Goal: Task Accomplishment & Management: Manage account settings

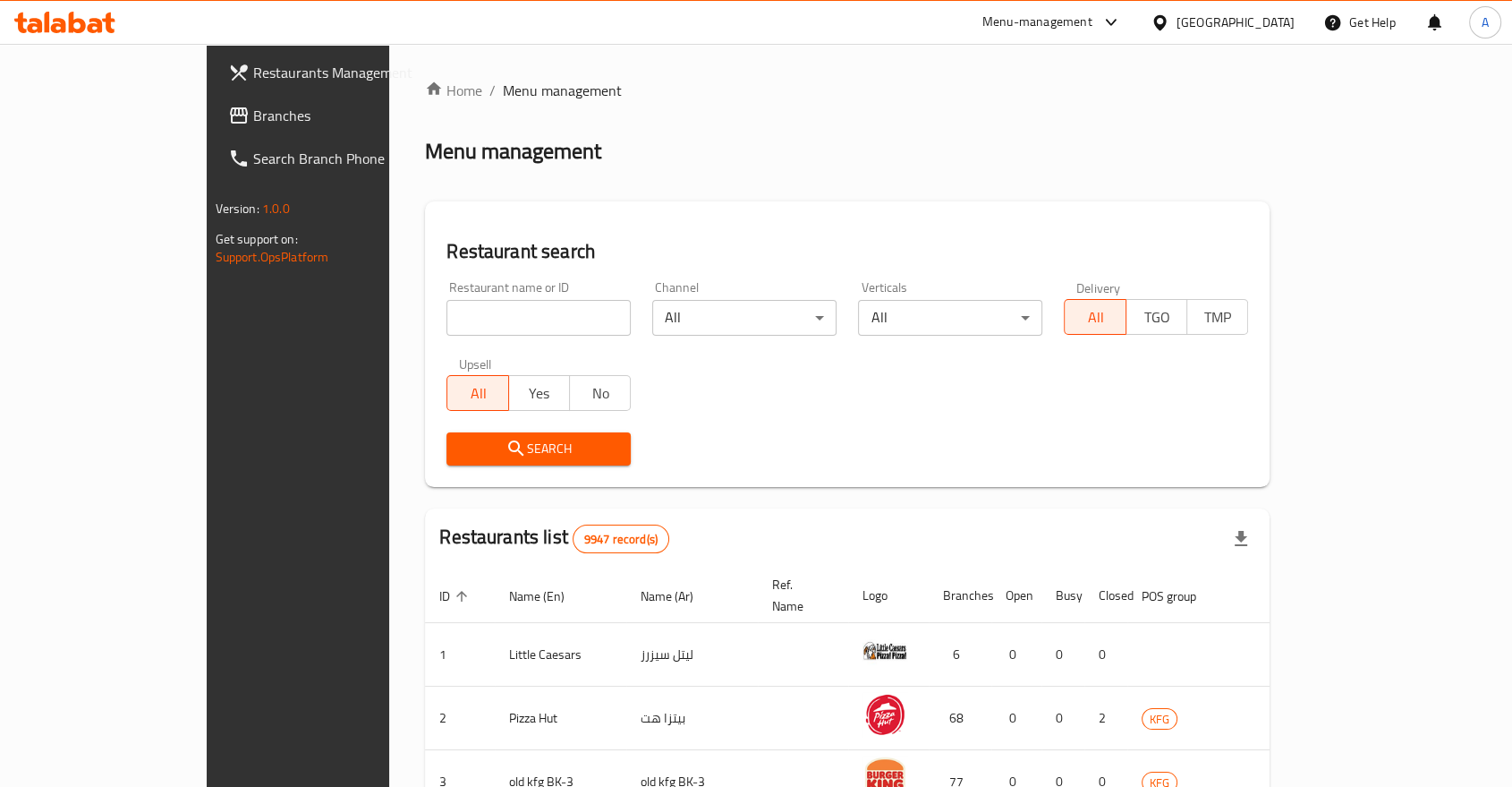
click at [446, 299] on input "search" at bounding box center [538, 317] width 184 height 36
type input "gia"
click button "Search" at bounding box center [538, 448] width 184 height 33
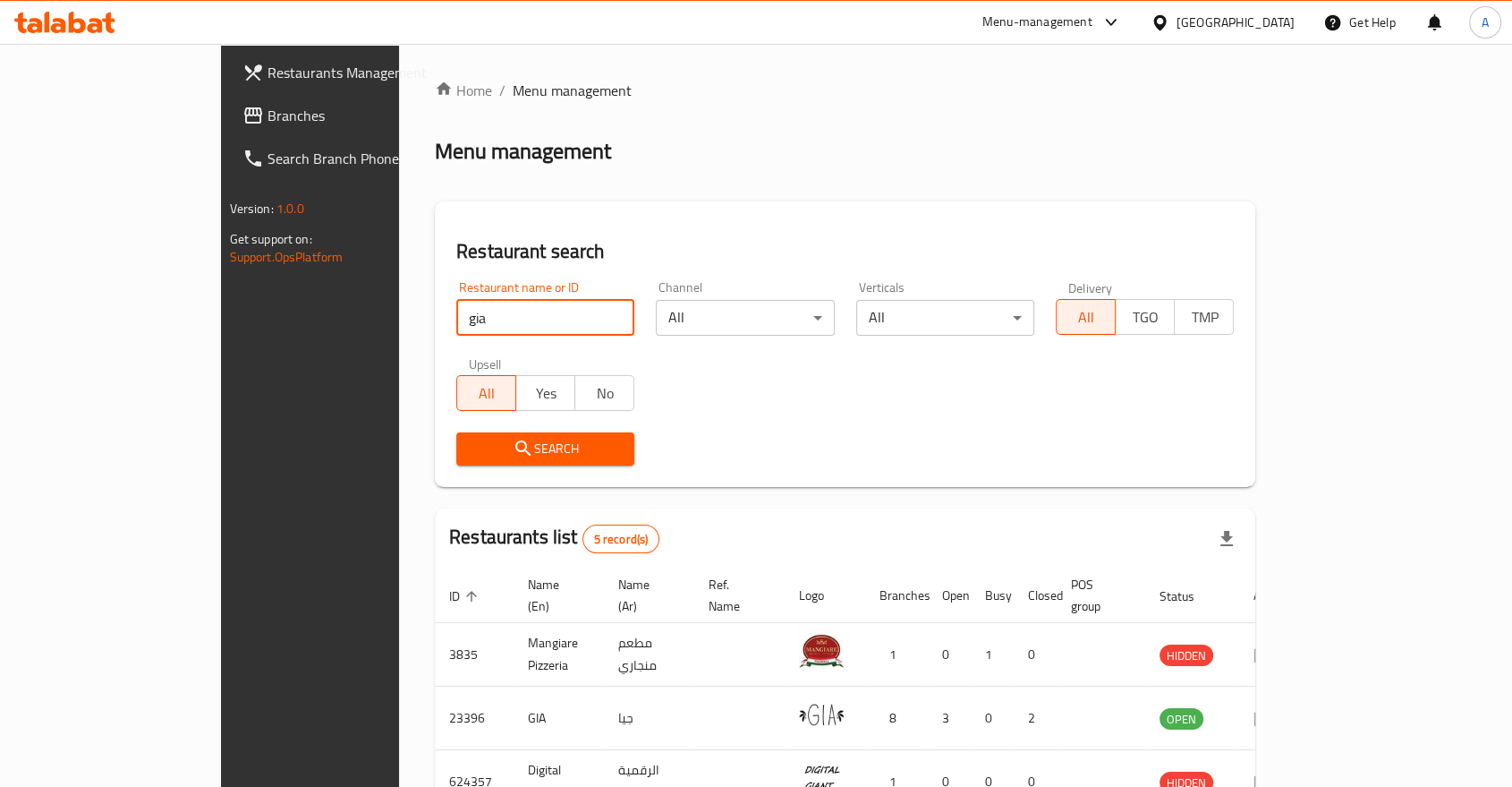
click at [836, 456] on div "Search" at bounding box center [844, 449] width 798 height 55
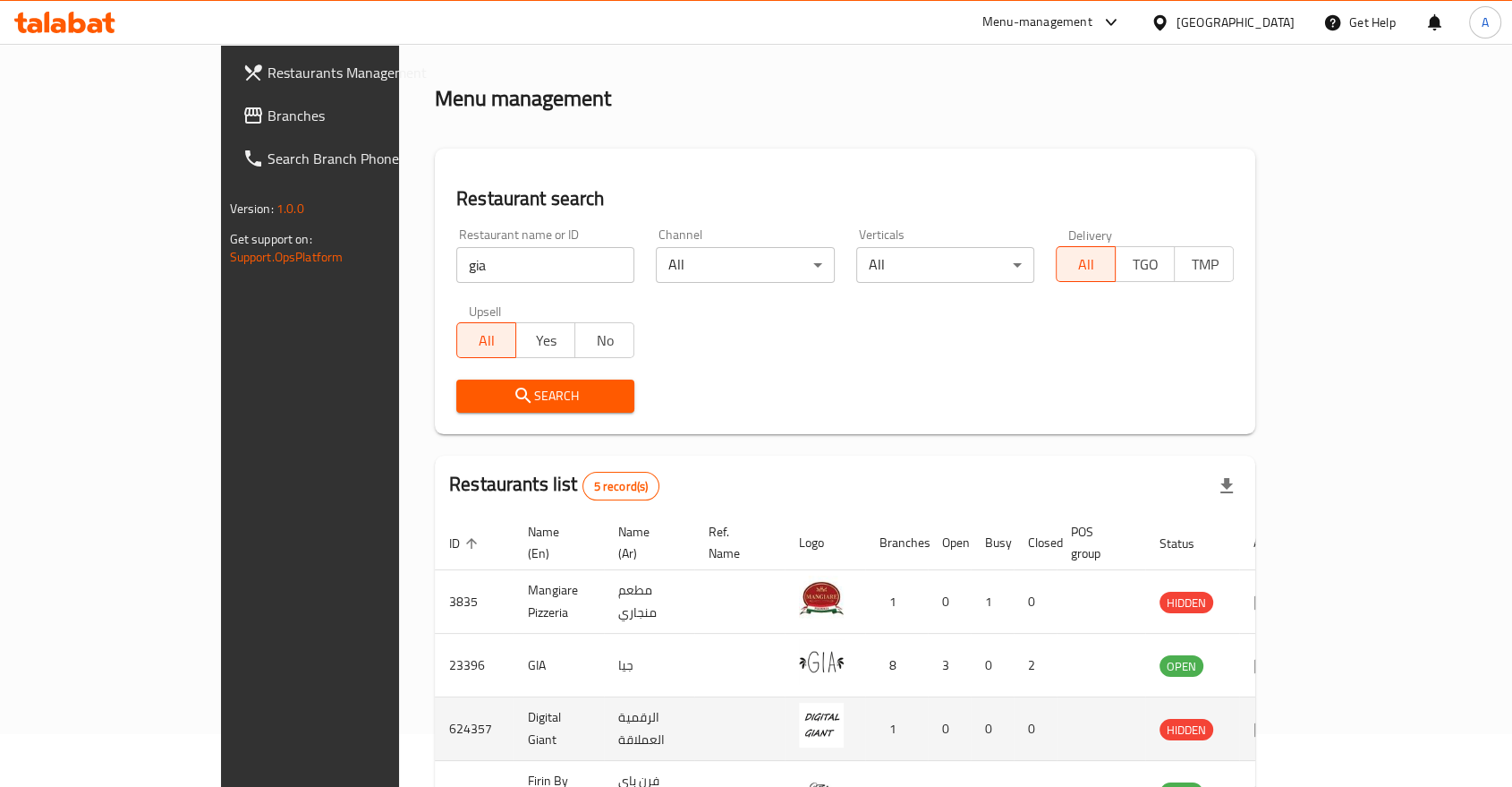
scroll to position [100, 0]
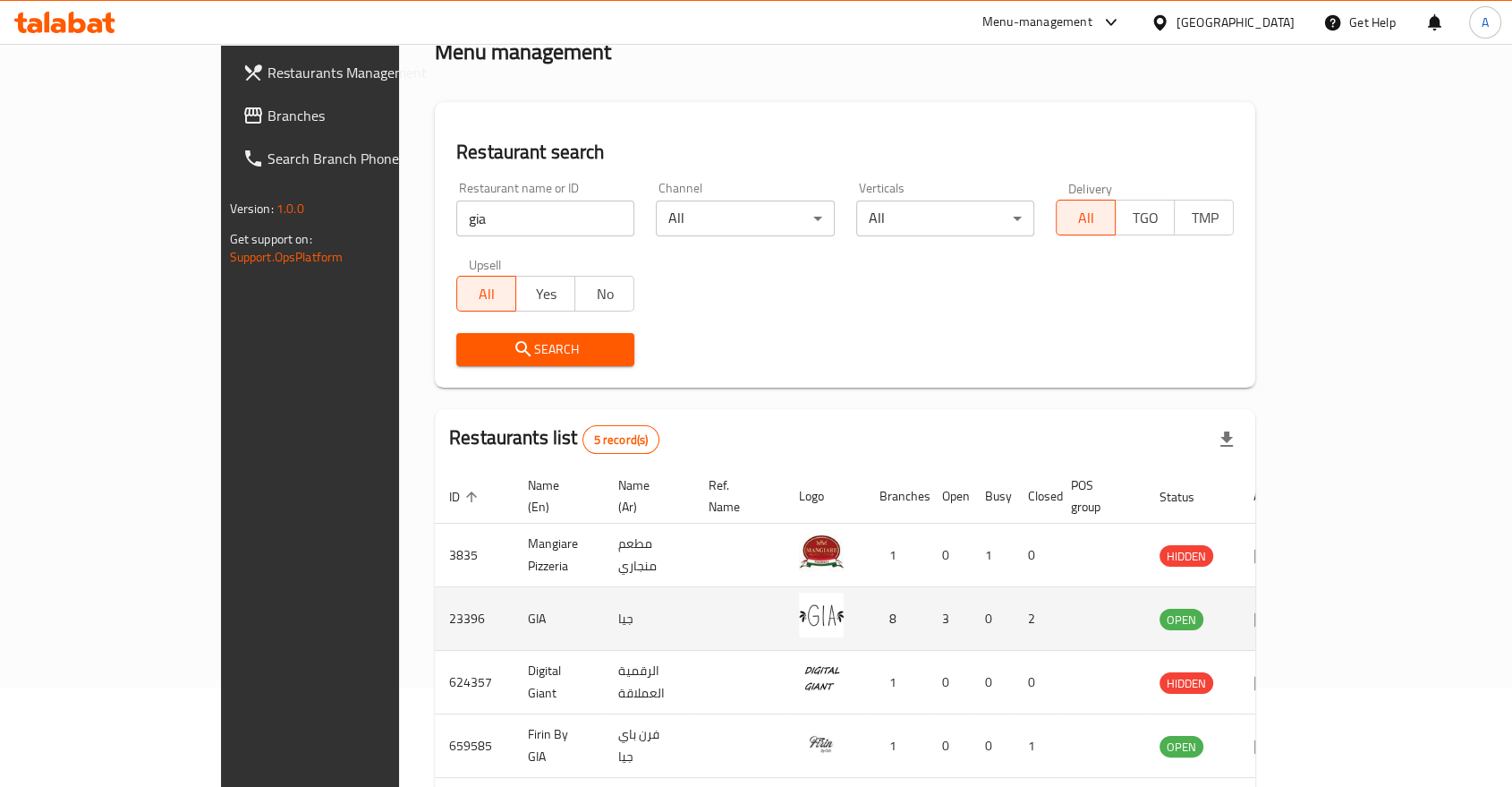
click at [1300, 587] on td "enhanced table" at bounding box center [1270, 619] width 62 height 64
click at [1275, 608] on icon "enhanced table" at bounding box center [1264, 619] width 22 height 22
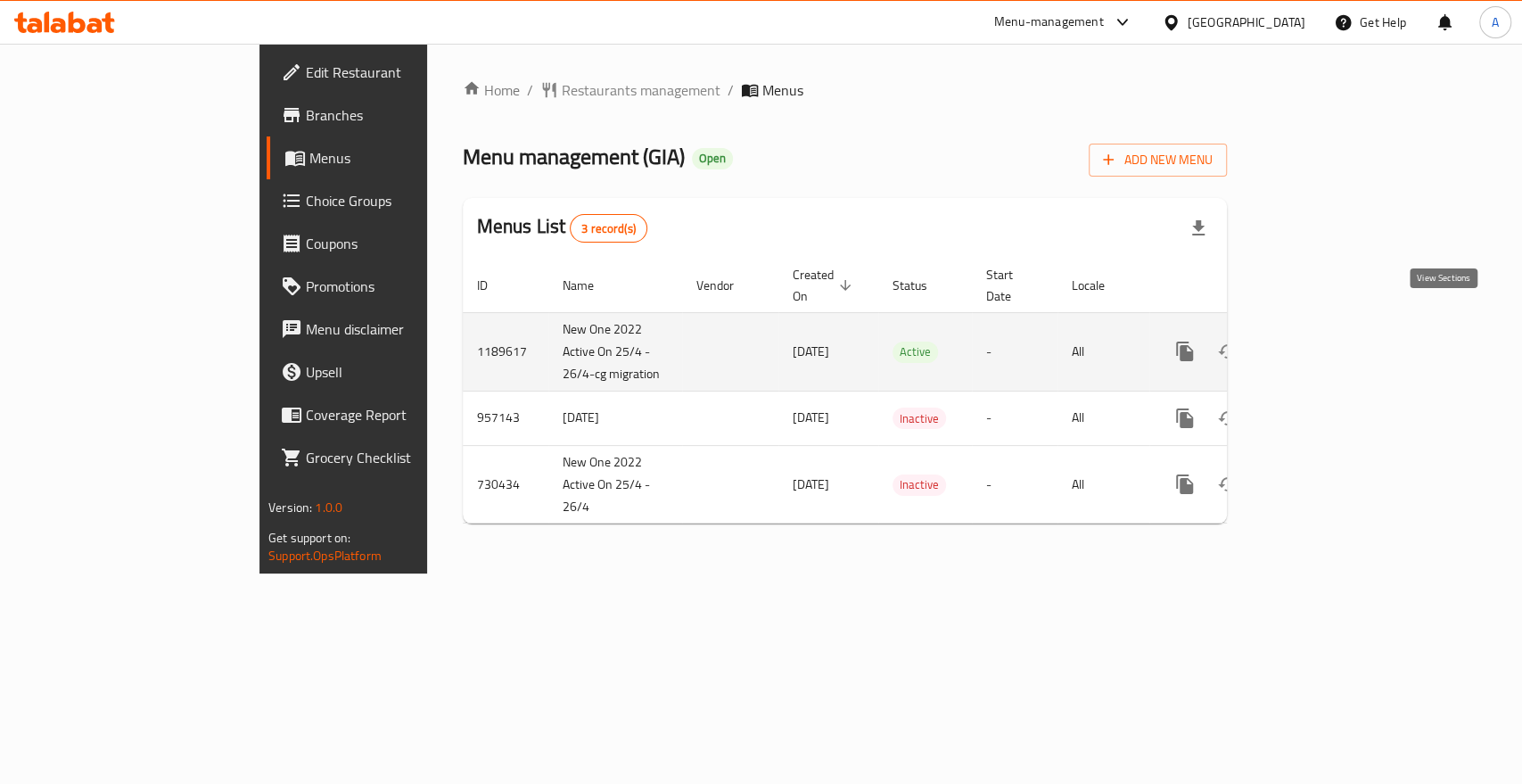
click at [1325, 340] on icon "enhanced table" at bounding box center [1314, 351] width 22 height 22
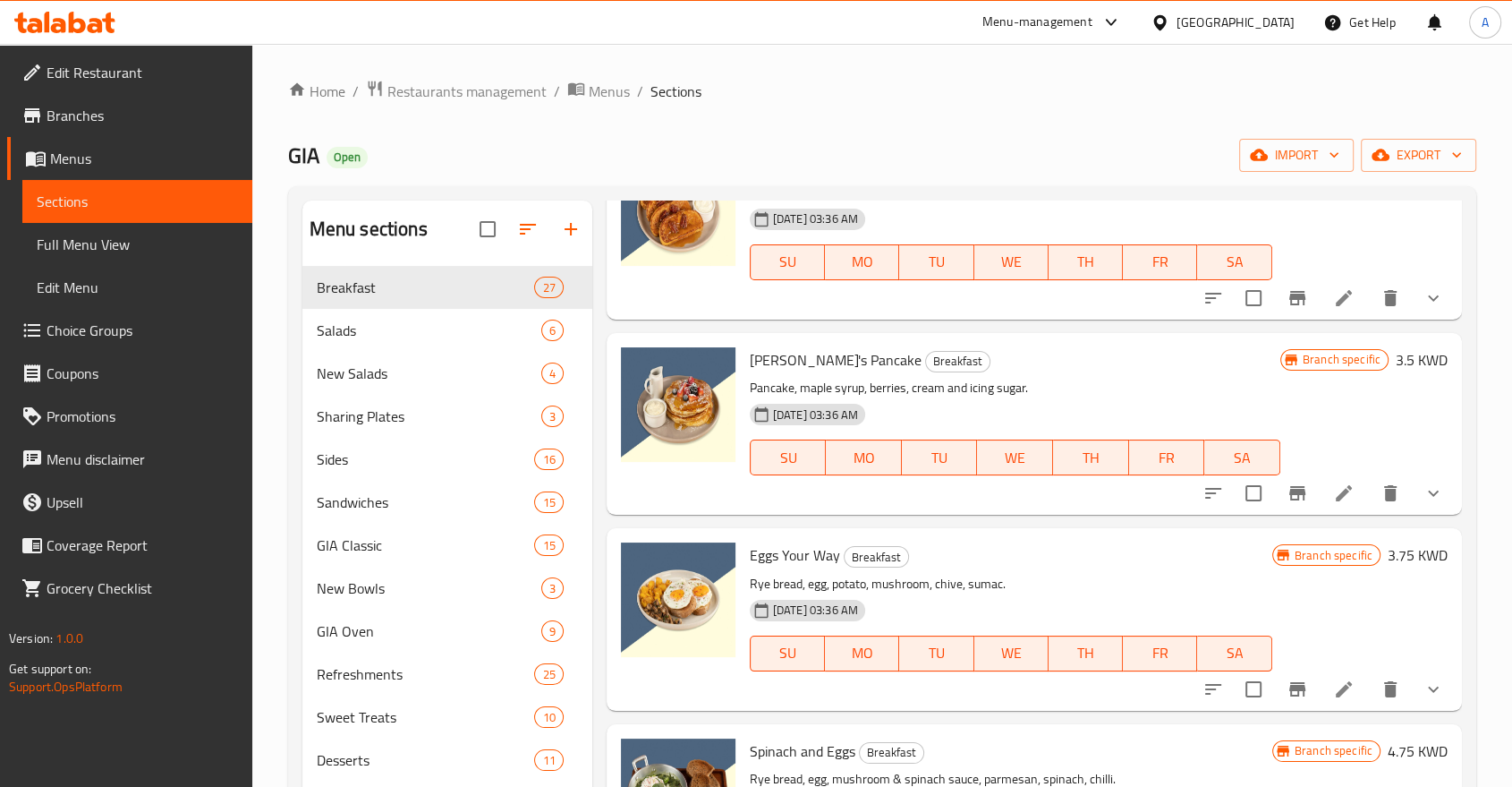
scroll to position [3381, 0]
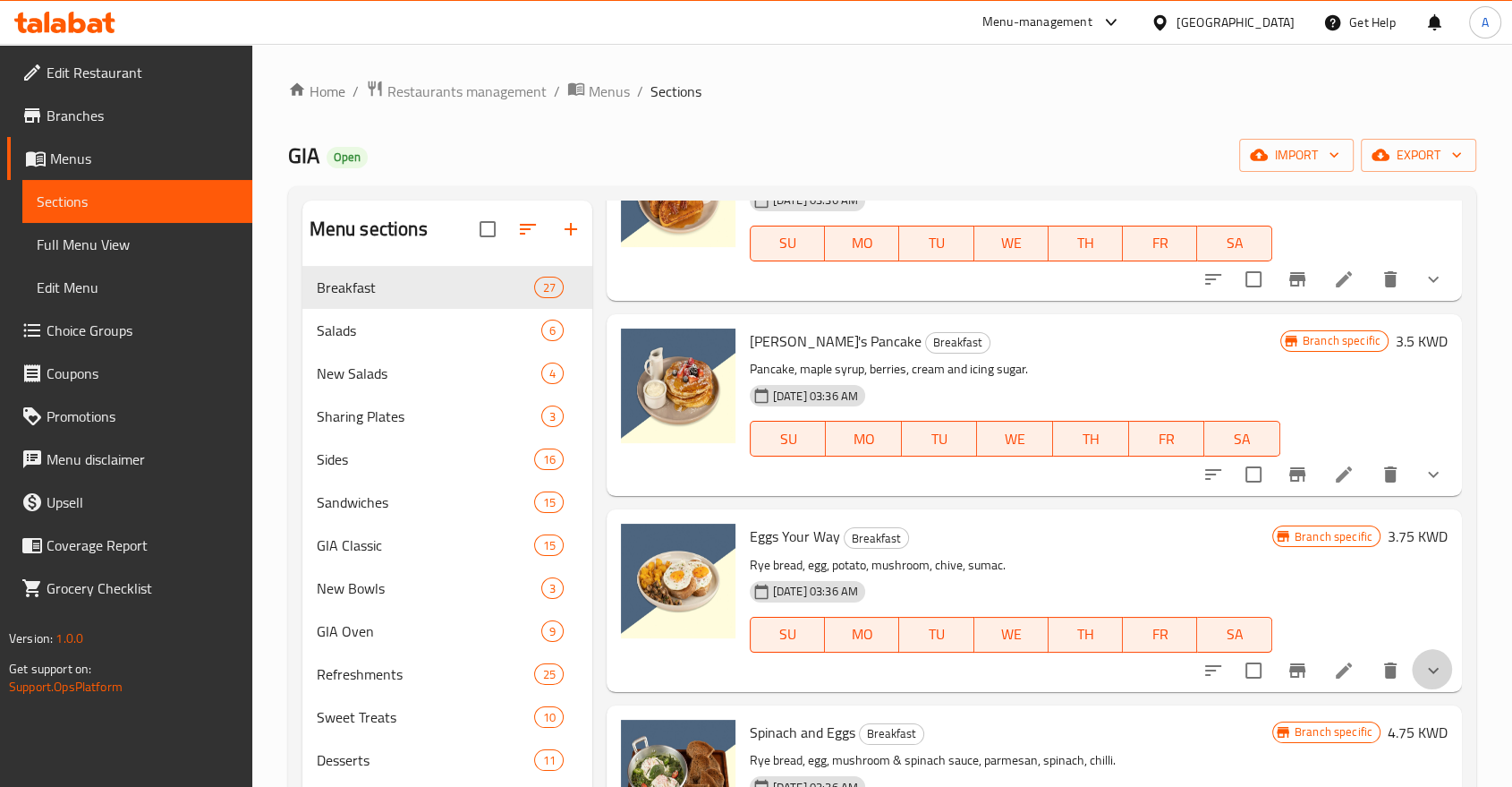
click at [1429, 649] on button "show more" at bounding box center [1433, 670] width 43 height 43
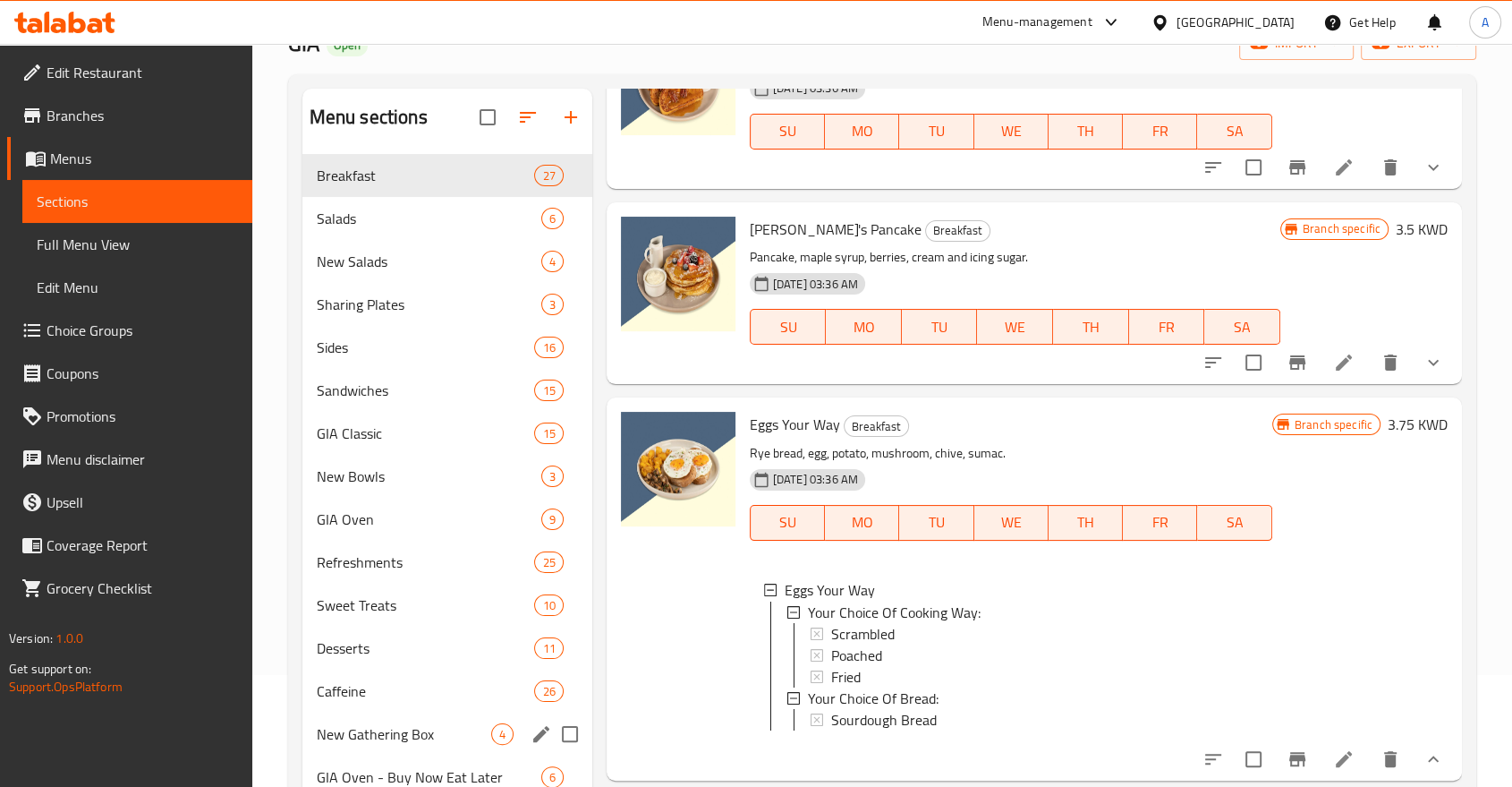
scroll to position [251, 0]
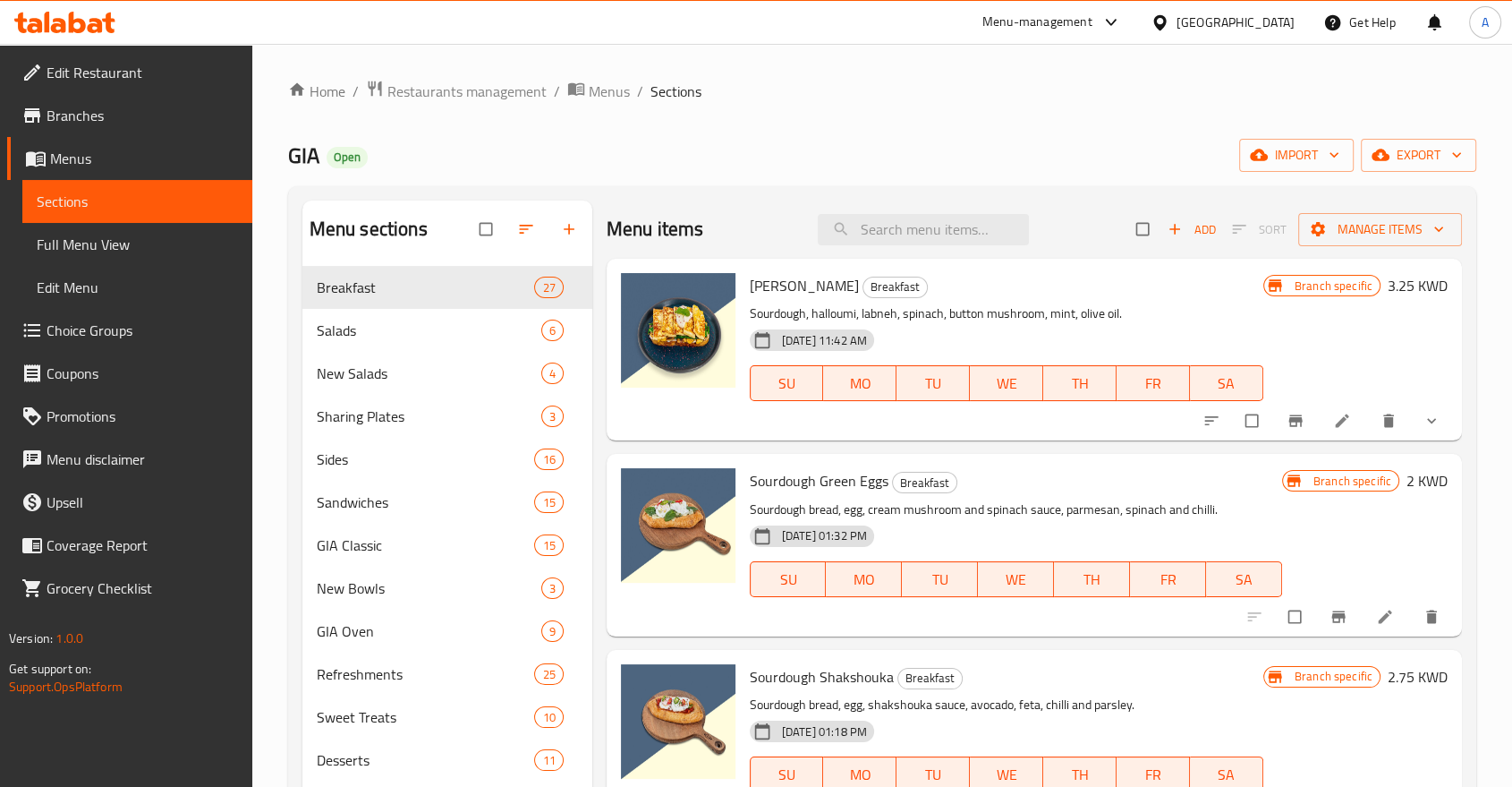
click at [75, 320] on span "Choice Groups" at bounding box center [142, 331] width 192 height 22
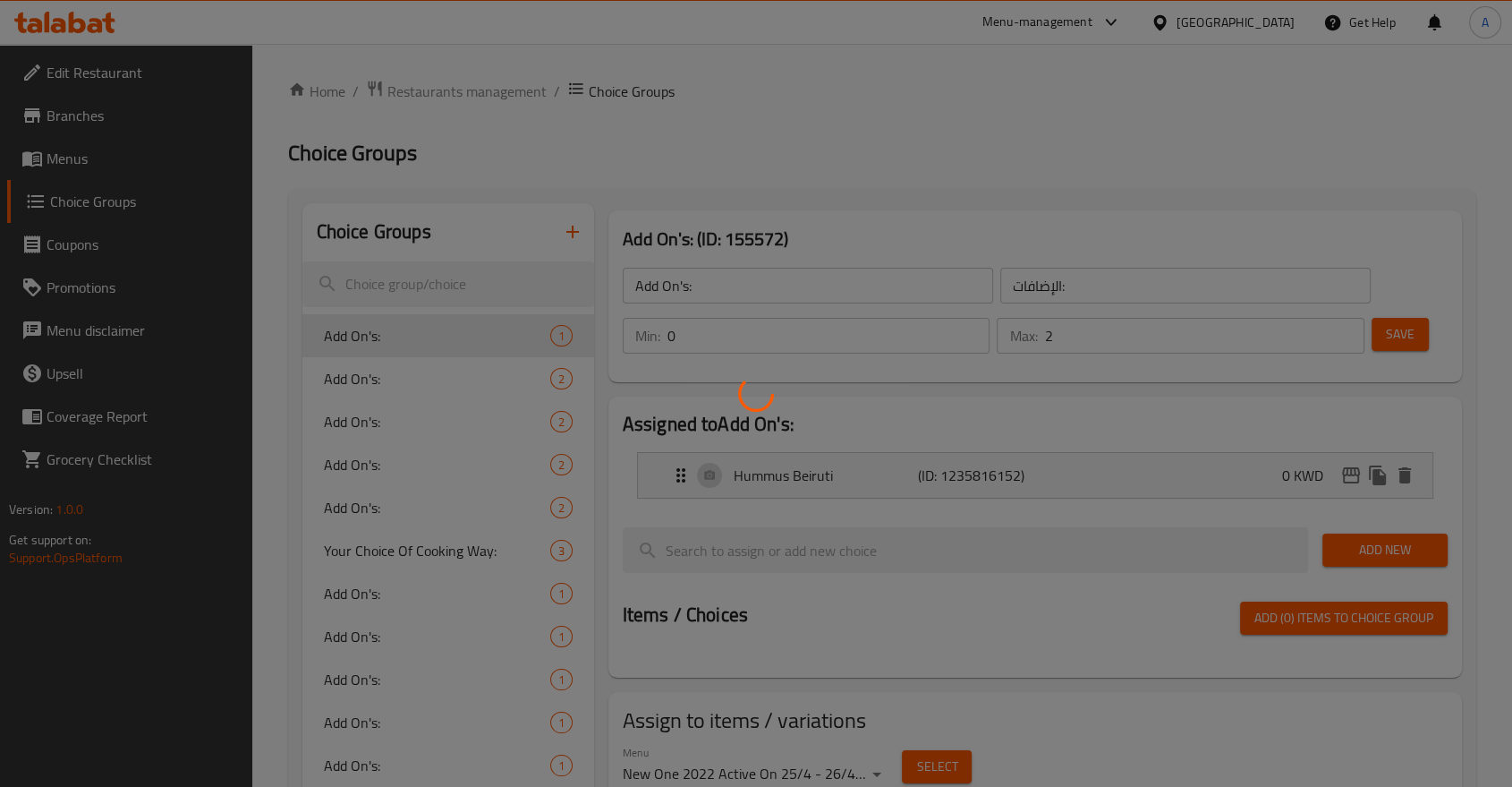
click at [408, 320] on div at bounding box center [756, 394] width 1512 height 787
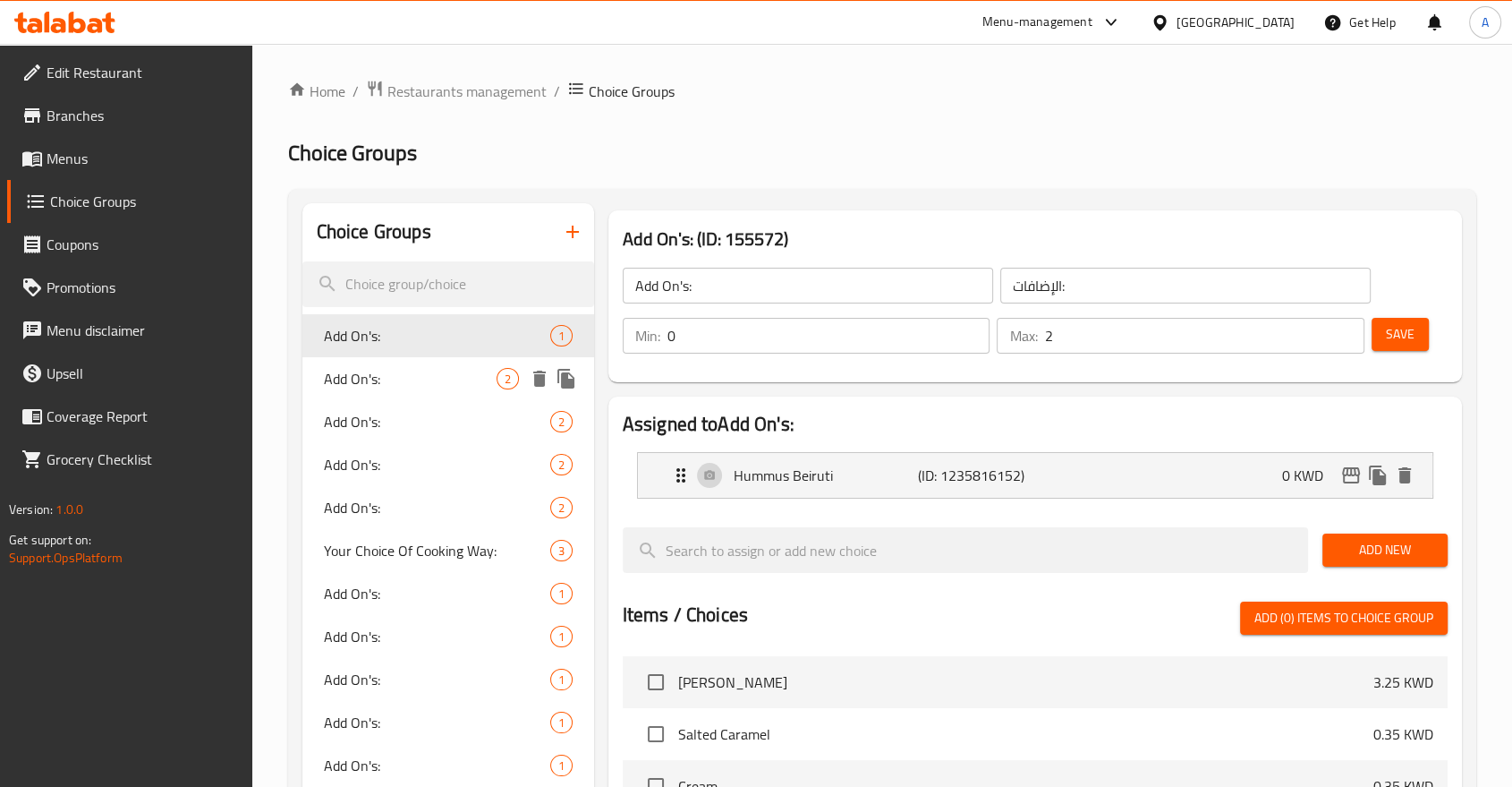
click at [417, 368] on span "Add On's:" at bounding box center [410, 379] width 172 height 22
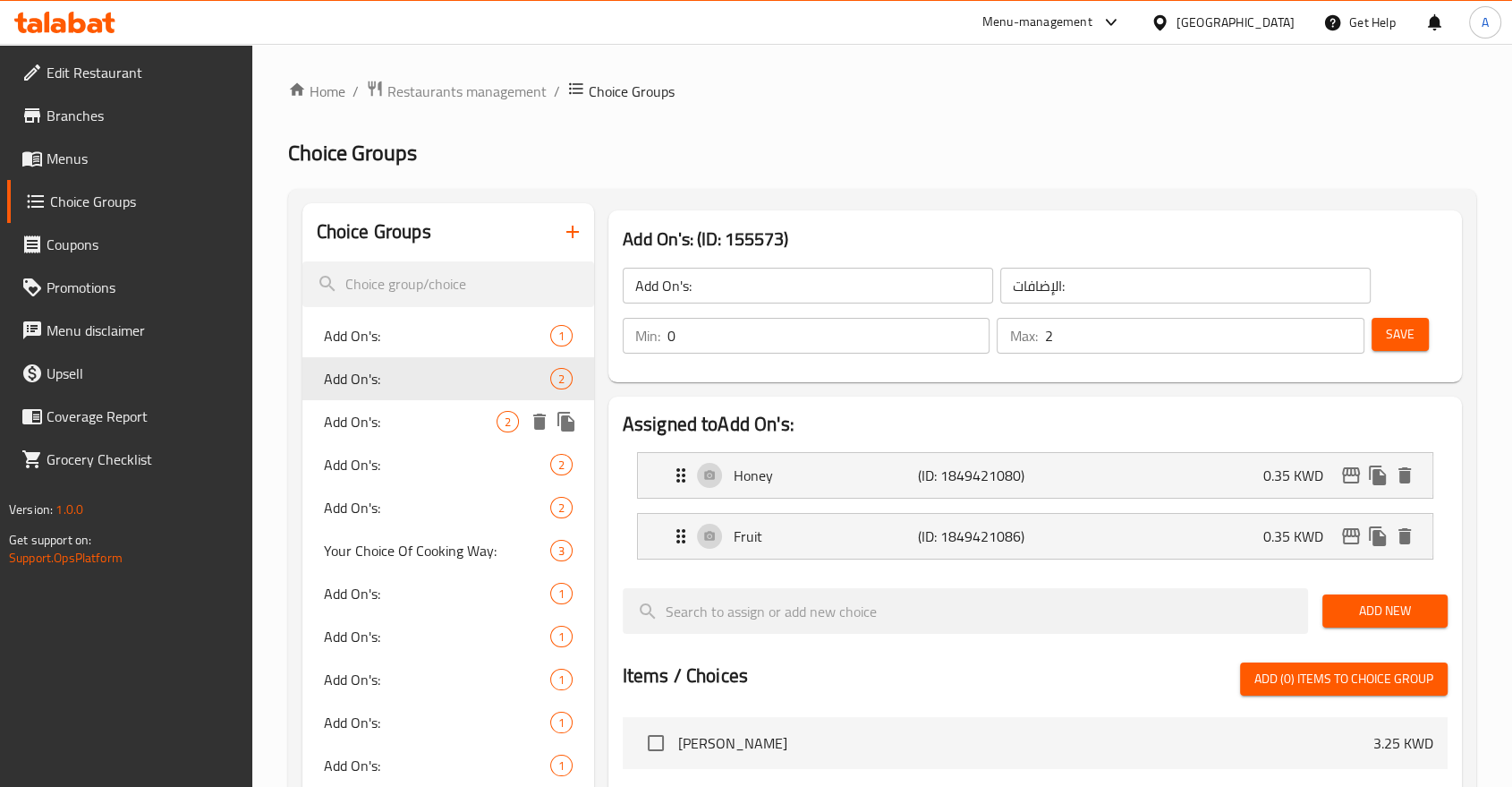
click at [443, 414] on div "Add On's: 2" at bounding box center [448, 421] width 292 height 43
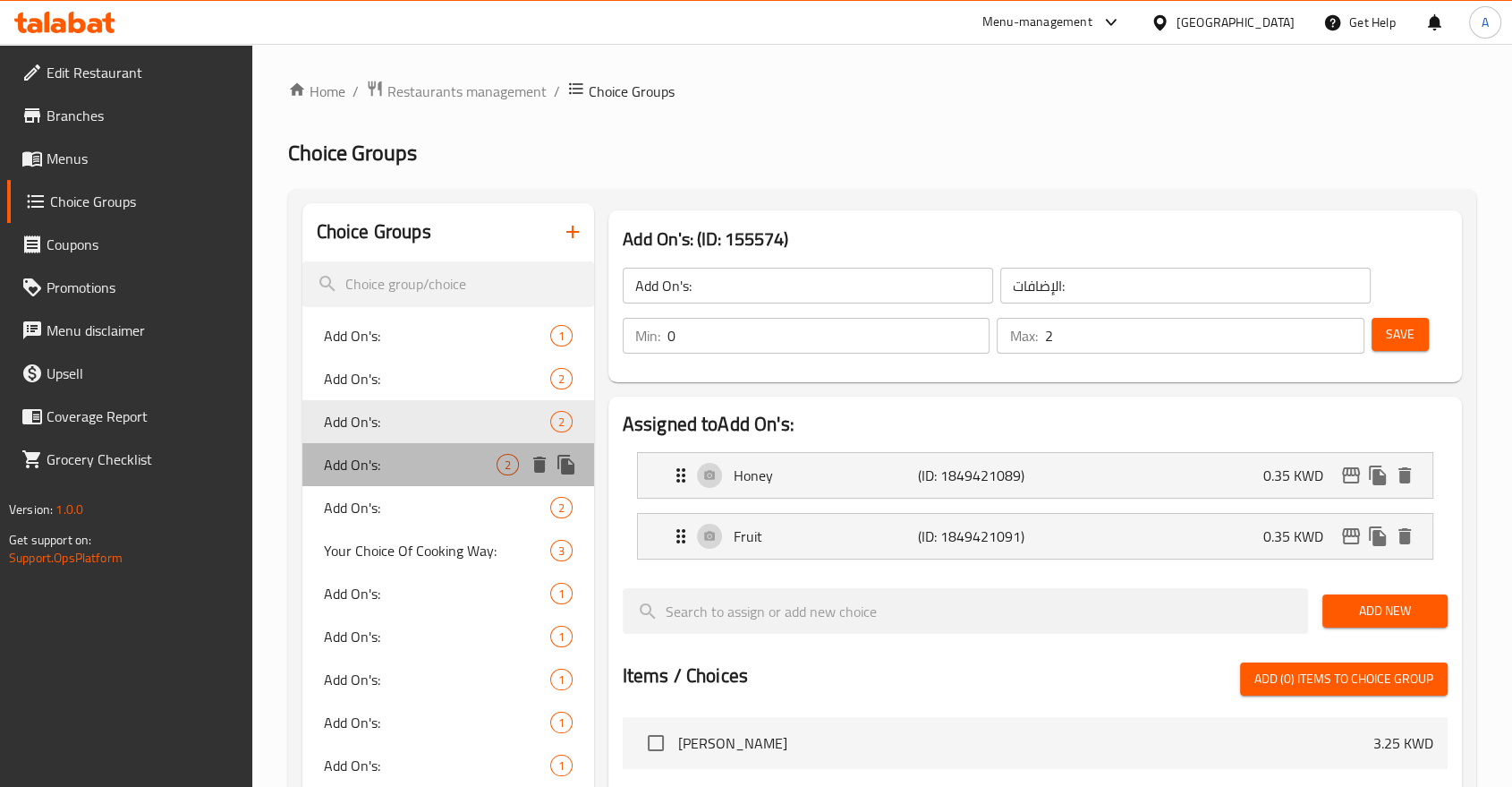
click at [432, 454] on span "Add On's:" at bounding box center [410, 465] width 172 height 22
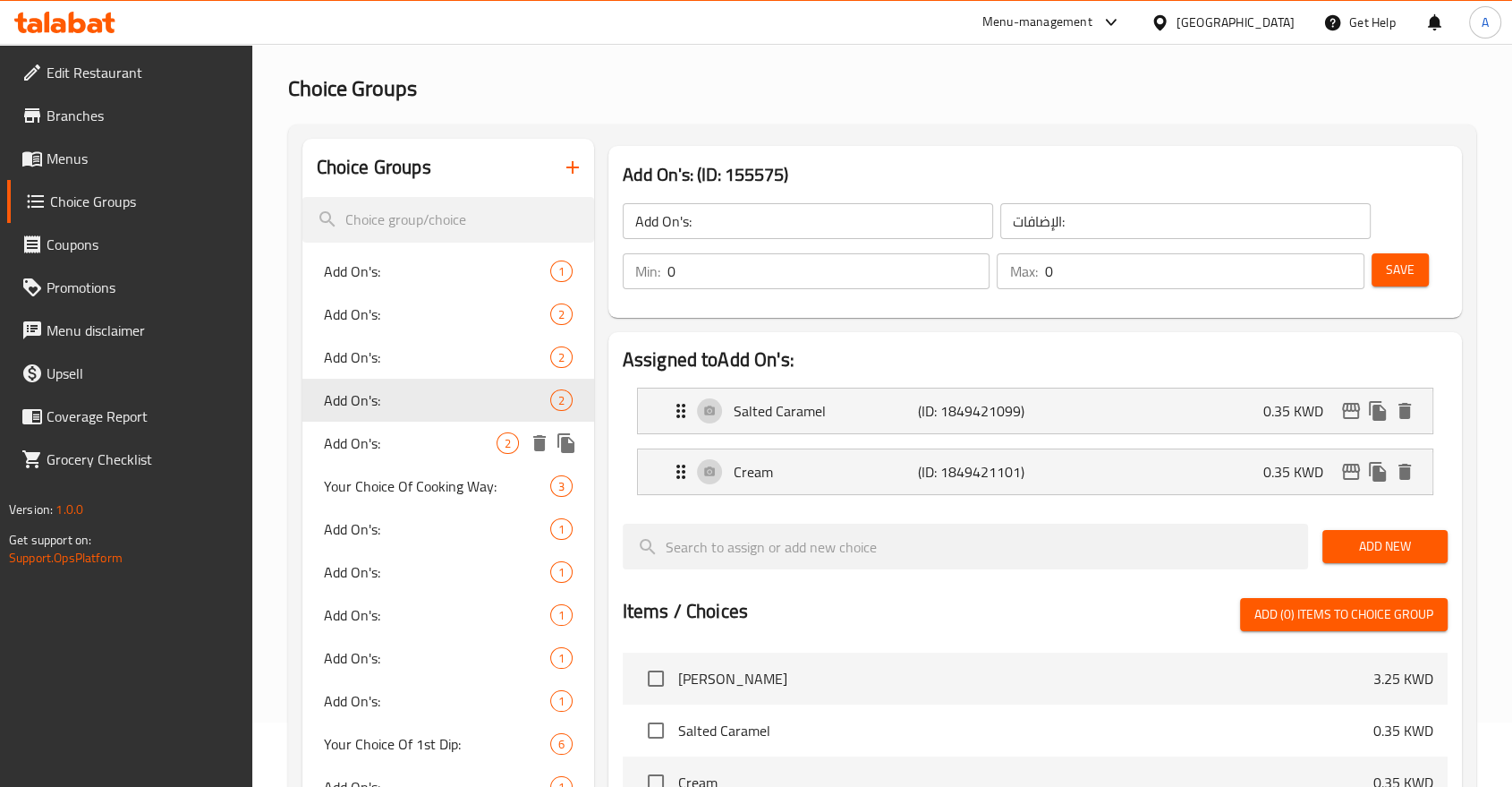
scroll to position [100, 0]
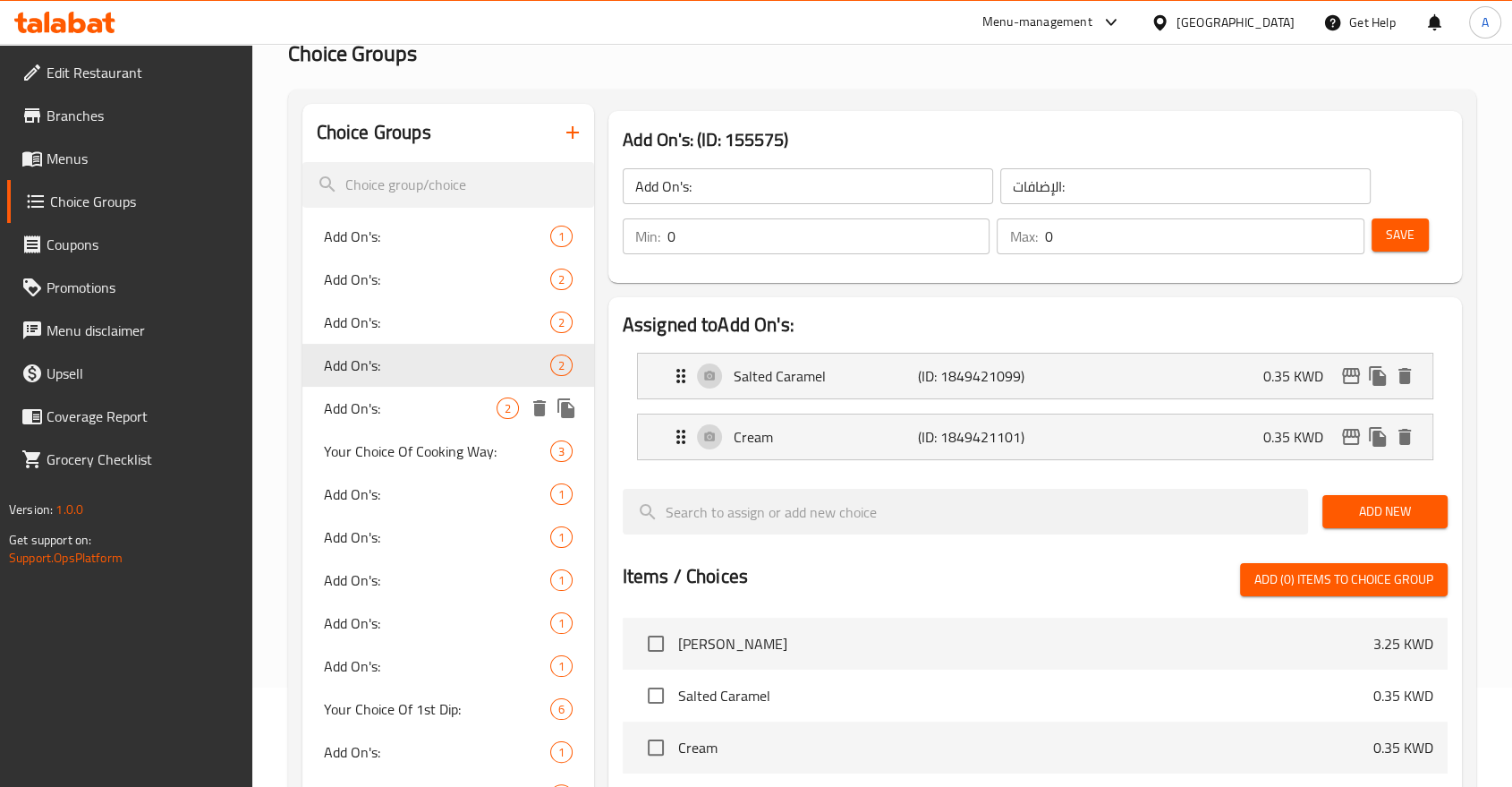
click at [381, 358] on div "Add On's: 2" at bounding box center [448, 364] width 292 height 43
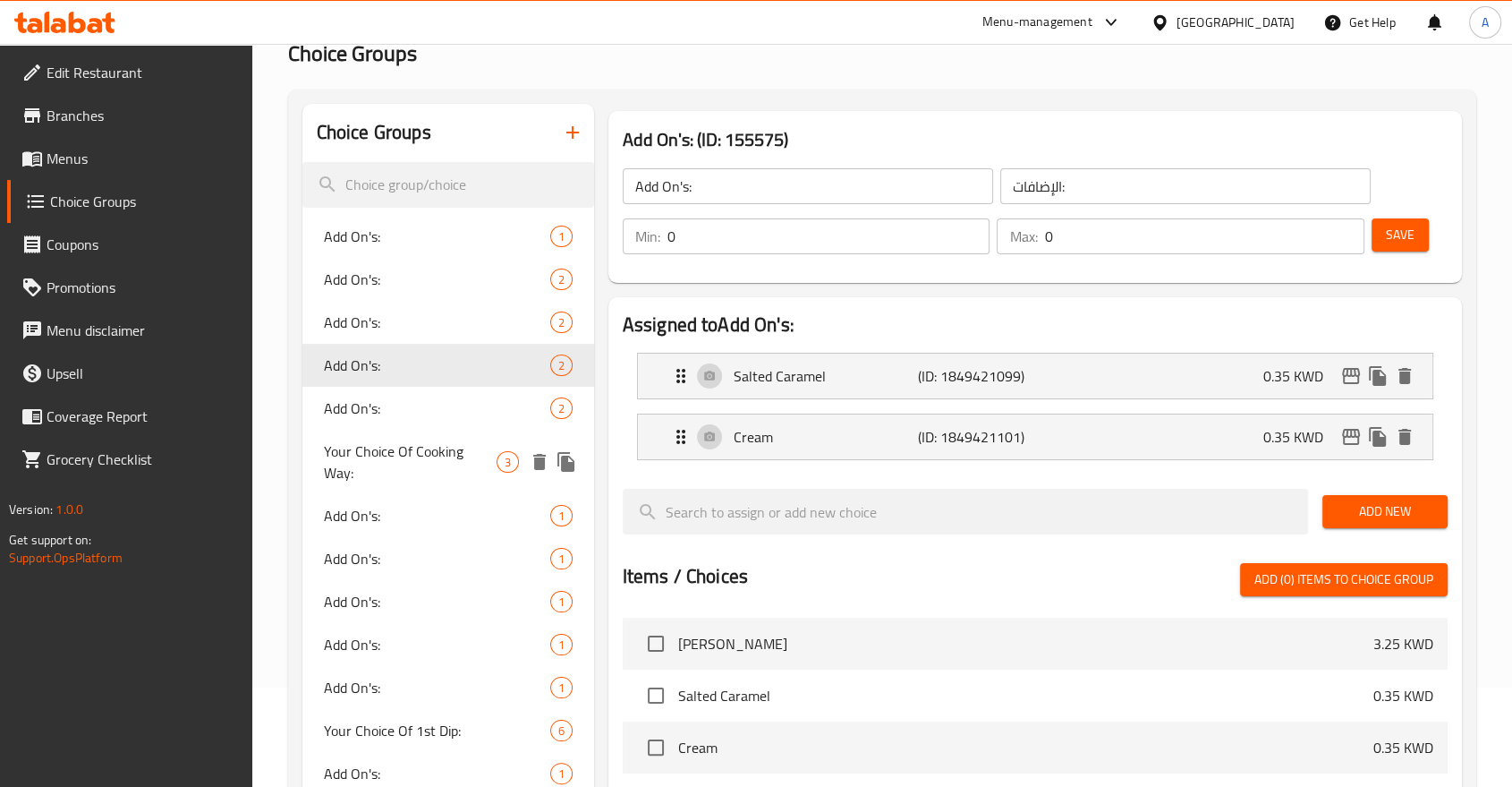
click at [381, 397] on span "Add On's:" at bounding box center [437, 408] width 226 height 22
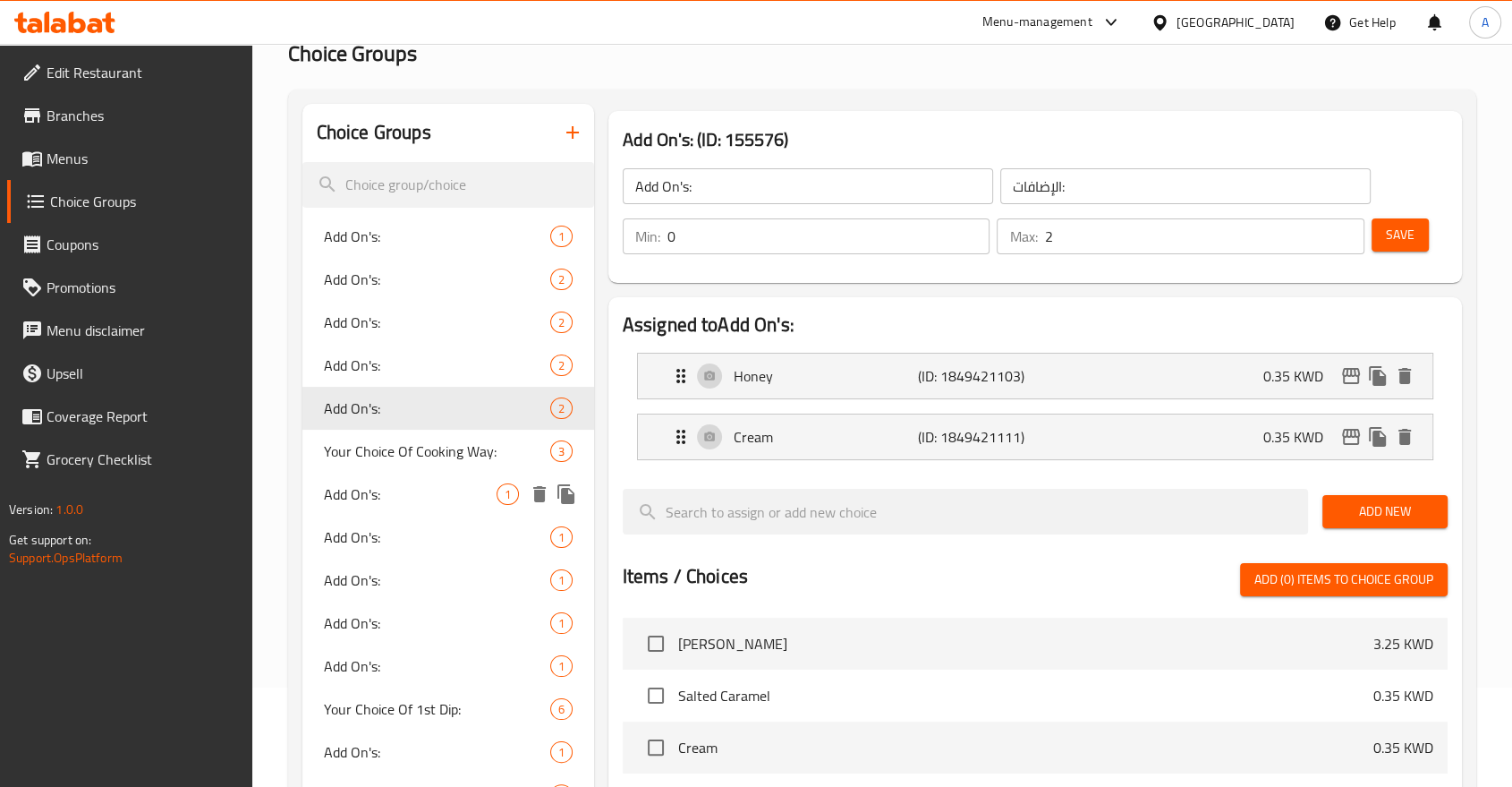
click at [402, 483] on span "Add On's:" at bounding box center [410, 494] width 172 height 22
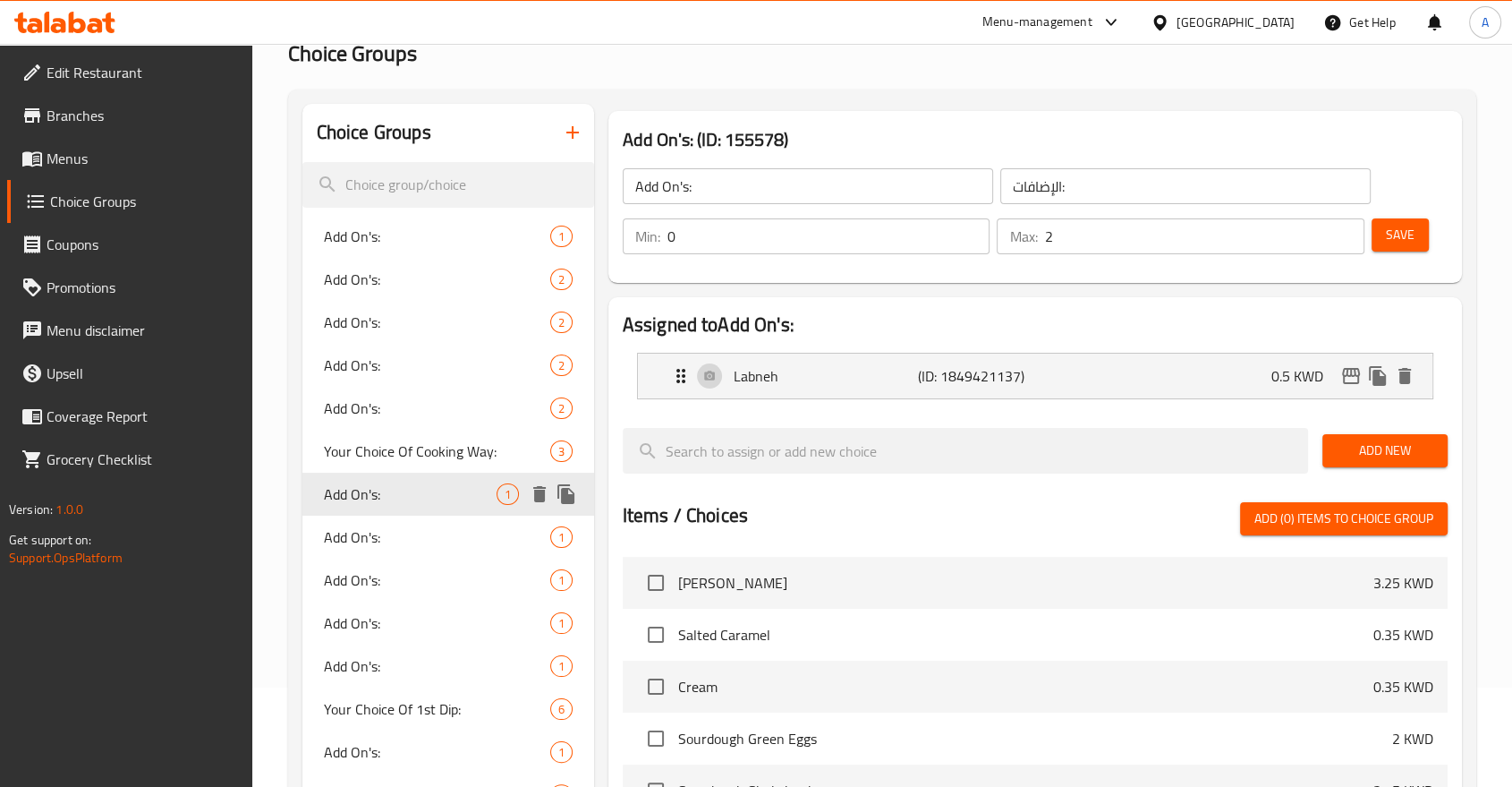
type input "0"
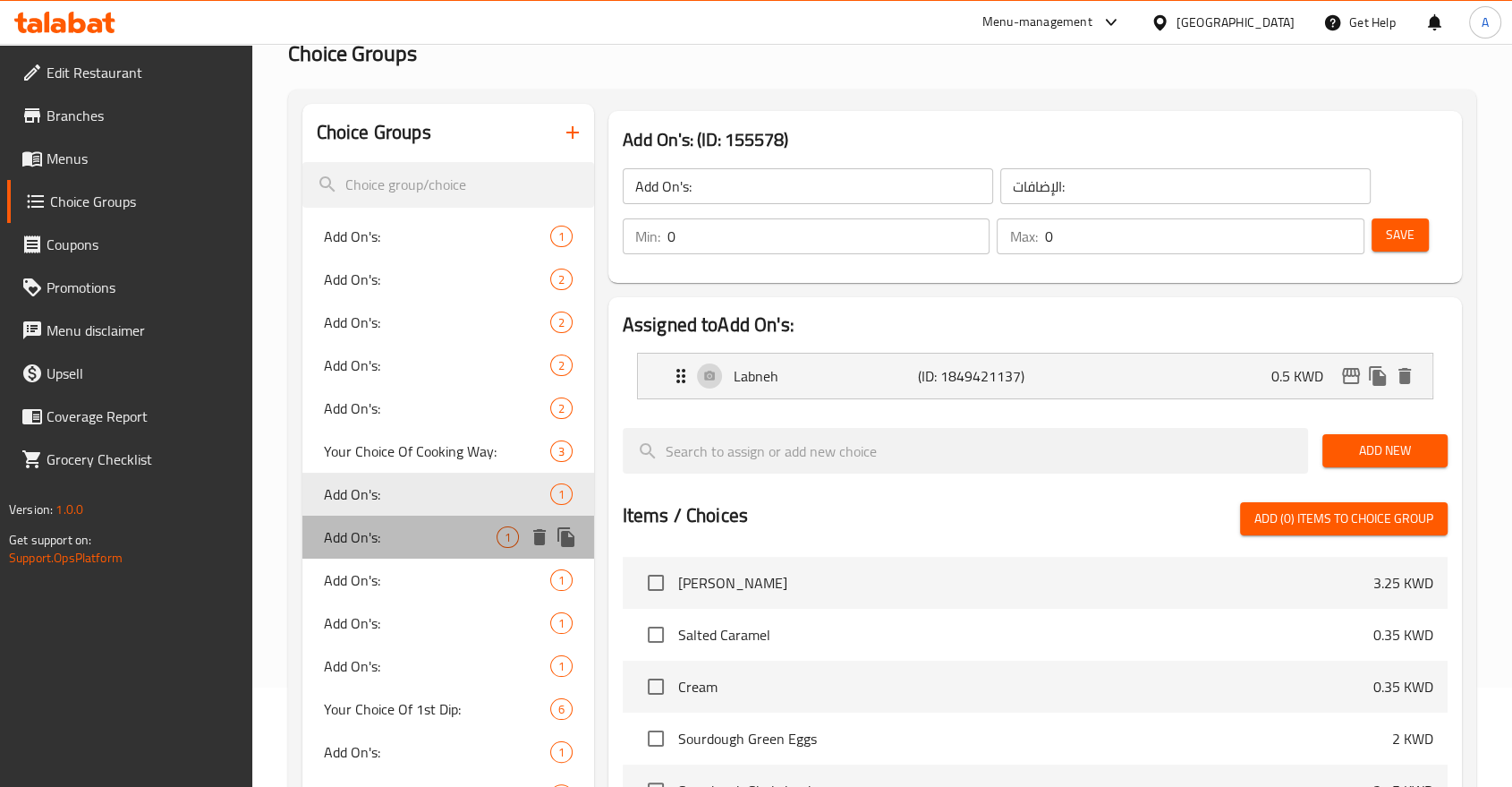
click at [402, 516] on div "Add On's: 1" at bounding box center [448, 537] width 292 height 43
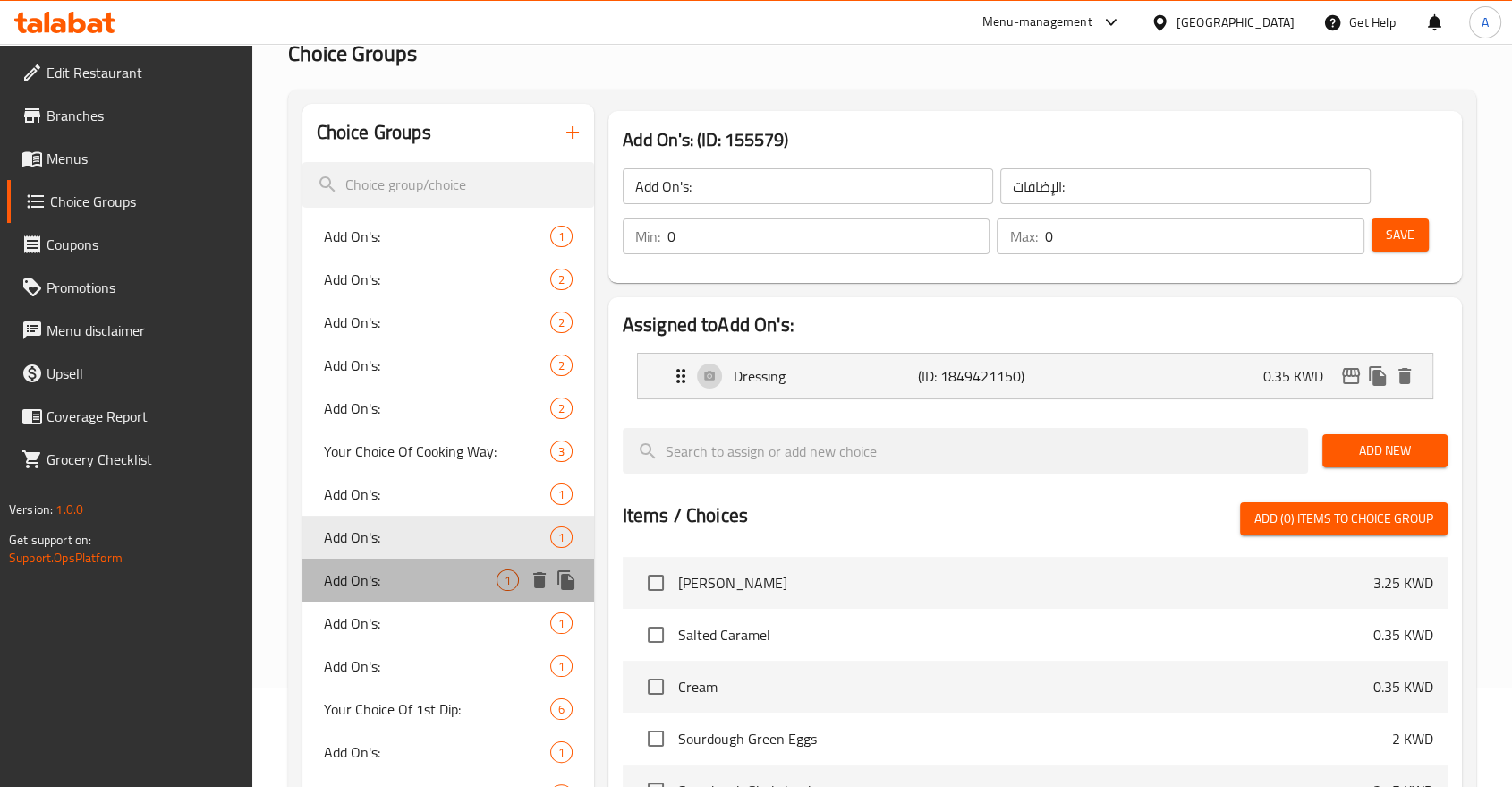
click at [422, 559] on div "Add On's: 1" at bounding box center [448, 580] width 292 height 43
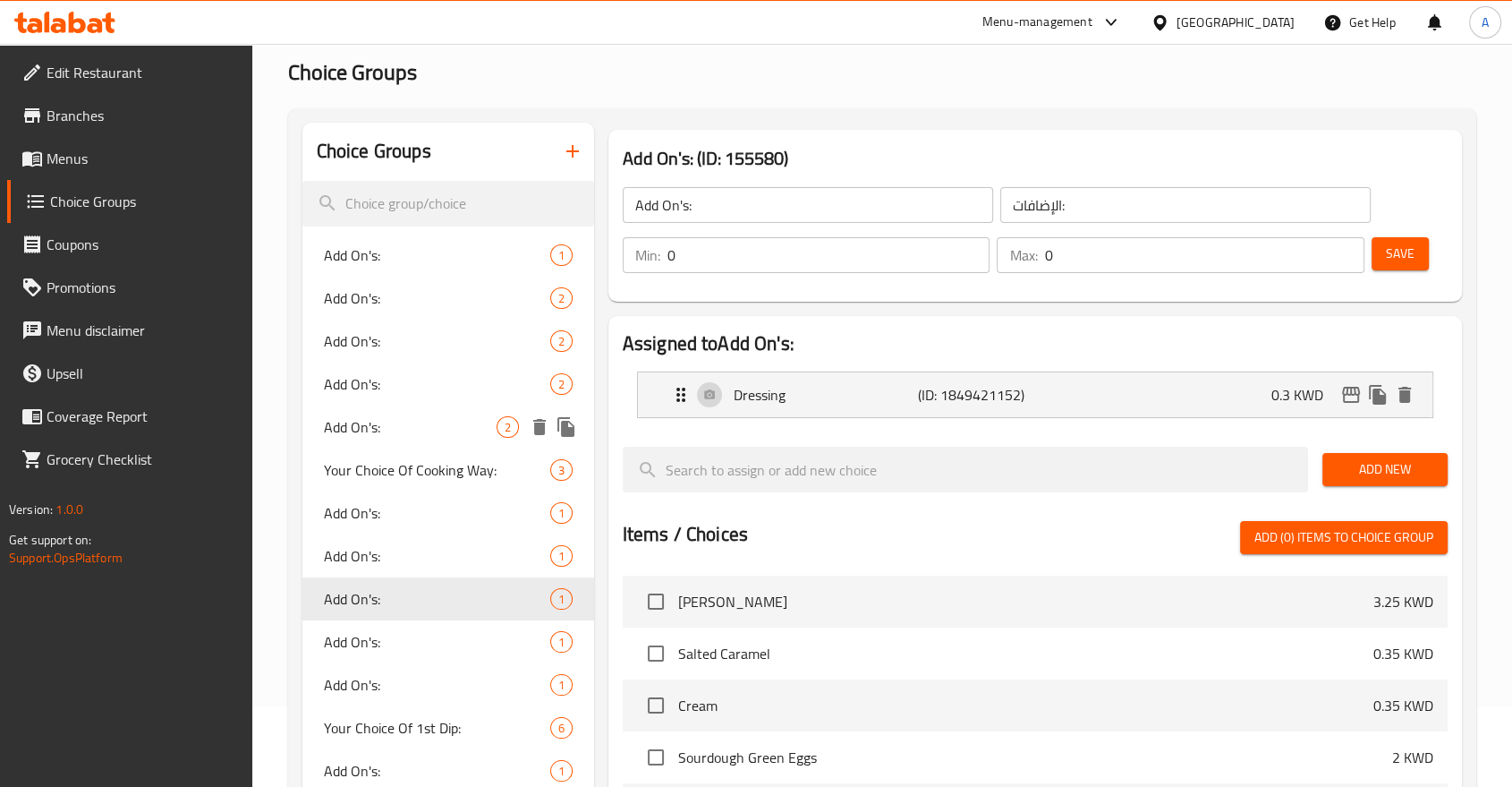
scroll to position [0, 0]
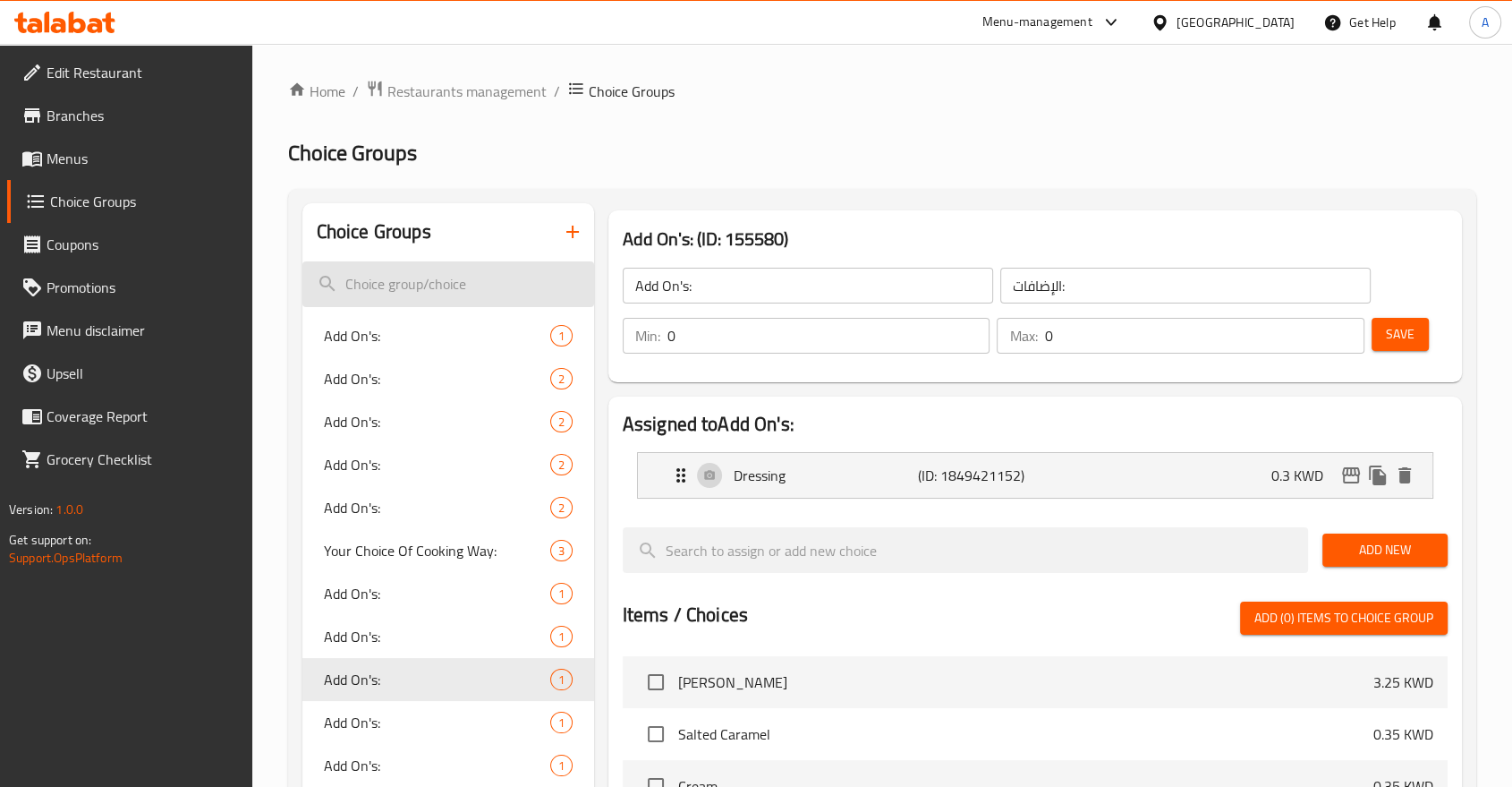
click at [433, 265] on input "search" at bounding box center [448, 284] width 292 height 46
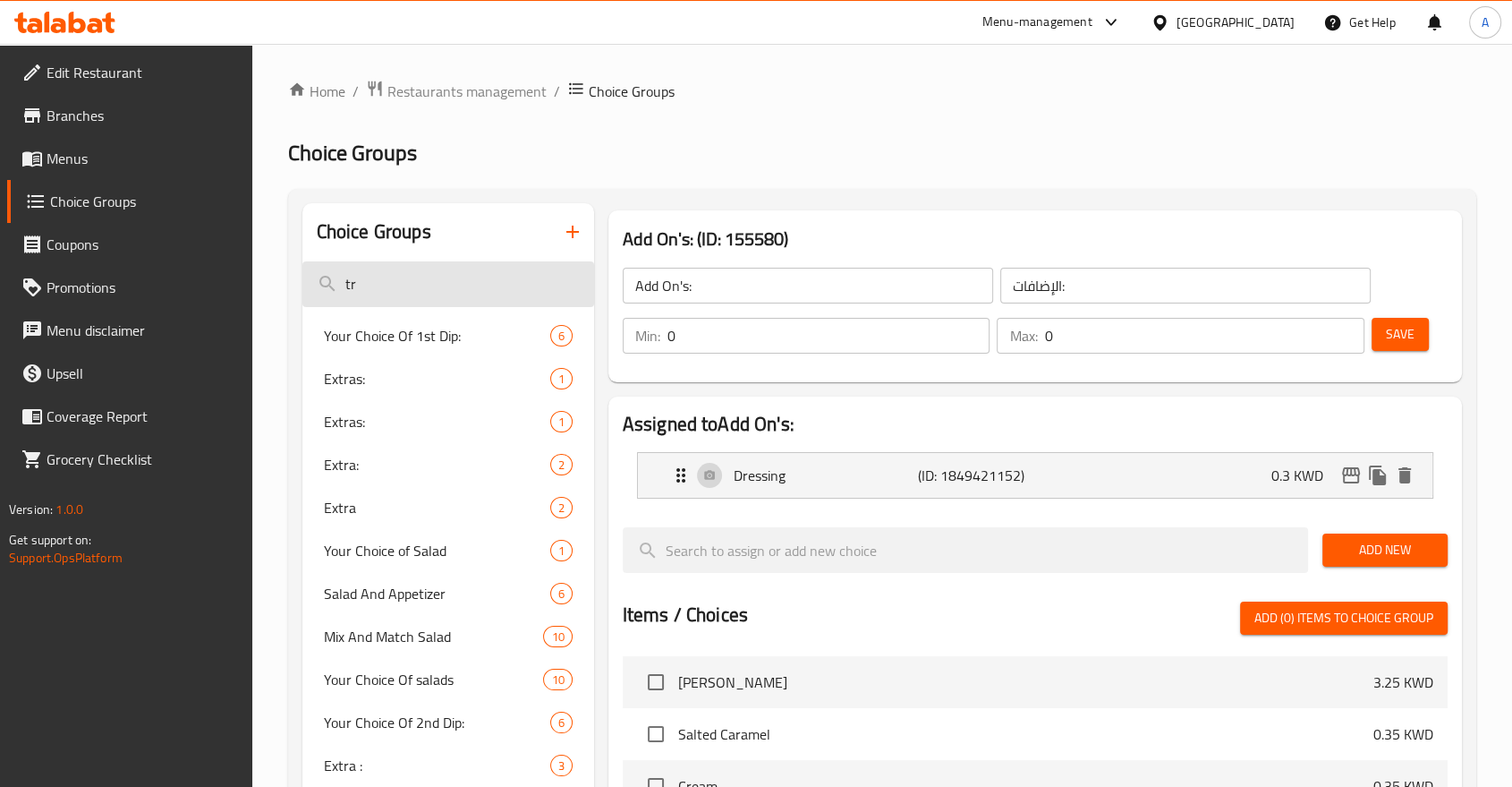
type input "t"
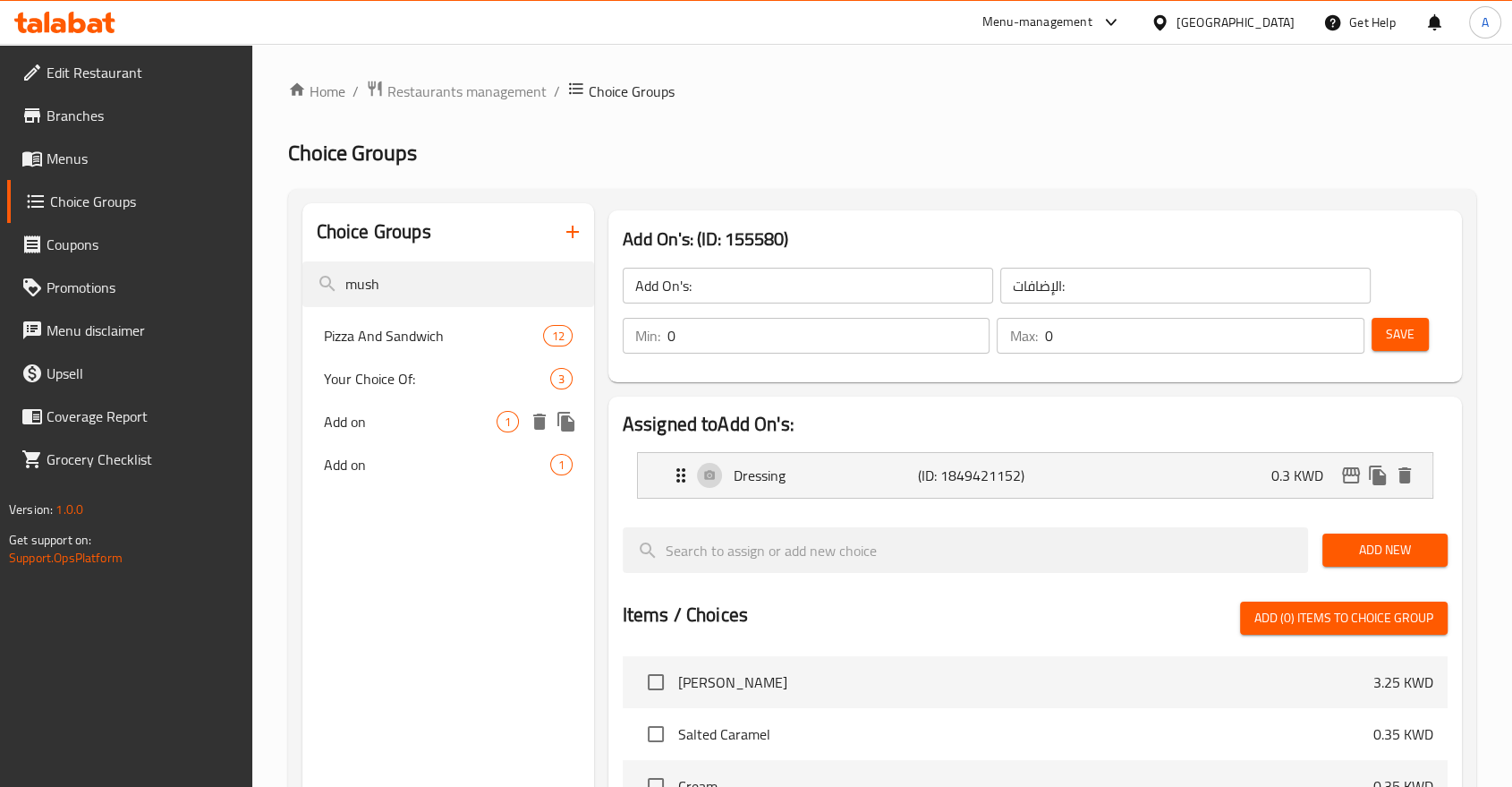
type input "mush"
click at [433, 411] on span "Add on" at bounding box center [410, 422] width 172 height 22
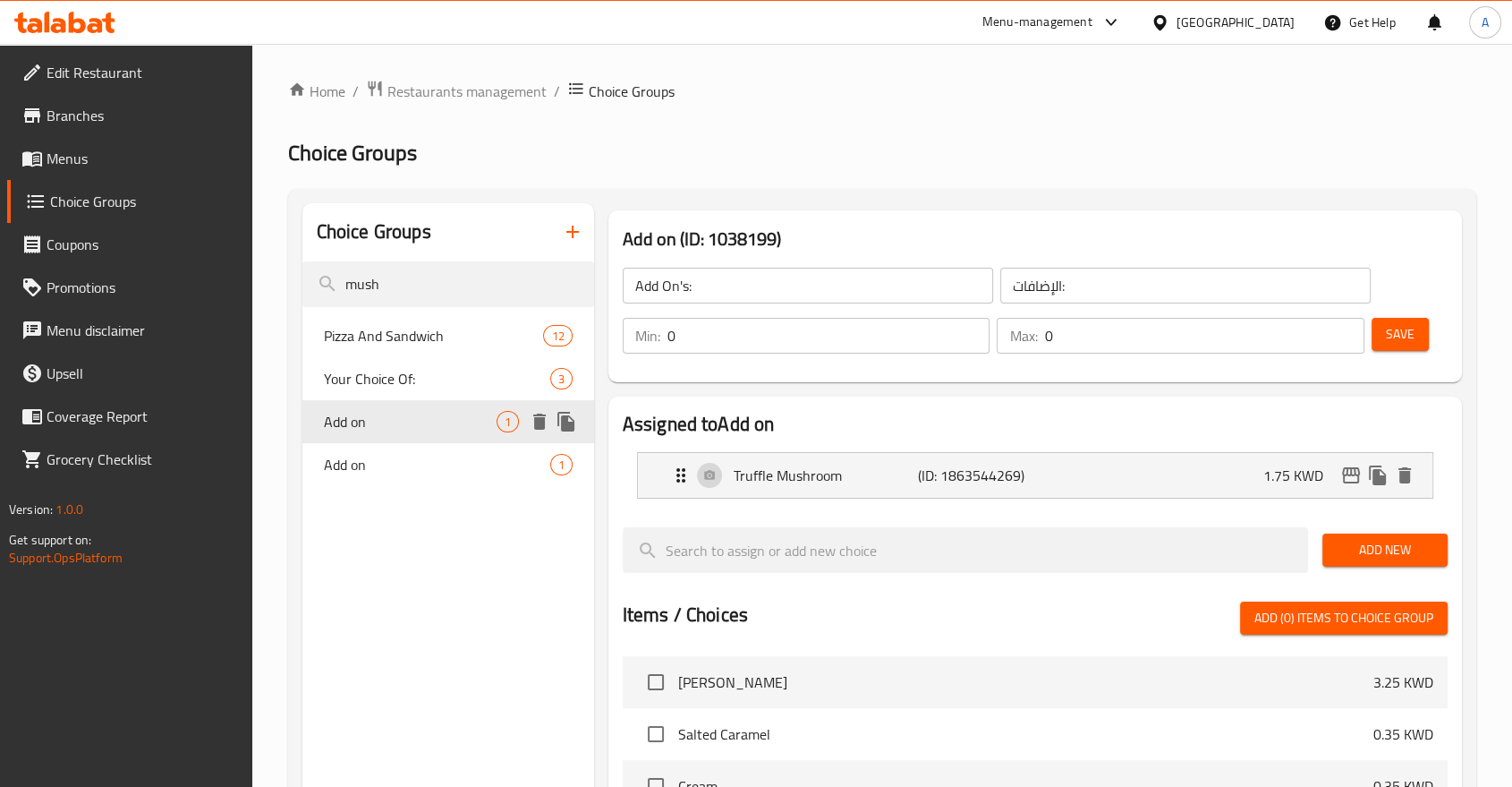
type input "Add on"
type input "أضف على"
type input "1"
click at [436, 454] on span "Add on" at bounding box center [410, 465] width 172 height 22
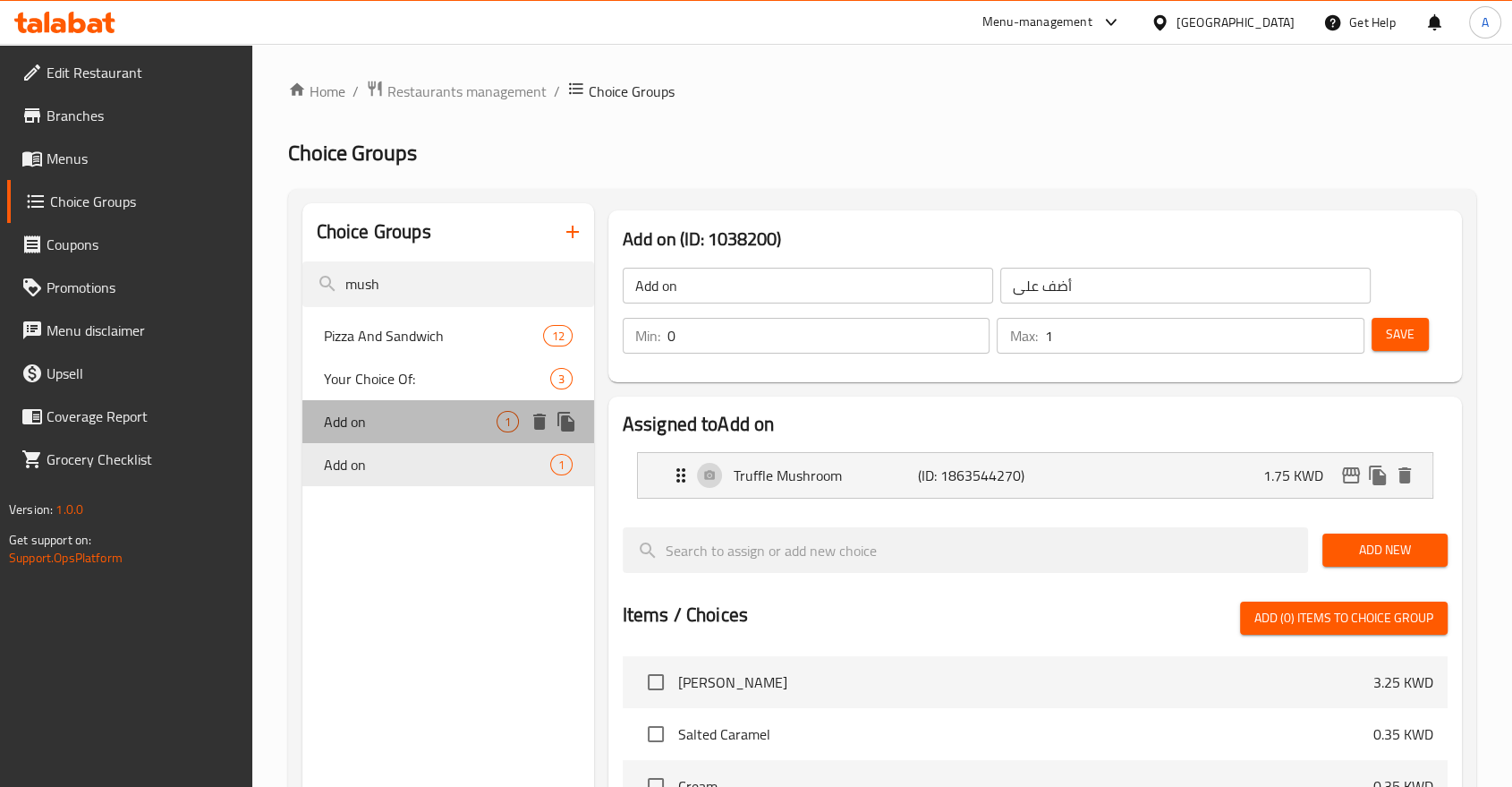
click at [391, 400] on div "Add on 1" at bounding box center [448, 421] width 292 height 43
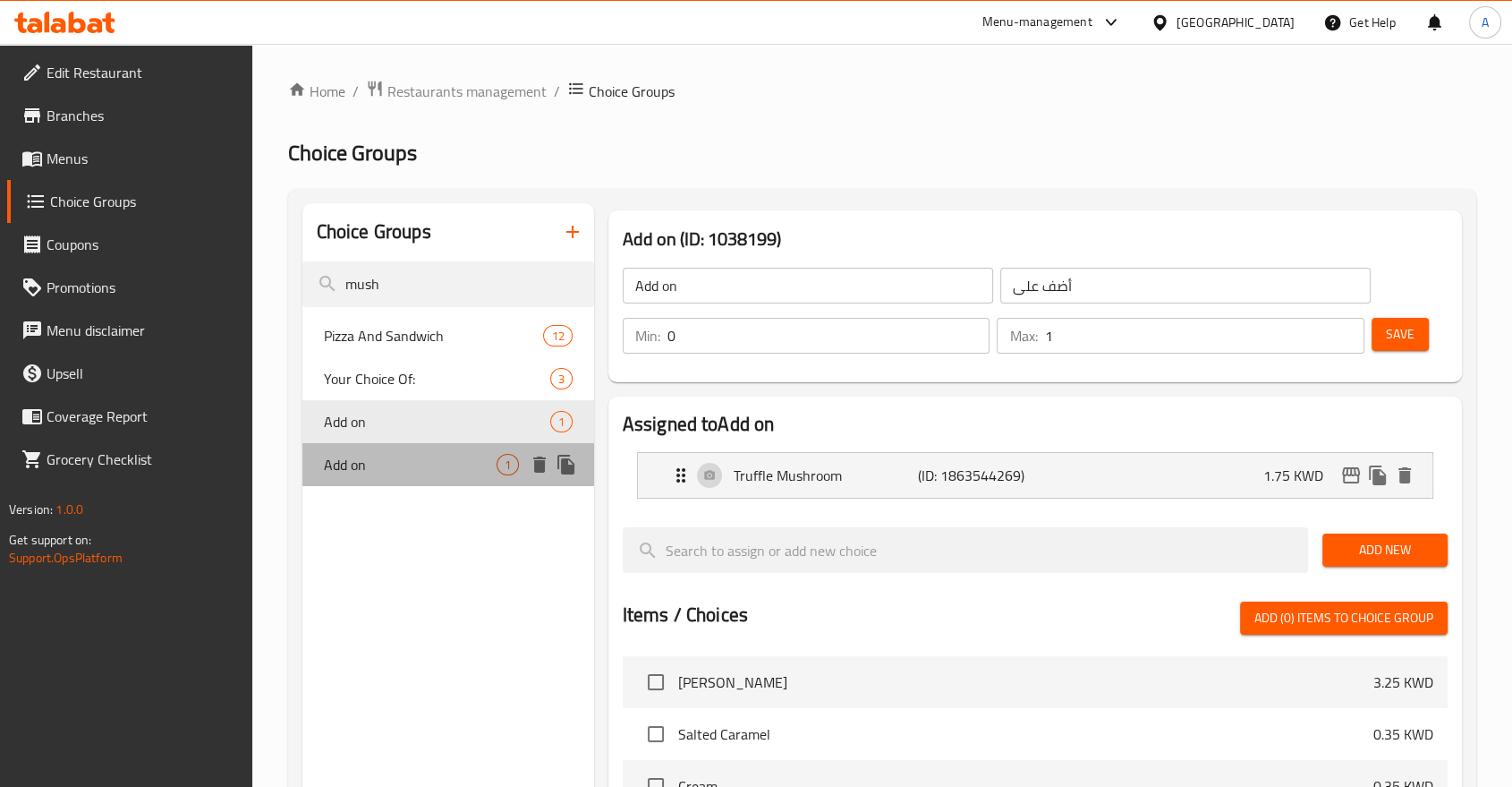
click at [391, 454] on span "Add on" at bounding box center [410, 465] width 172 height 22
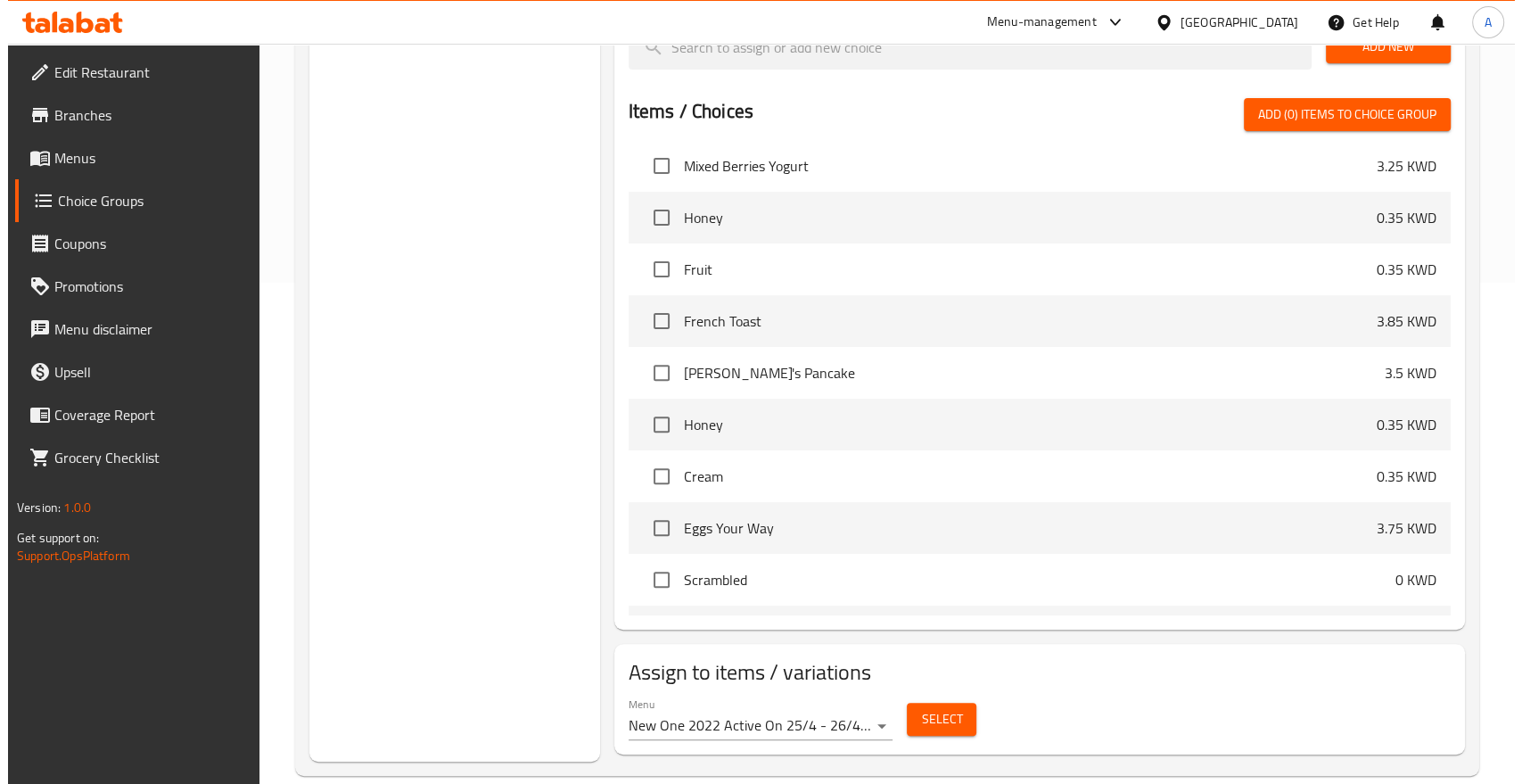
scroll to position [505, 0]
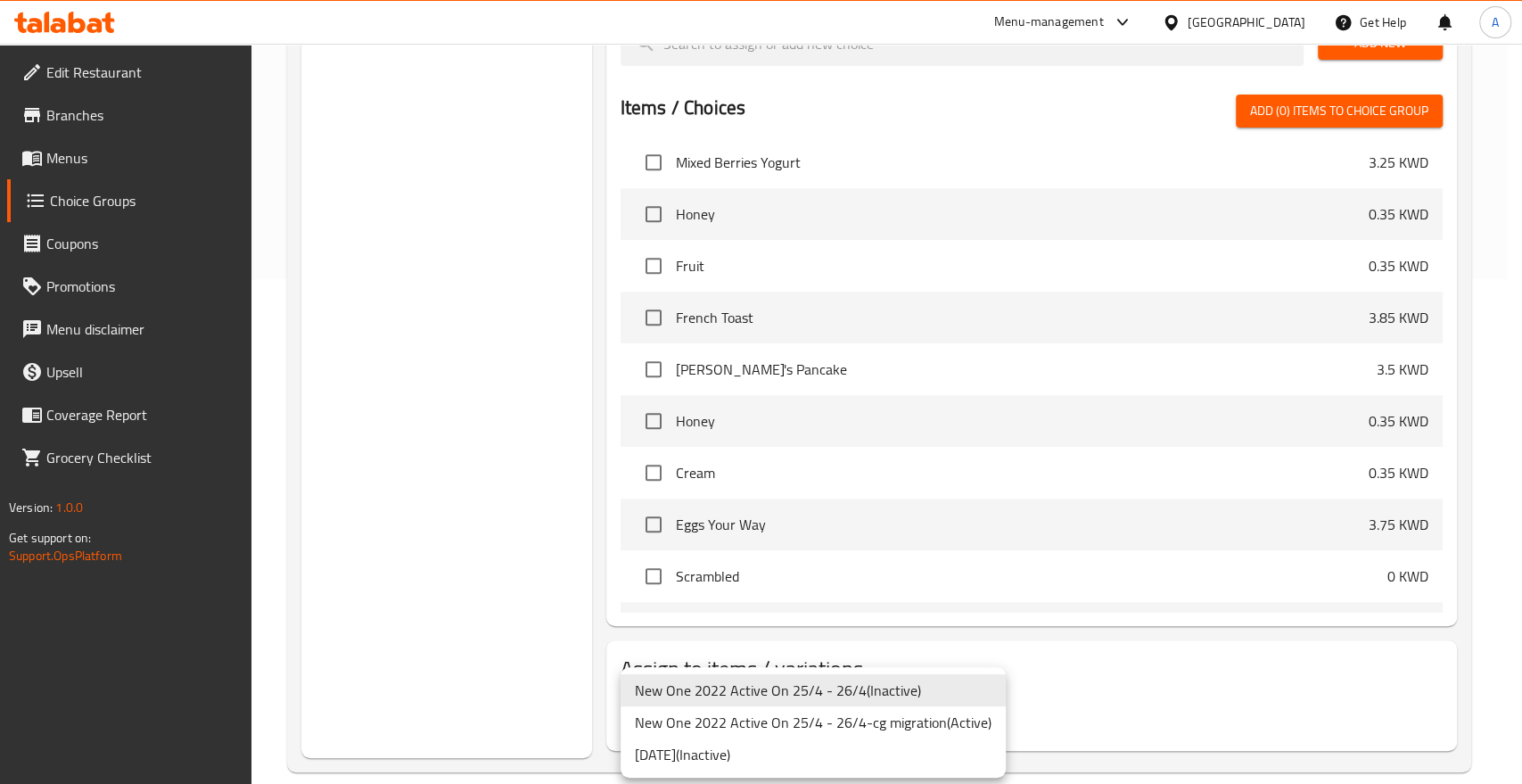
drag, startPoint x: 863, startPoint y: 719, endPoint x: 884, endPoint y: 714, distance: 21.6
click at [863, 719] on li "New One 2022 Active On 25/4 - 26/4-cg migration ( Active )" at bounding box center [812, 721] width 385 height 32
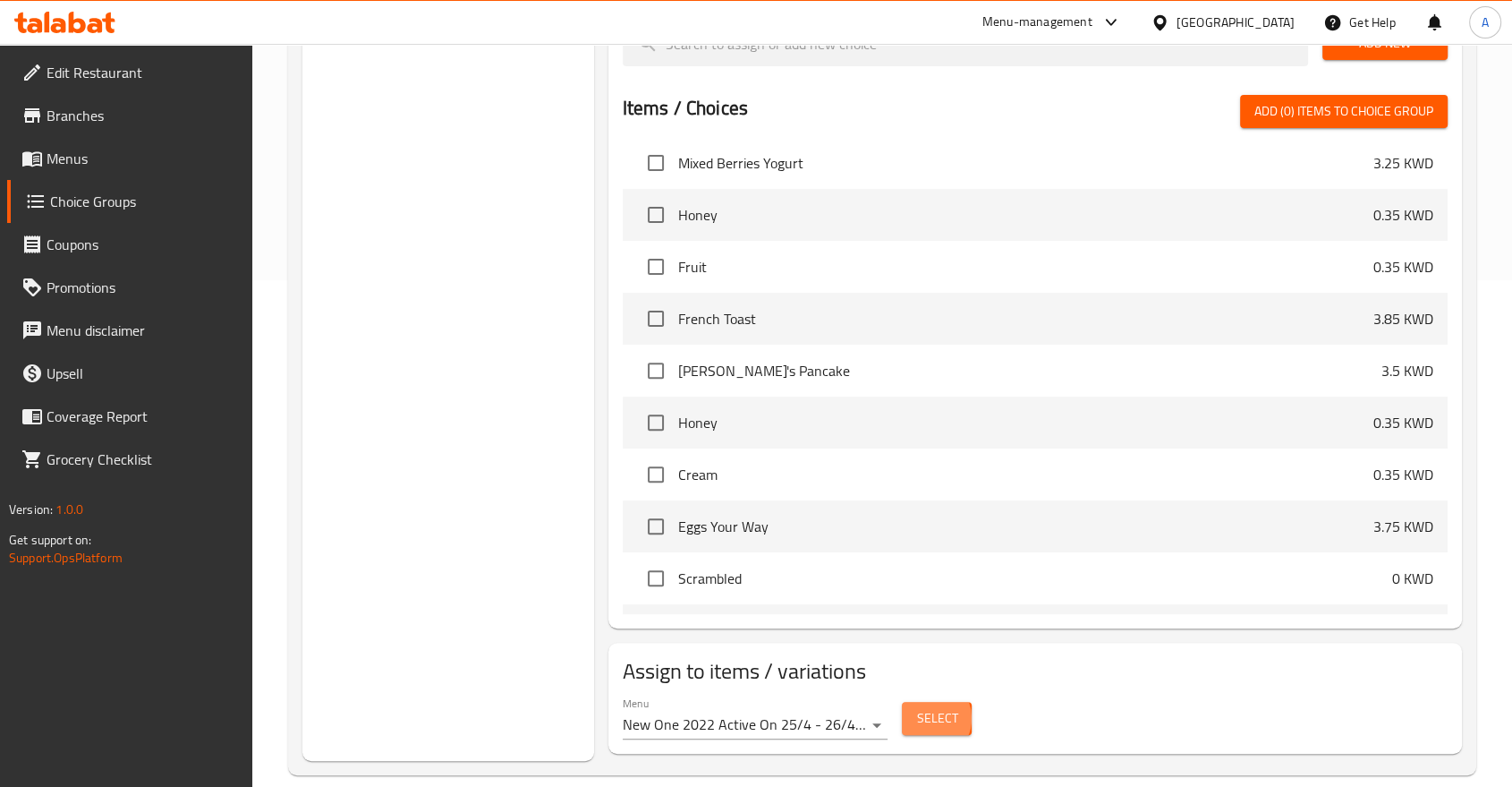
click at [926, 707] on span "Select" at bounding box center [936, 718] width 41 height 23
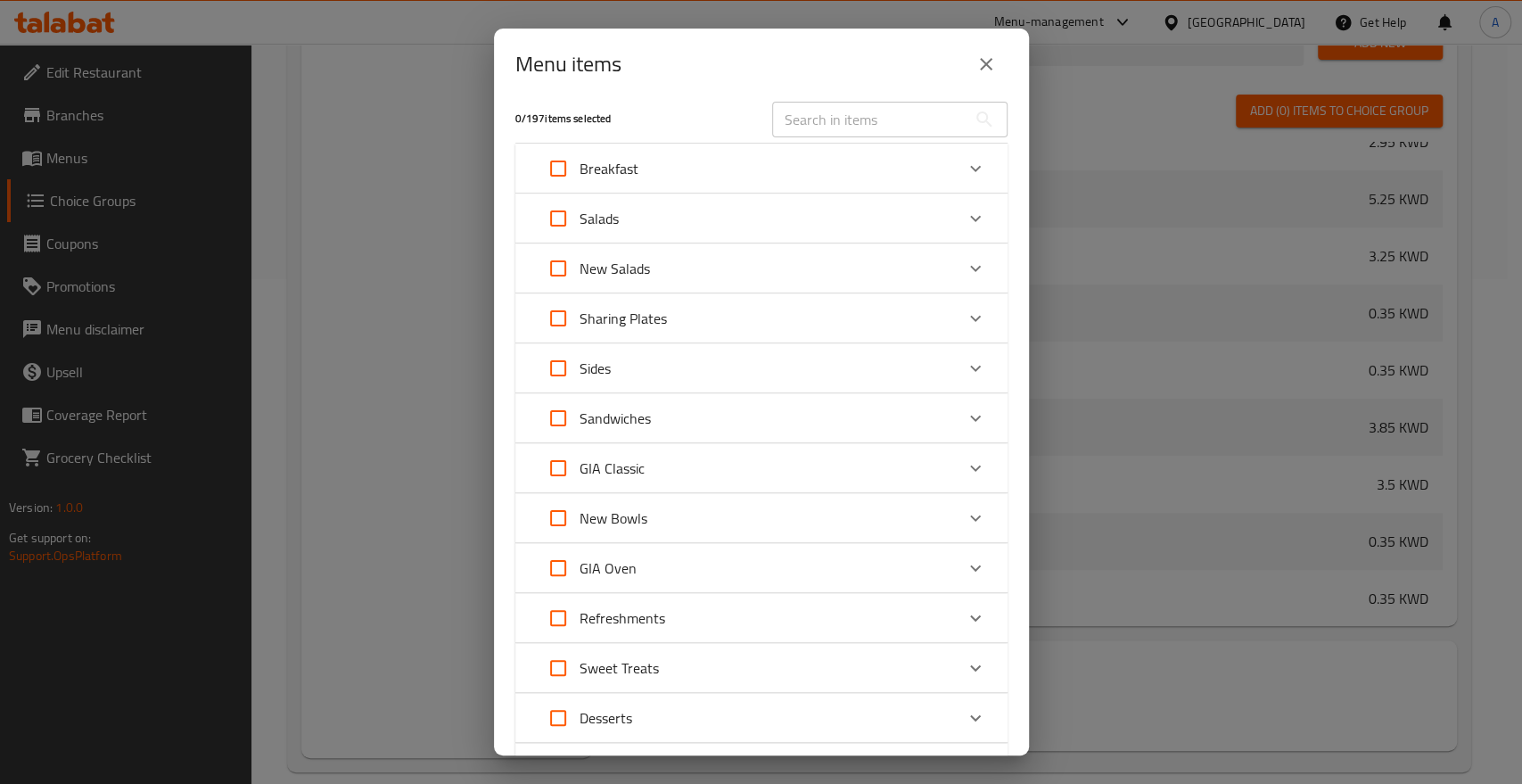
scroll to position [0, 0]
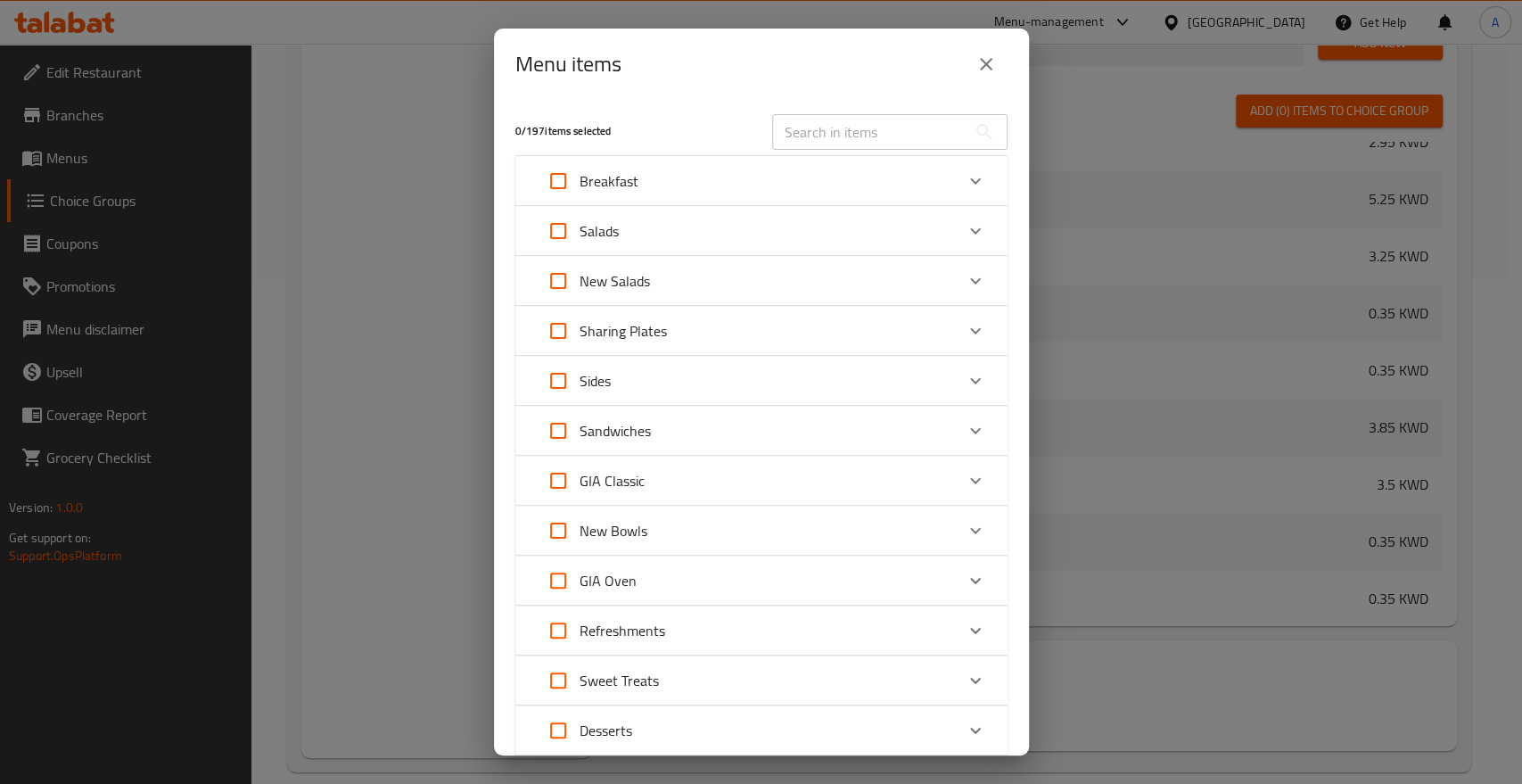
click at [966, 171] on icon "Expand" at bounding box center [976, 181] width 22 height 22
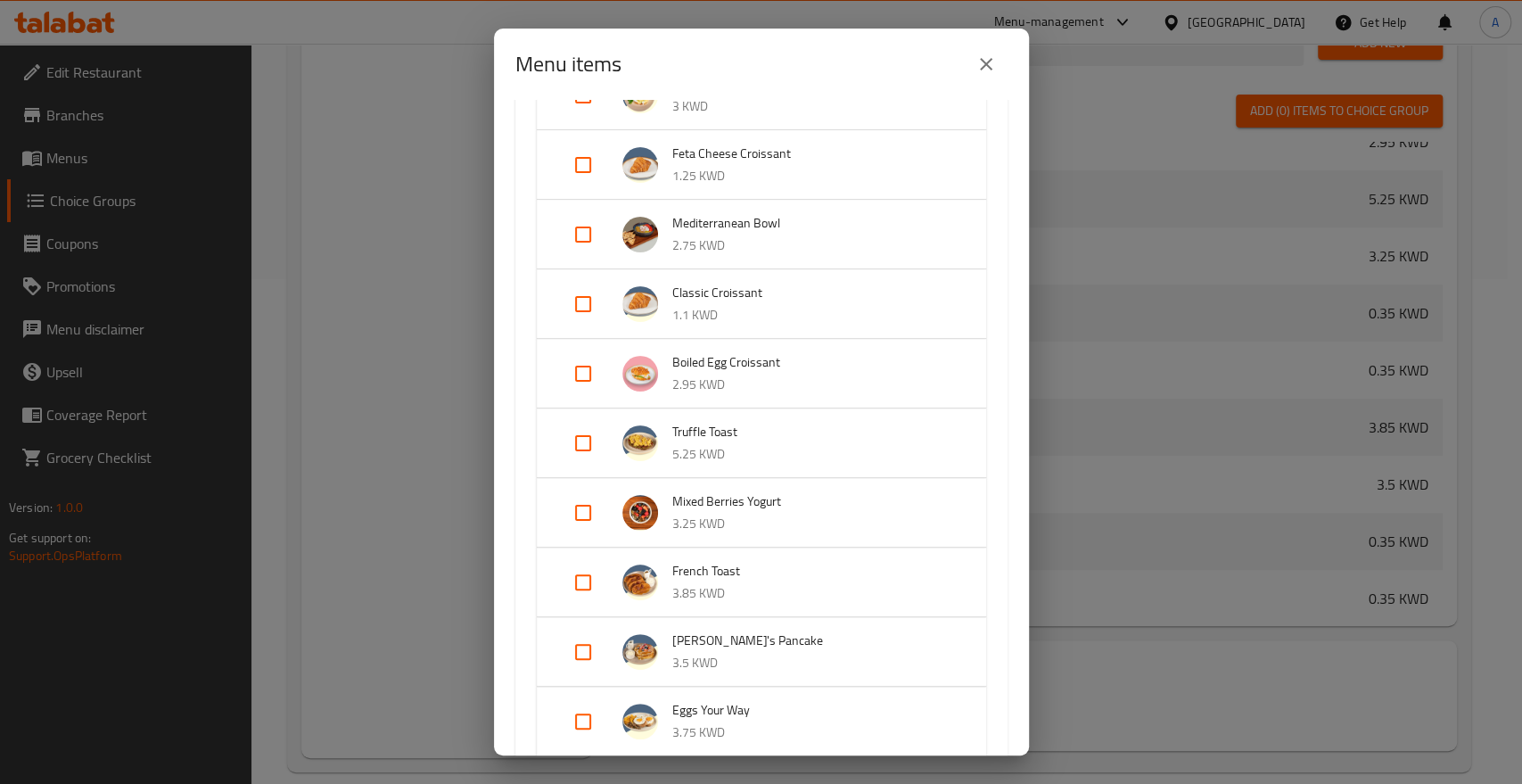
scroll to position [891, 0]
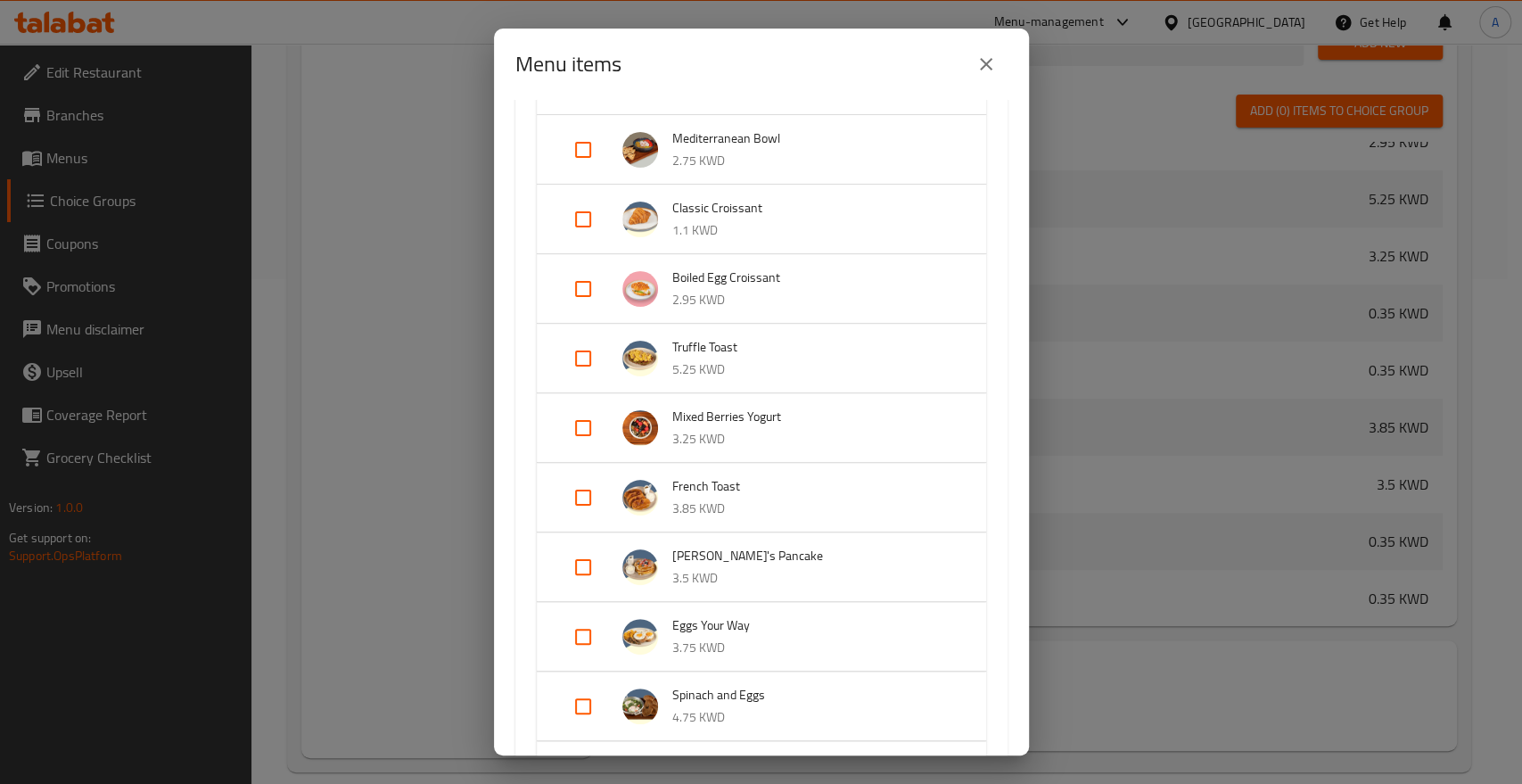
click at [585, 615] on input "Expand" at bounding box center [583, 636] width 43 height 43
checkbox input "true"
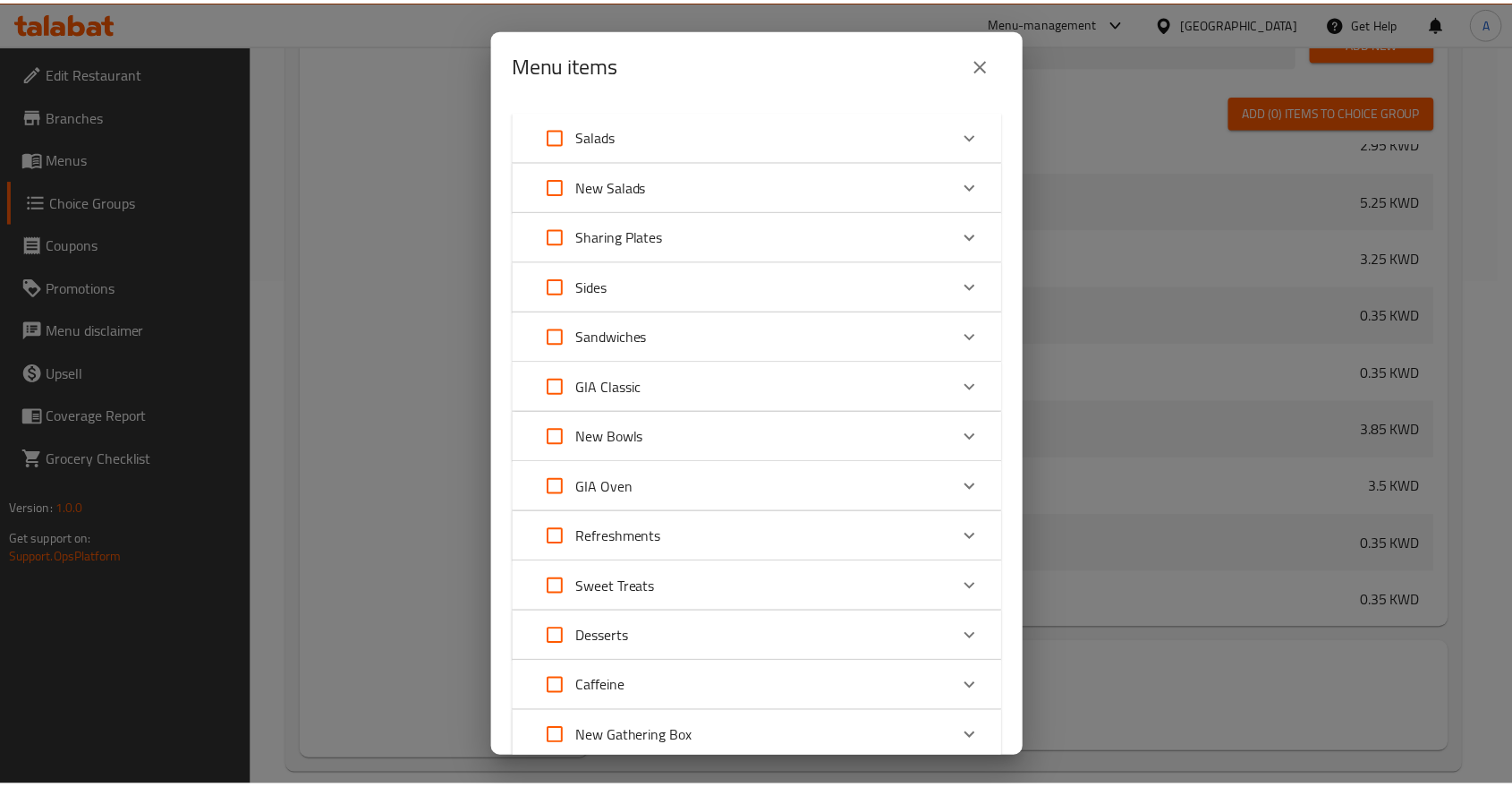
scroll to position [2276, 0]
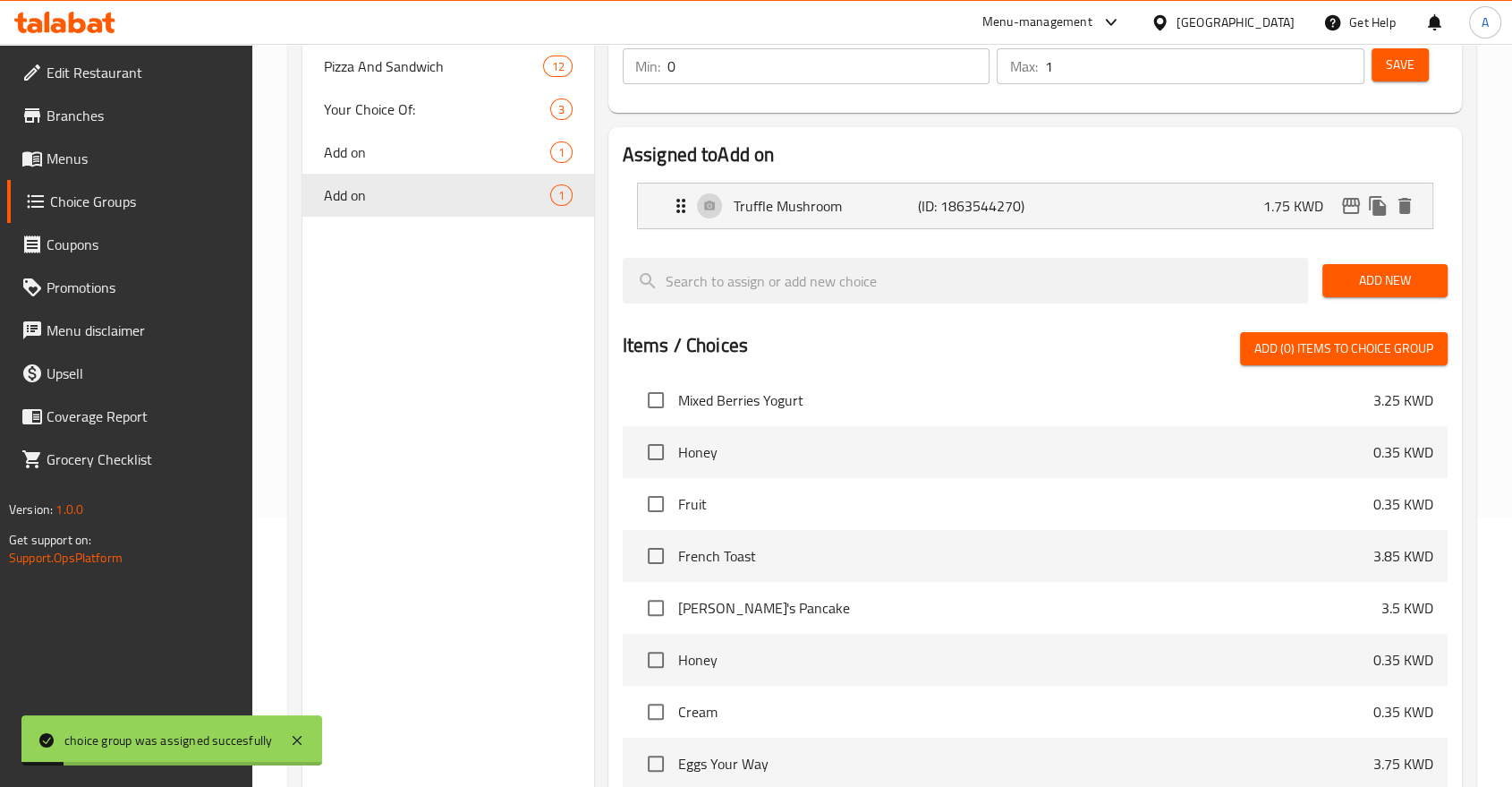
scroll to position [0, 0]
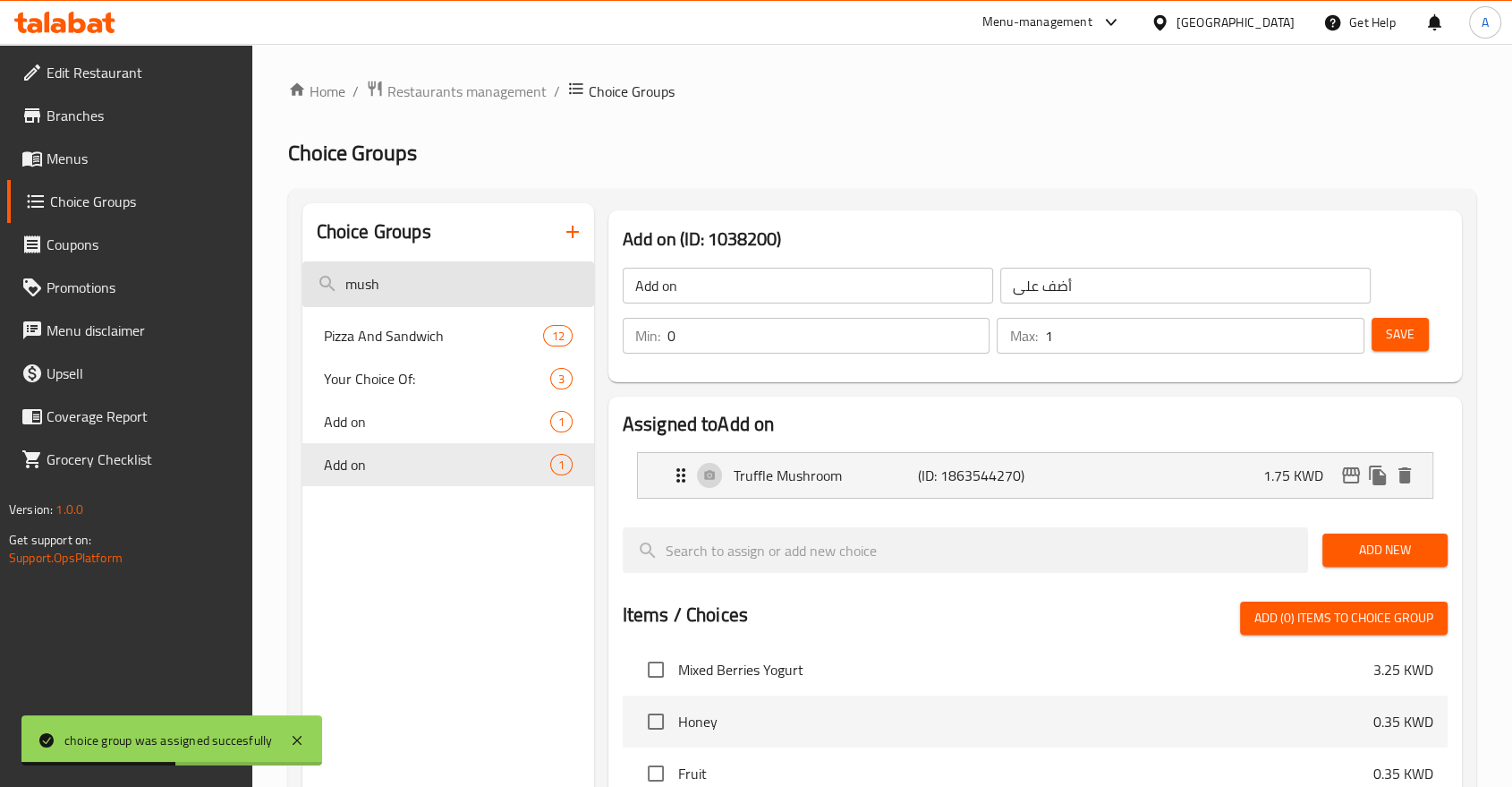
click at [452, 266] on input "mush" at bounding box center [448, 284] width 292 height 46
click at [452, 265] on input "mush" at bounding box center [448, 284] width 292 height 46
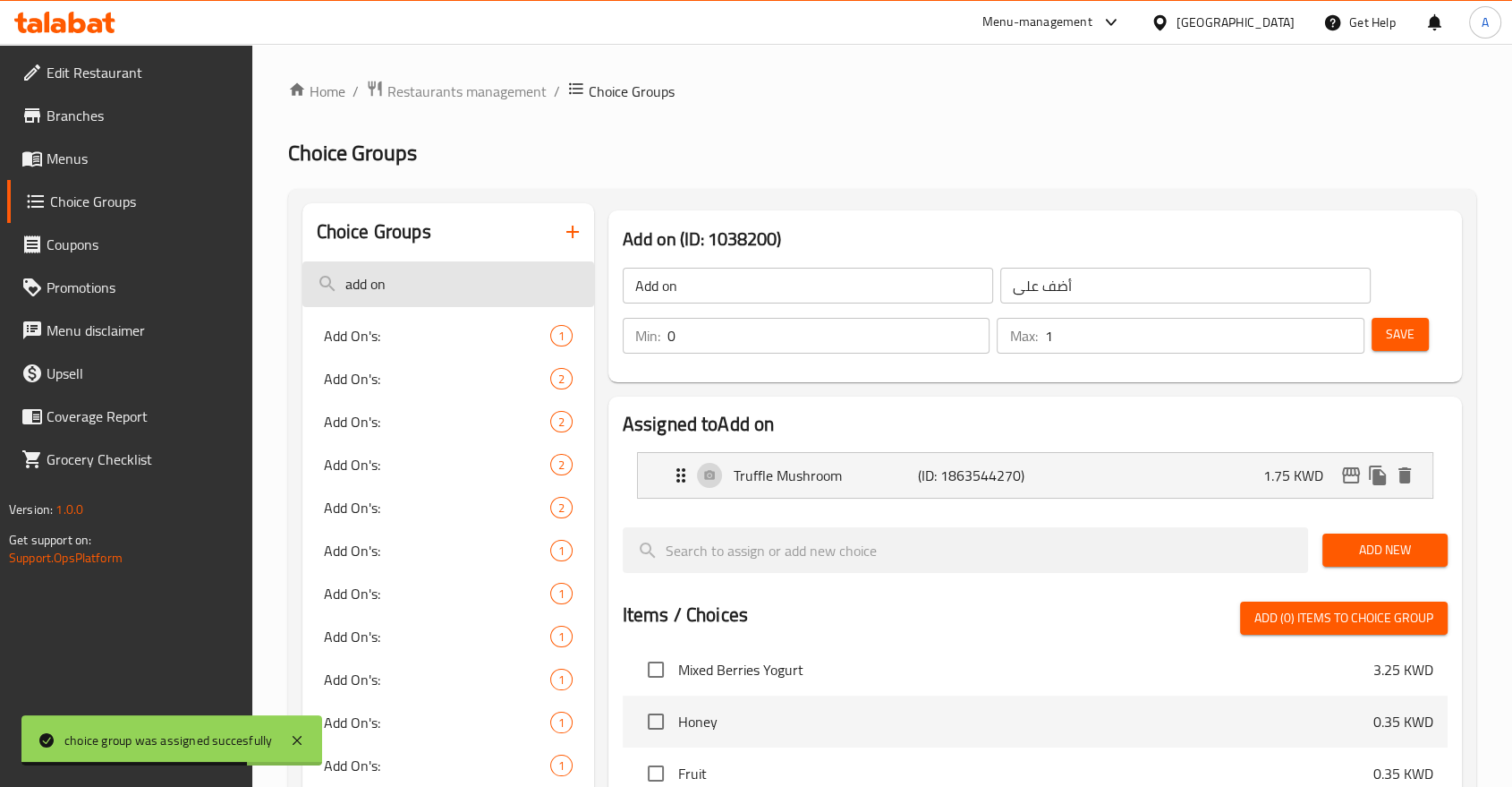
type input "add on"
click at [494, 135] on div "Home / Restaurants management / Choice Groups Choice Groups Choice Groups add o…" at bounding box center [882, 680] width 1188 height 1202
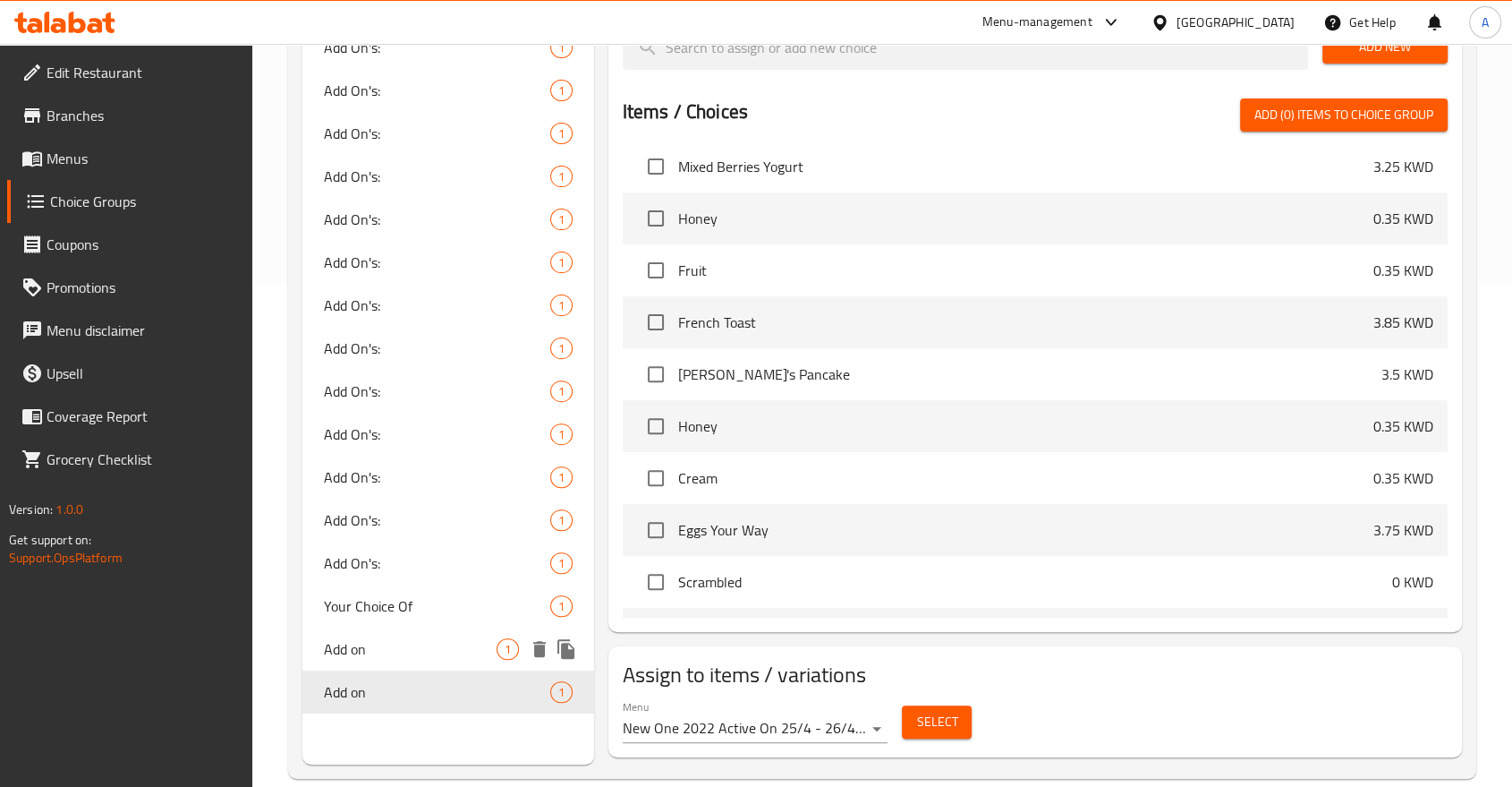
scroll to position [507, 0]
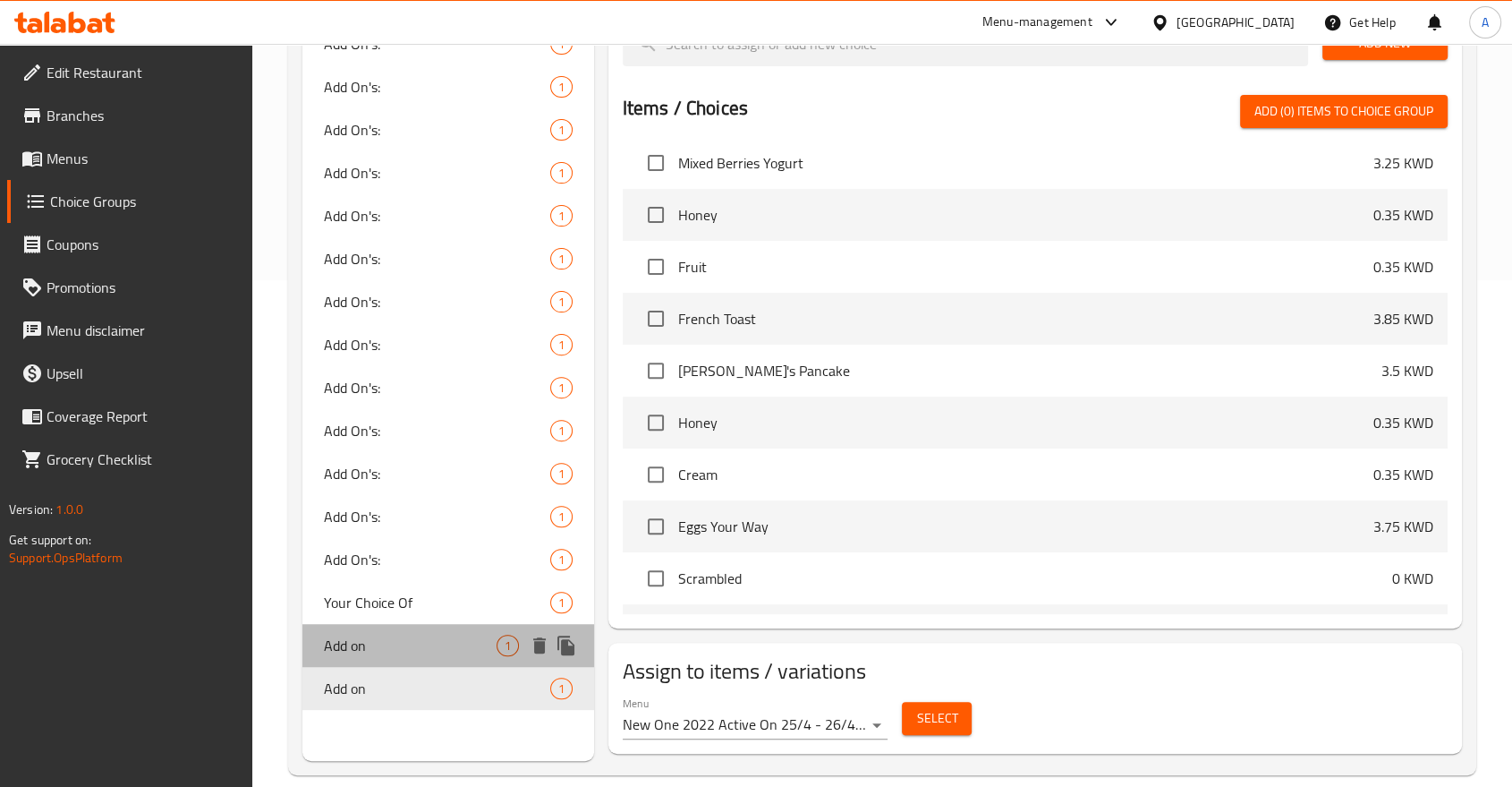
click at [401, 635] on span "Add on" at bounding box center [410, 645] width 172 height 22
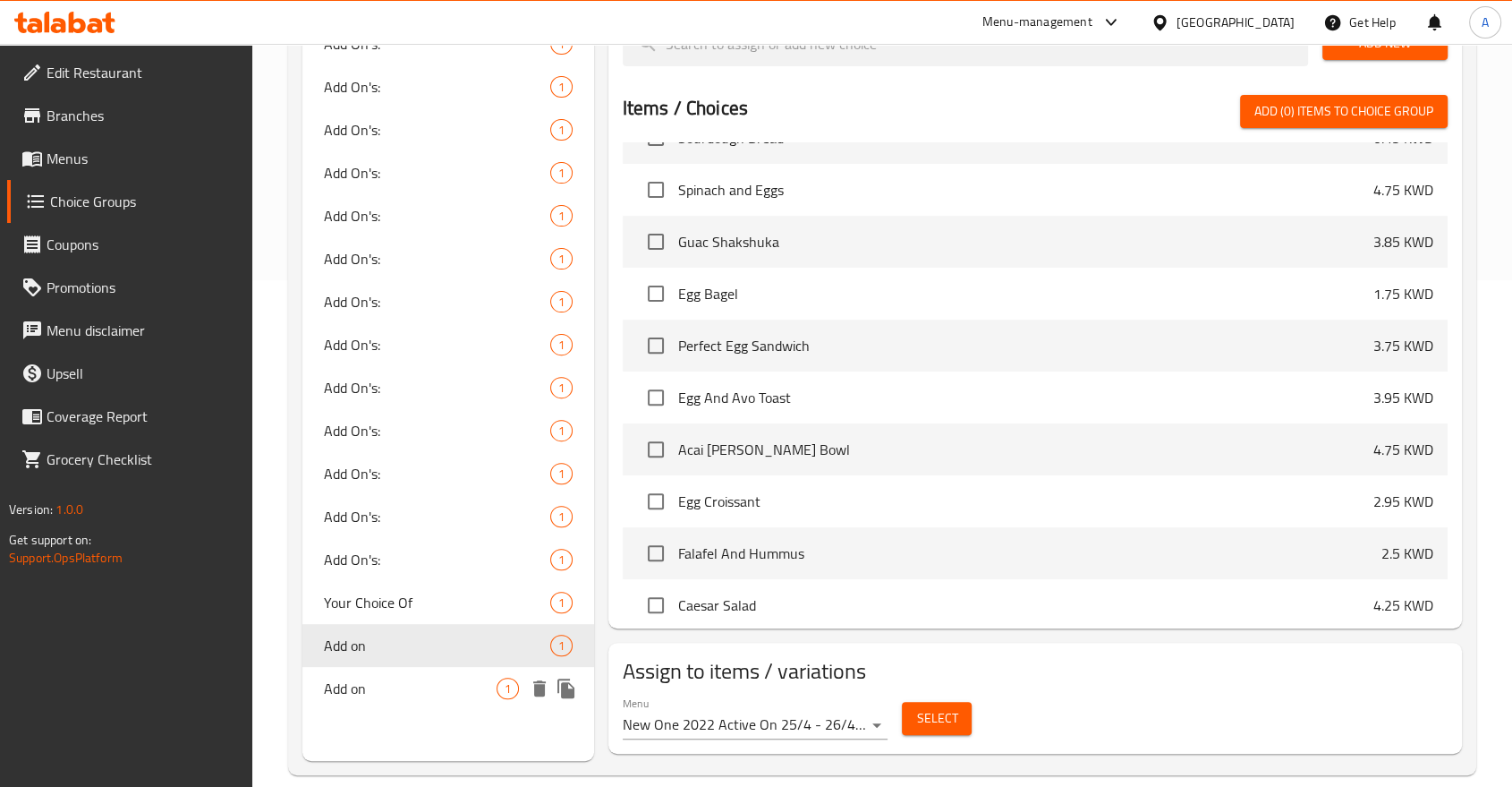
drag, startPoint x: 388, startPoint y: 616, endPoint x: 398, endPoint y: 577, distance: 40.3
click at [390, 677] on span "Add on" at bounding box center [410, 688] width 172 height 22
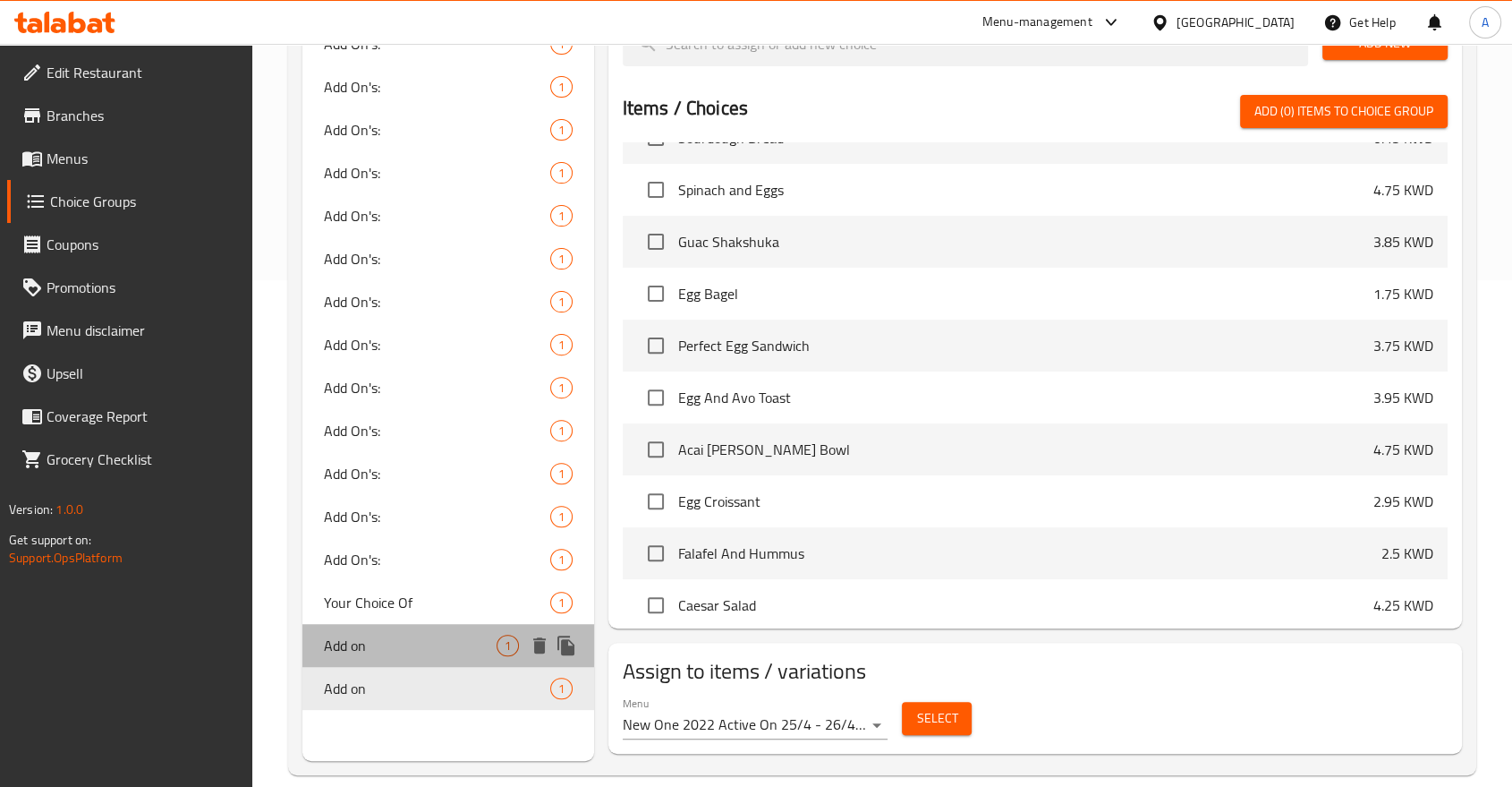
drag, startPoint x: 398, startPoint y: 577, endPoint x: 794, endPoint y: 711, distance: 418.1
click at [401, 635] on span "Add on" at bounding box center [410, 645] width 172 height 22
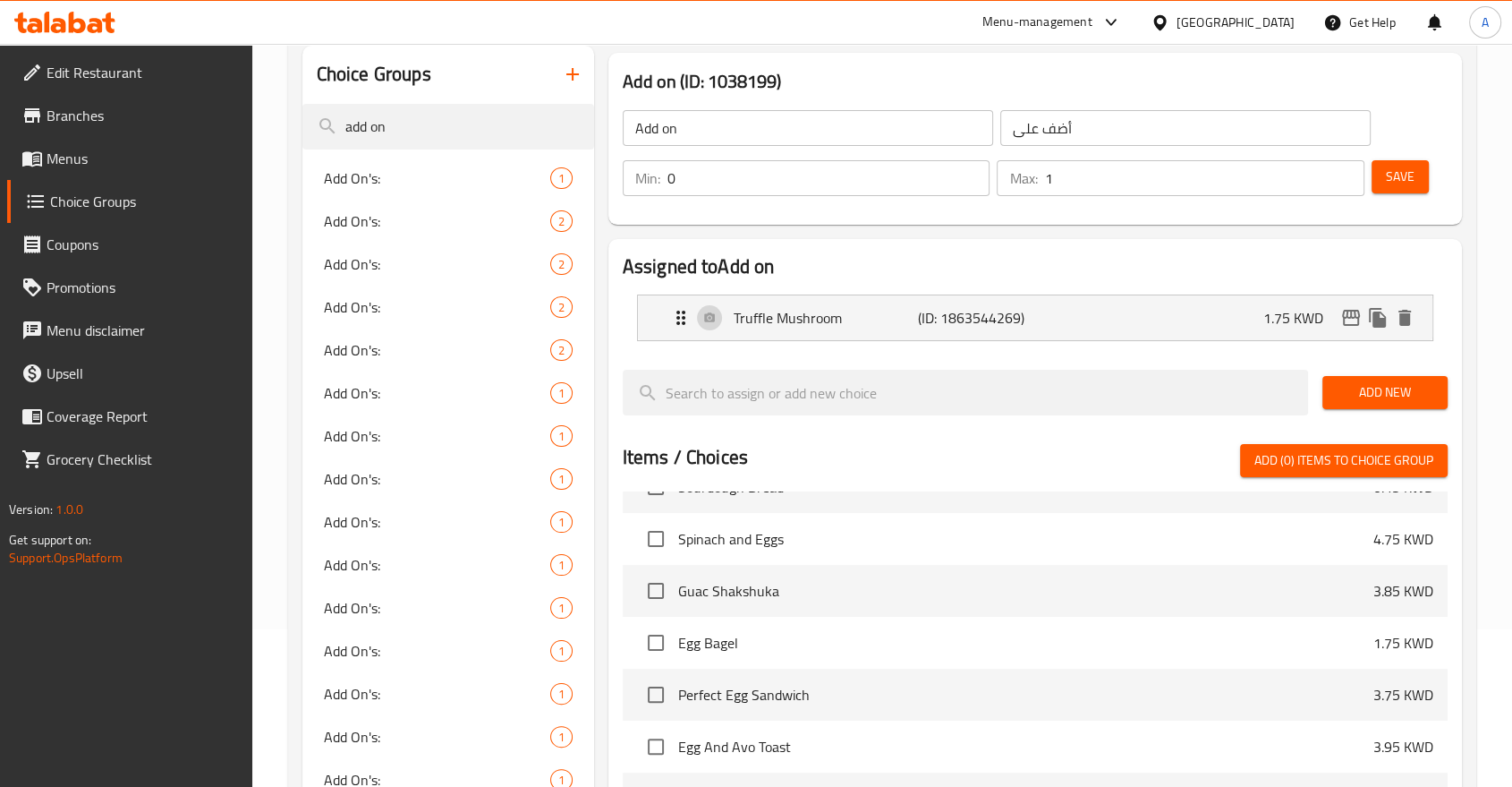
scroll to position [9, 0]
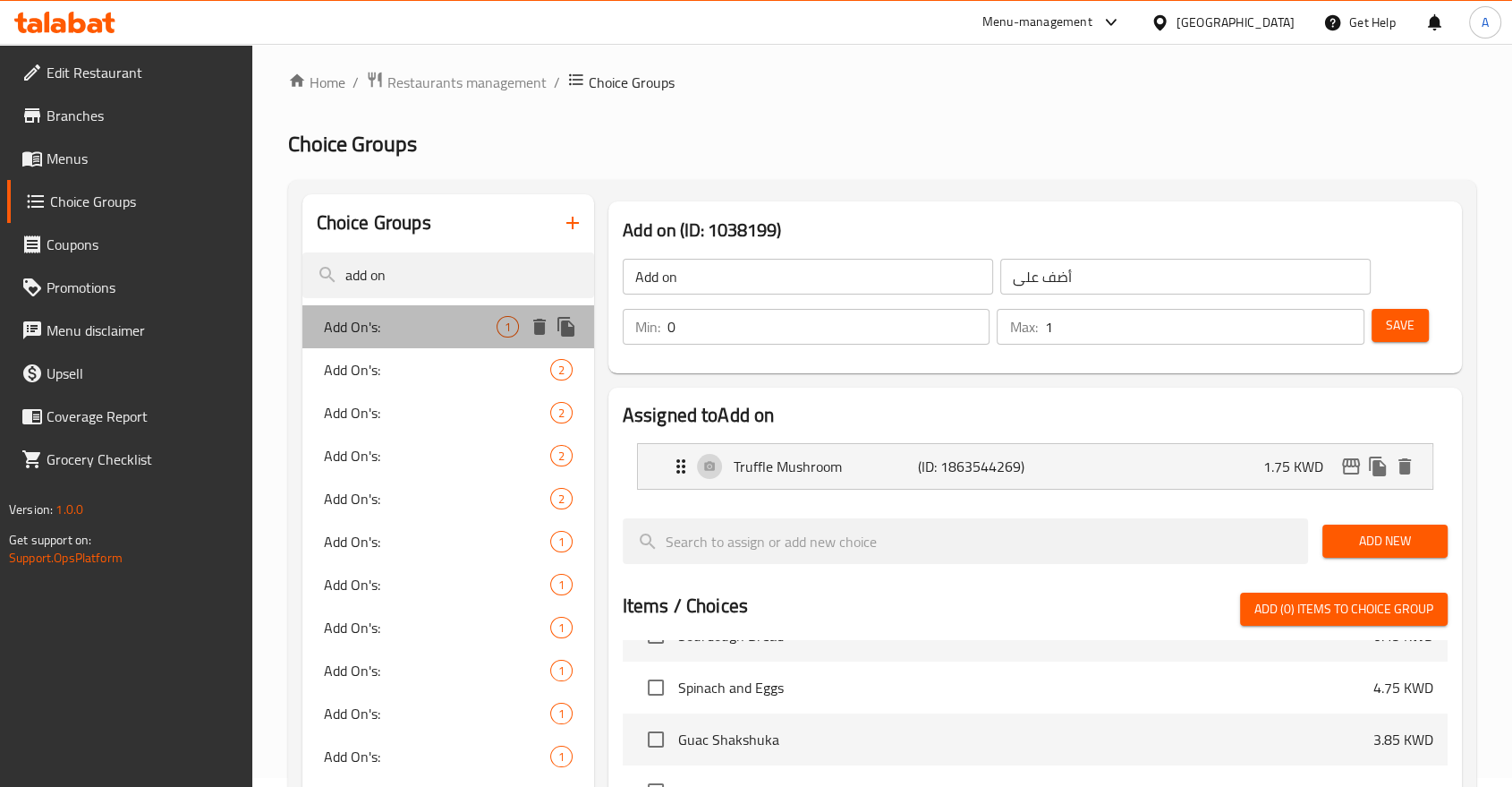
click at [380, 316] on span "Add On's:" at bounding box center [410, 327] width 172 height 22
type input "Add On's:"
type input "الإضافات:"
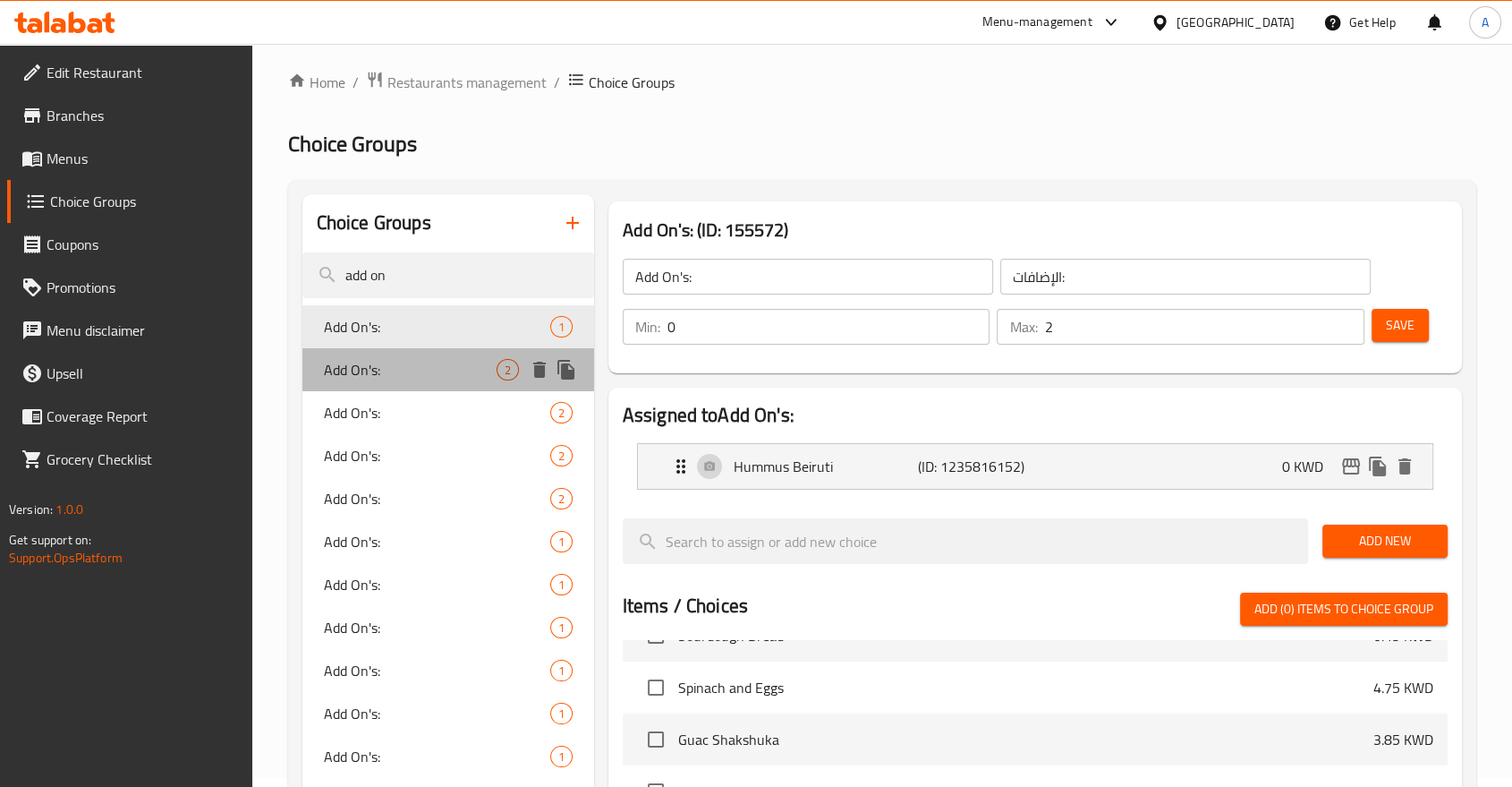
click at [395, 367] on div "Add On's: 2" at bounding box center [448, 369] width 292 height 43
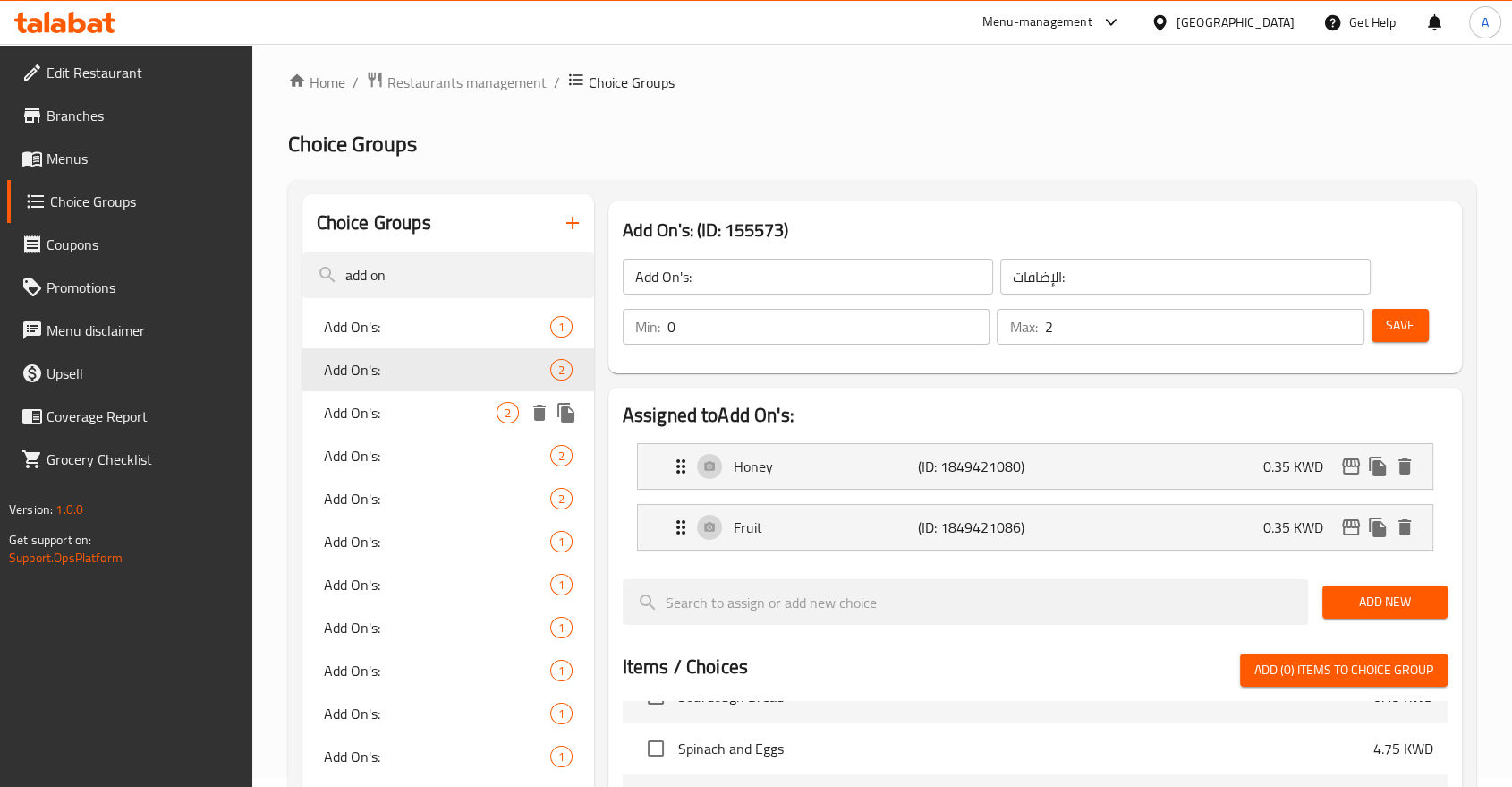
drag, startPoint x: 402, startPoint y: 393, endPoint x: 454, endPoint y: 481, distance: 102.2
click at [403, 402] on span "Add On's:" at bounding box center [410, 413] width 172 height 22
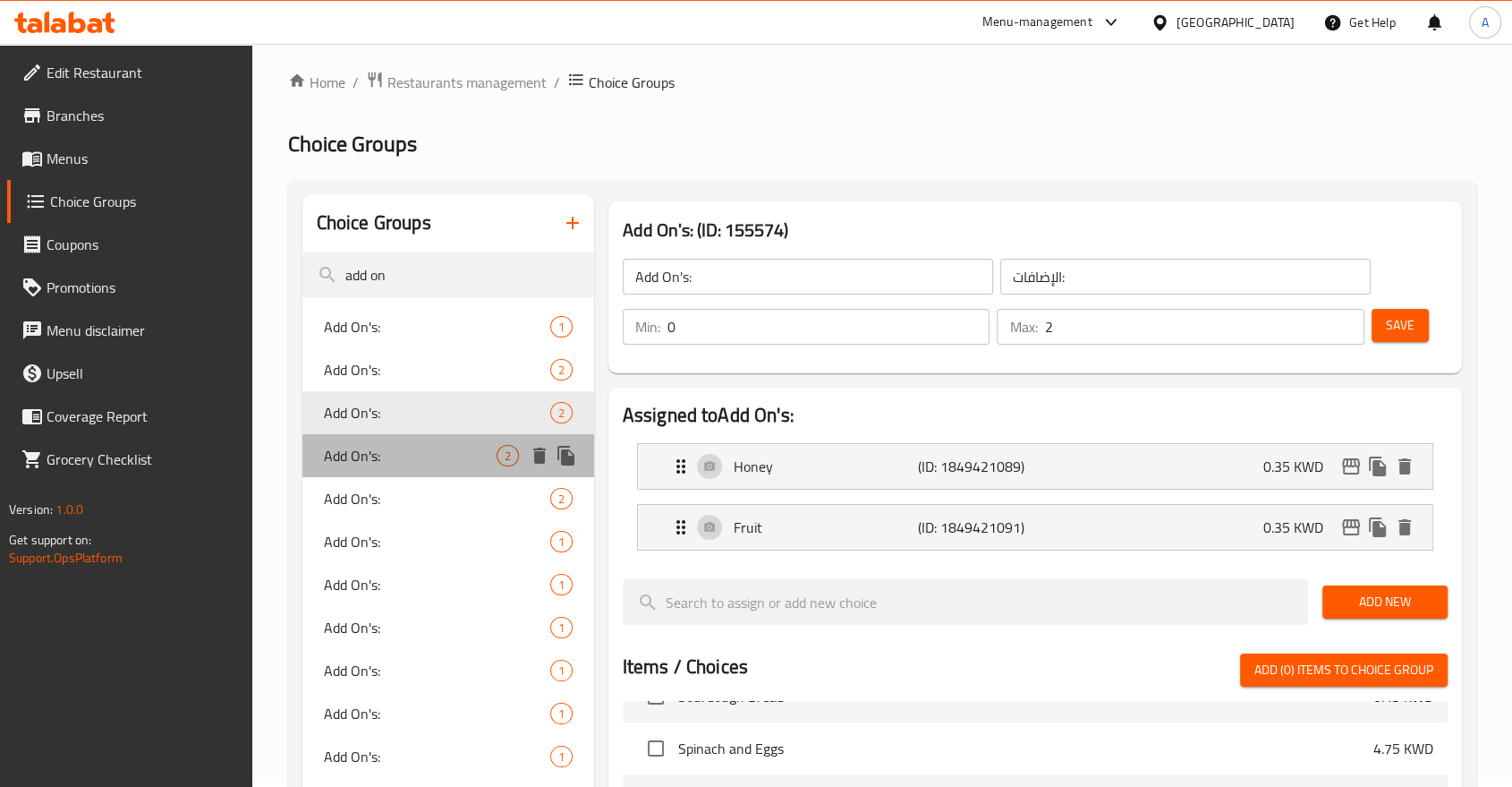
click at [426, 445] on span "Add On's:" at bounding box center [410, 456] width 172 height 22
type input "0"
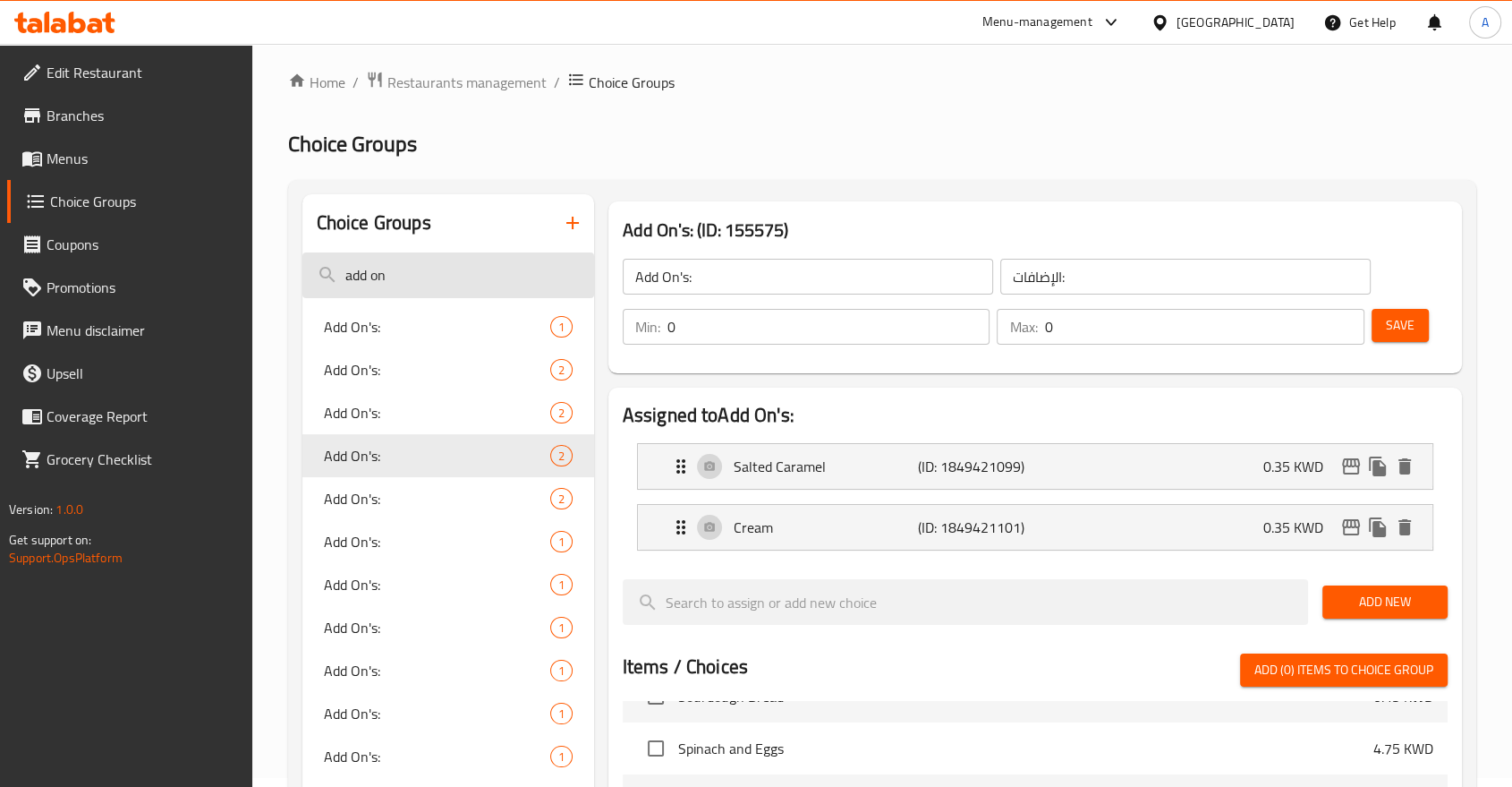
click at [422, 278] on input "add on" at bounding box center [448, 275] width 292 height 46
click at [422, 278] on input "add on" at bounding box center [448, 275] width 292 height 46
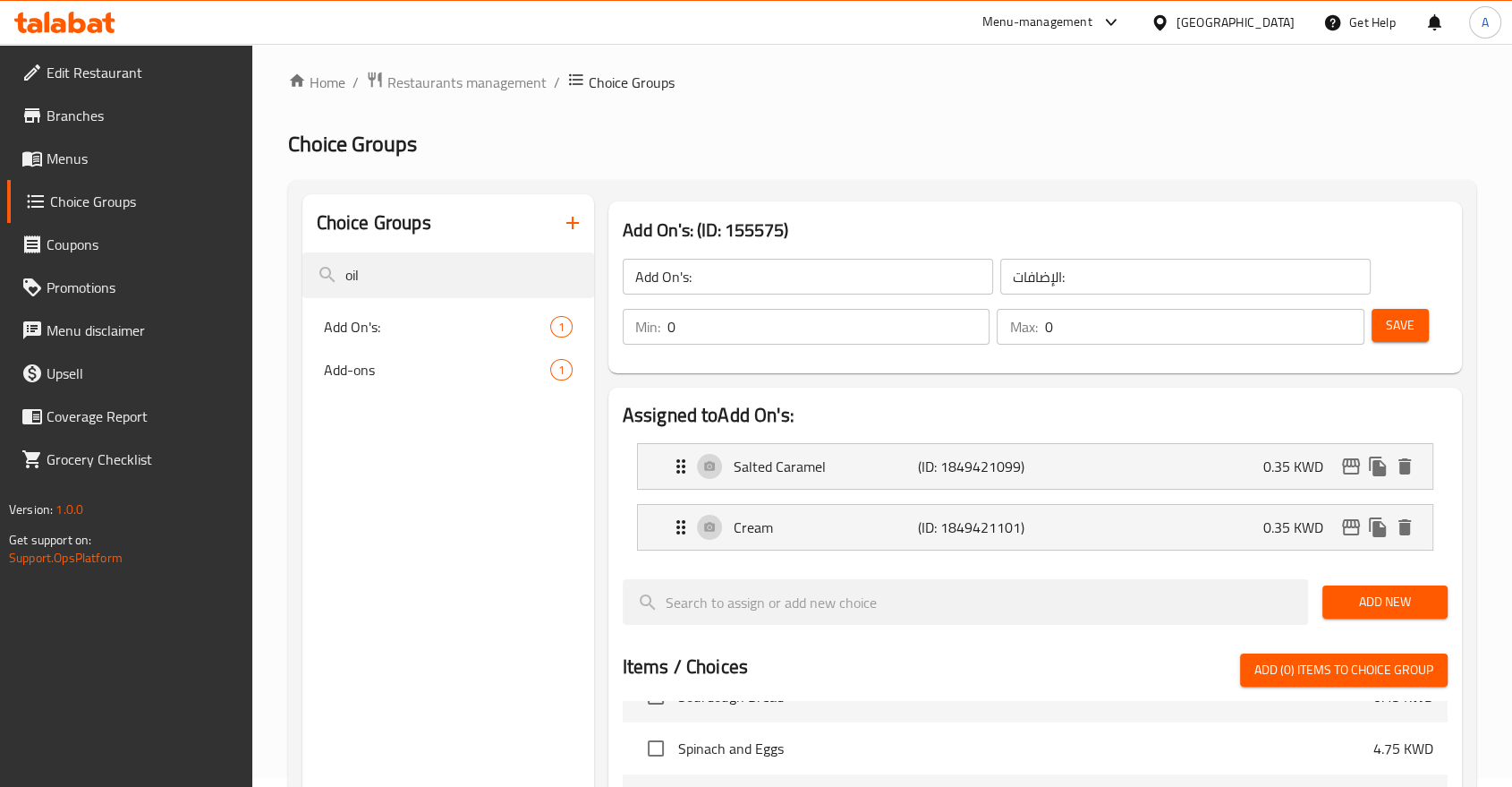
type input "oil"
click at [358, 359] on span "Add-ons" at bounding box center [410, 370] width 172 height 22
type input "Add-ons"
type input "الإضافات"
type input "1"
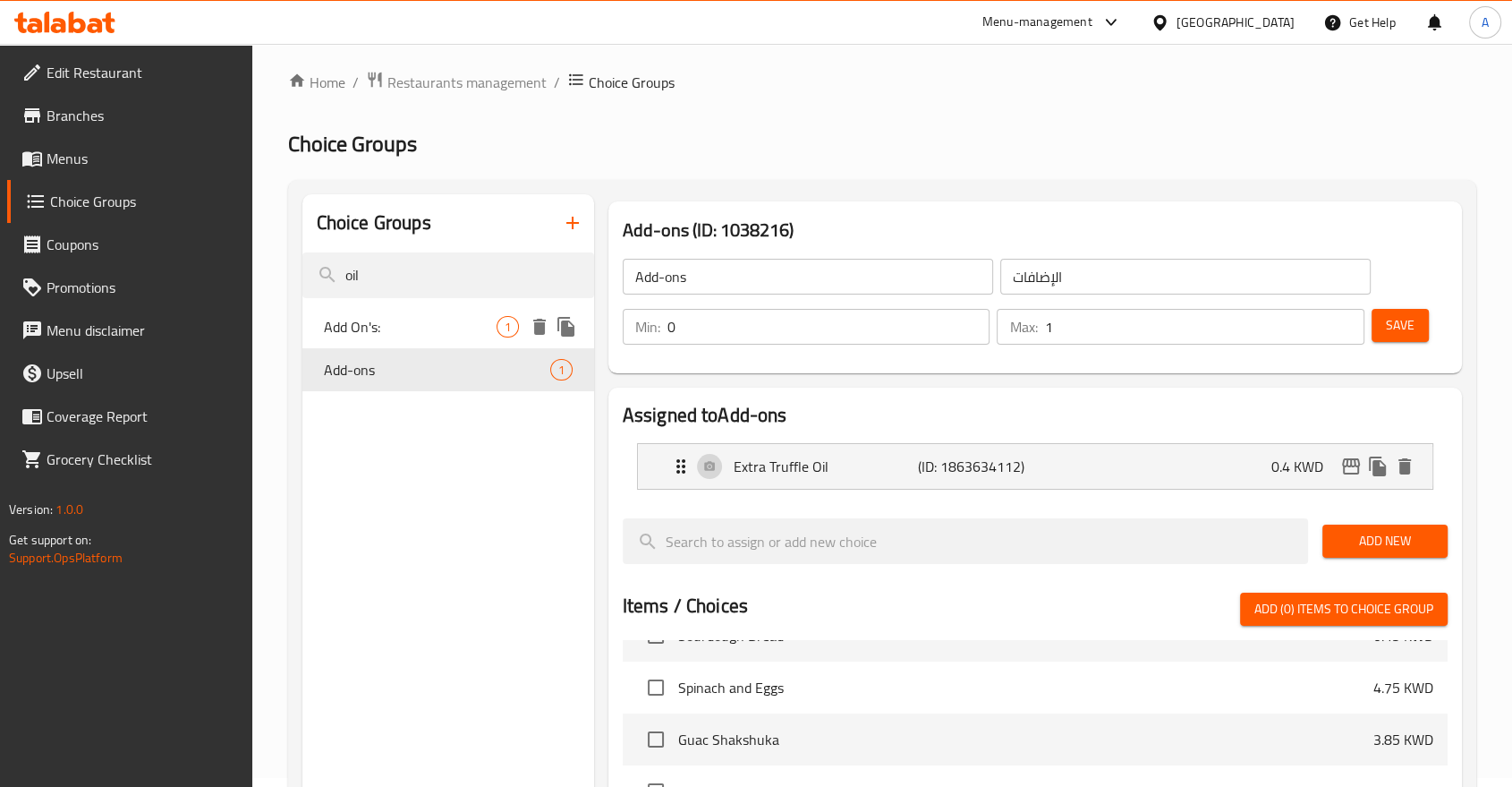
click at [407, 316] on span "Add On's:" at bounding box center [410, 327] width 172 height 22
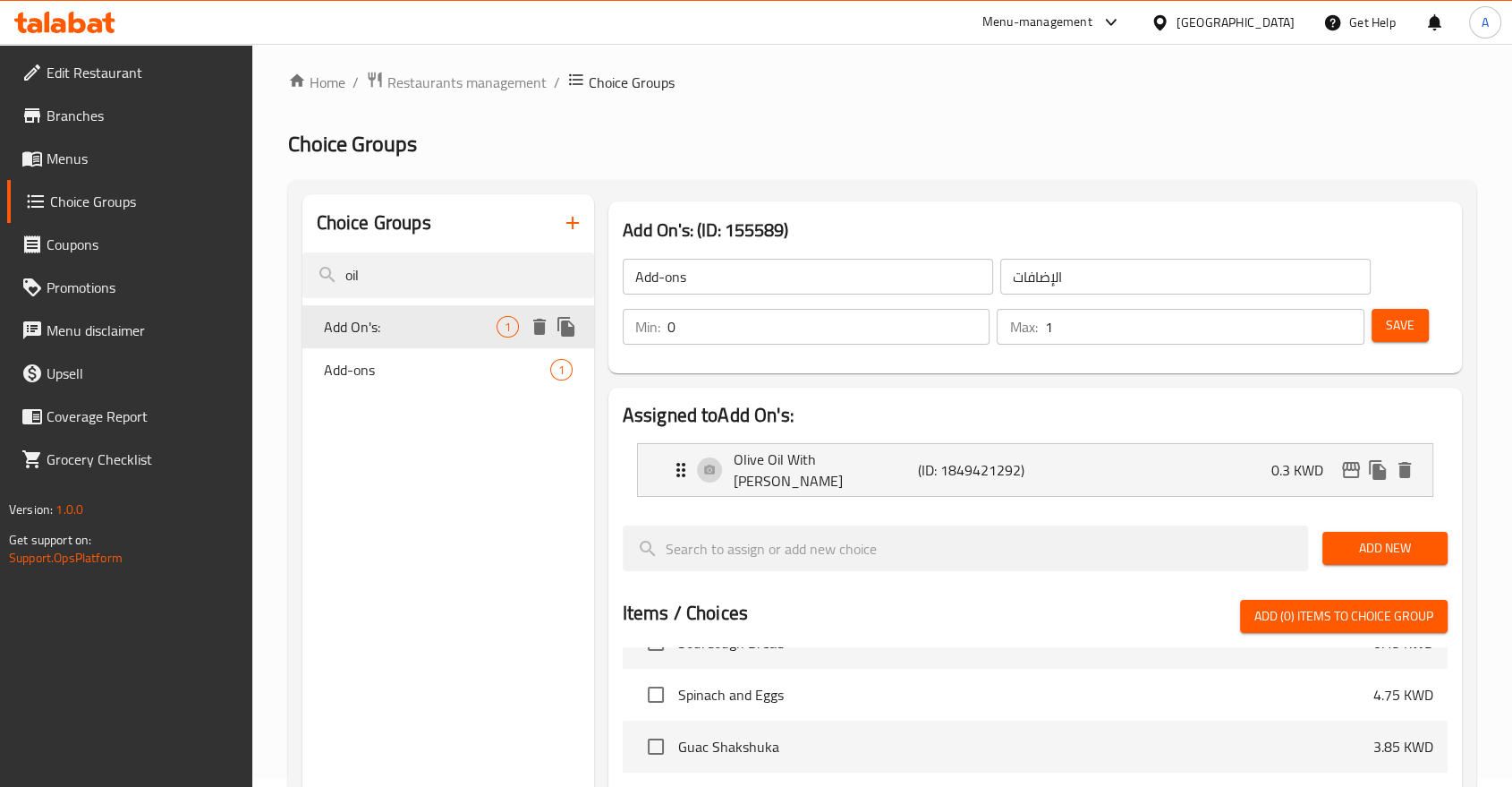
type input "Add On's:"
type input "الإضافات:"
click at [407, 359] on span "Add-ons" at bounding box center [410, 370] width 172 height 22
type input "Add-ons"
type input "الإضافات"
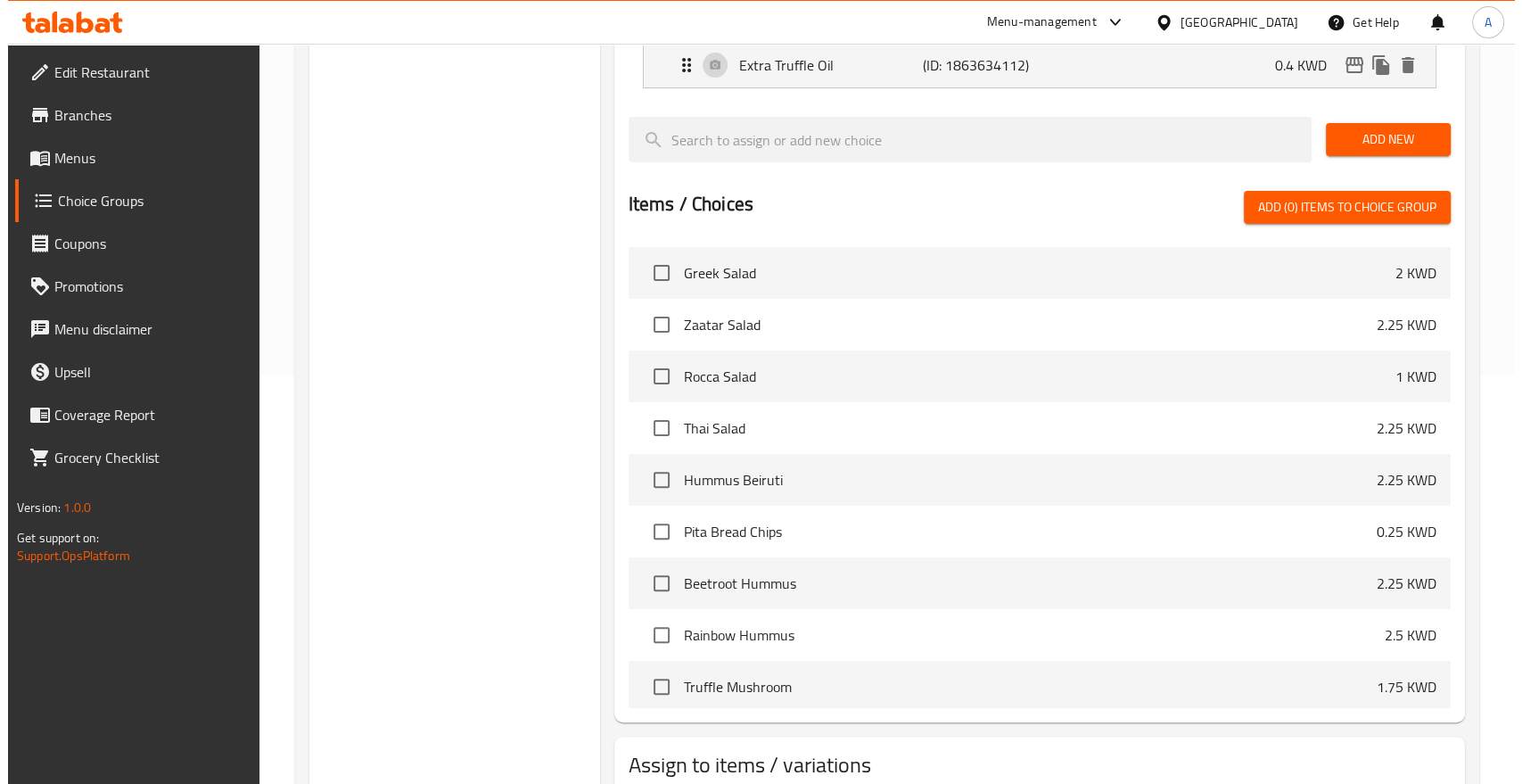
scroll to position [505, 0]
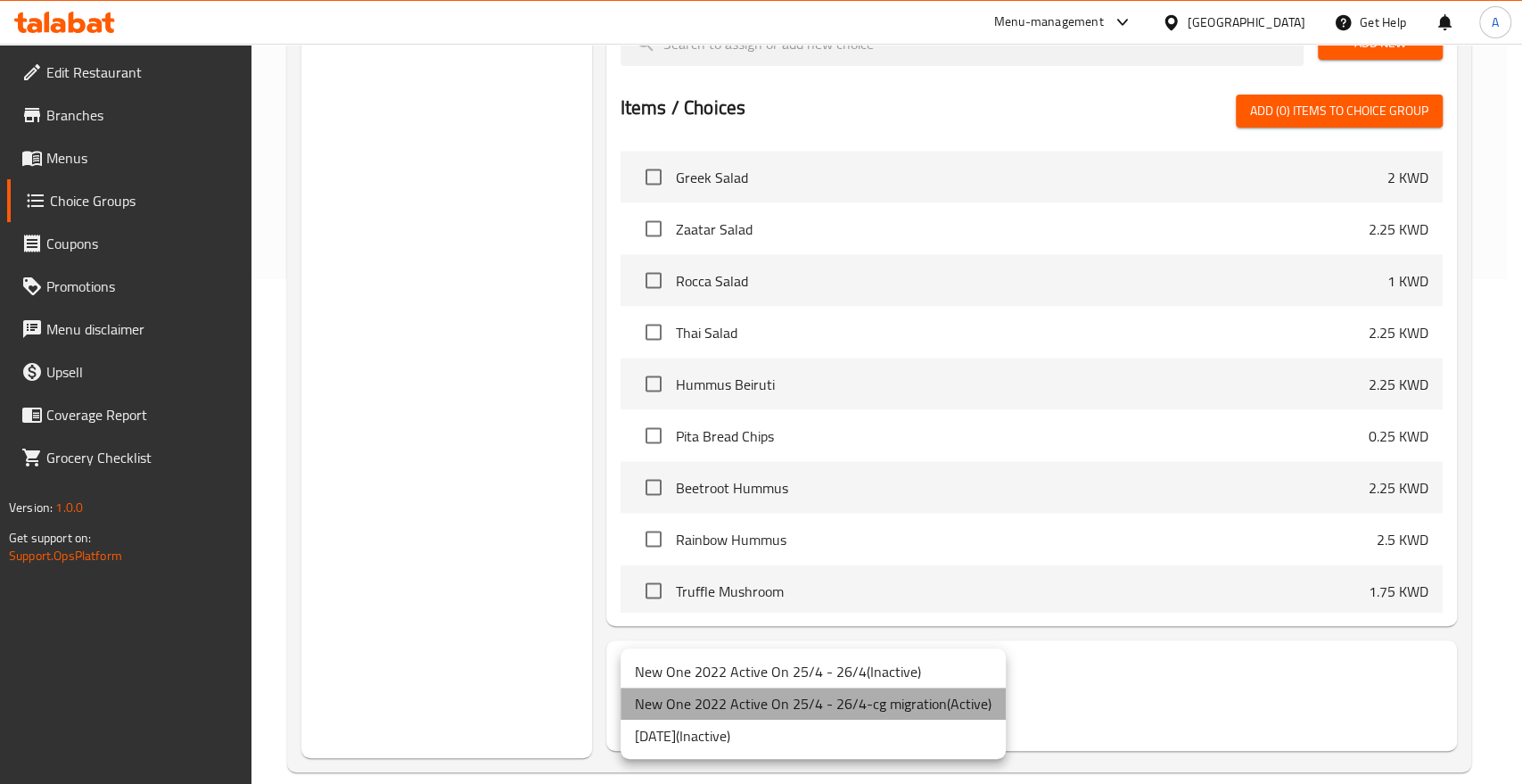
click at [829, 699] on li "New One 2022 Active On 25/4 - 26/4-cg migration ( Active )" at bounding box center [812, 703] width 385 height 32
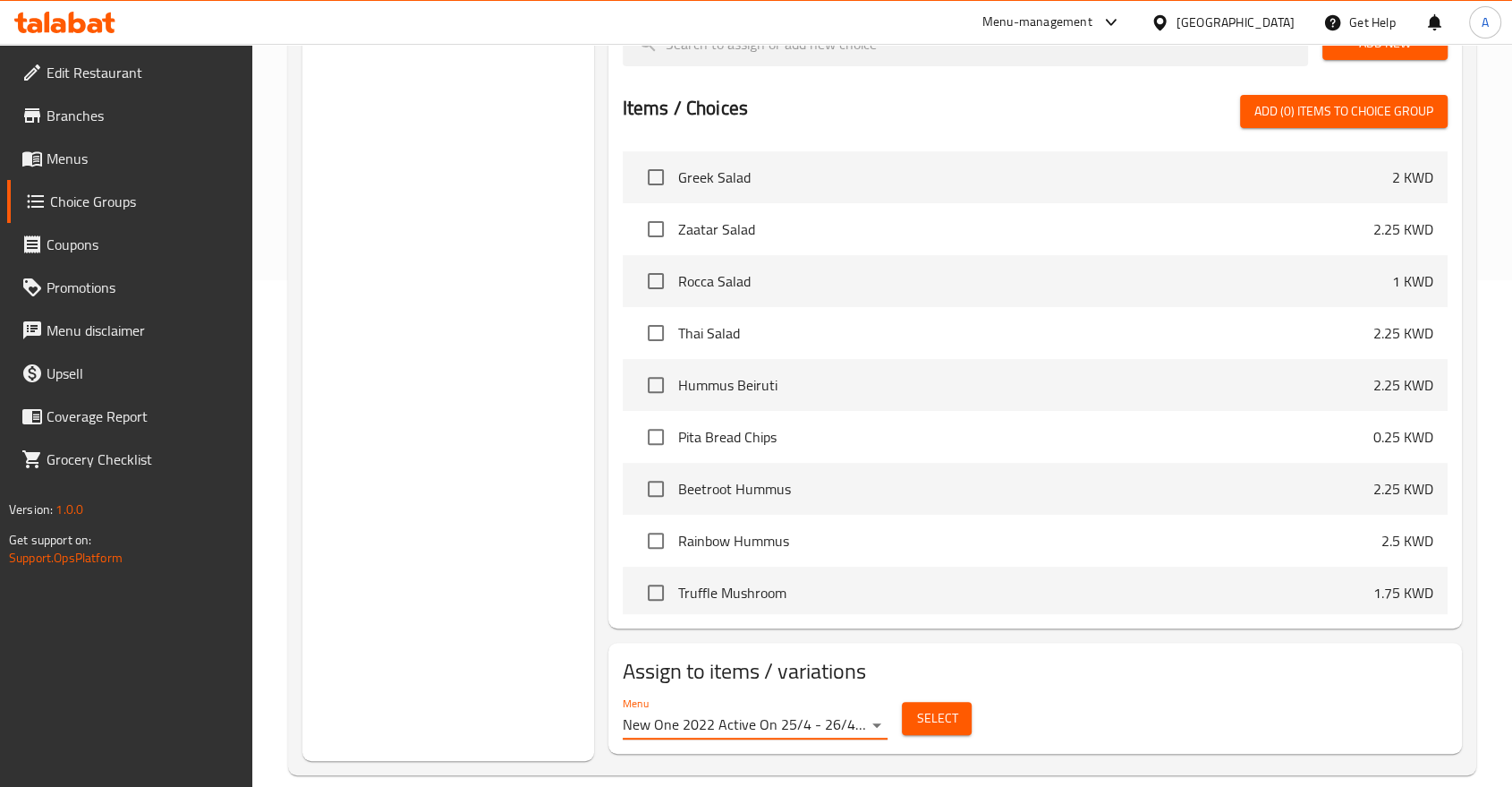
click at [927, 707] on span "Select" at bounding box center [936, 718] width 41 height 23
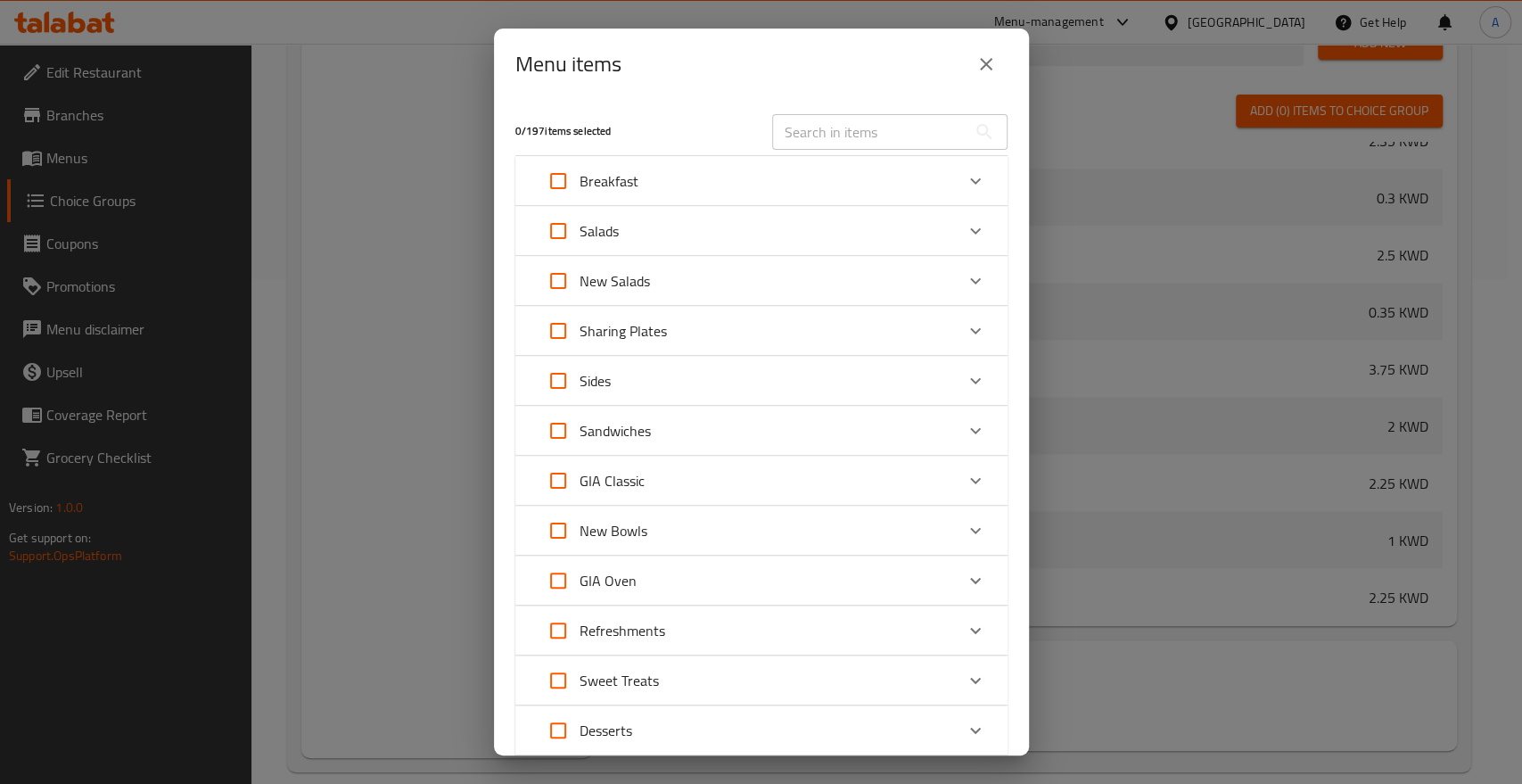
click at [680, 171] on div "Breakfast" at bounding box center [745, 180] width 418 height 43
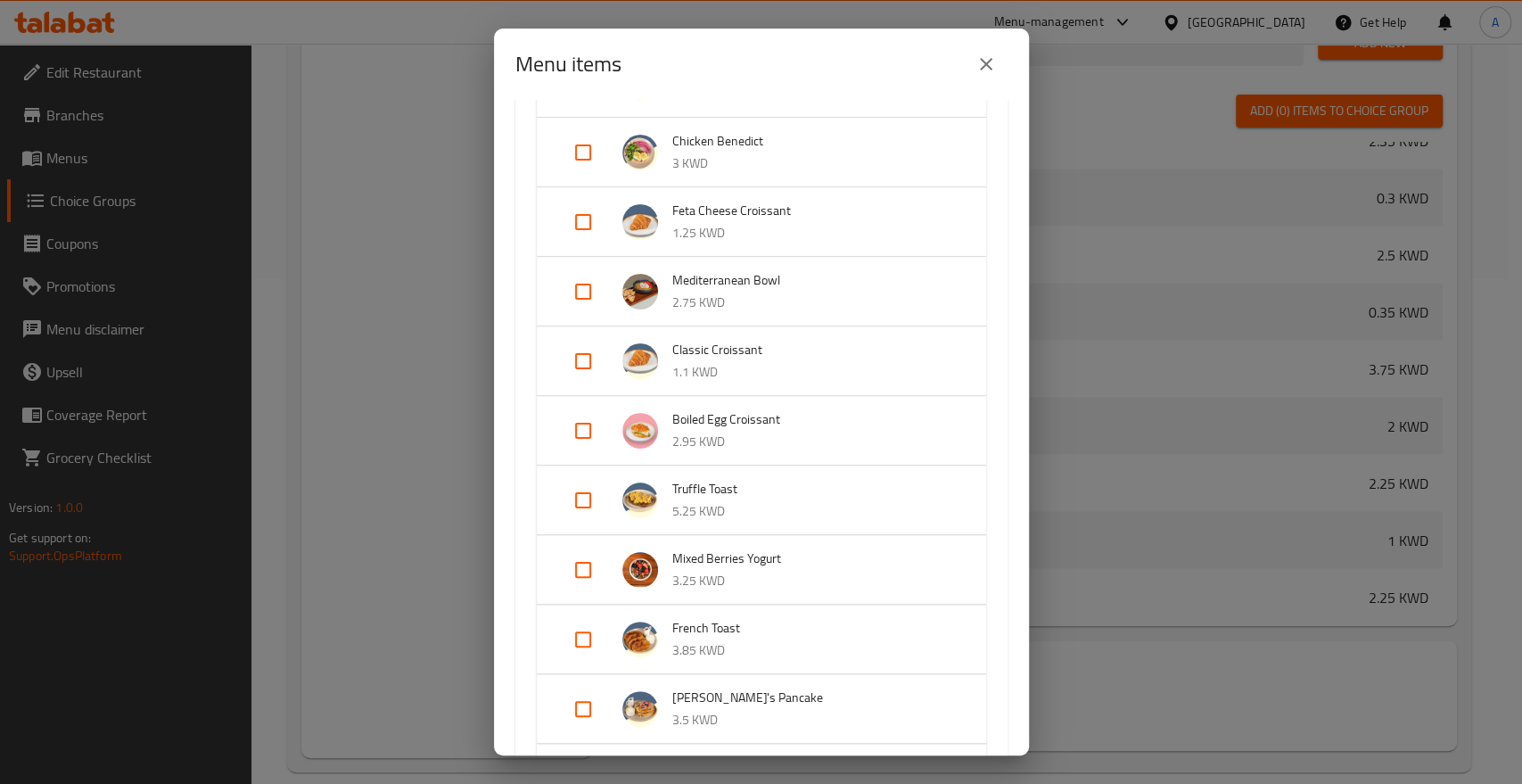
scroll to position [891, 0]
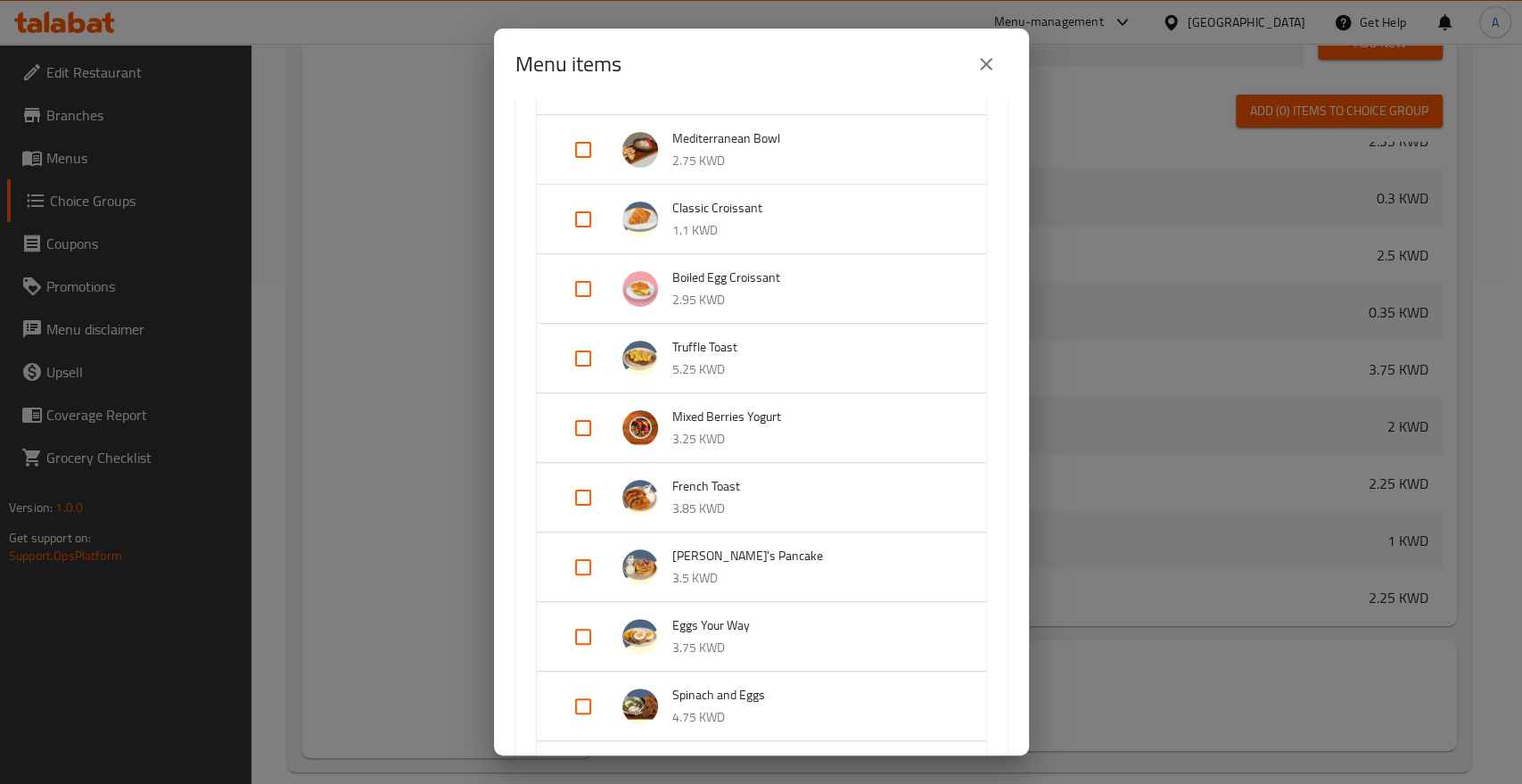
drag, startPoint x: 581, startPoint y: 564, endPoint x: 590, endPoint y: 569, distance: 10.3
click at [586, 615] on input "Expand" at bounding box center [583, 636] width 43 height 43
checkbox input "true"
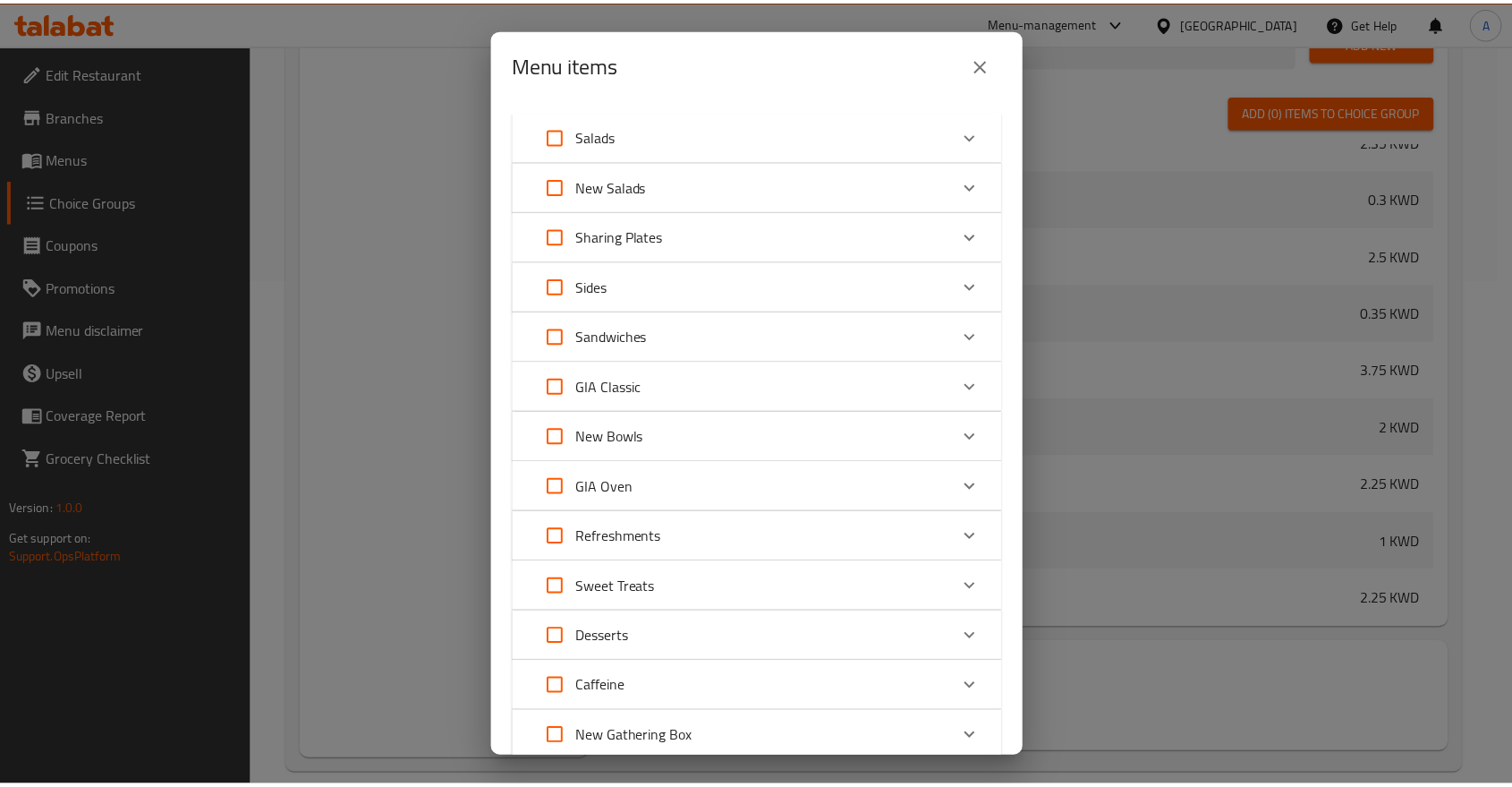
scroll to position [2276, 0]
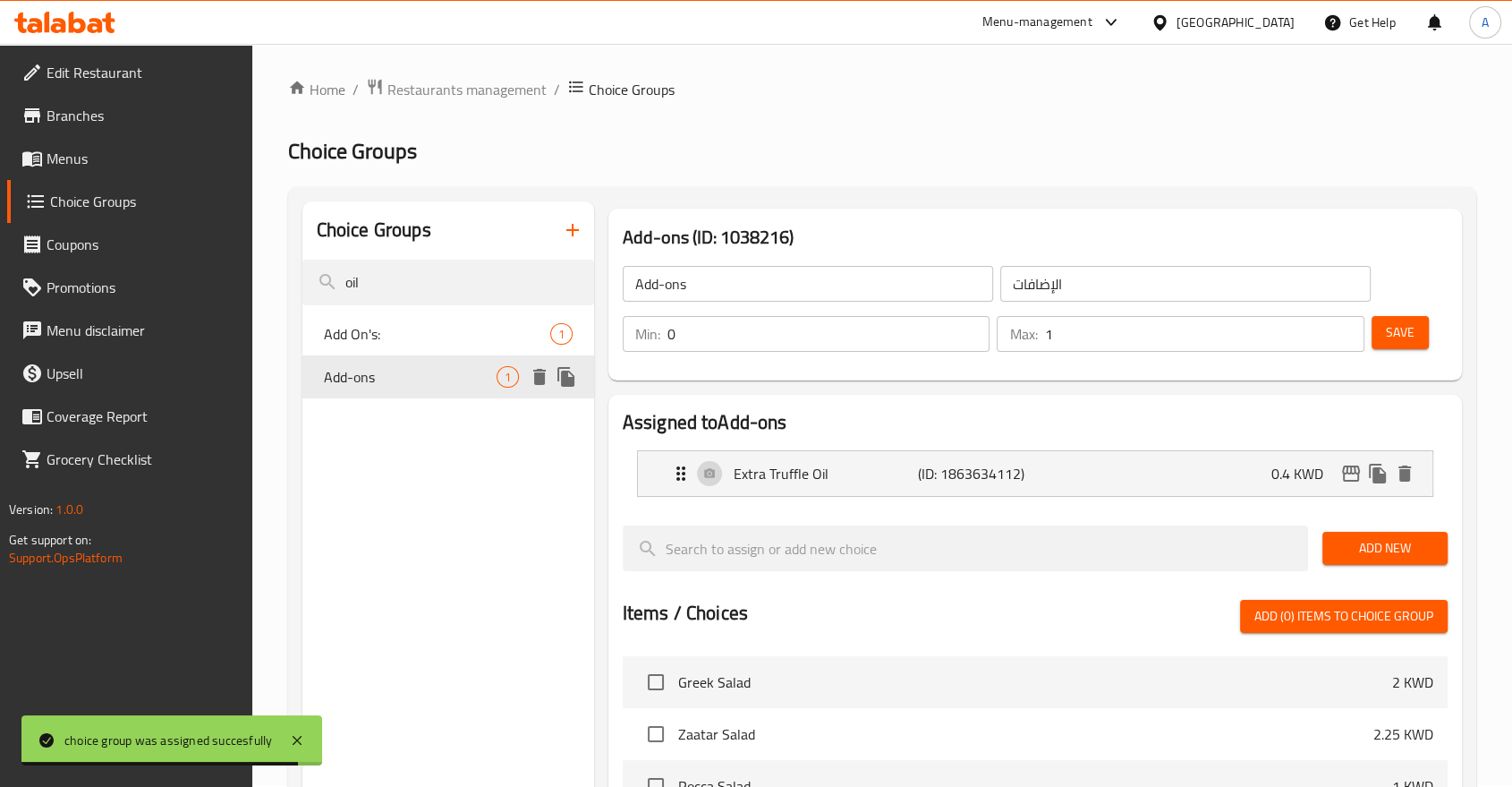
scroll to position [0, 0]
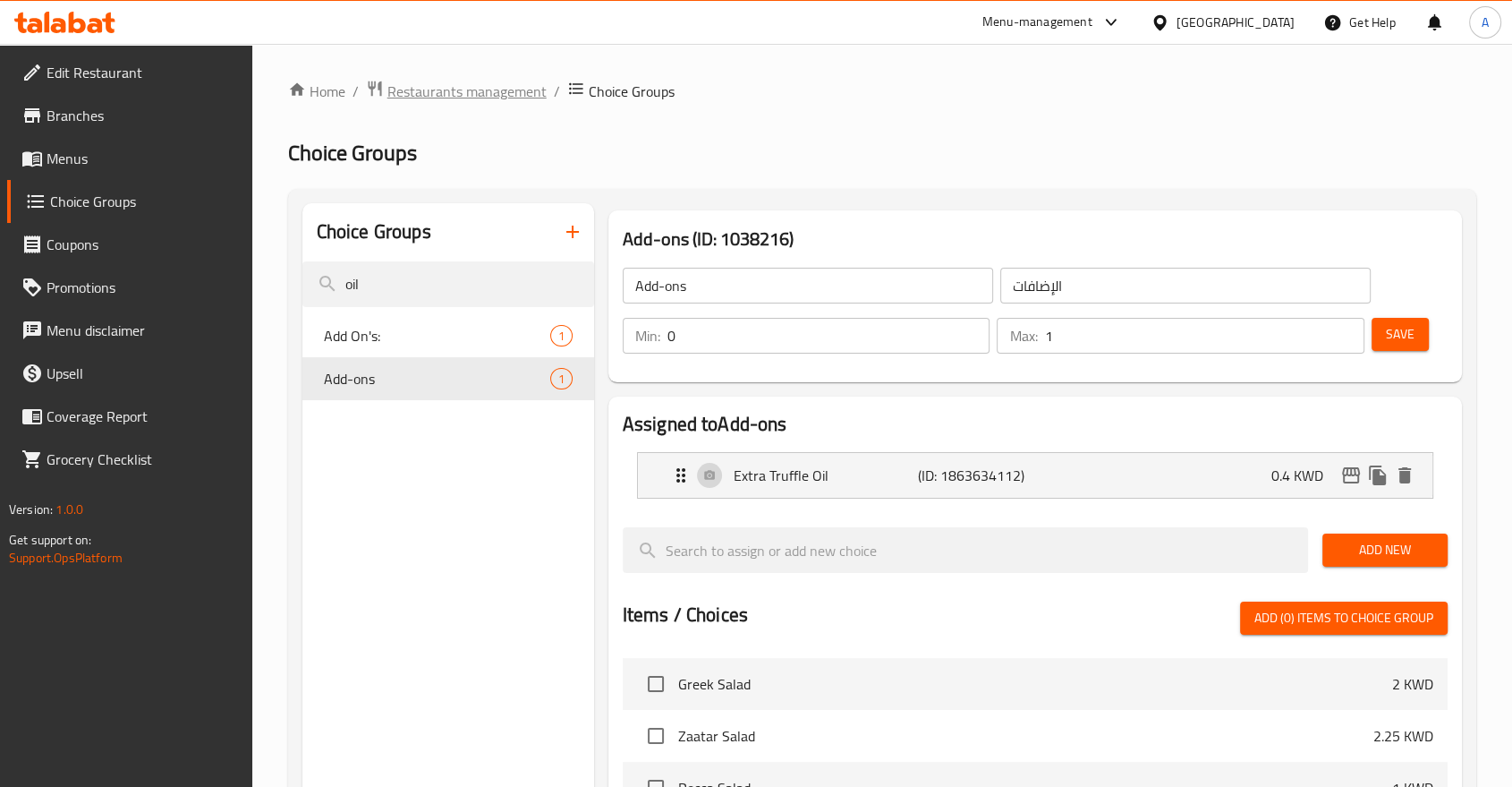
click at [432, 89] on span "Restaurants management" at bounding box center [466, 91] width 159 height 22
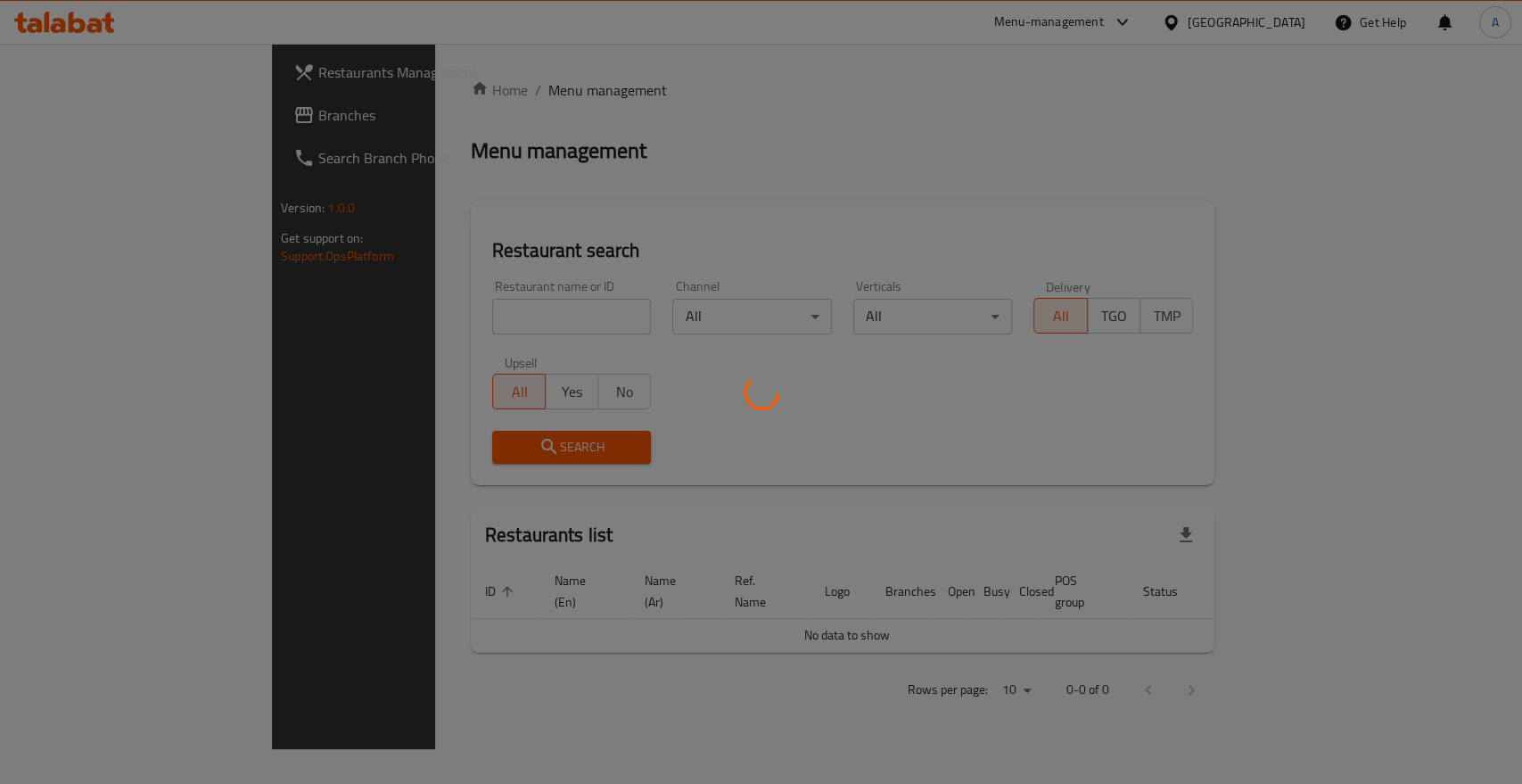
click at [411, 306] on div at bounding box center [761, 392] width 1522 height 784
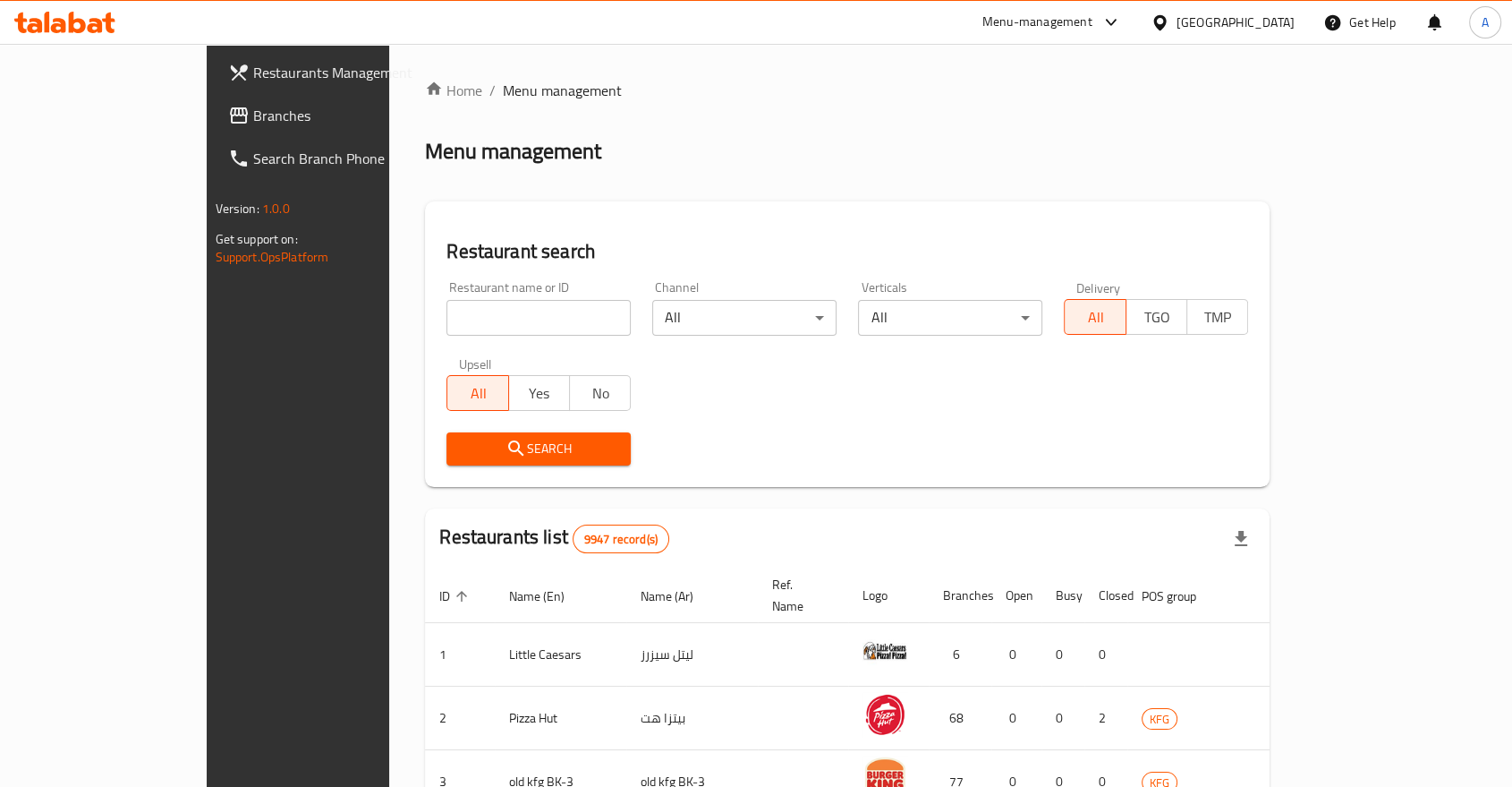
click at [253, 71] on span "Restaurants Management" at bounding box center [349, 73] width 192 height 22
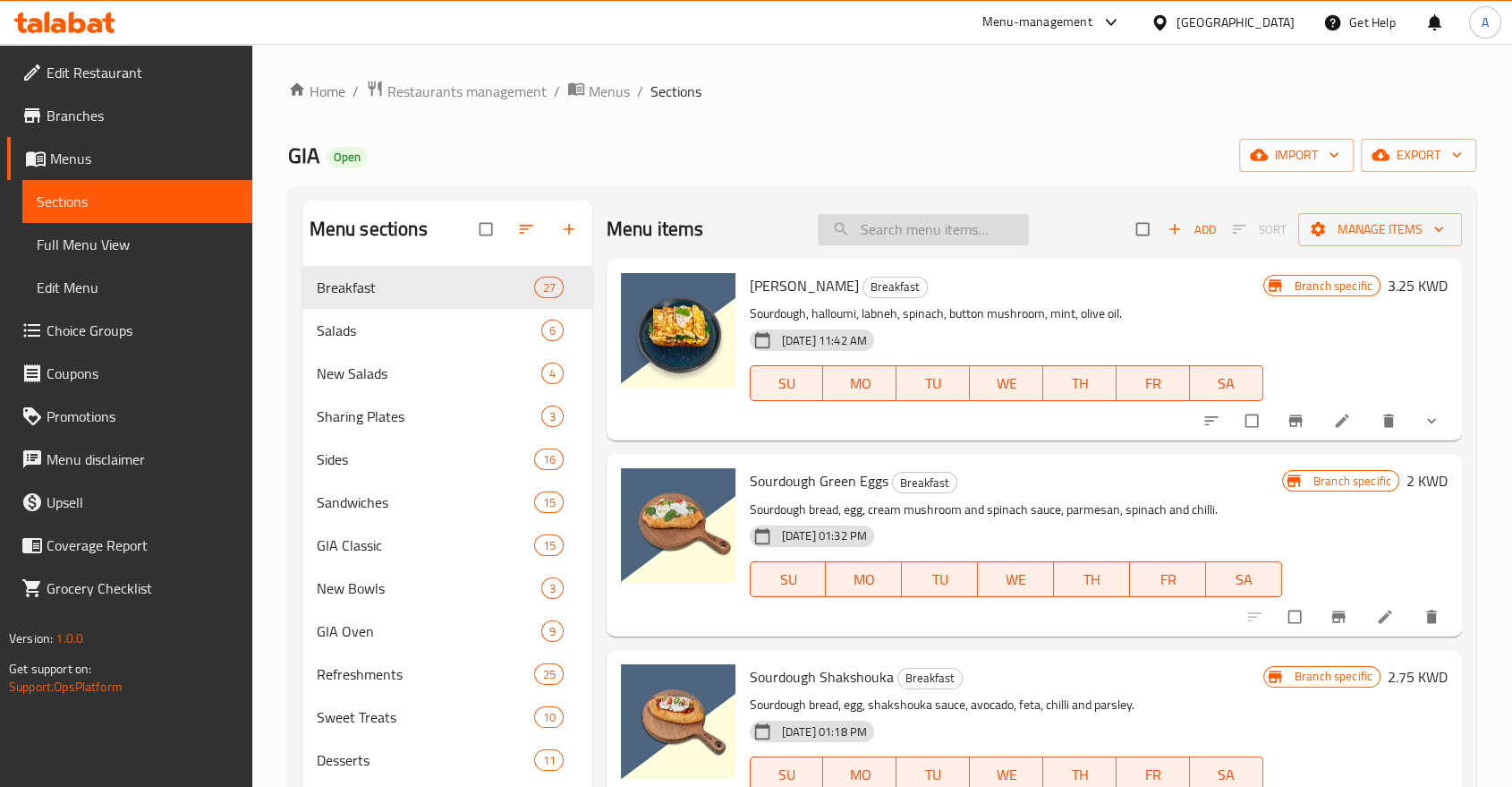
click at [934, 225] on input "search" at bounding box center [923, 229] width 211 height 31
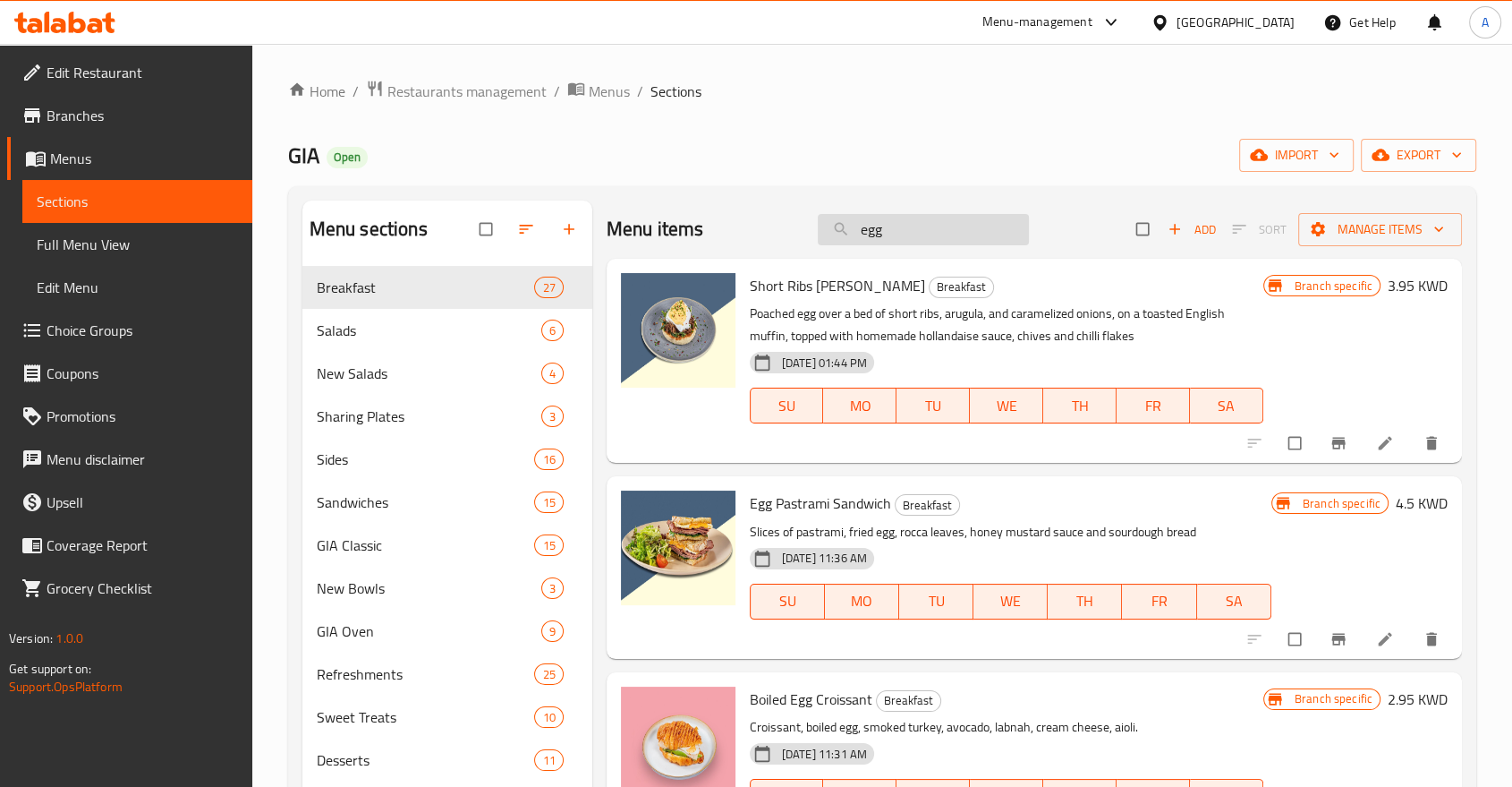
type input "egg"
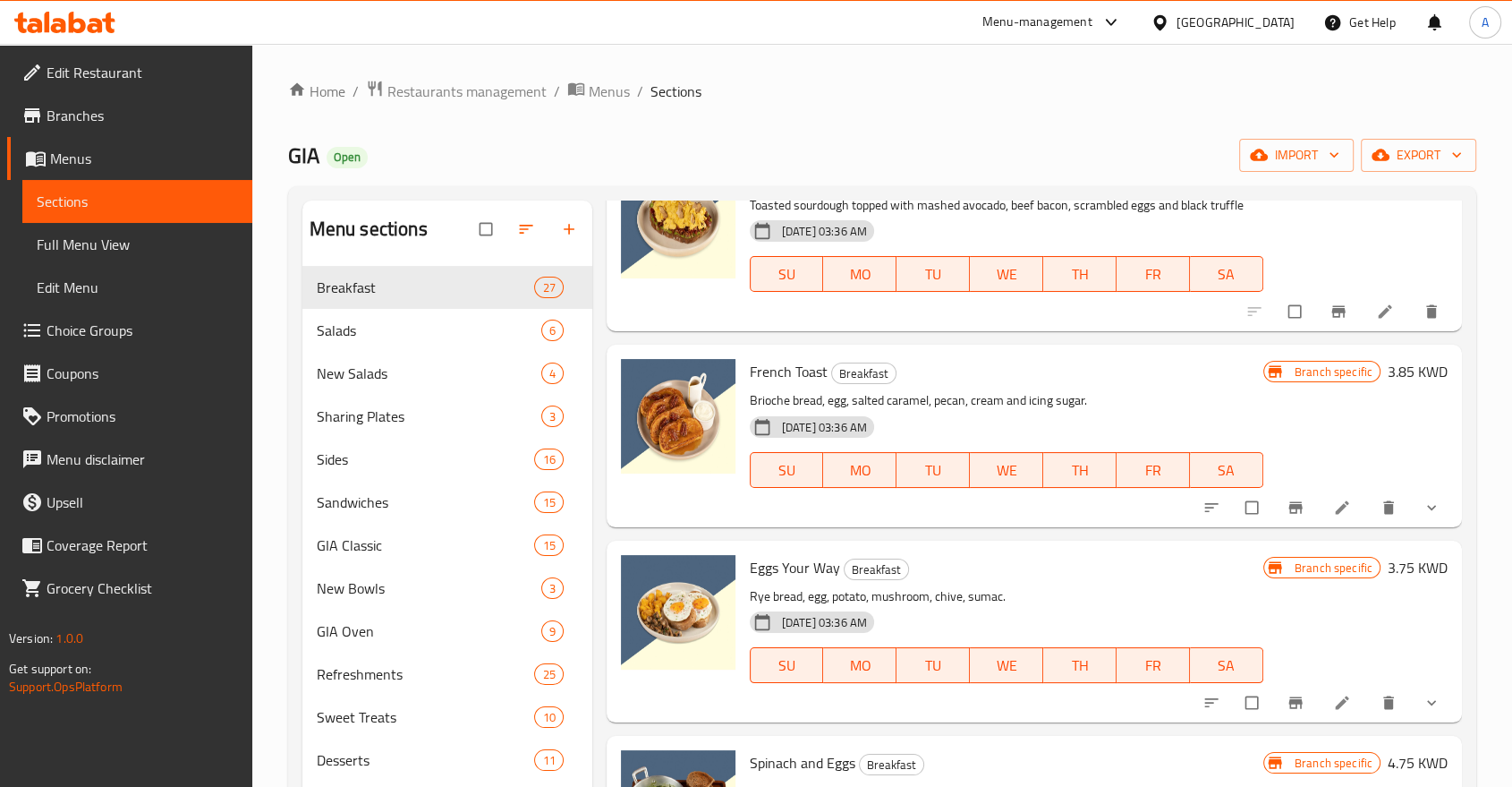
scroll to position [1988, 0]
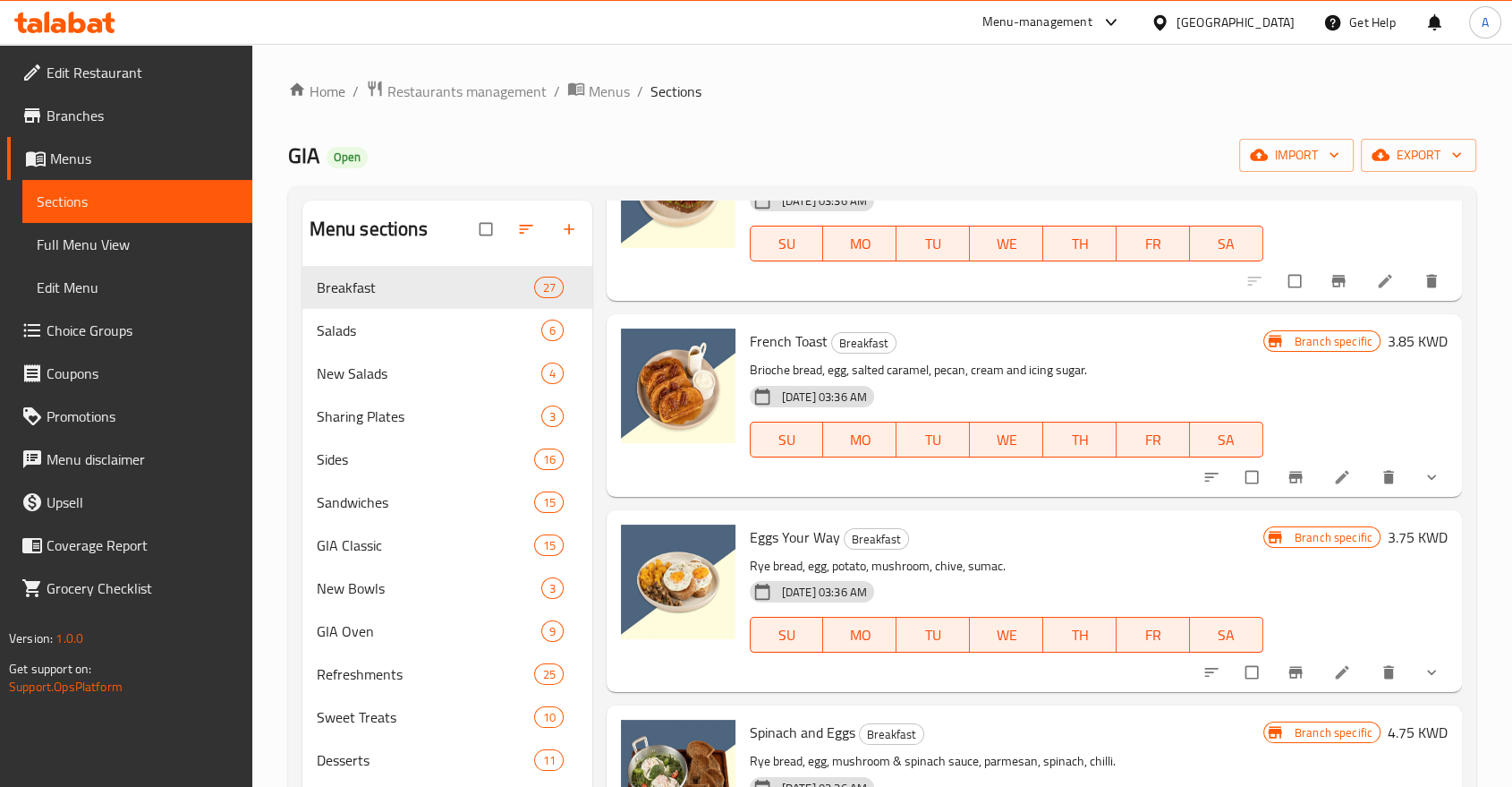
click at [1427, 663] on span "show more" at bounding box center [1434, 672] width 22 height 18
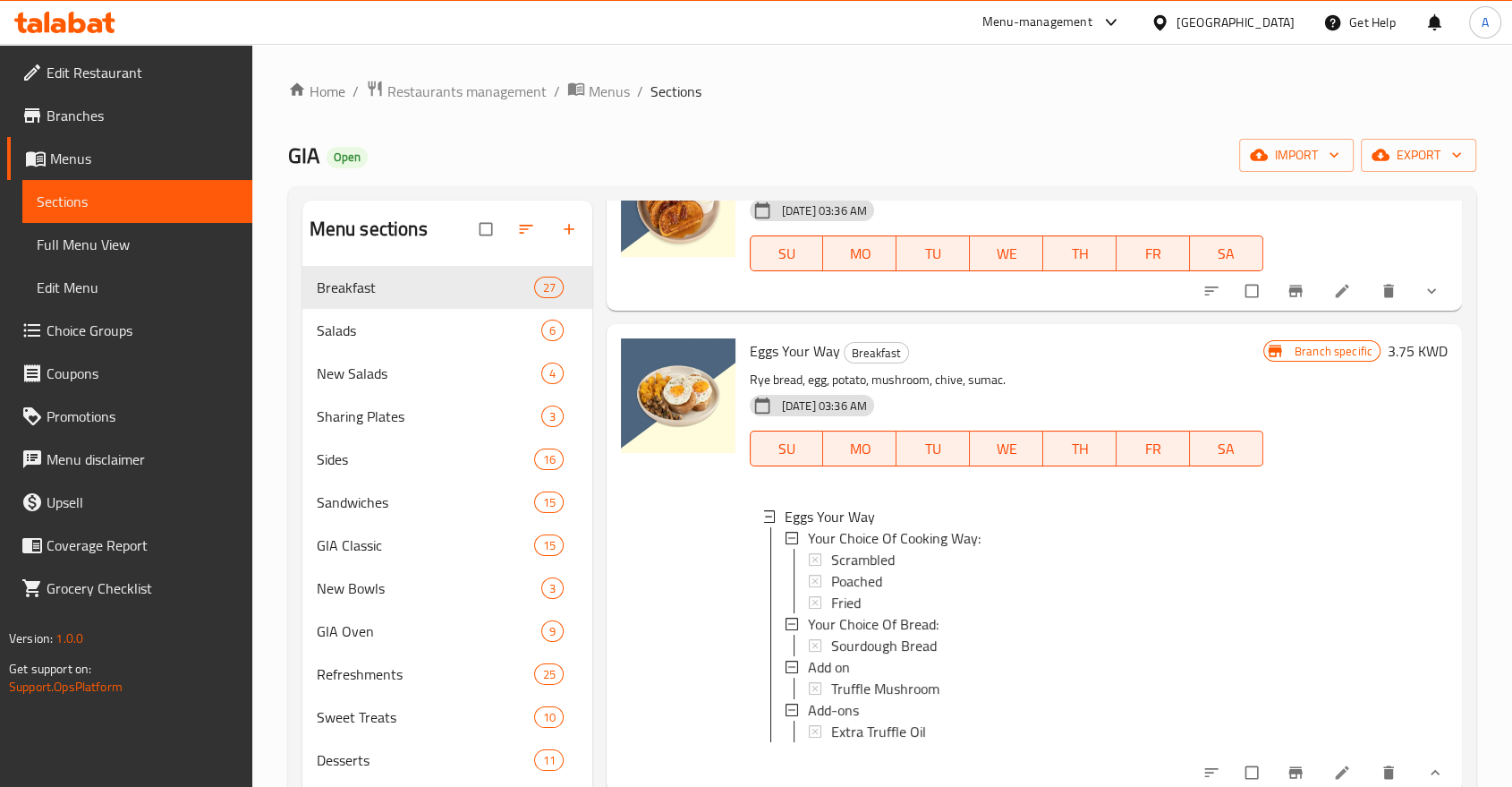
scroll to position [2188, 0]
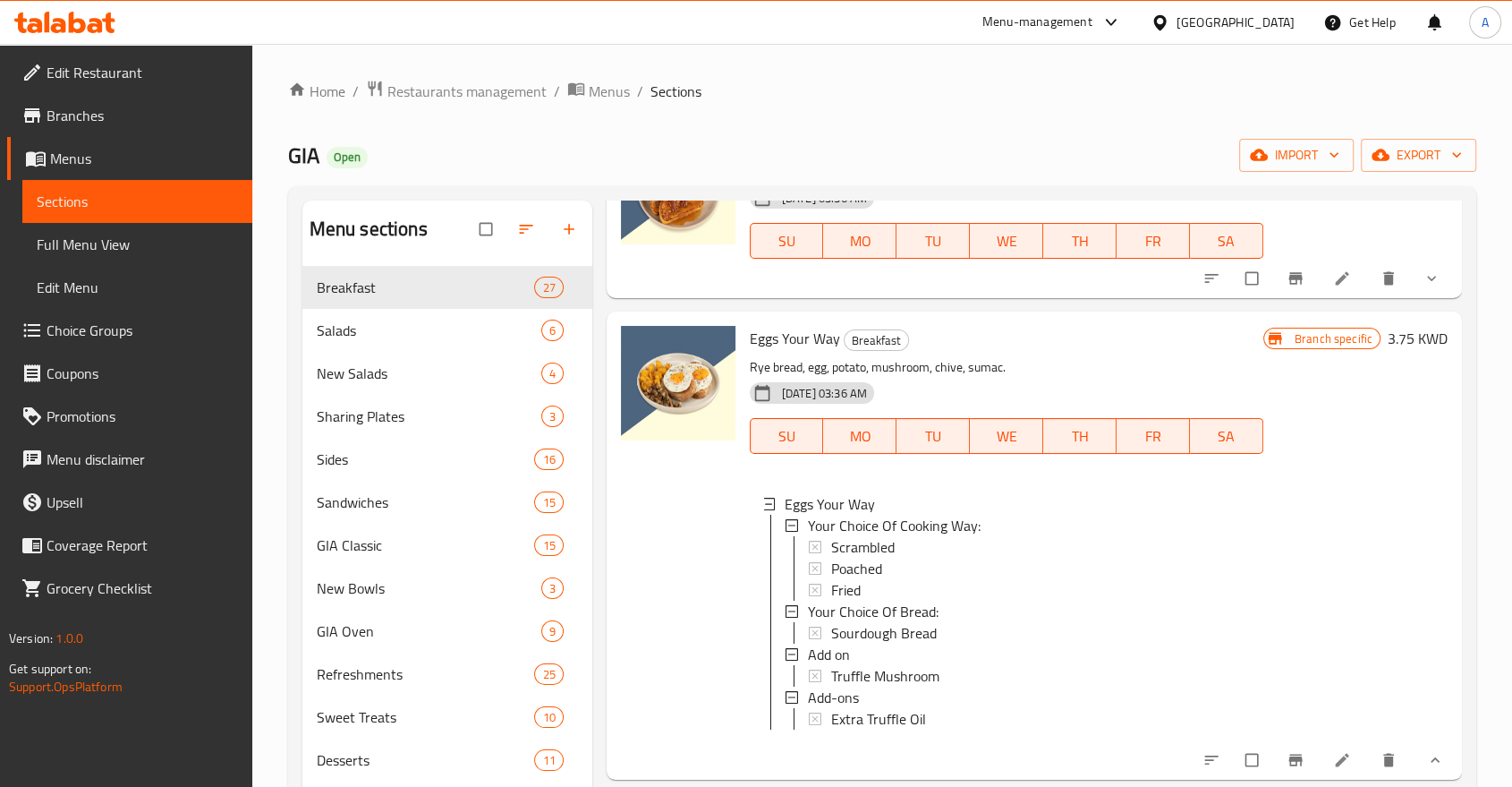
click at [1041, 102] on div "Home / Restaurants management / Menus / Sections GIA Open import export Menu se…" at bounding box center [882, 570] width 1188 height 981
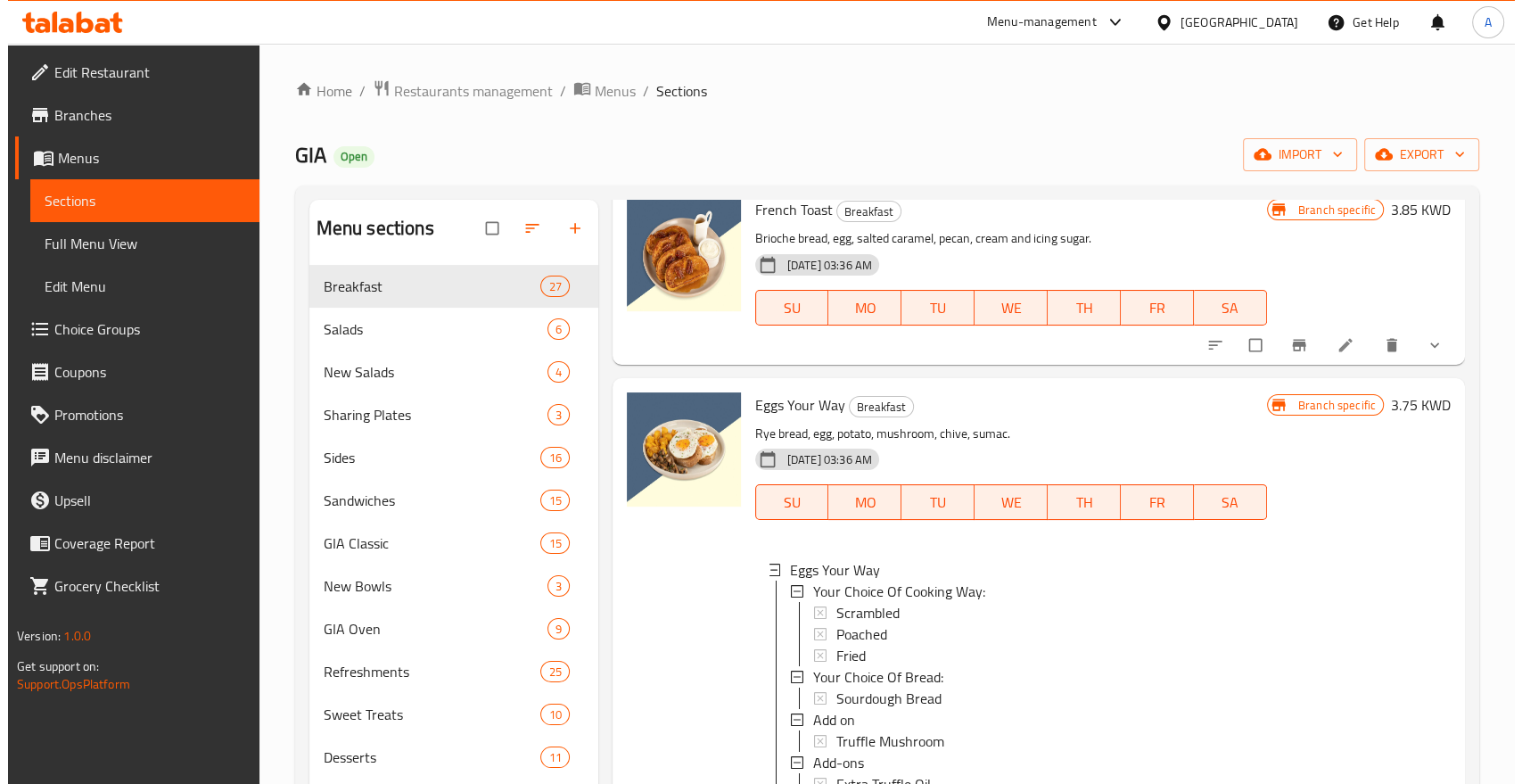
scroll to position [2080, 0]
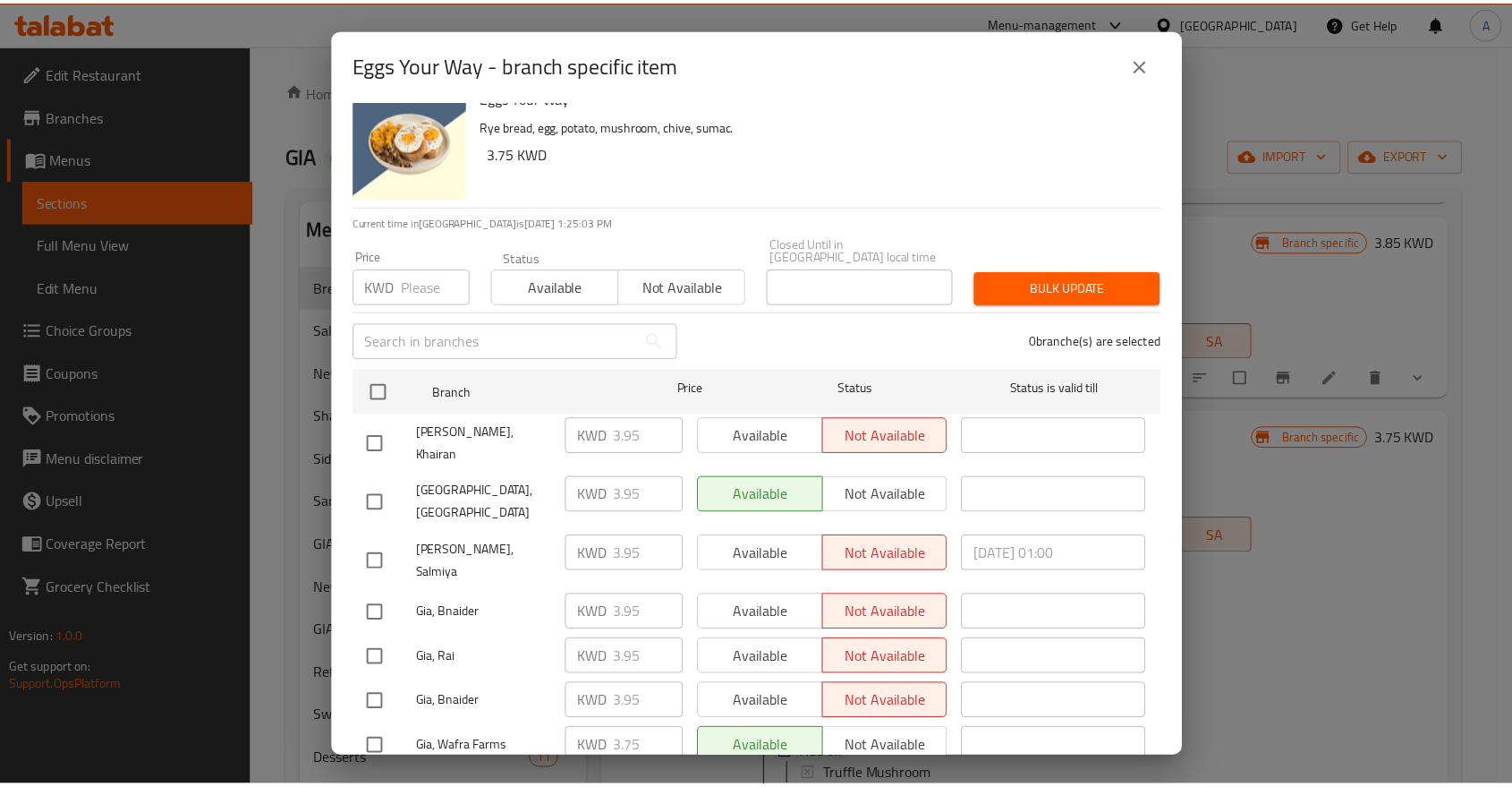
scroll to position [47, 0]
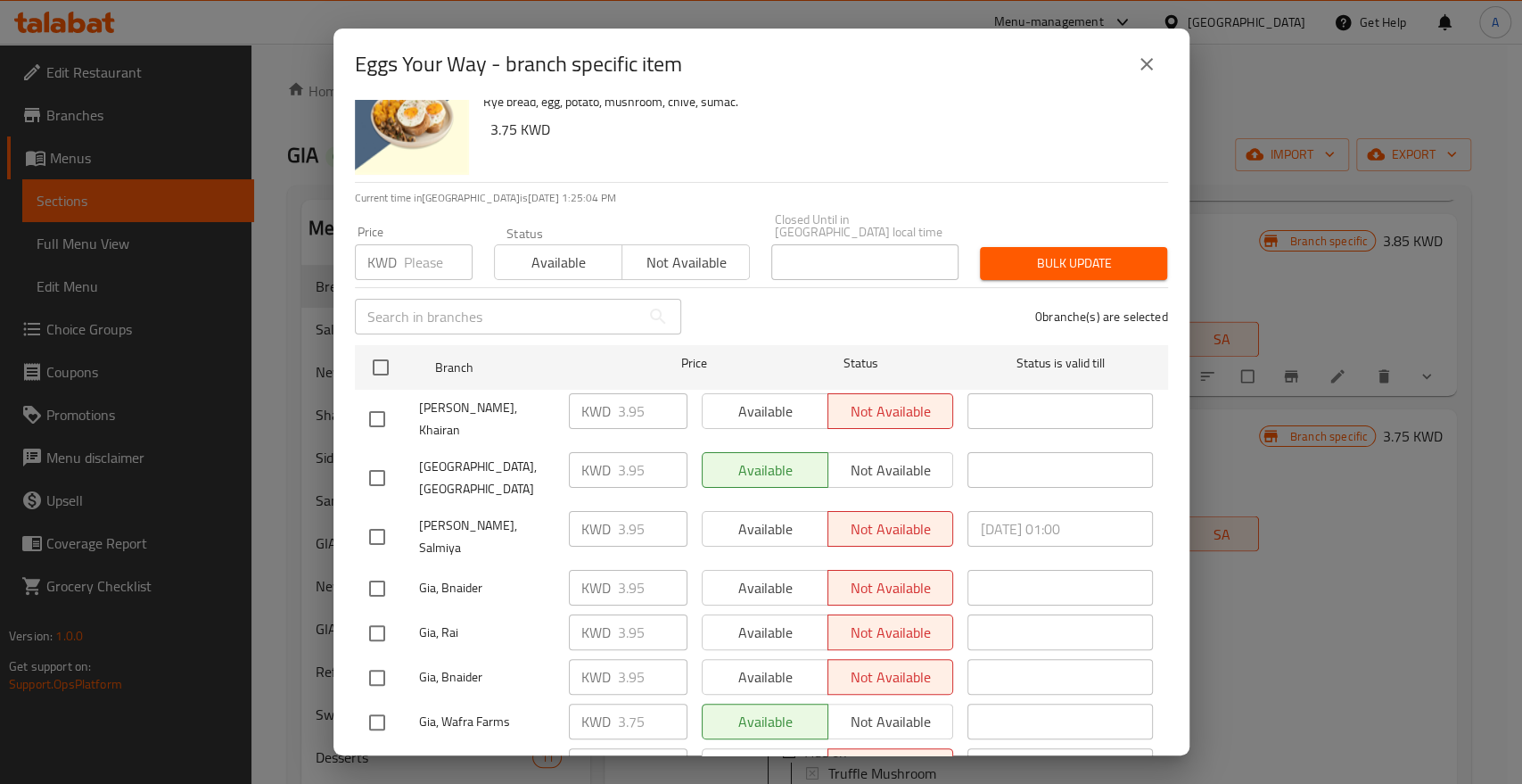
click at [1148, 65] on icon "close" at bounding box center [1147, 65] width 22 height 22
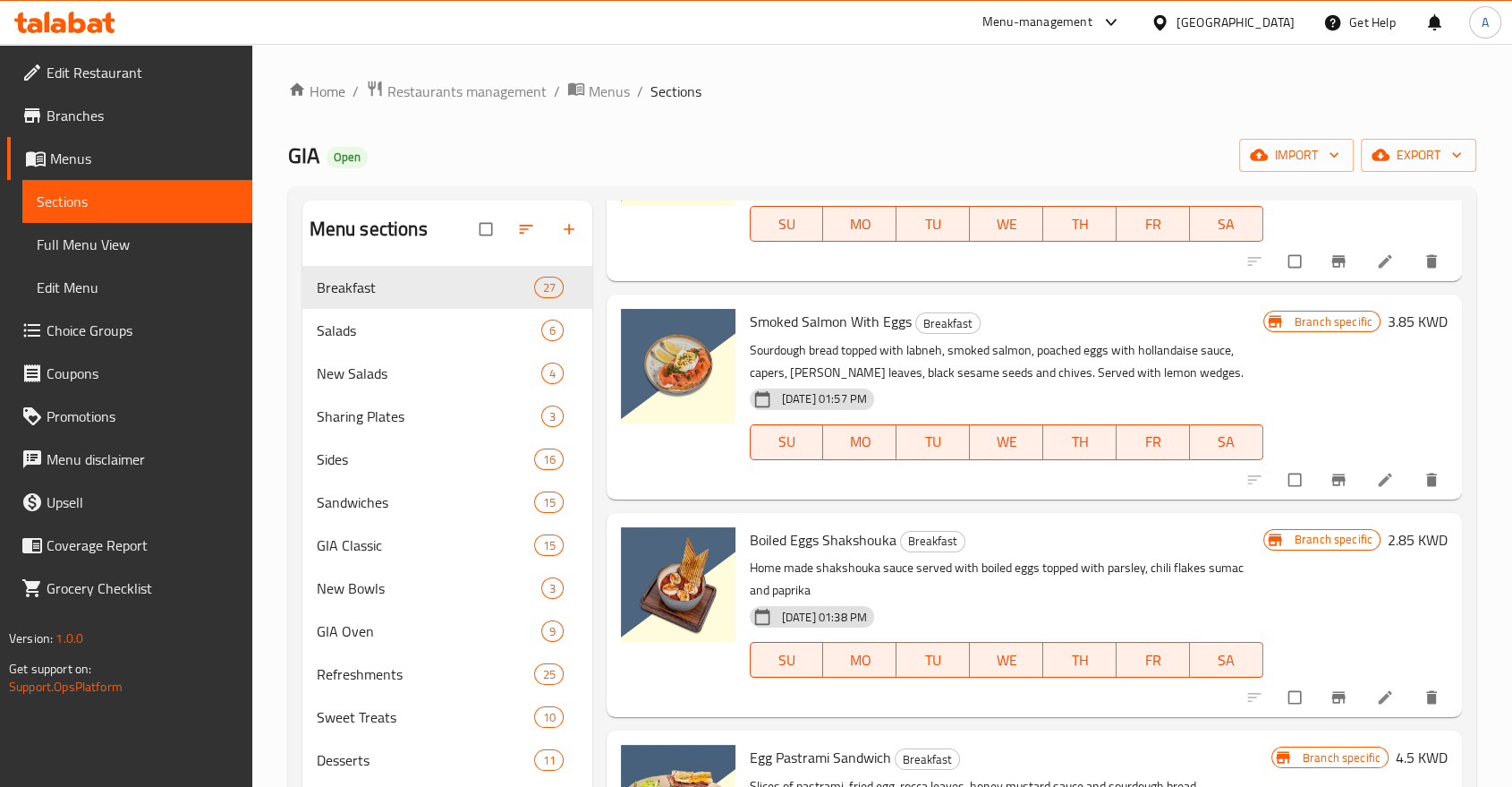
scroll to position [497, 0]
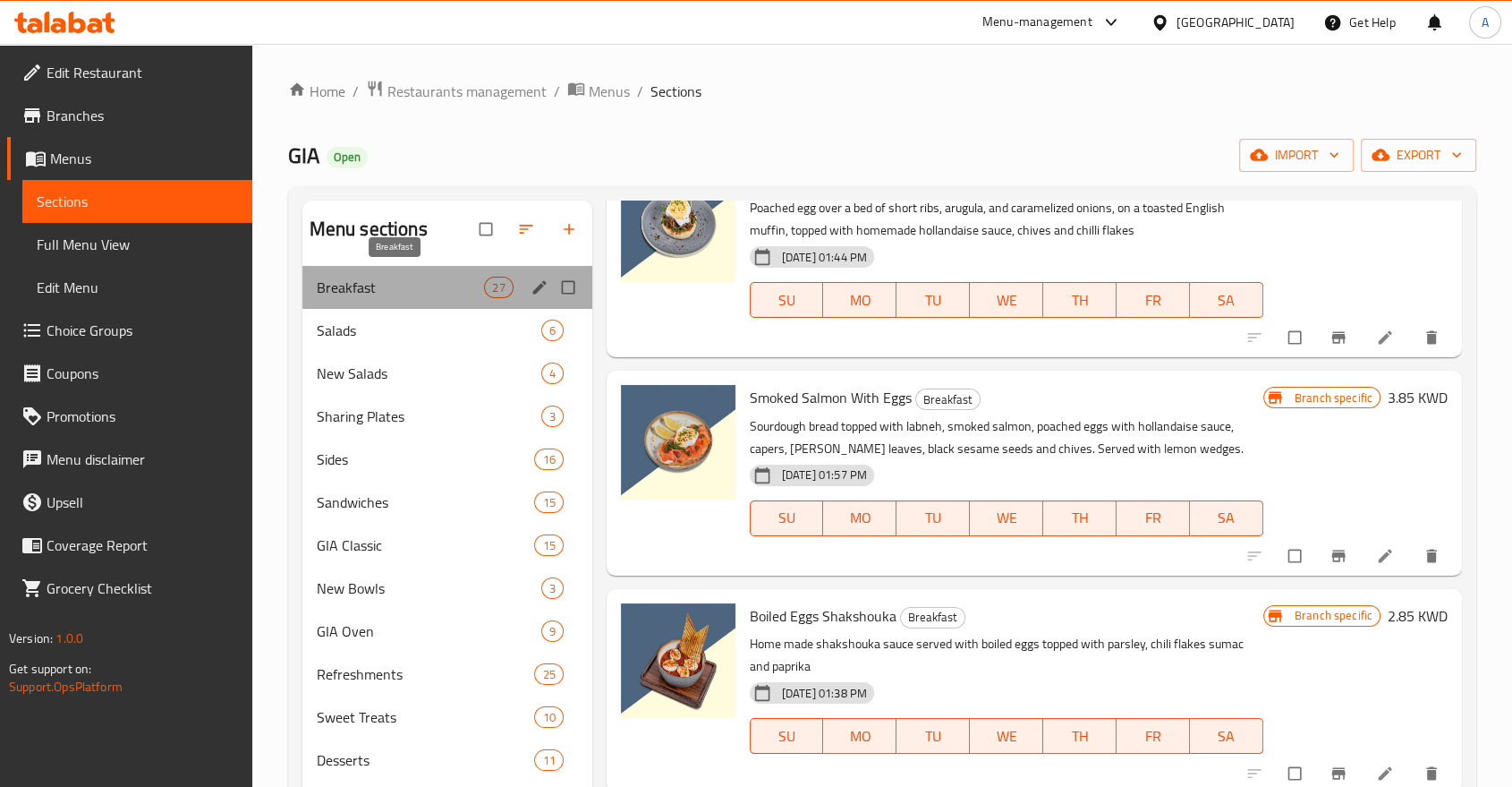
click at [399, 277] on span "Breakfast" at bounding box center [401, 288] width 168 height 22
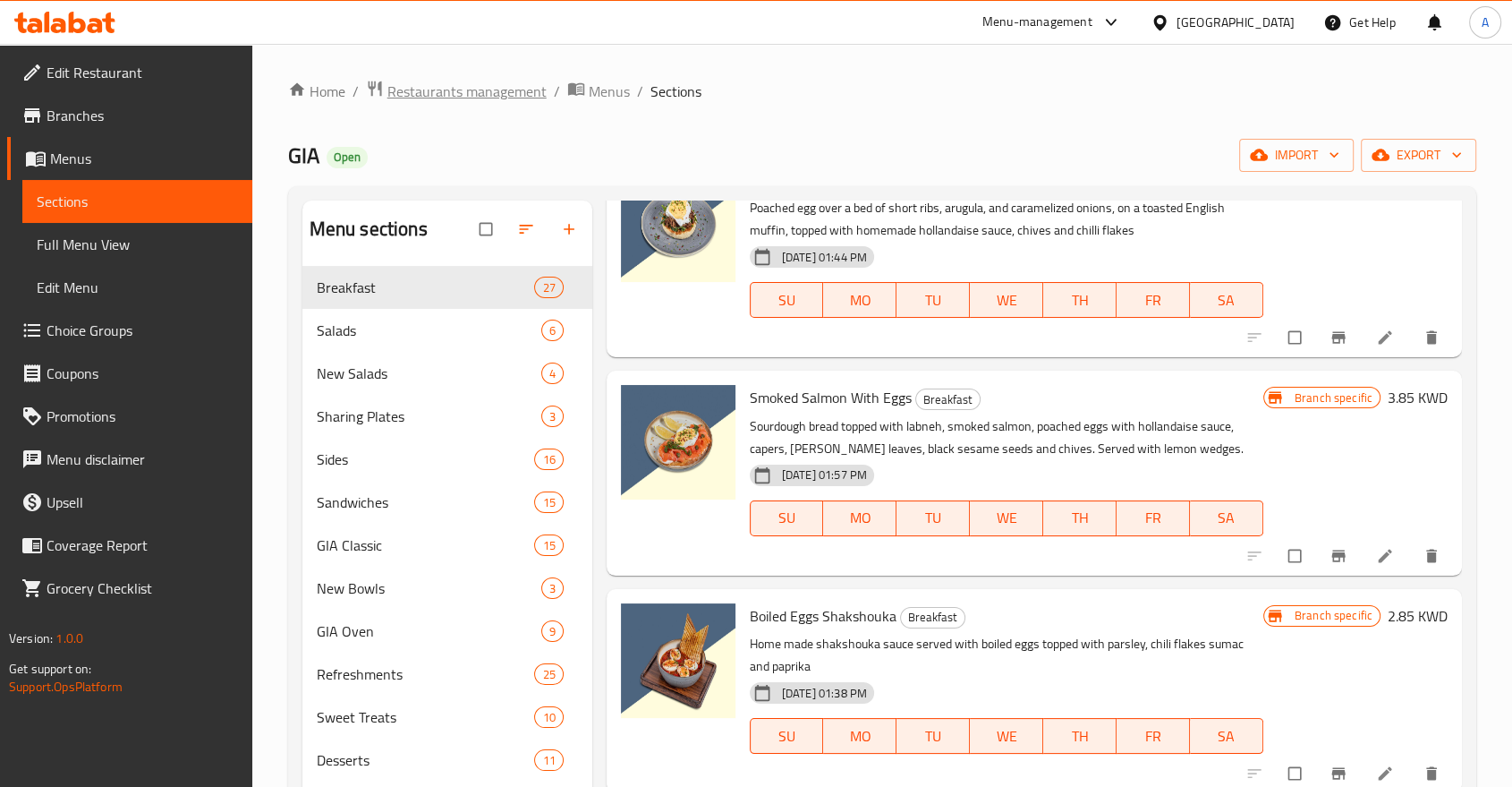
click at [387, 88] on span "Restaurants management" at bounding box center [466, 91] width 159 height 22
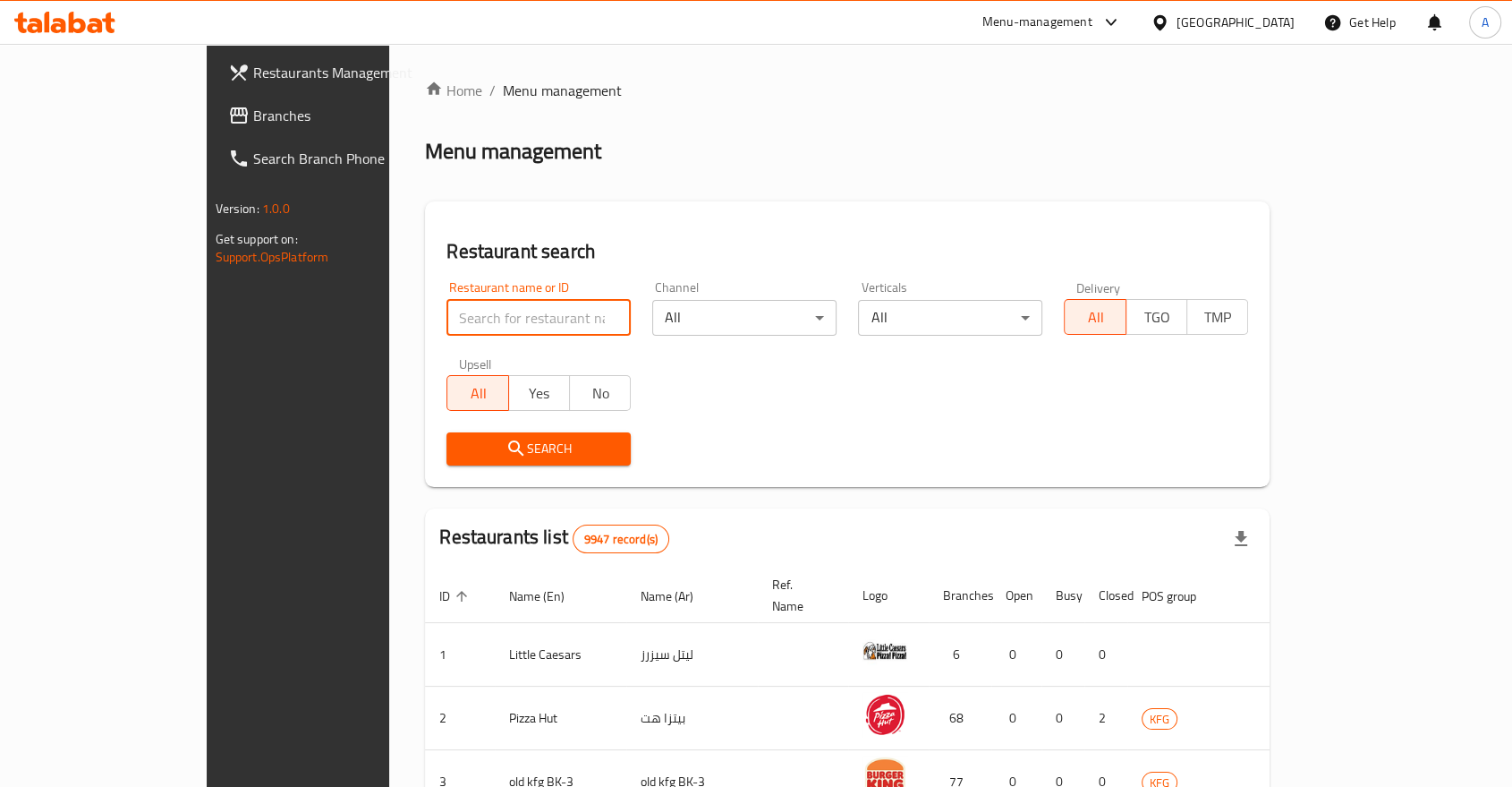
click at [452, 299] on input "search" at bounding box center [538, 317] width 184 height 36
type input "Pret A Manger"
click button "Search" at bounding box center [538, 448] width 184 height 33
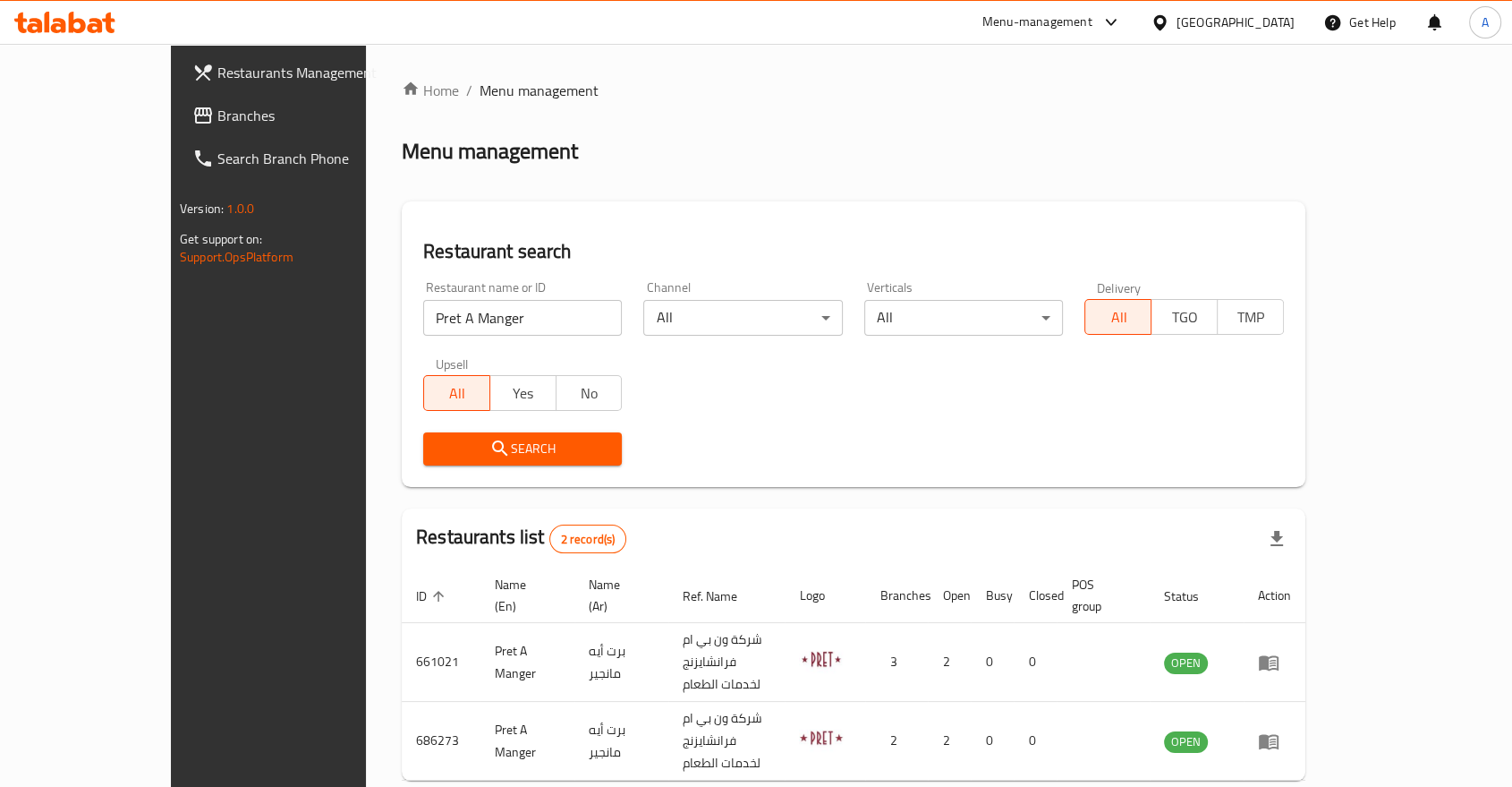
click at [530, 155] on div "Menu management" at bounding box center [853, 151] width 903 height 28
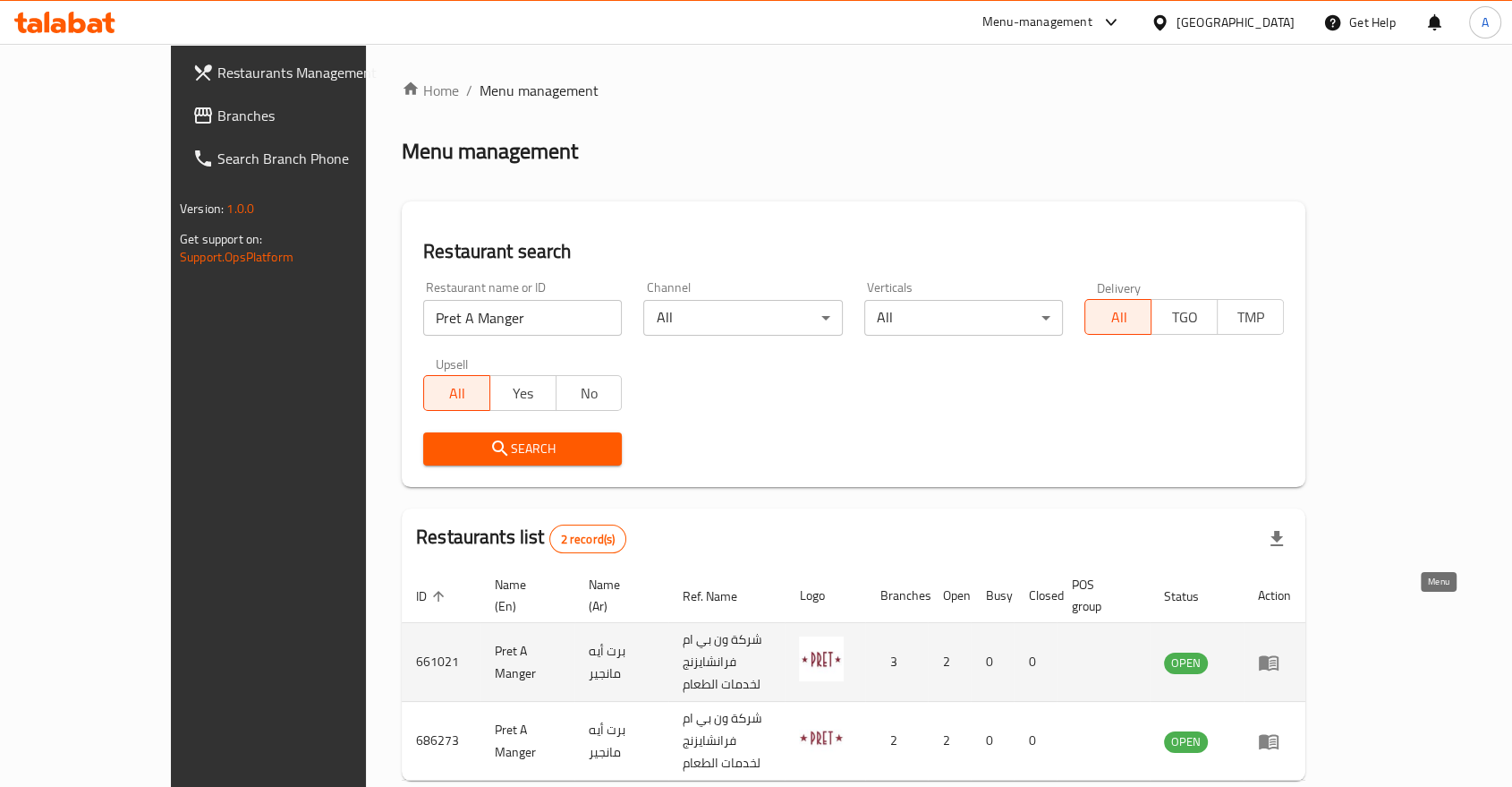
click at [1279, 652] on icon "enhanced table" at bounding box center [1268, 663] width 22 height 22
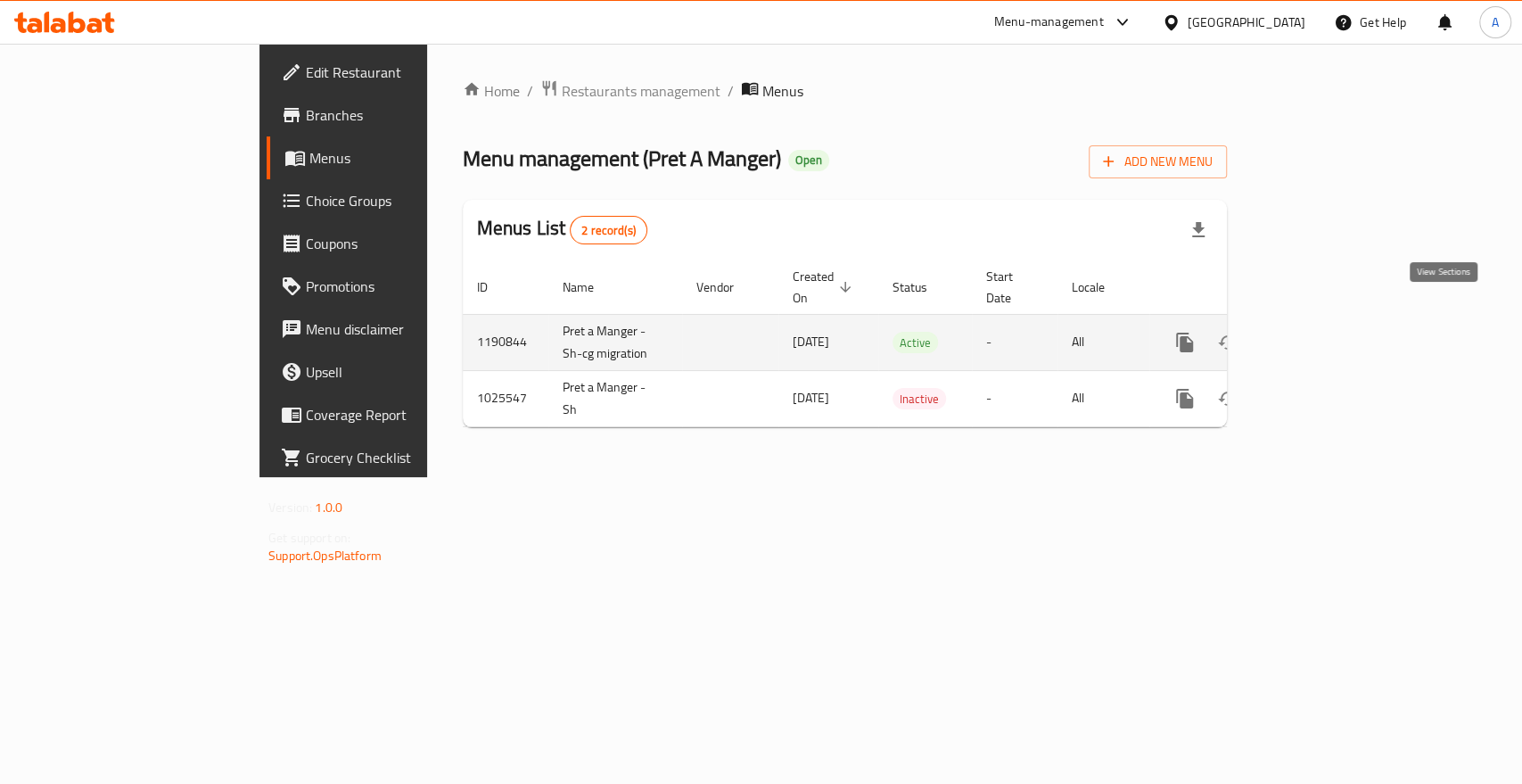
click at [1325, 332] on icon "enhanced table" at bounding box center [1314, 343] width 22 height 22
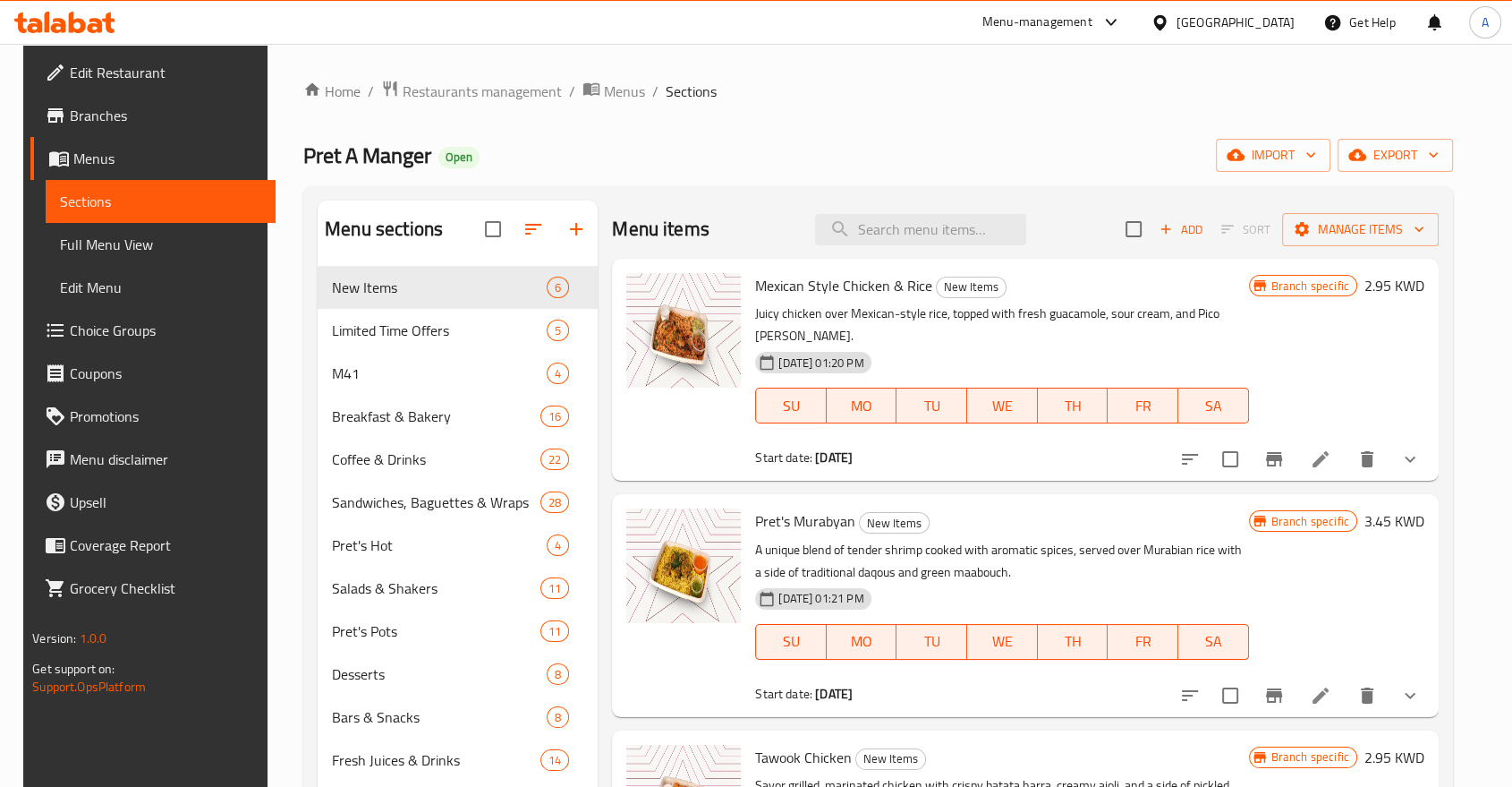
drag, startPoint x: 544, startPoint y: 130, endPoint x: 665, endPoint y: 208, distance: 144.0
click at [544, 128] on div "Home / Restaurants management / Menus / Sections Pret A Manger Open import expo…" at bounding box center [878, 540] width 1150 height 922
click at [902, 228] on input "search" at bounding box center [920, 229] width 211 height 31
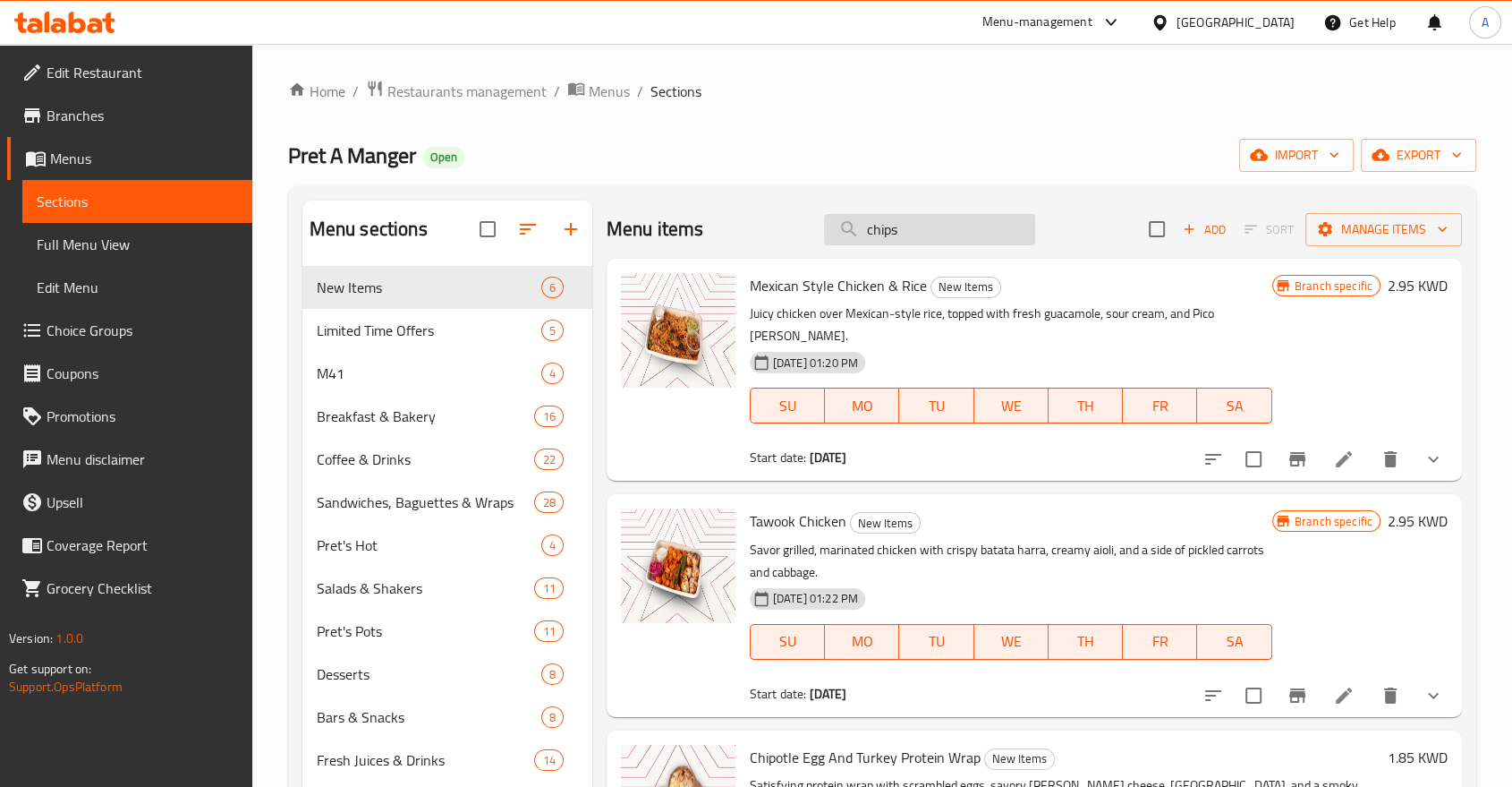
type input "chips"
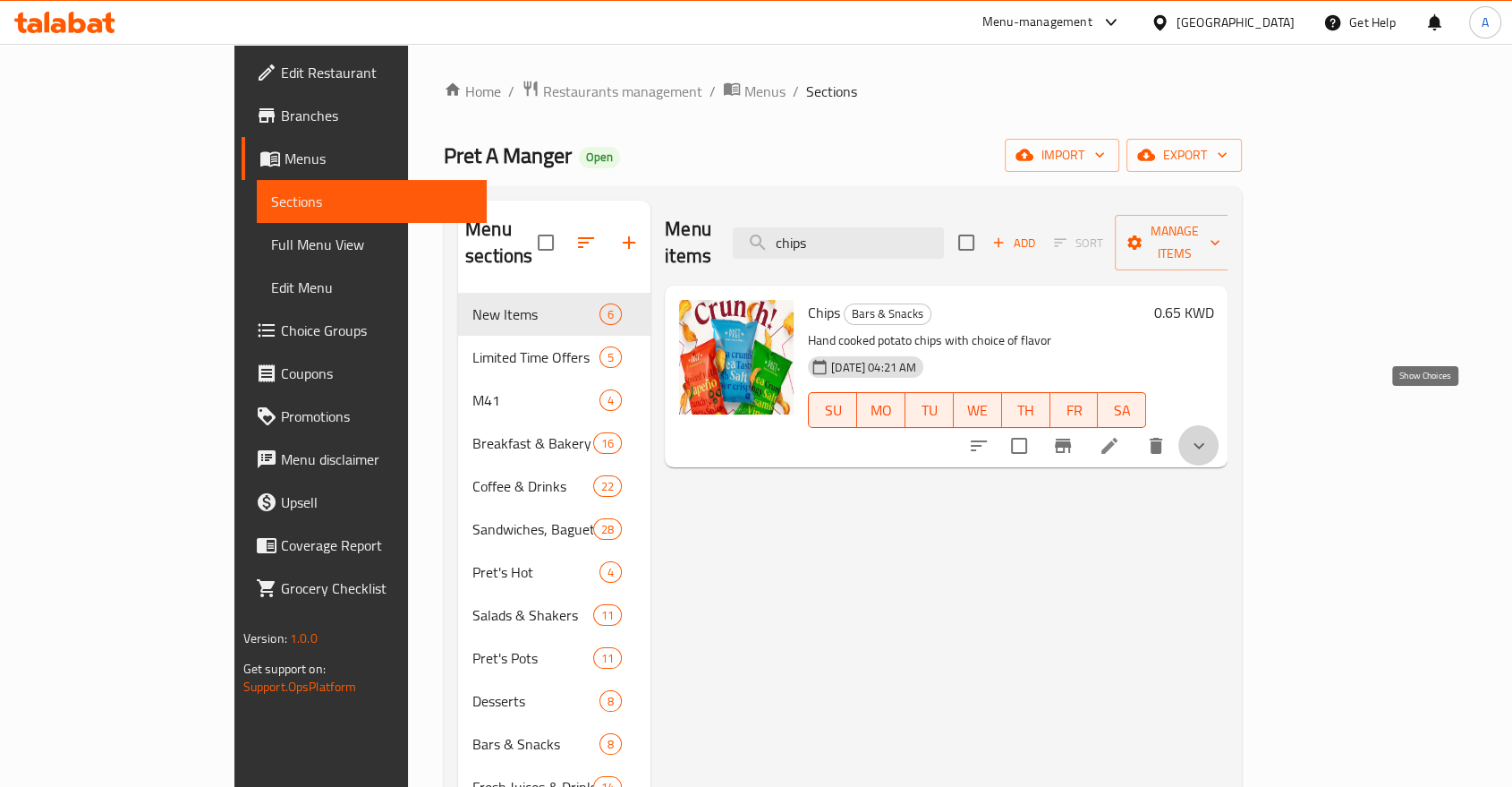
click at [1209, 435] on icon "show more" at bounding box center [1199, 446] width 22 height 22
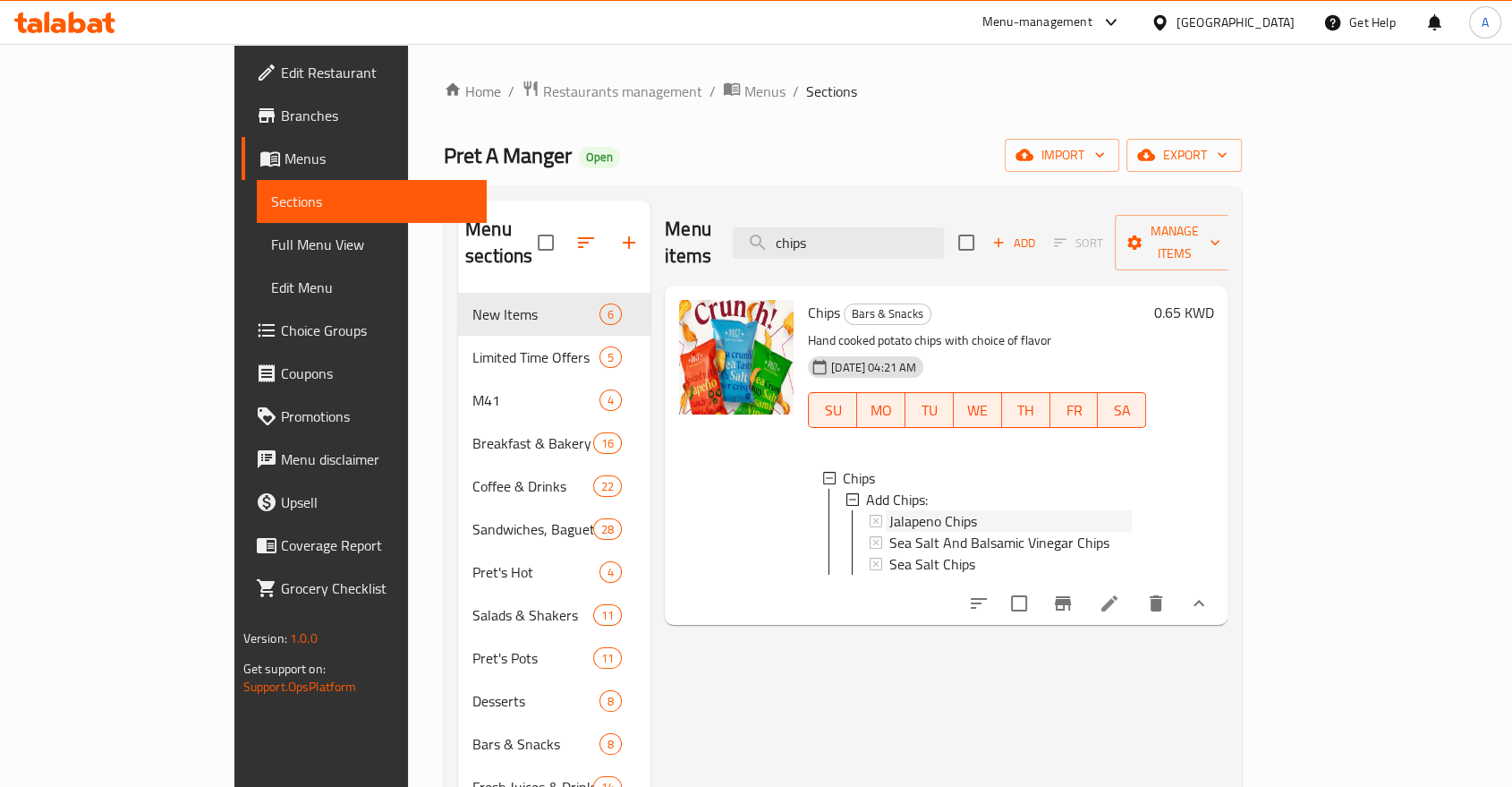
click at [1065, 510] on div "Jalapeno Chips" at bounding box center [1010, 521] width 243 height 22
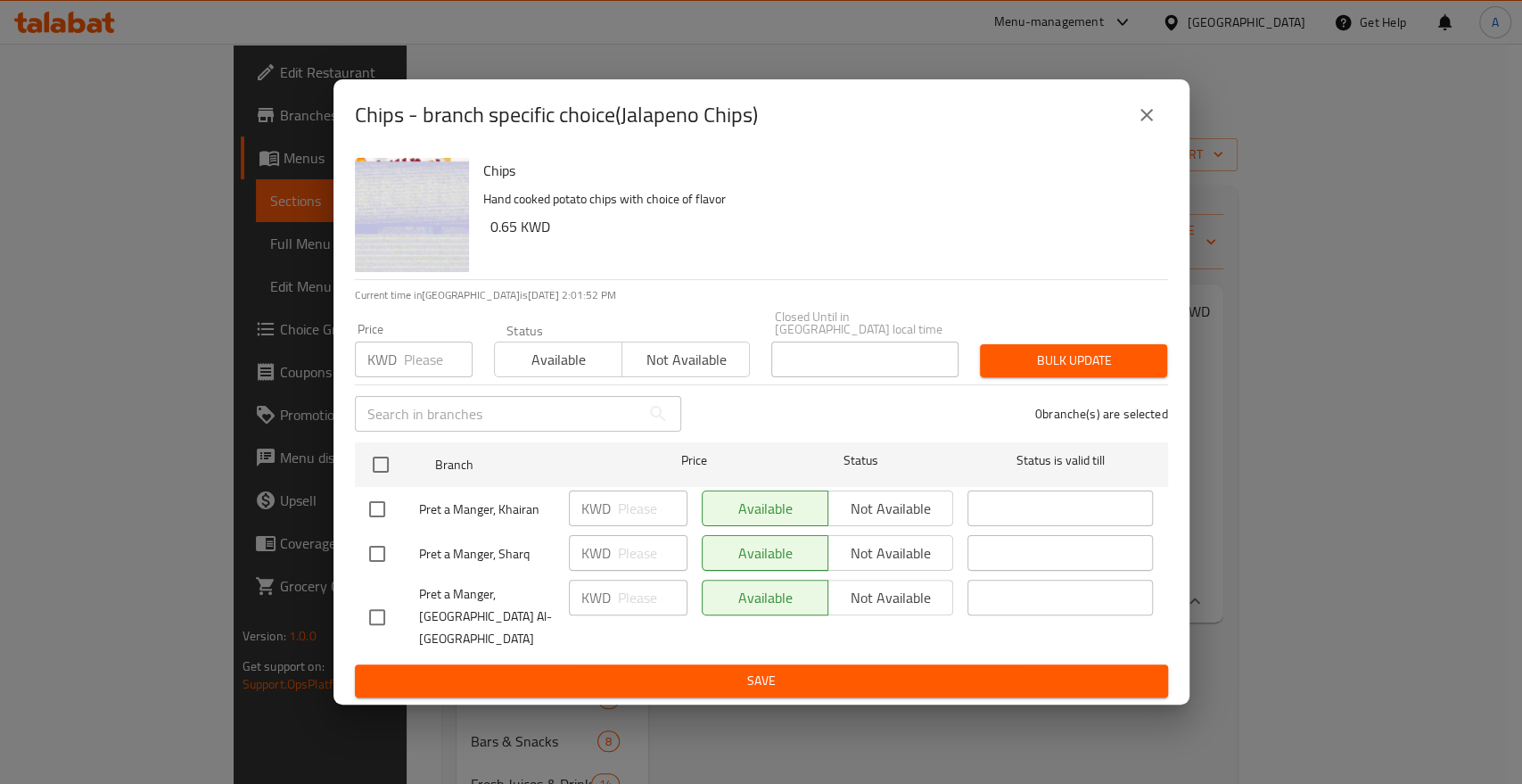
click at [1134, 136] on button "close" at bounding box center [1146, 115] width 43 height 43
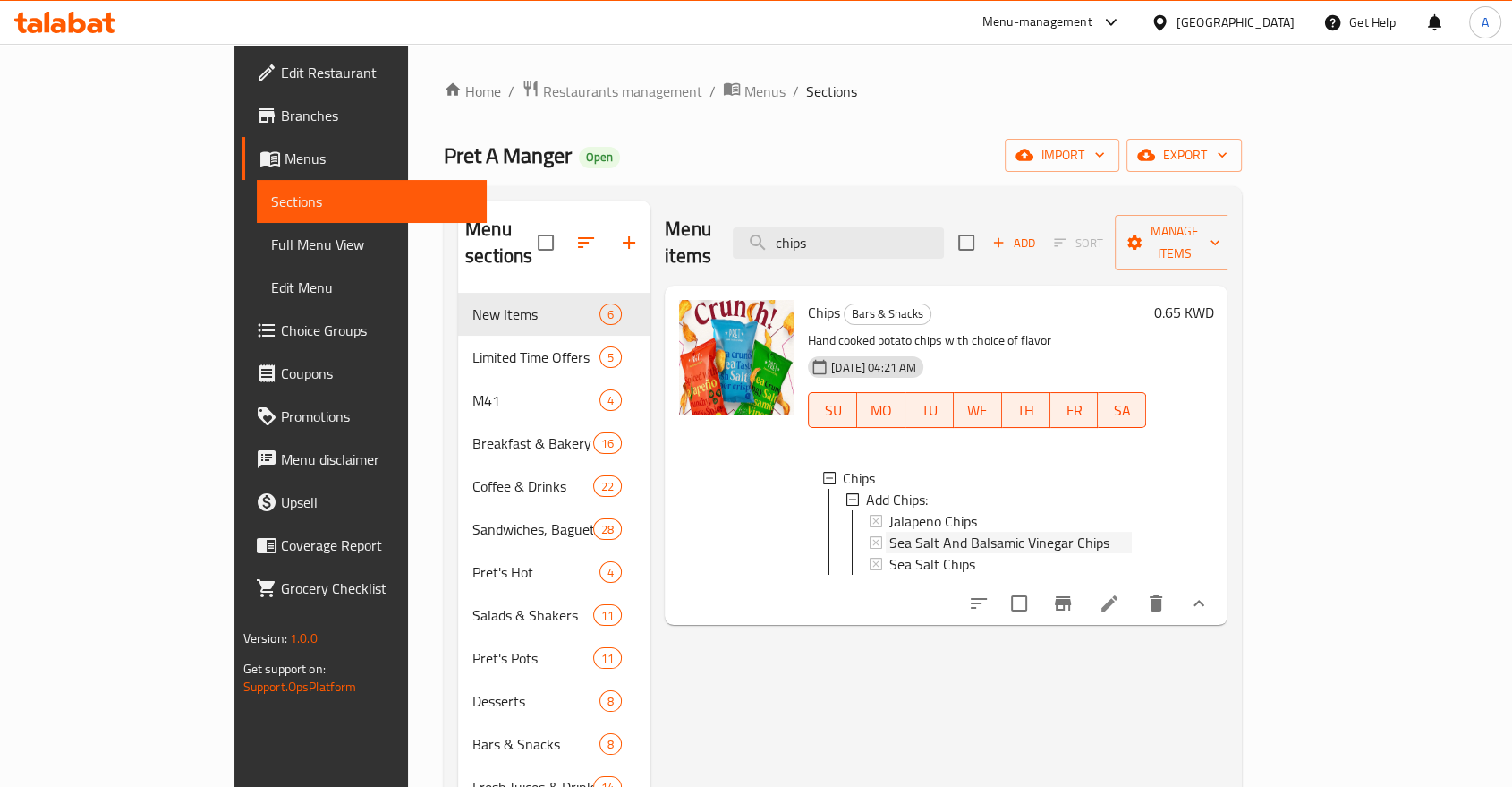
click at [1006, 531] on span "Sea Salt And Balsamic Vinegar Chips" at bounding box center [998, 542] width 220 height 22
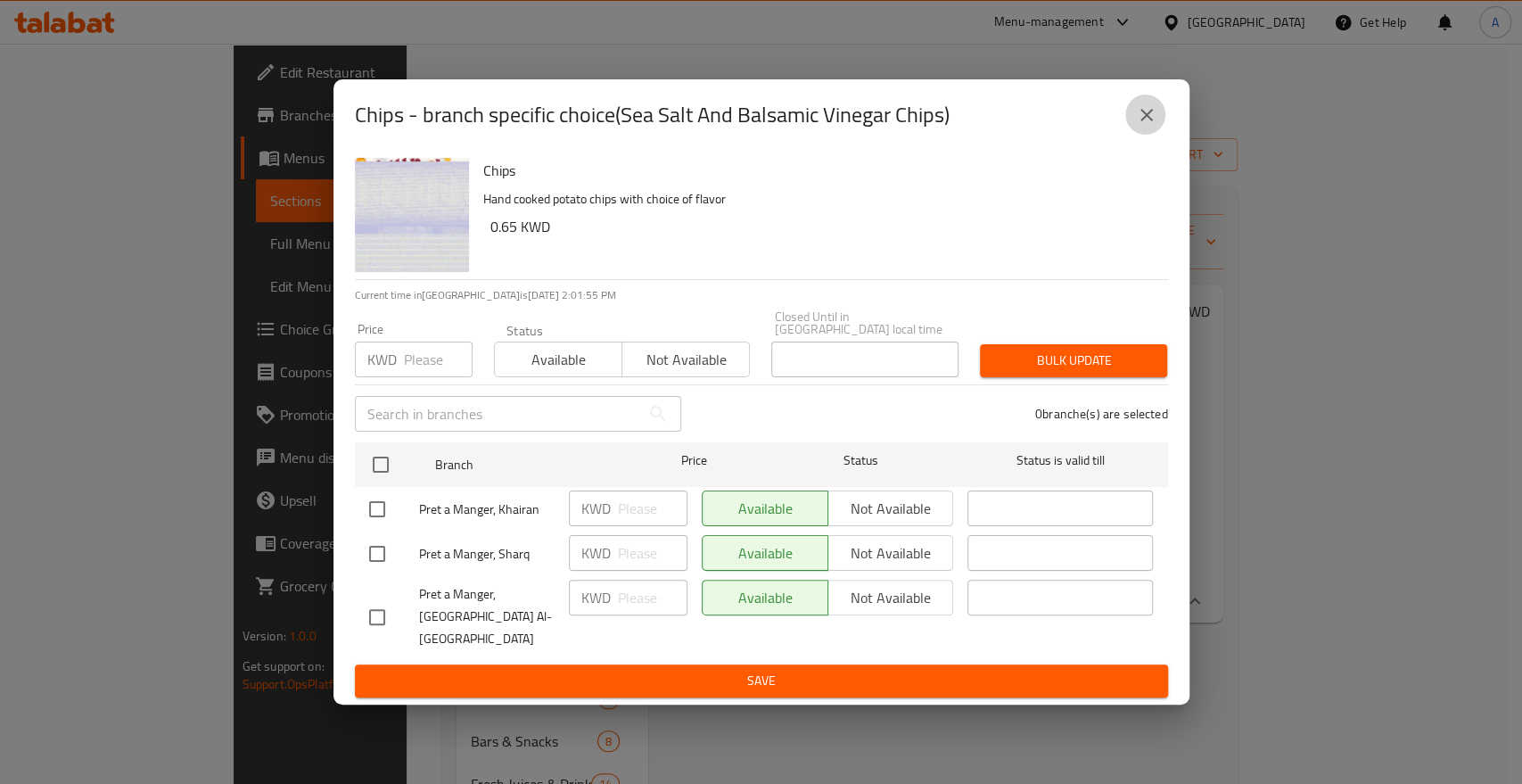
click at [1149, 126] on icon "close" at bounding box center [1147, 116] width 22 height 22
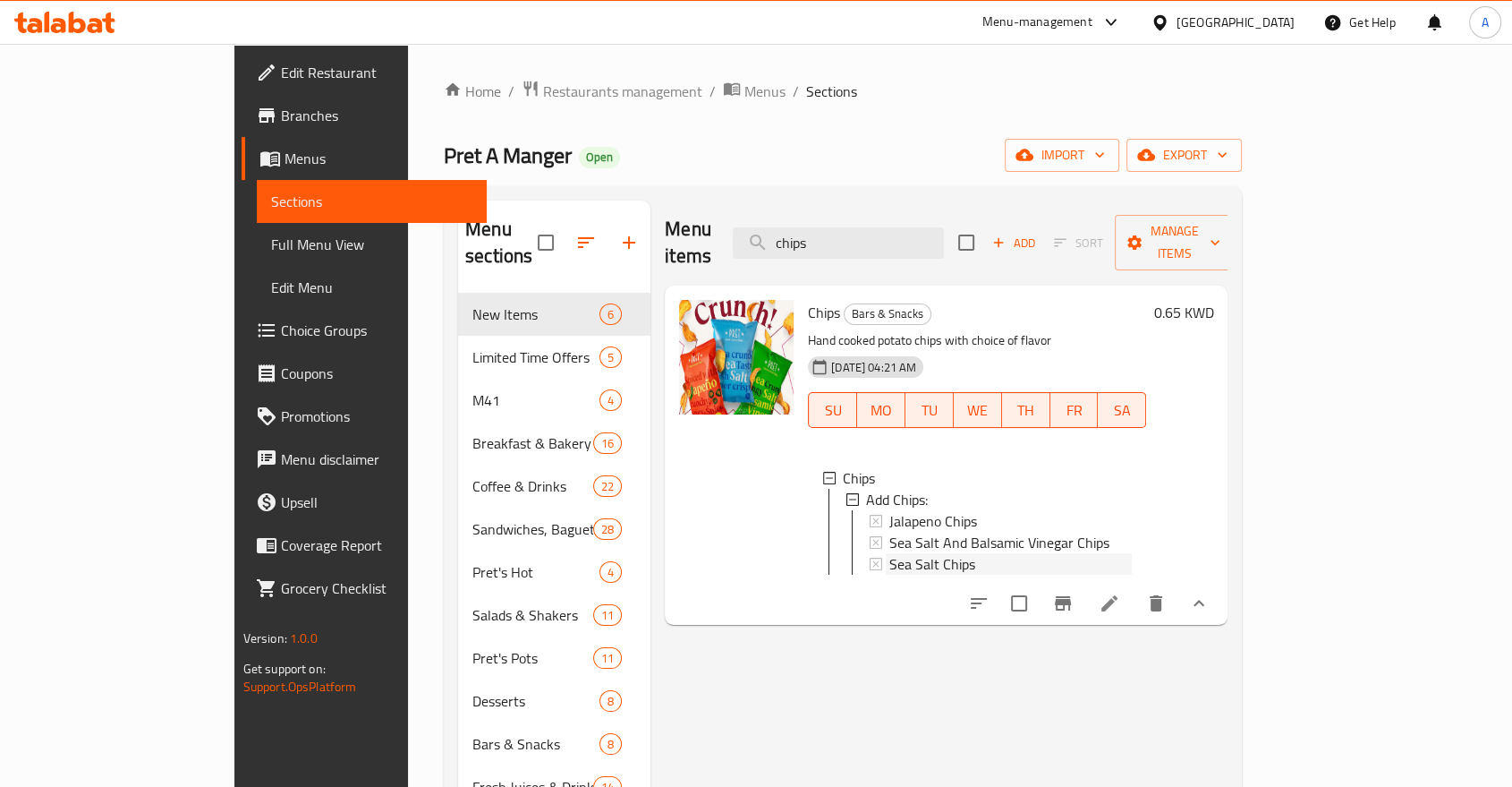
click at [928, 553] on div "Sea Salt Chips" at bounding box center [1010, 564] width 243 height 22
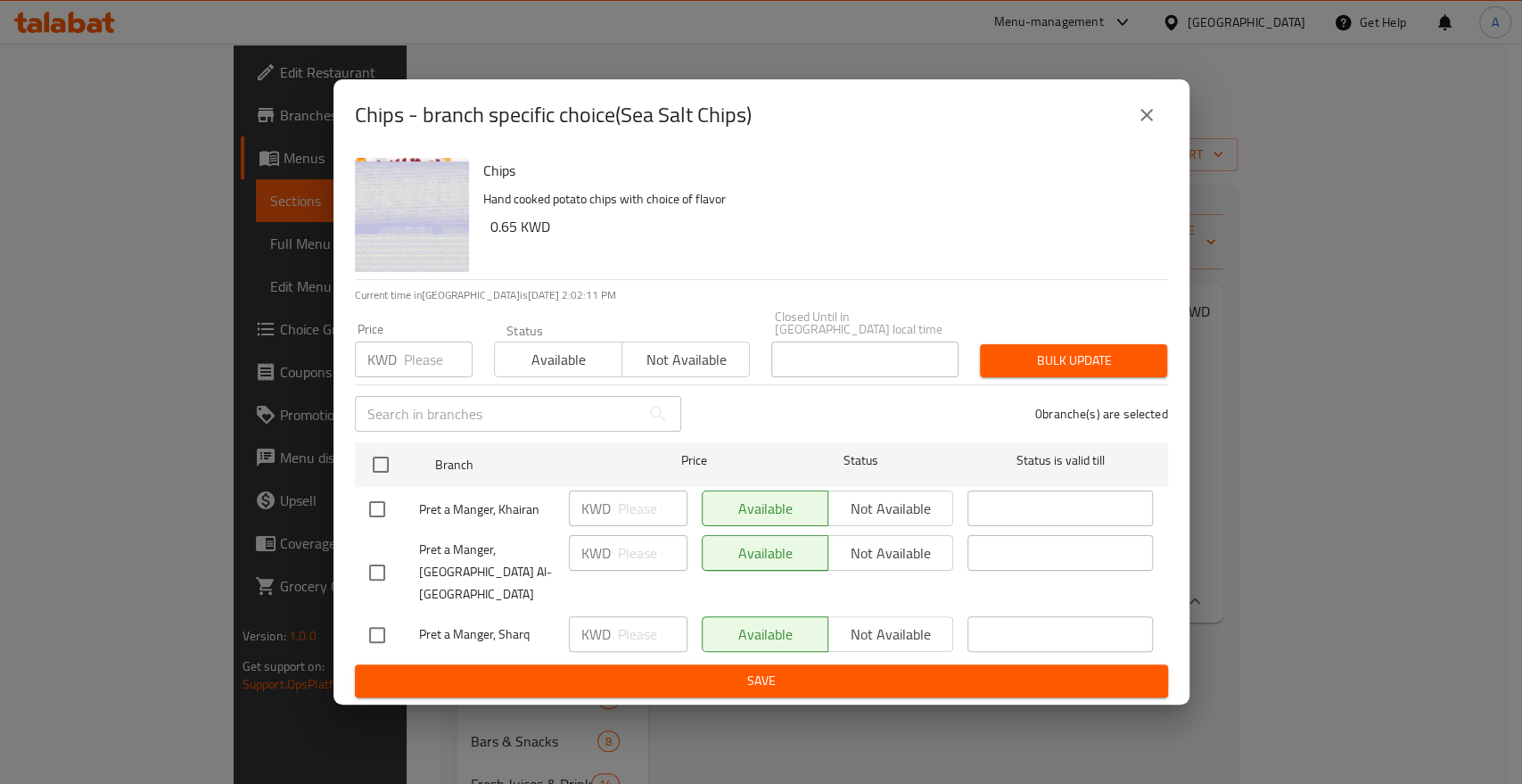
click at [607, 210] on p "Hand cooked potato chips with choice of flavor" at bounding box center [818, 199] width 670 height 23
click at [1154, 126] on icon "close" at bounding box center [1147, 116] width 22 height 22
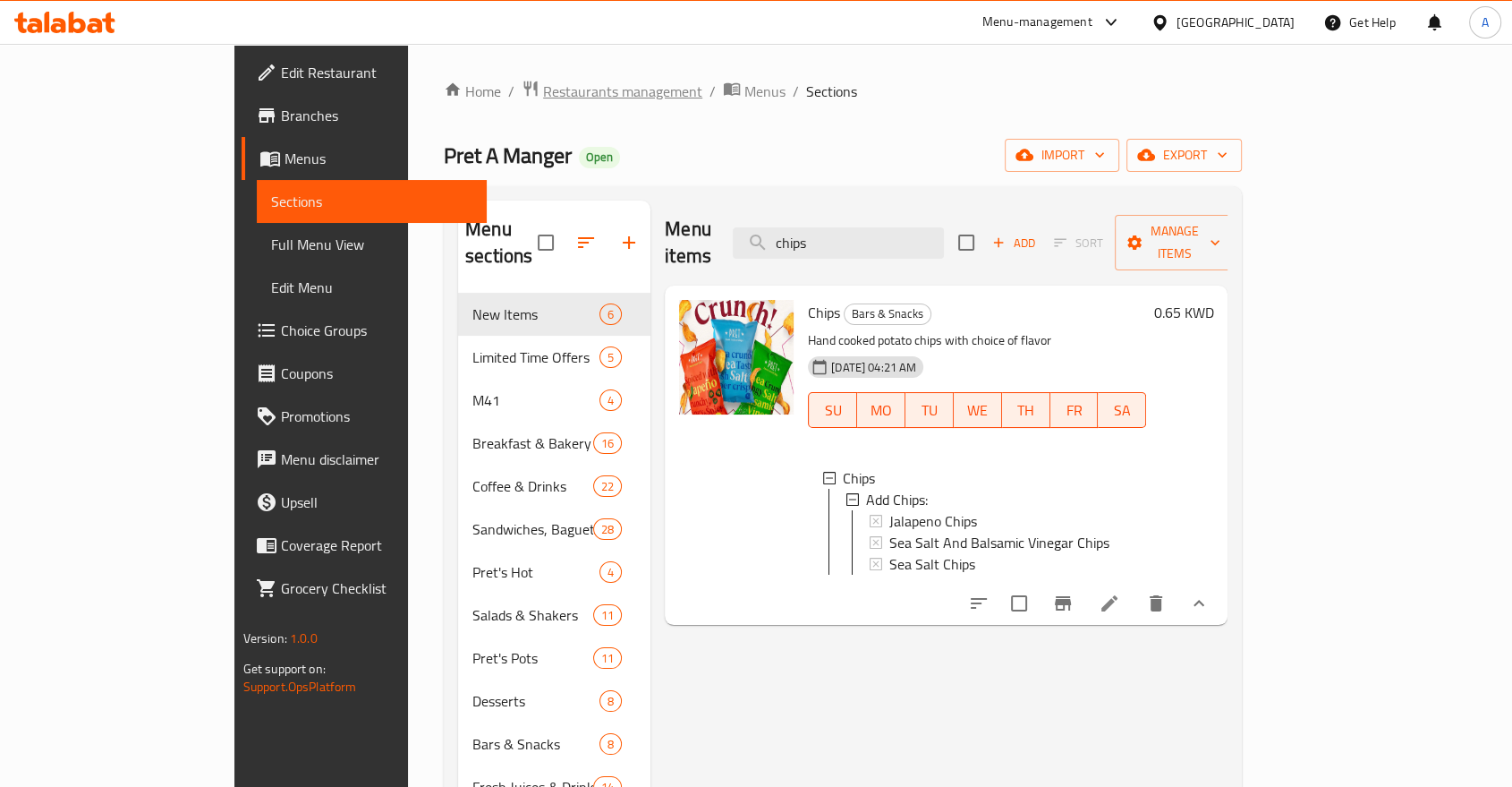
click at [543, 89] on span "Restaurants management" at bounding box center [622, 91] width 159 height 22
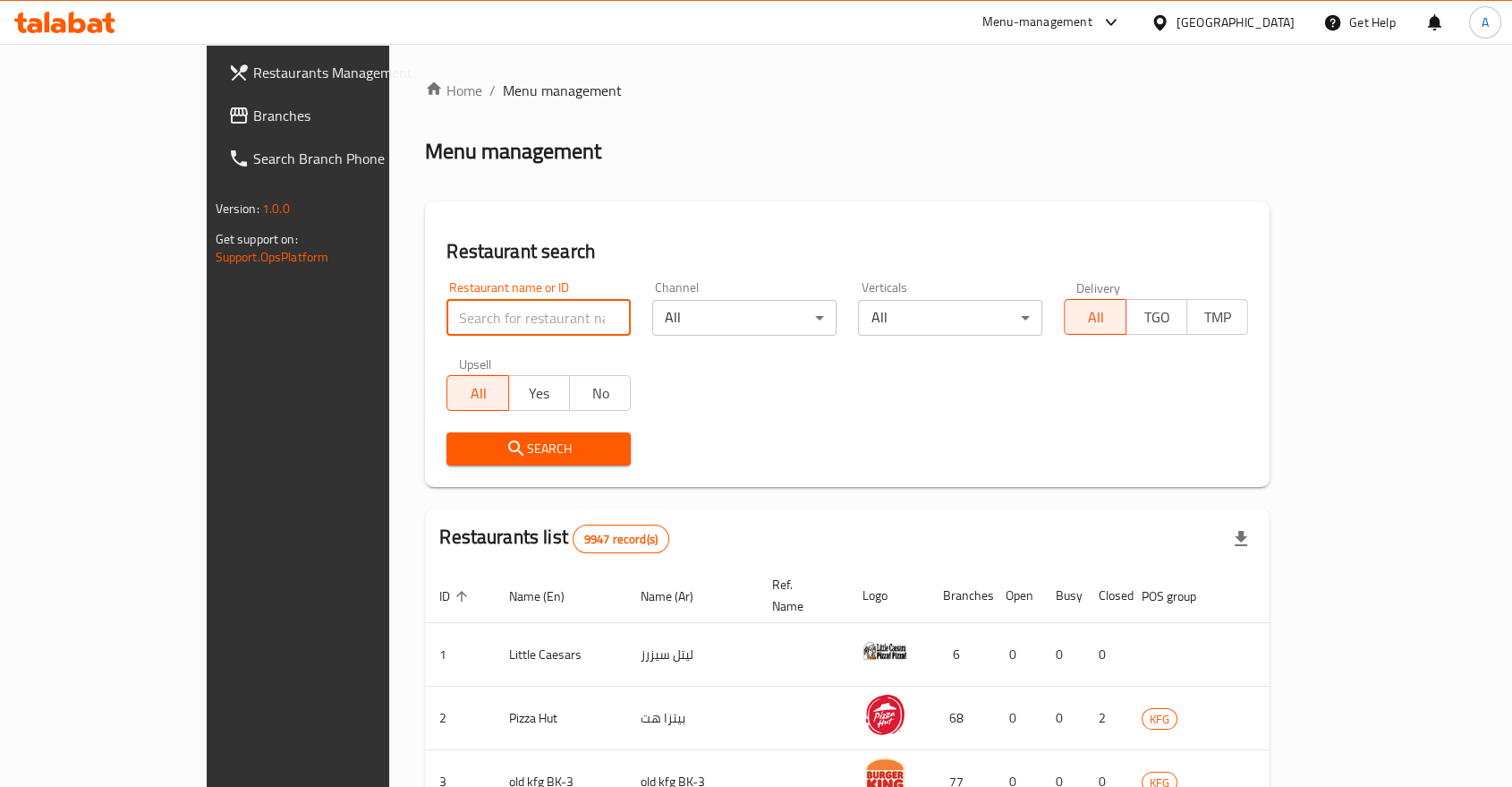
click at [446, 299] on input "search" at bounding box center [538, 317] width 184 height 36
type input "Pret A Manger"
click button "Search" at bounding box center [538, 448] width 184 height 33
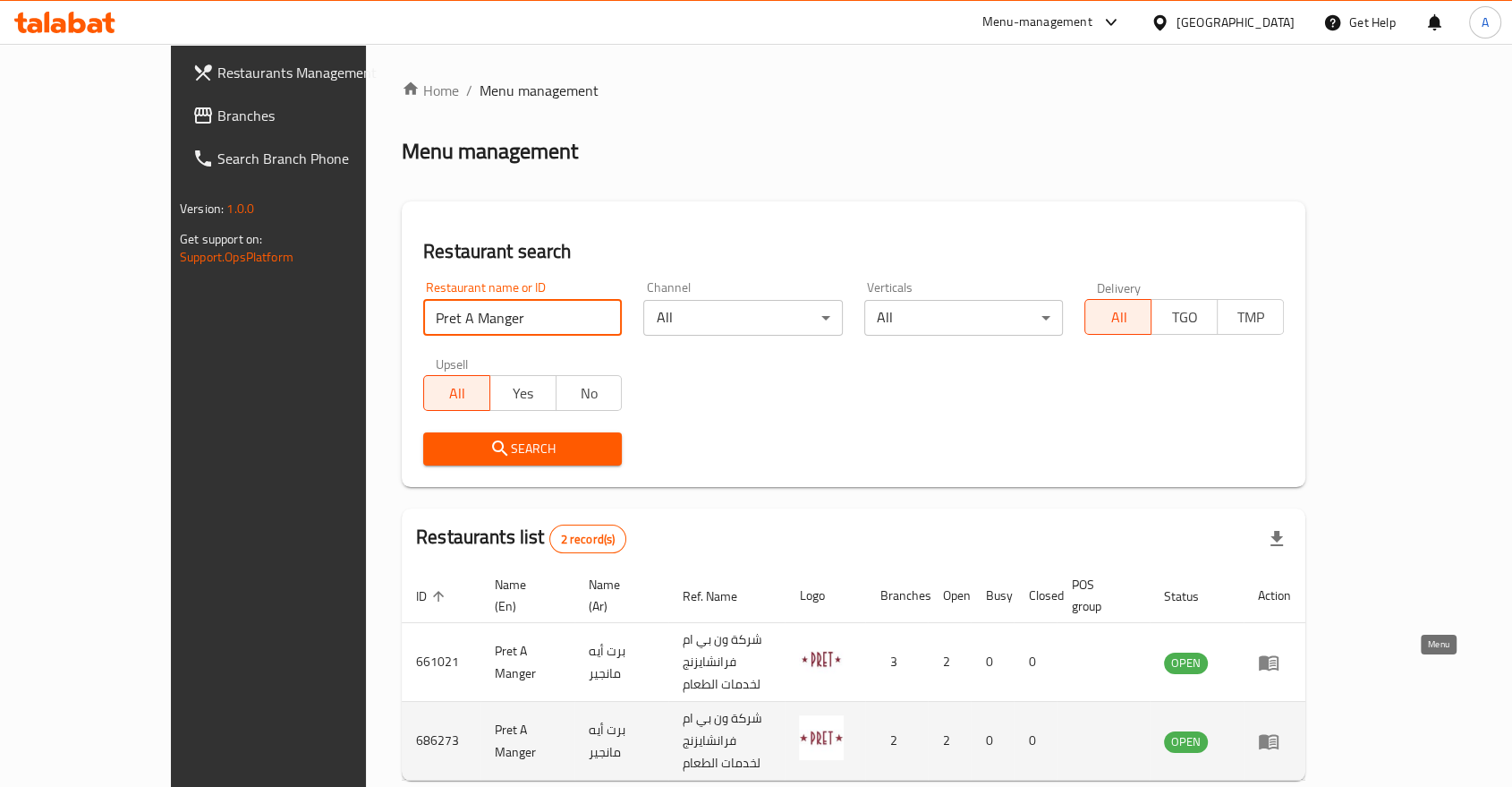
click at [1278, 734] on icon "enhanced table" at bounding box center [1268, 741] width 20 height 16
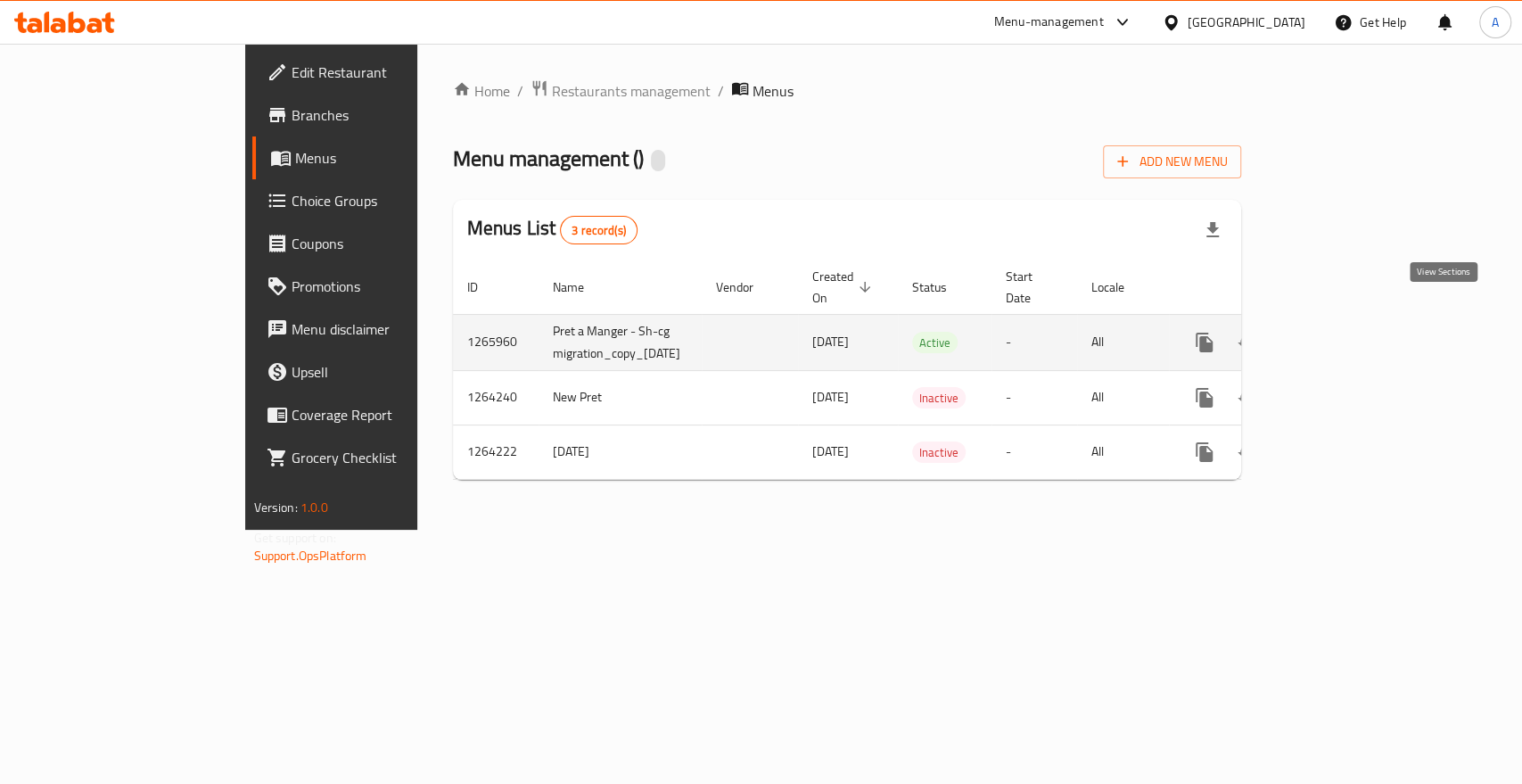
click at [1344, 332] on icon "enhanced table" at bounding box center [1334, 343] width 22 height 22
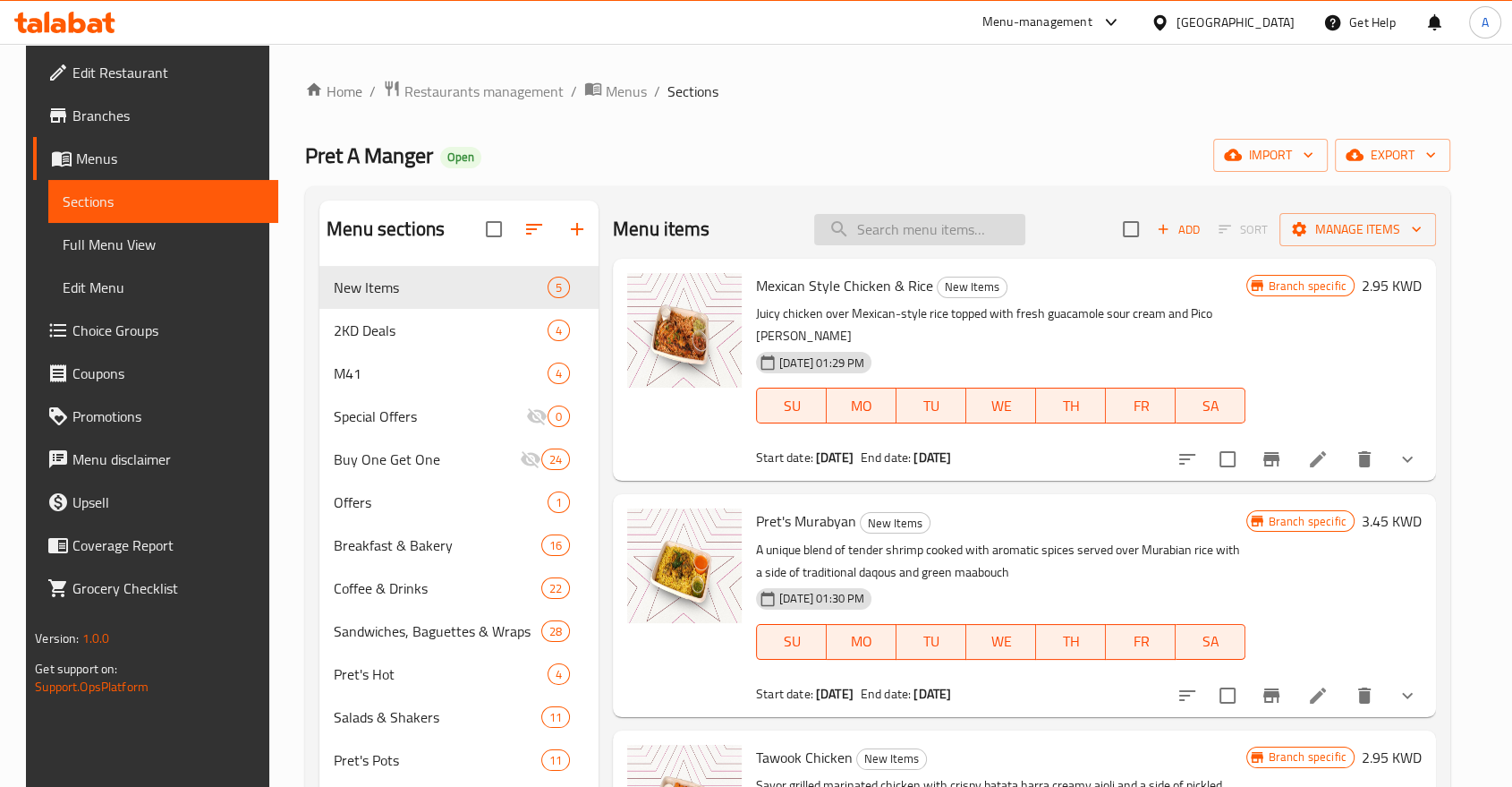
click at [915, 222] on input "search" at bounding box center [919, 229] width 211 height 31
type input "chips"
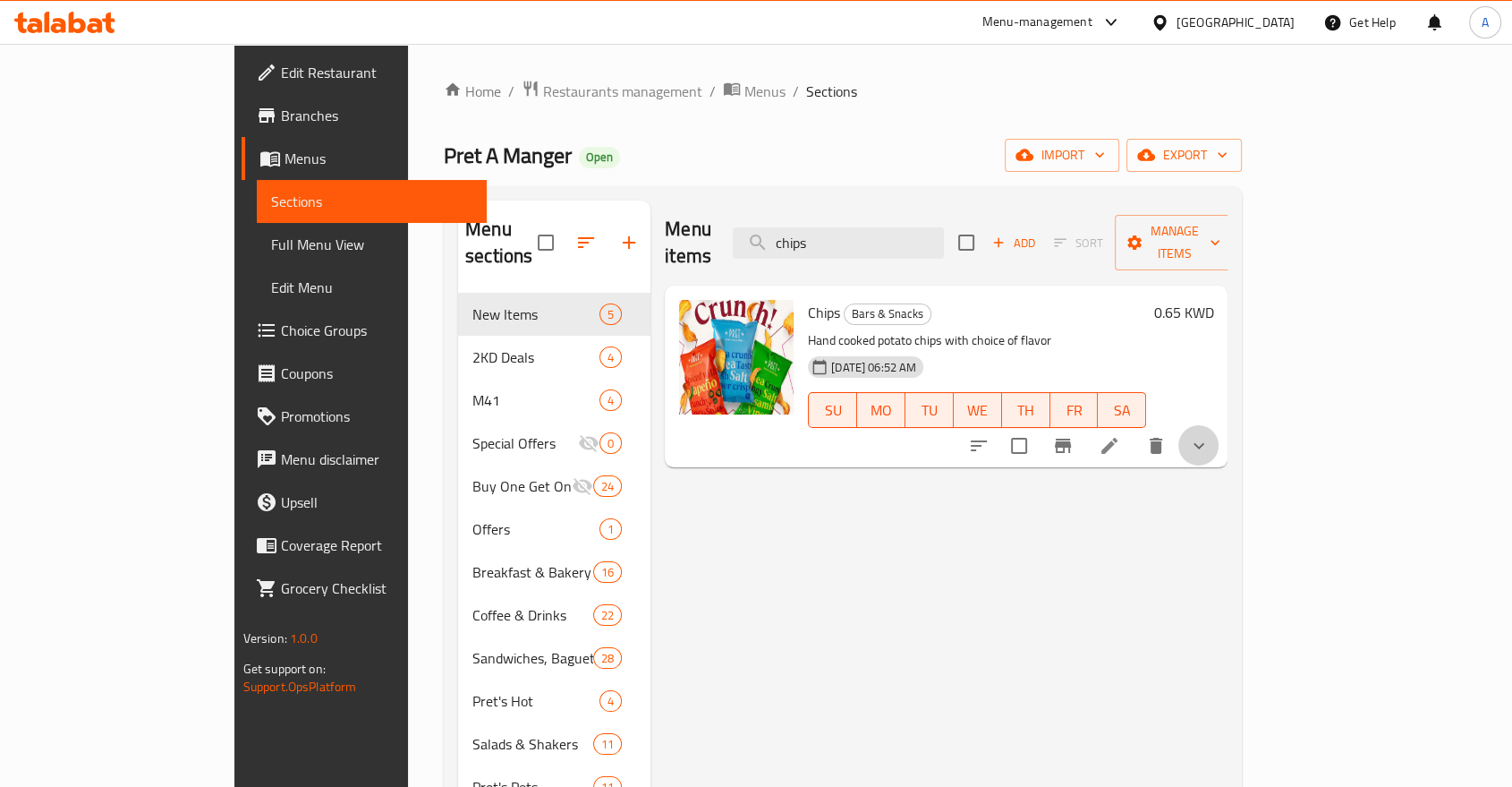
click at [1220, 425] on button "show more" at bounding box center [1198, 446] width 43 height 43
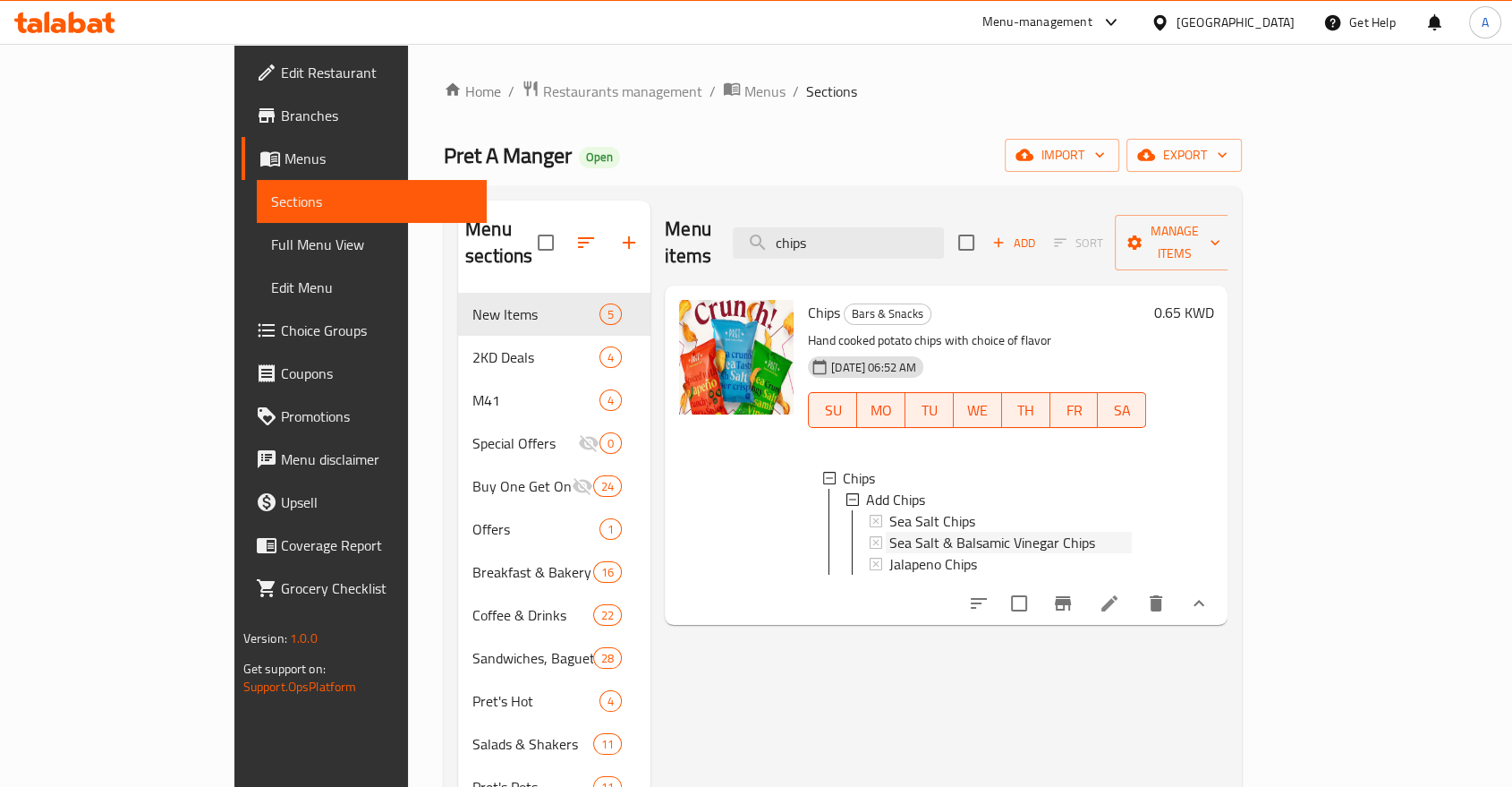
click at [904, 531] on span "Sea Salt & Balsamic Vinegar Chips" at bounding box center [991, 542] width 205 height 22
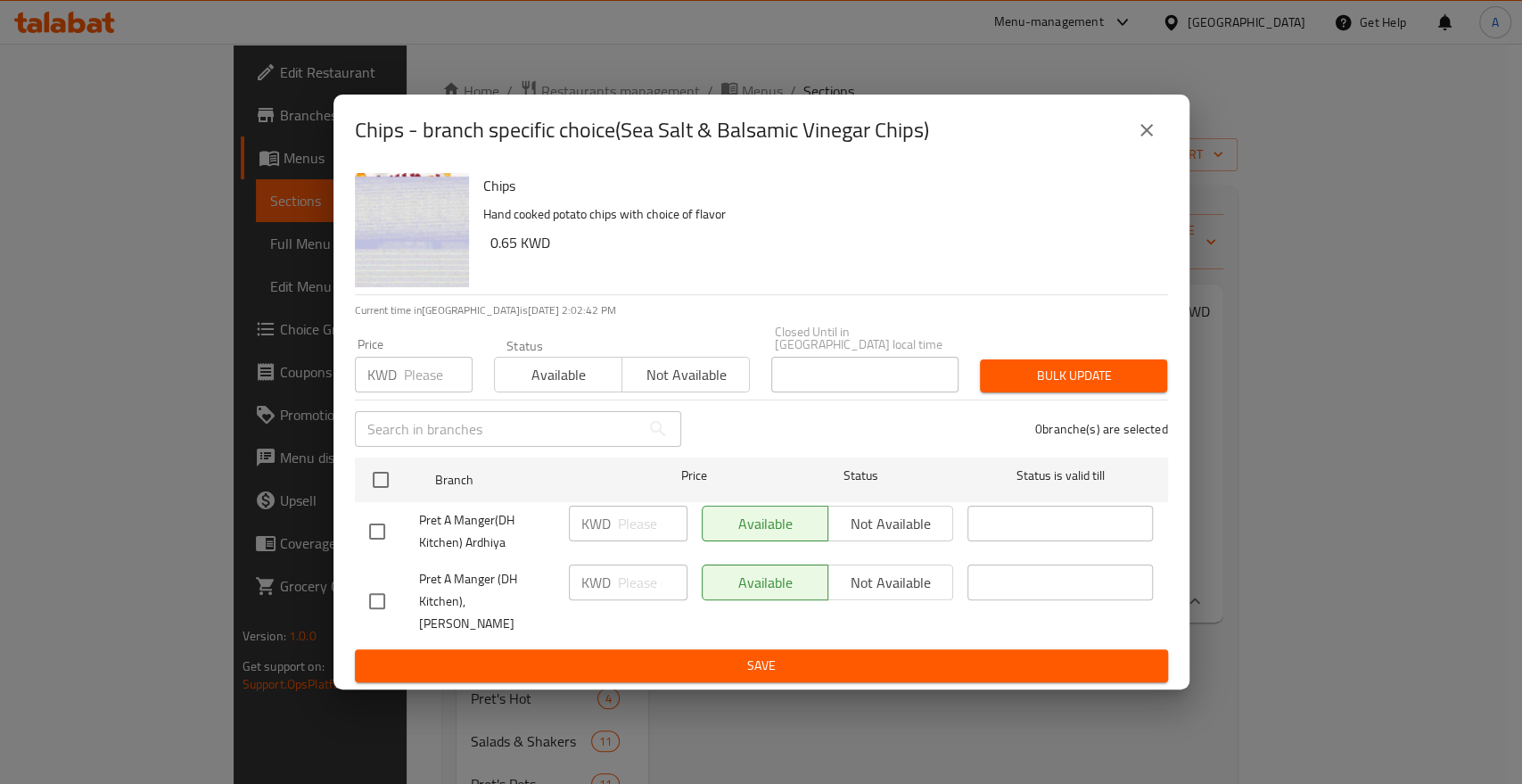
click at [1150, 141] on icon "close" at bounding box center [1147, 130] width 22 height 22
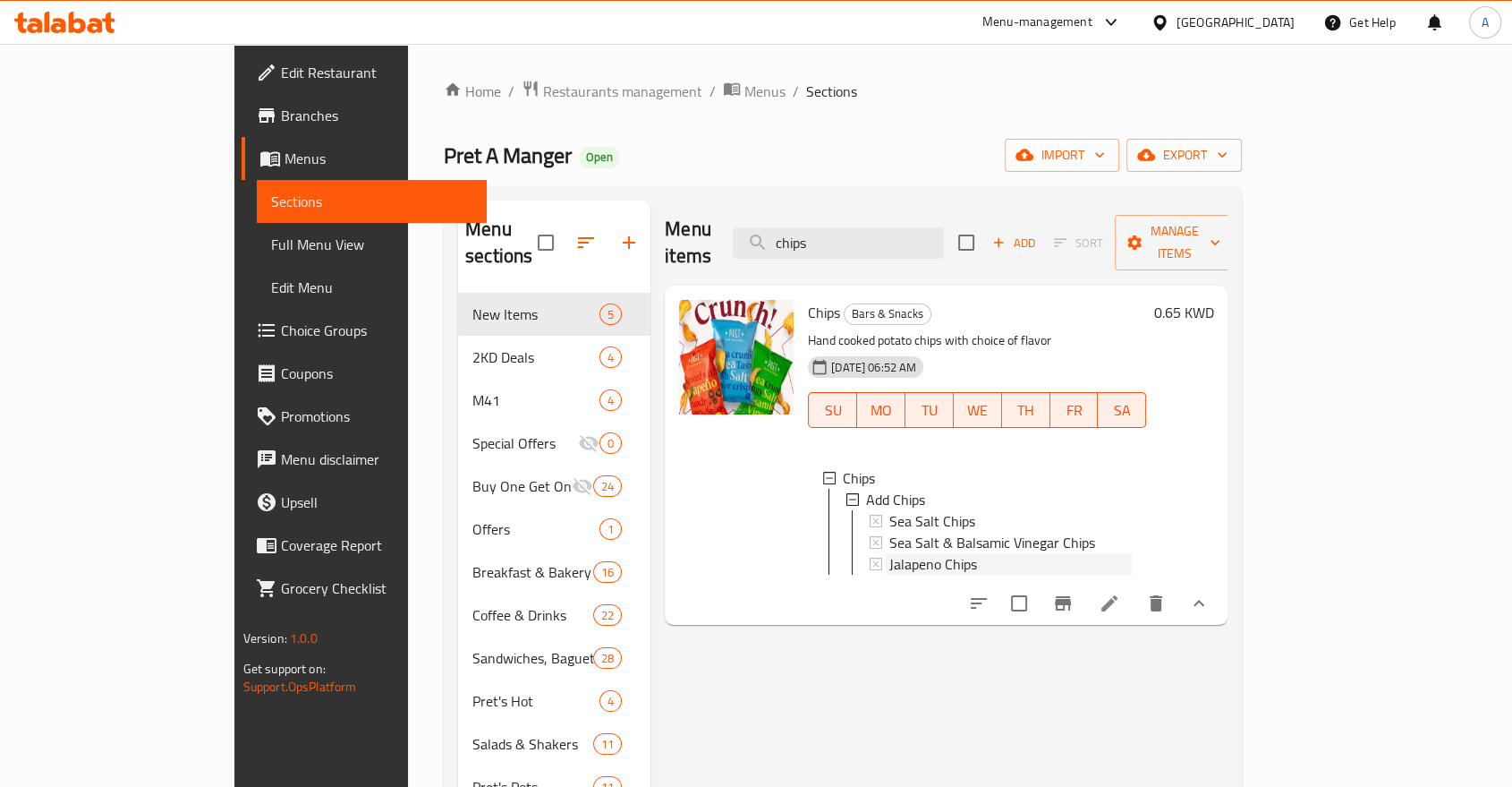
click at [889, 553] on span "Jalapeno Chips" at bounding box center [933, 564] width 88 height 22
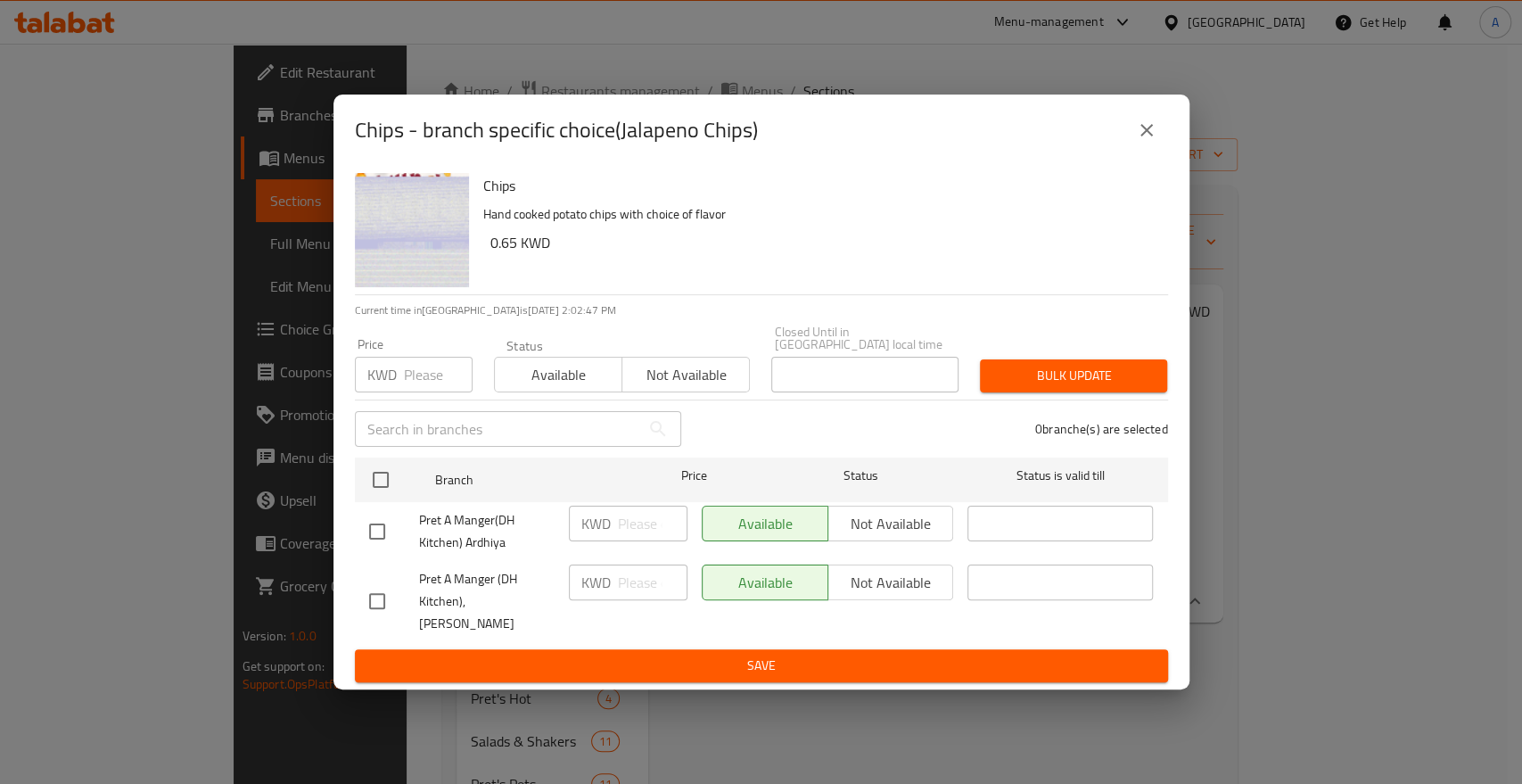
click at [1147, 141] on icon "close" at bounding box center [1147, 130] width 22 height 22
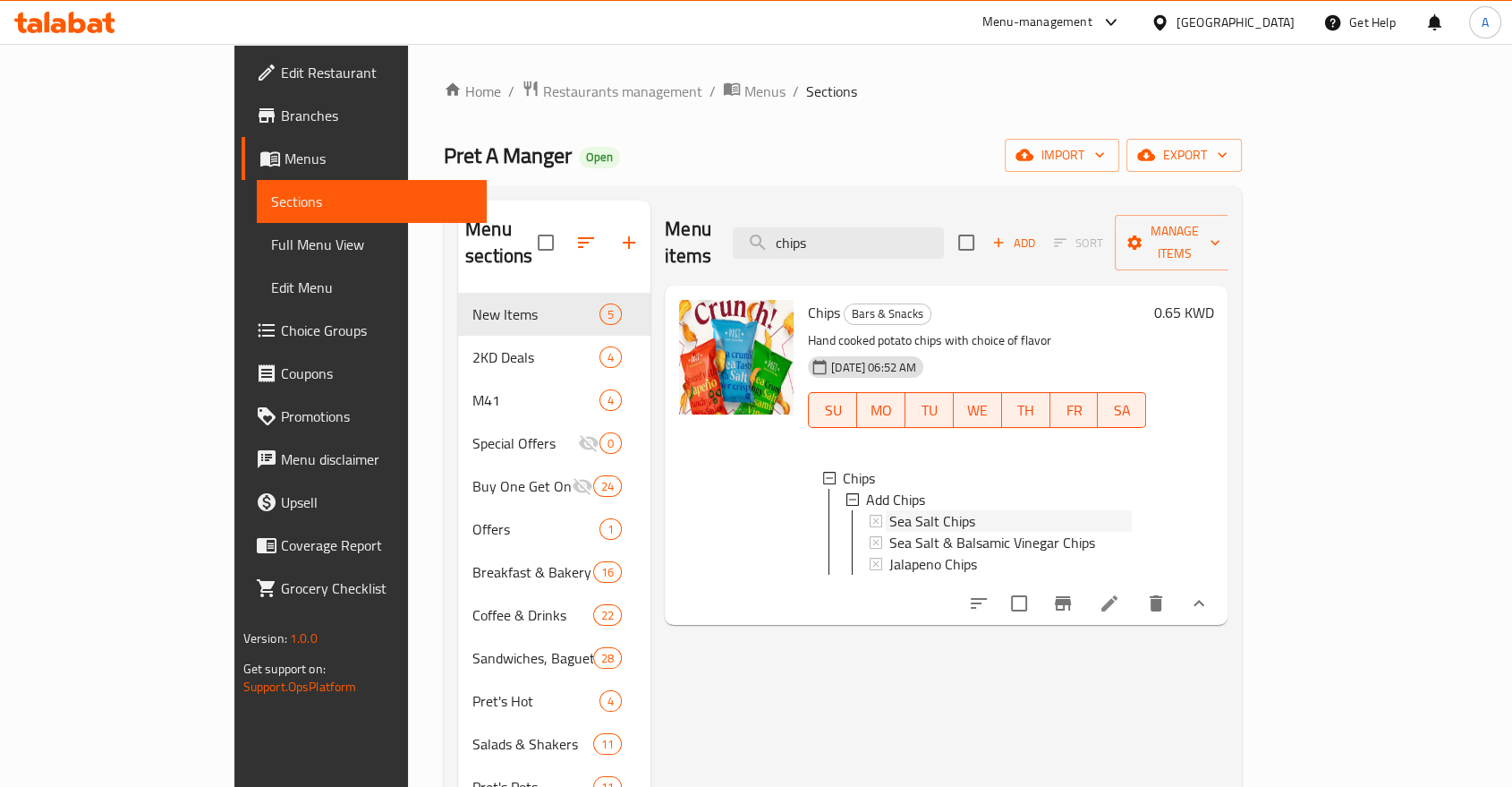
click at [889, 510] on span "Sea Salt Chips" at bounding box center [932, 521] width 86 height 22
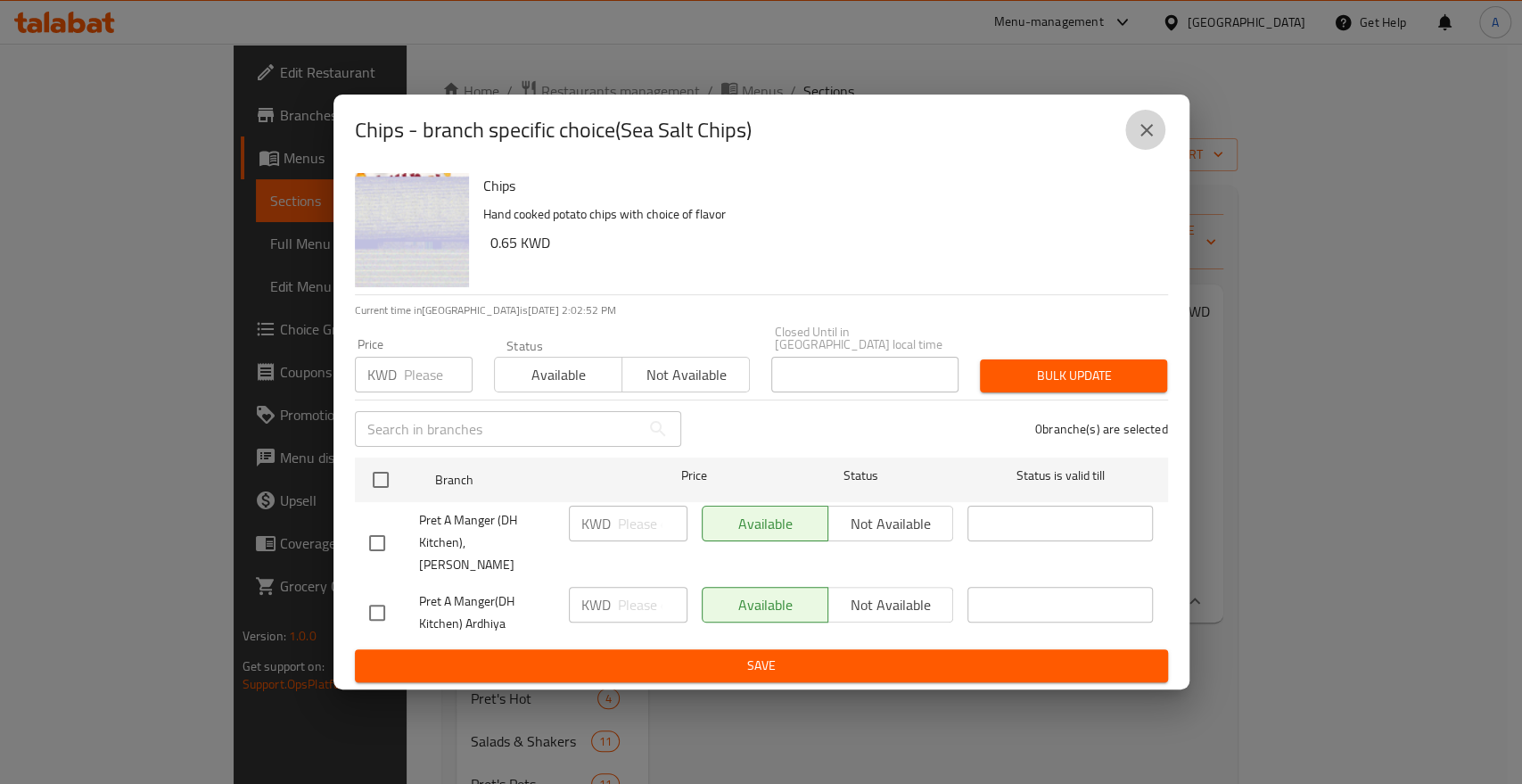
click at [1154, 141] on icon "close" at bounding box center [1147, 130] width 22 height 22
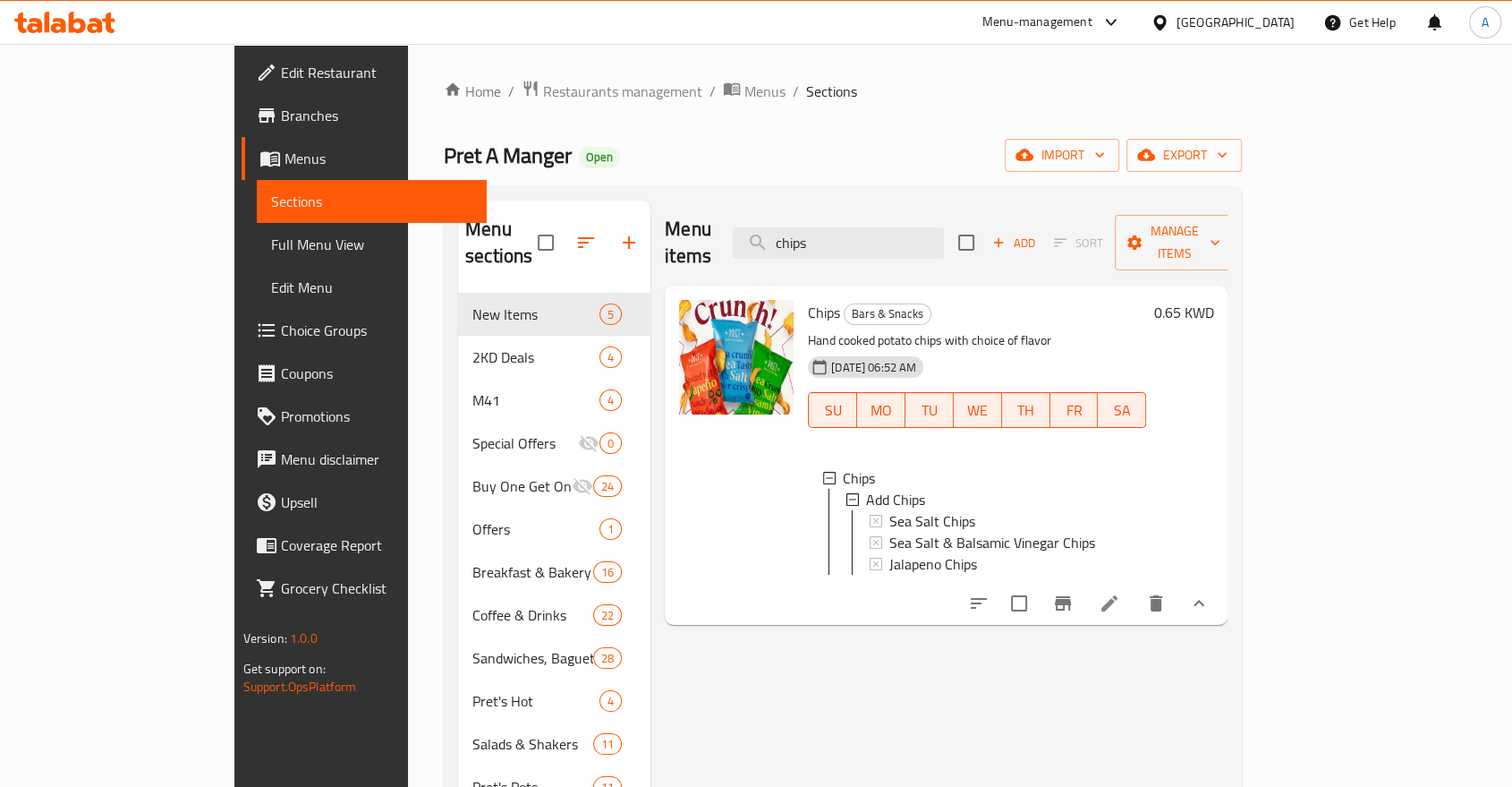
click at [1120, 593] on icon at bounding box center [1110, 603] width 22 height 22
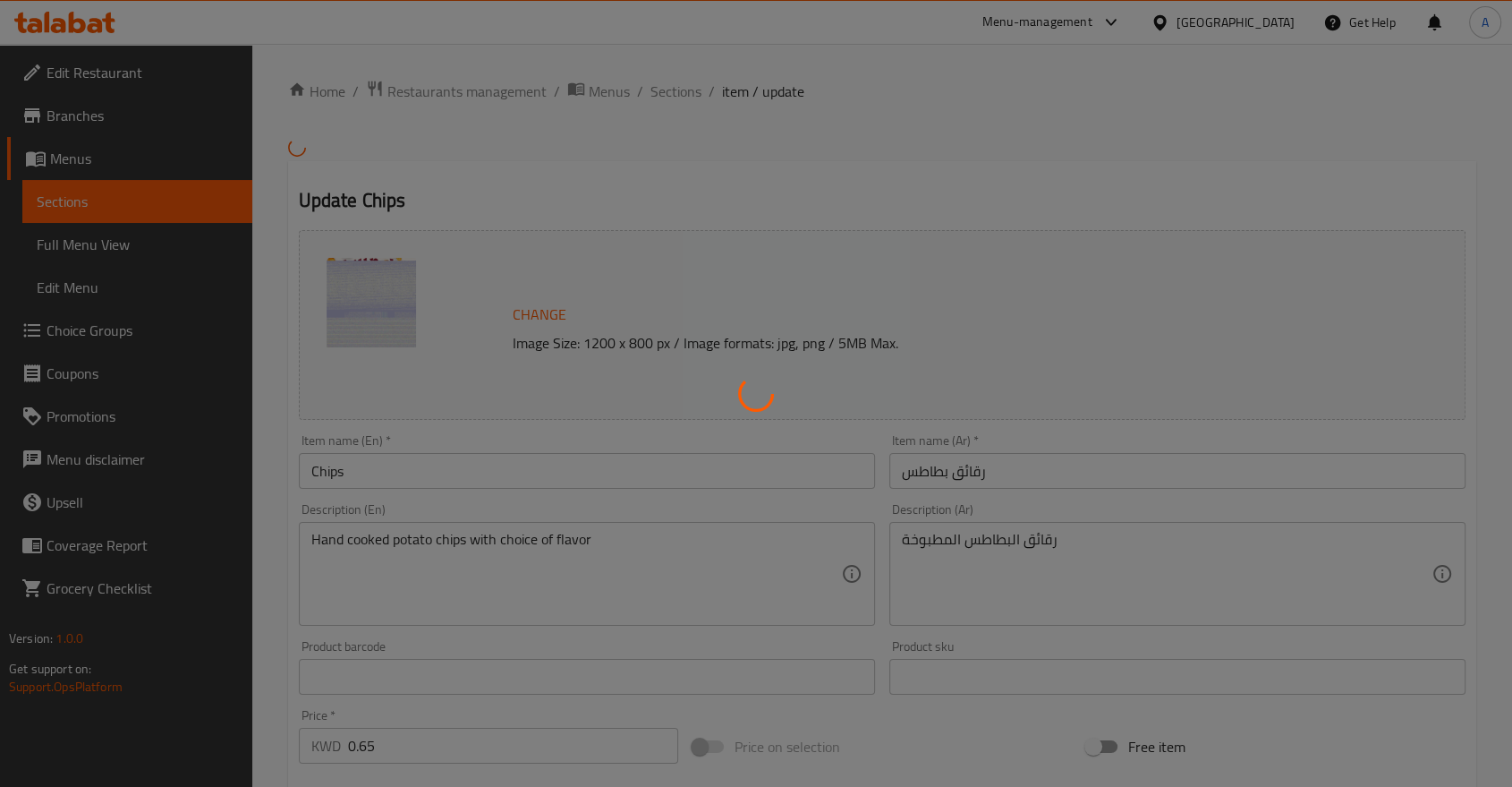
type input "اضف رقائق البطاطس"
type input "0"
type input "3"
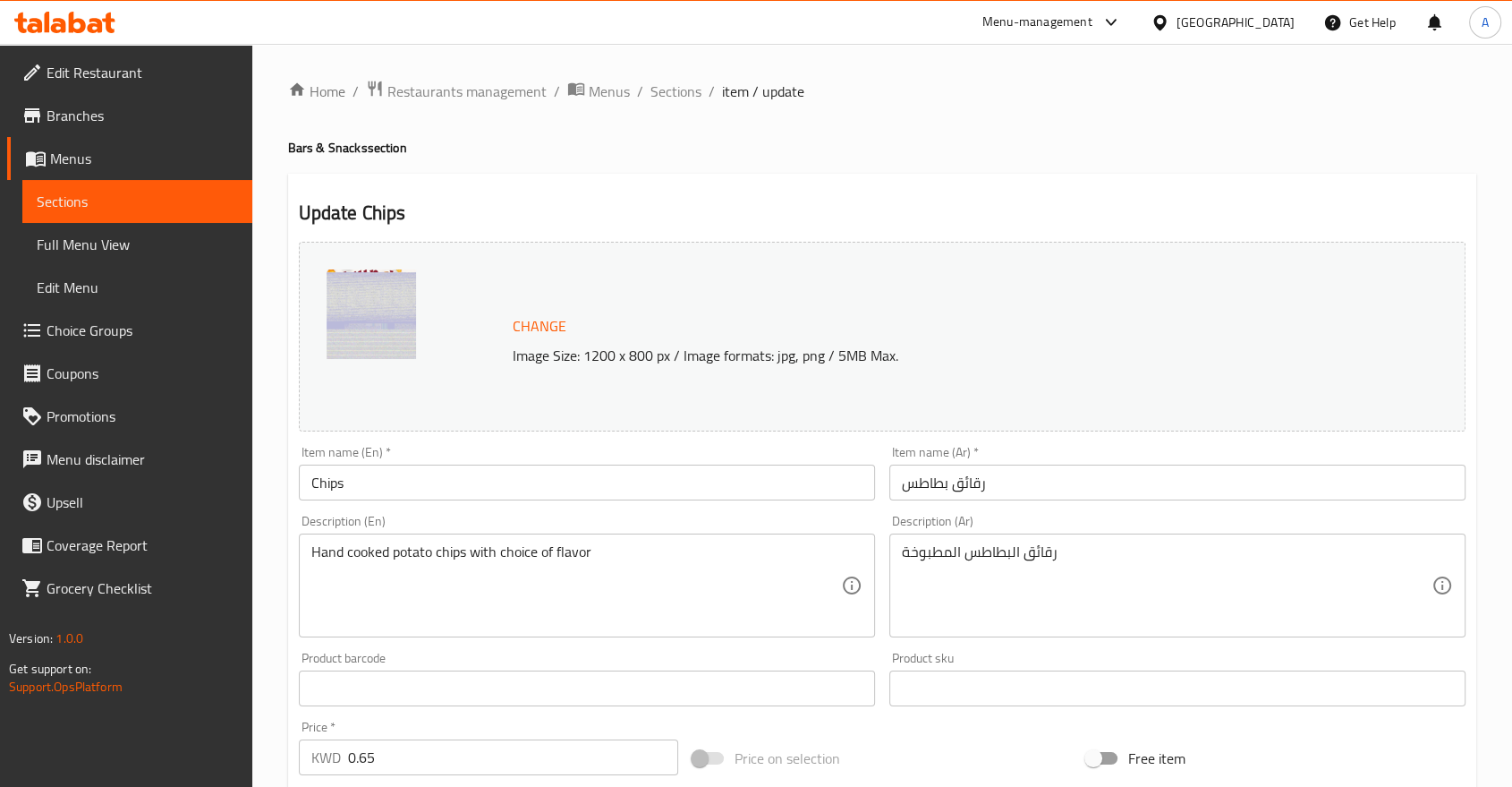
click at [577, 121] on div "Home / Restaurants management / Menus / Sections / item / update Bars & Snacks …" at bounding box center [882, 681] width 1188 height 1204
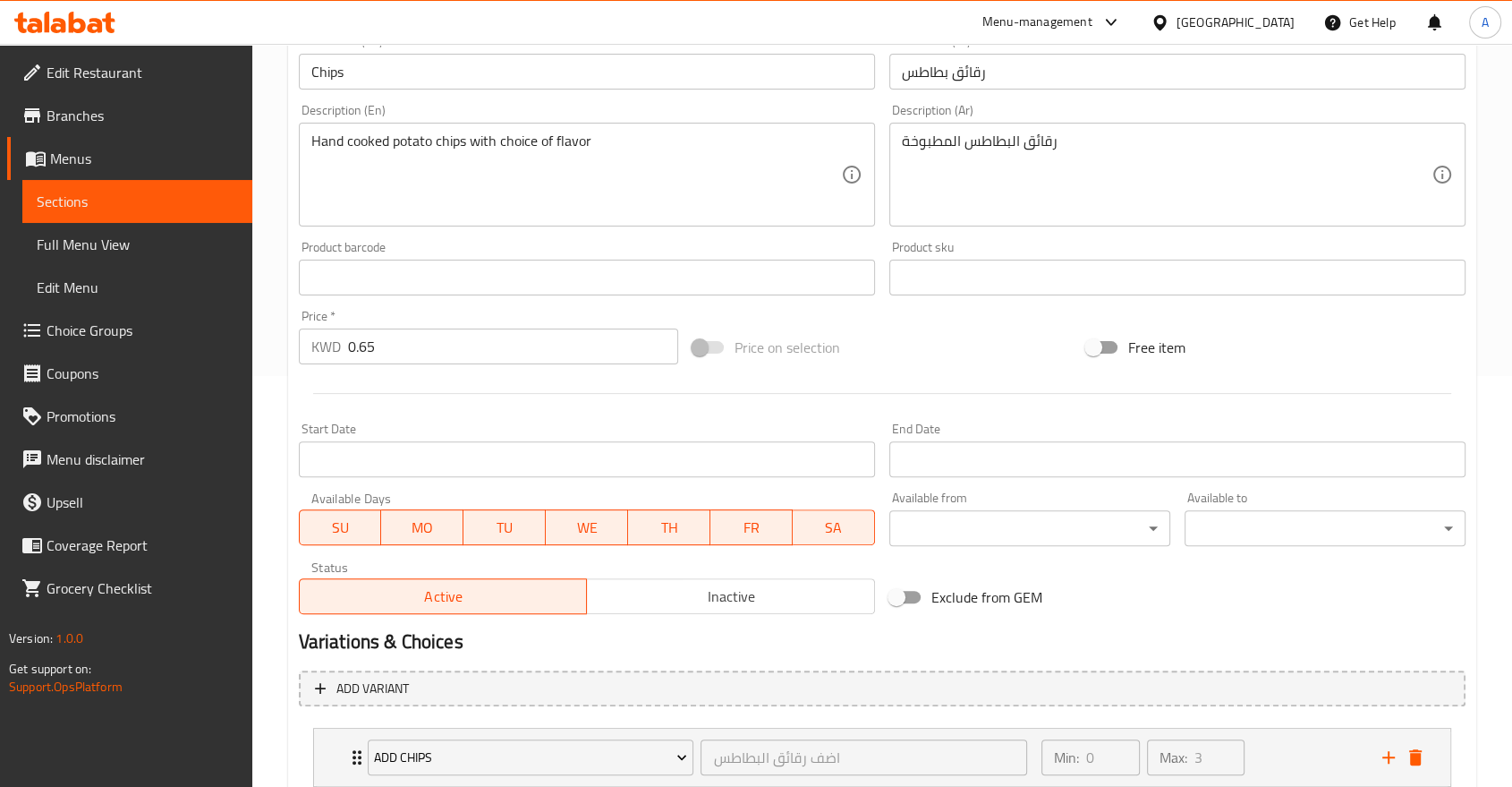
scroll to position [495, 0]
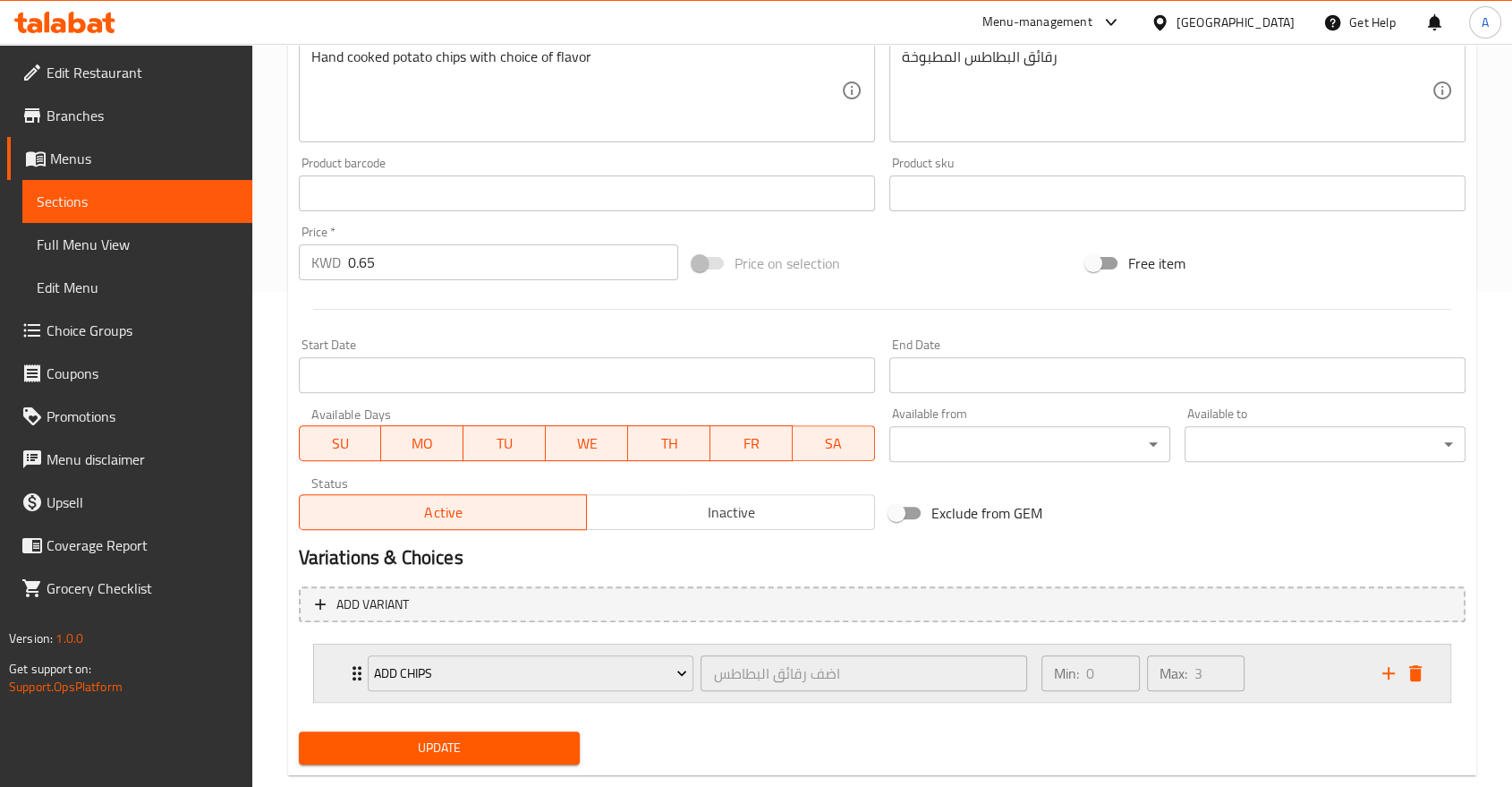
click at [347, 645] on div "Add Chips اضف رقائق البطاطس ​ Min: 0 ​ Max: 3 ​" at bounding box center [887, 673] width 1082 height 58
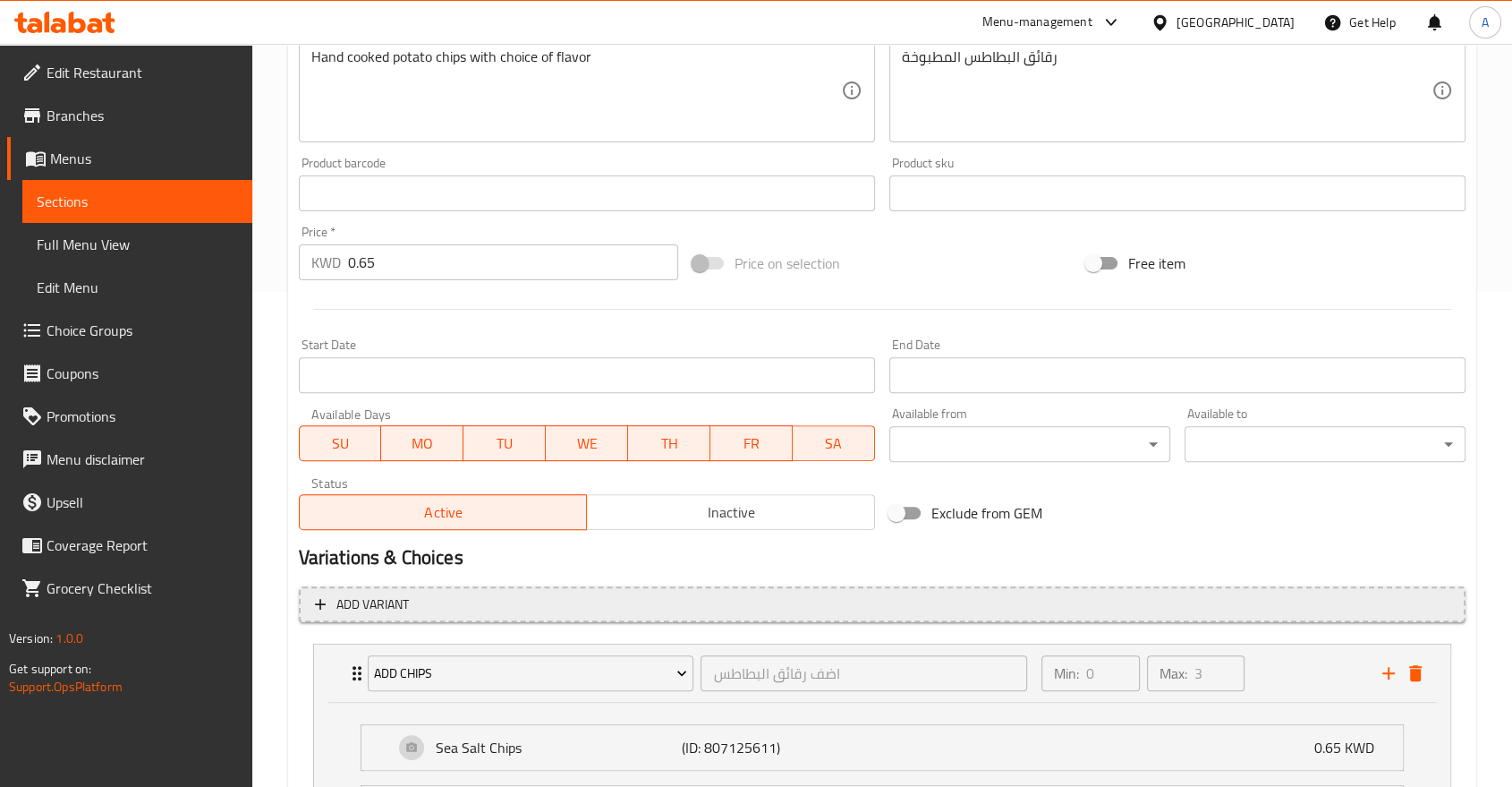
scroll to position [695, 0]
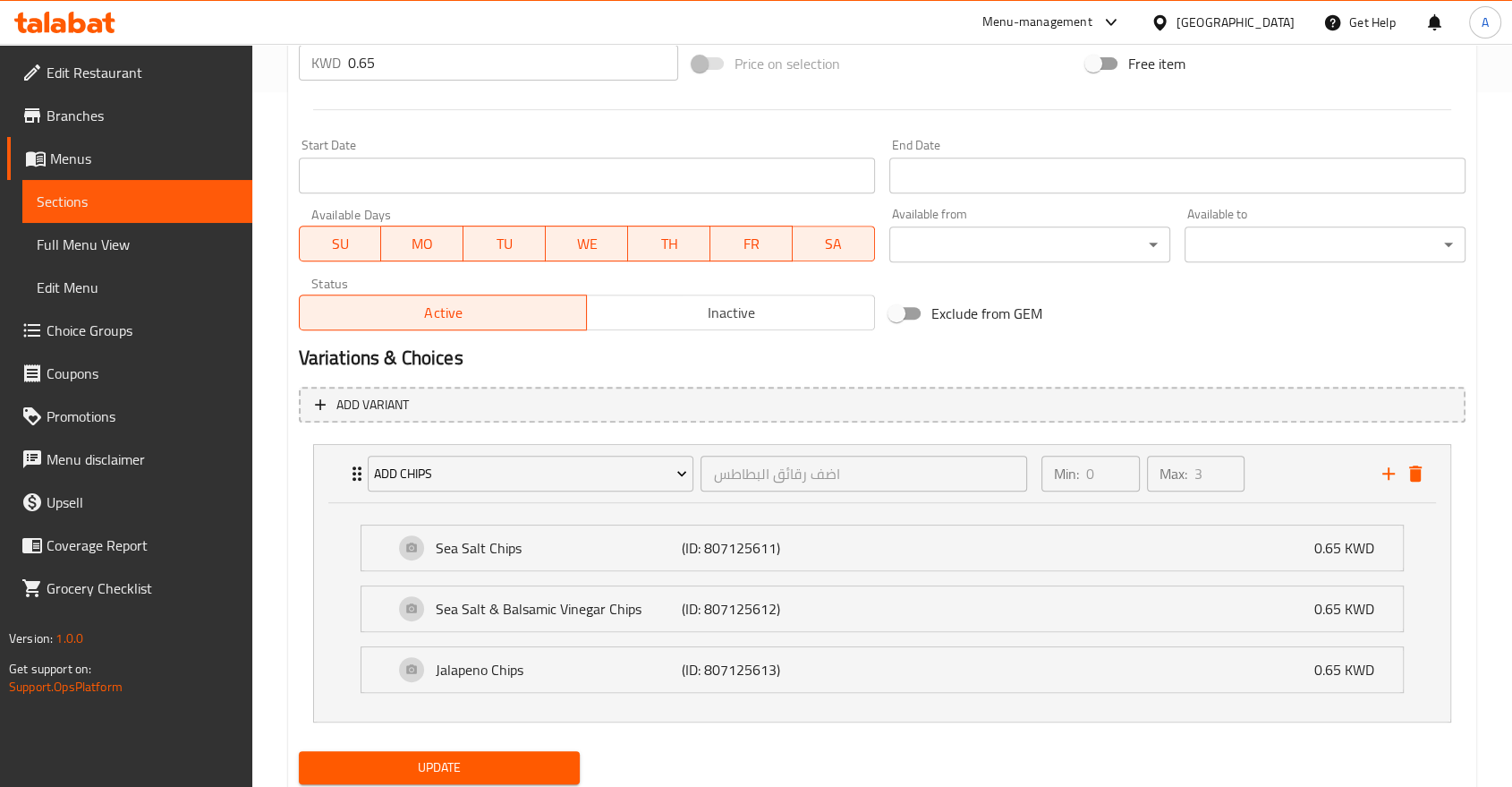
click at [98, 320] on span "Choice Groups" at bounding box center [142, 331] width 192 height 22
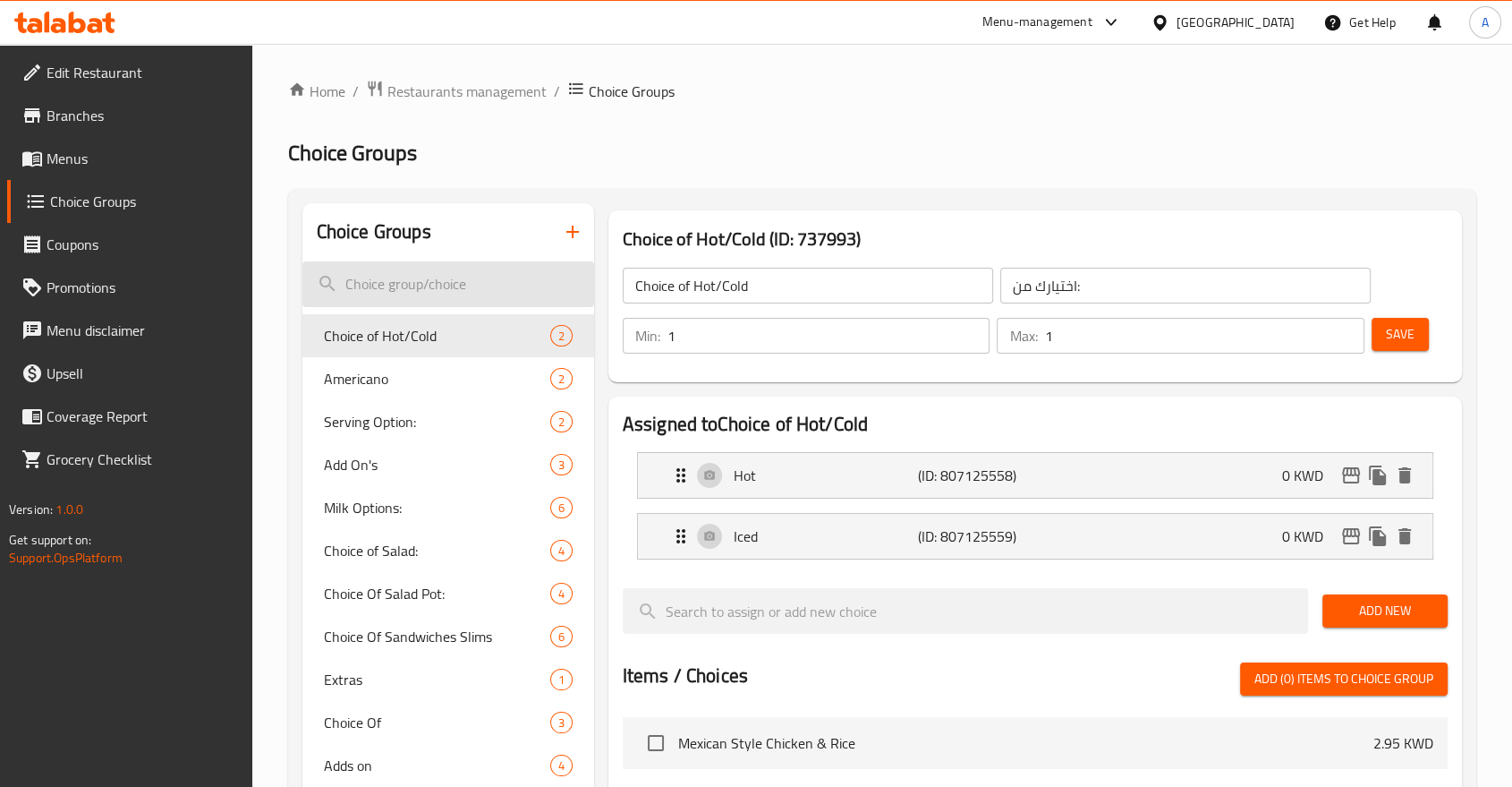
click at [388, 263] on input "search" at bounding box center [448, 284] width 292 height 46
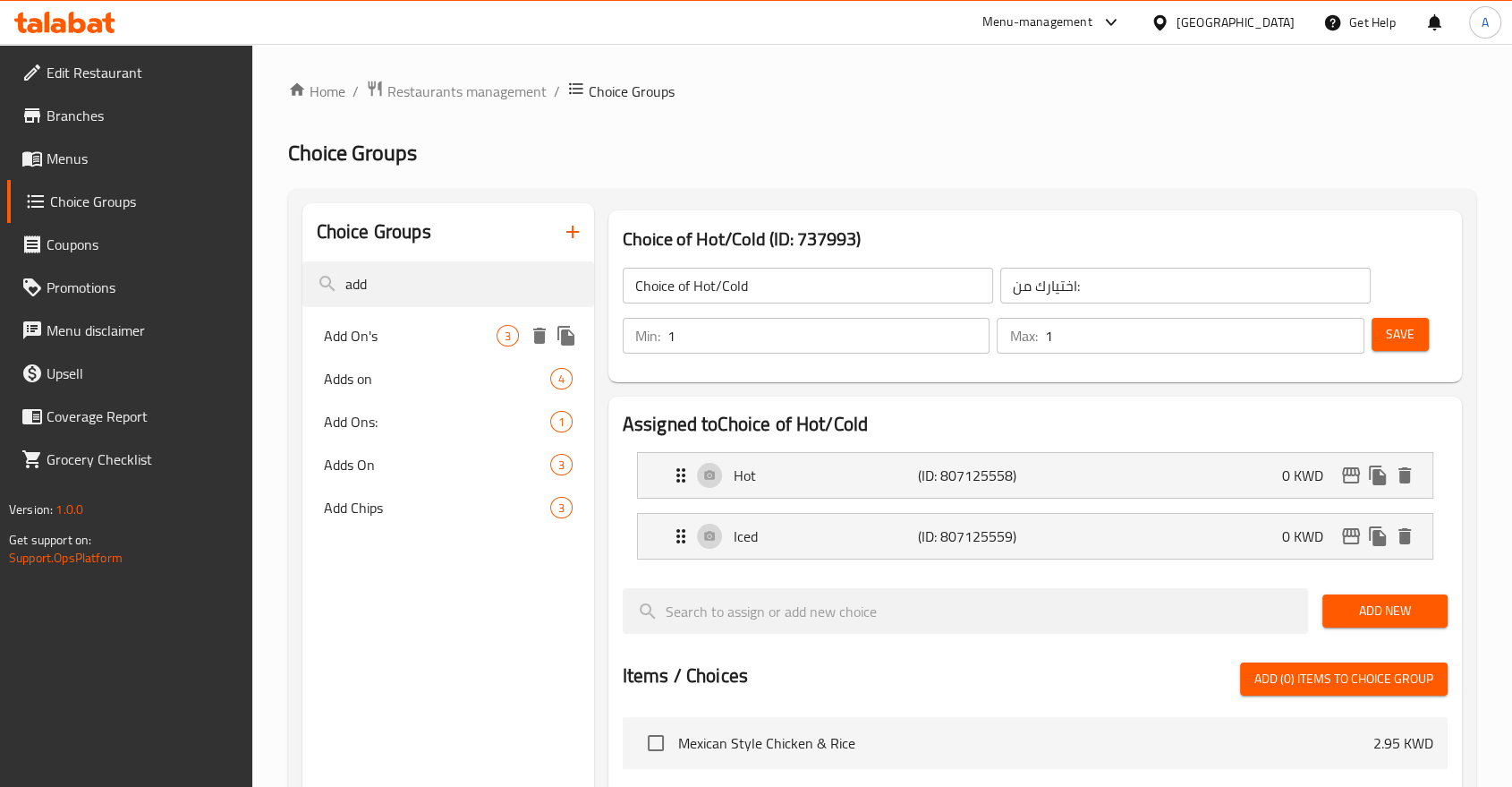
type input "add"
click at [376, 325] on span "Add On's" at bounding box center [410, 336] width 172 height 22
type input "Add On's"
type input "الإضافات"
type input "0"
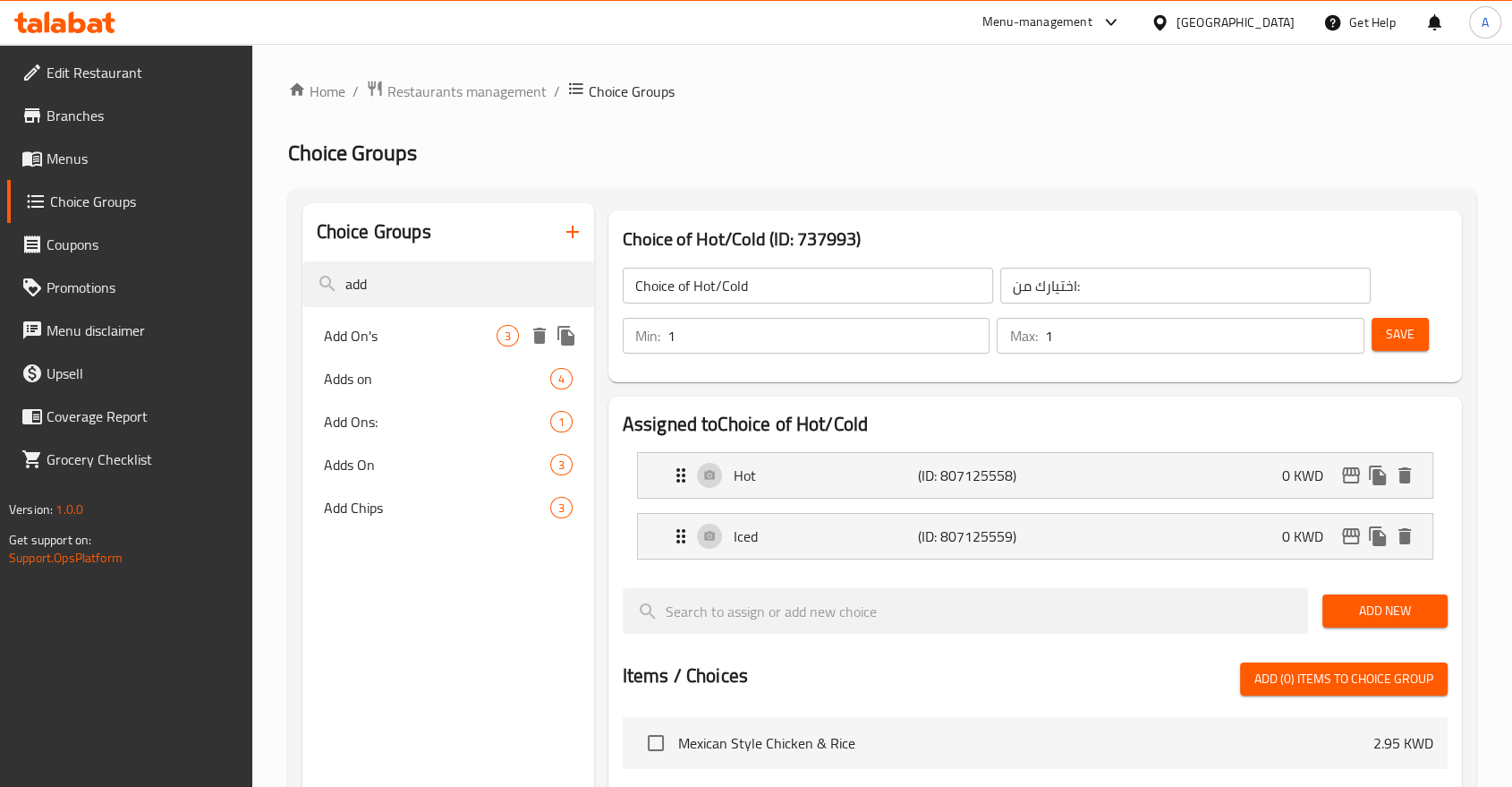
type input "3"
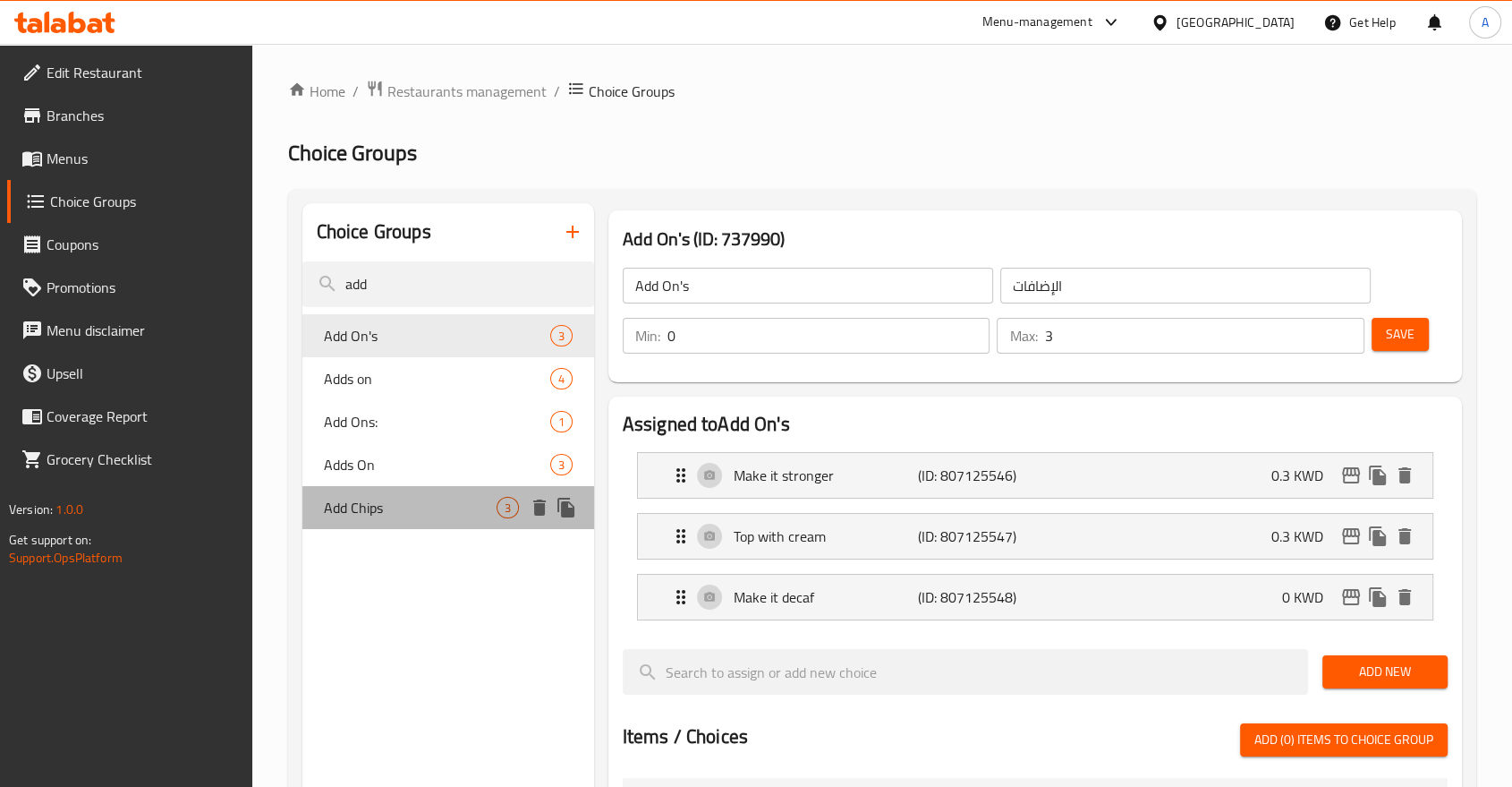
click at [402, 497] on span "Add Chips" at bounding box center [410, 508] width 172 height 22
type input "Add Chips"
type input "اضف رقائق البطاطس"
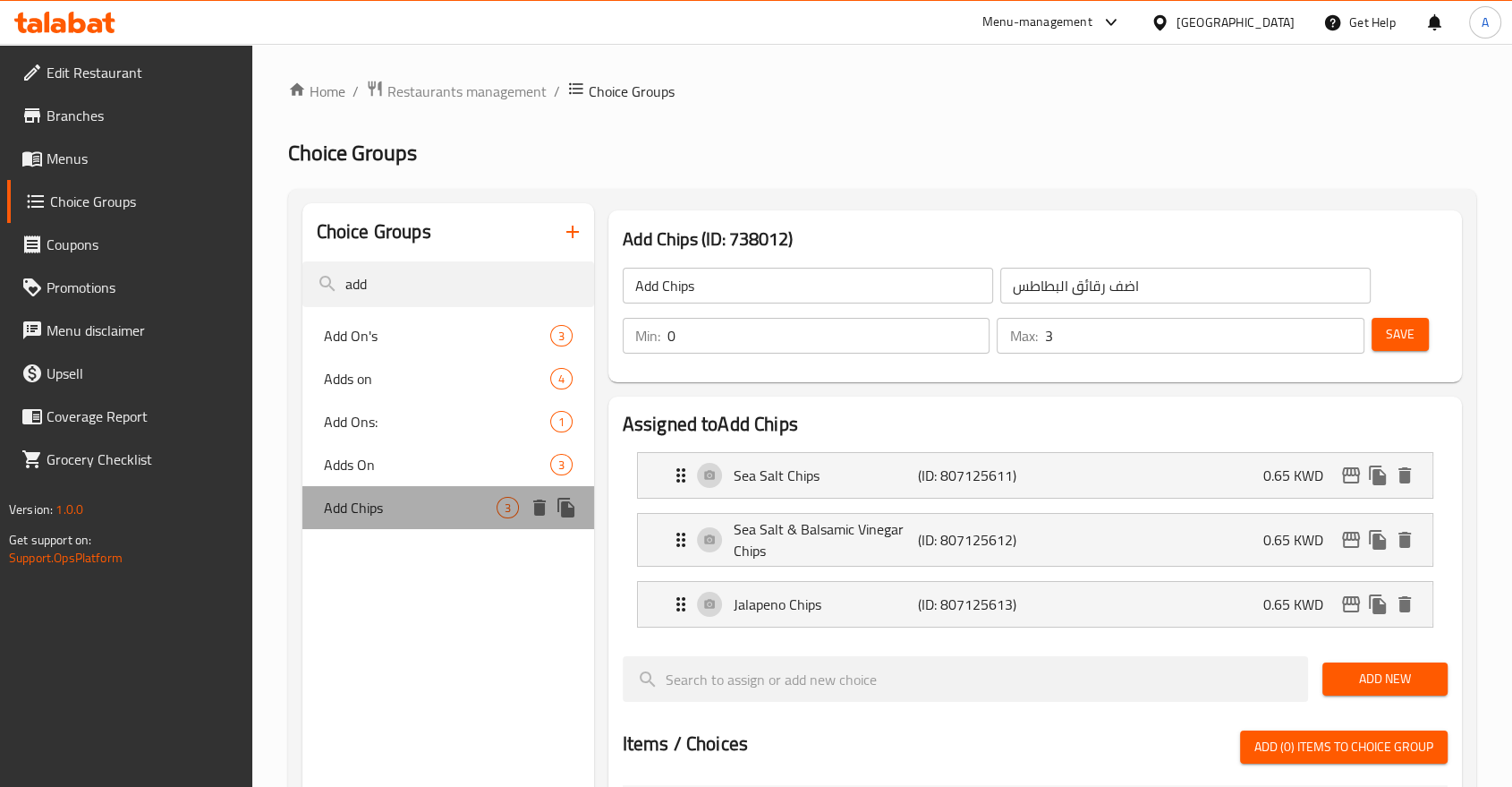
click at [401, 497] on span "Add Chips" at bounding box center [410, 508] width 172 height 22
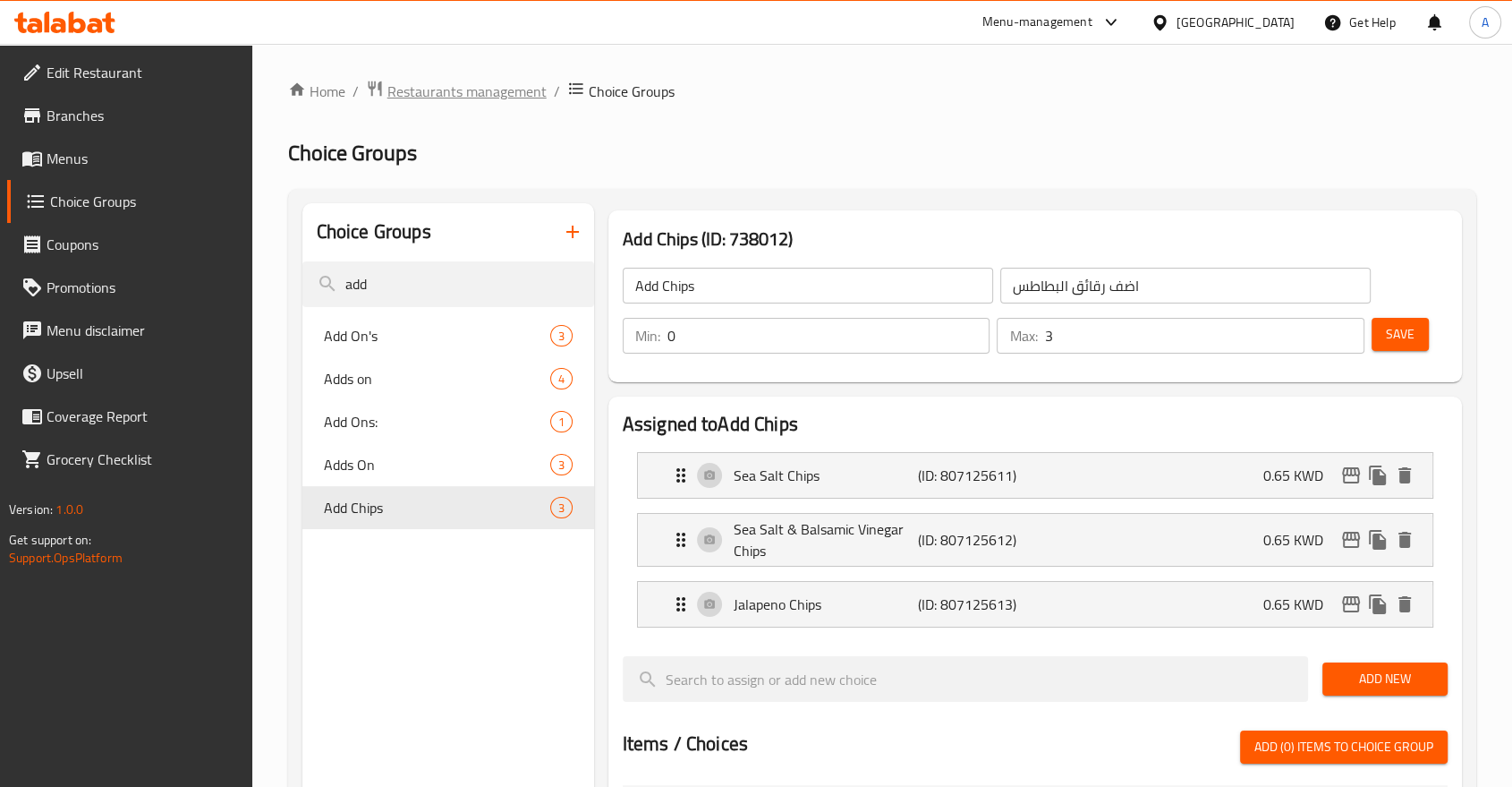
click at [422, 80] on span "Restaurants management" at bounding box center [466, 91] width 159 height 22
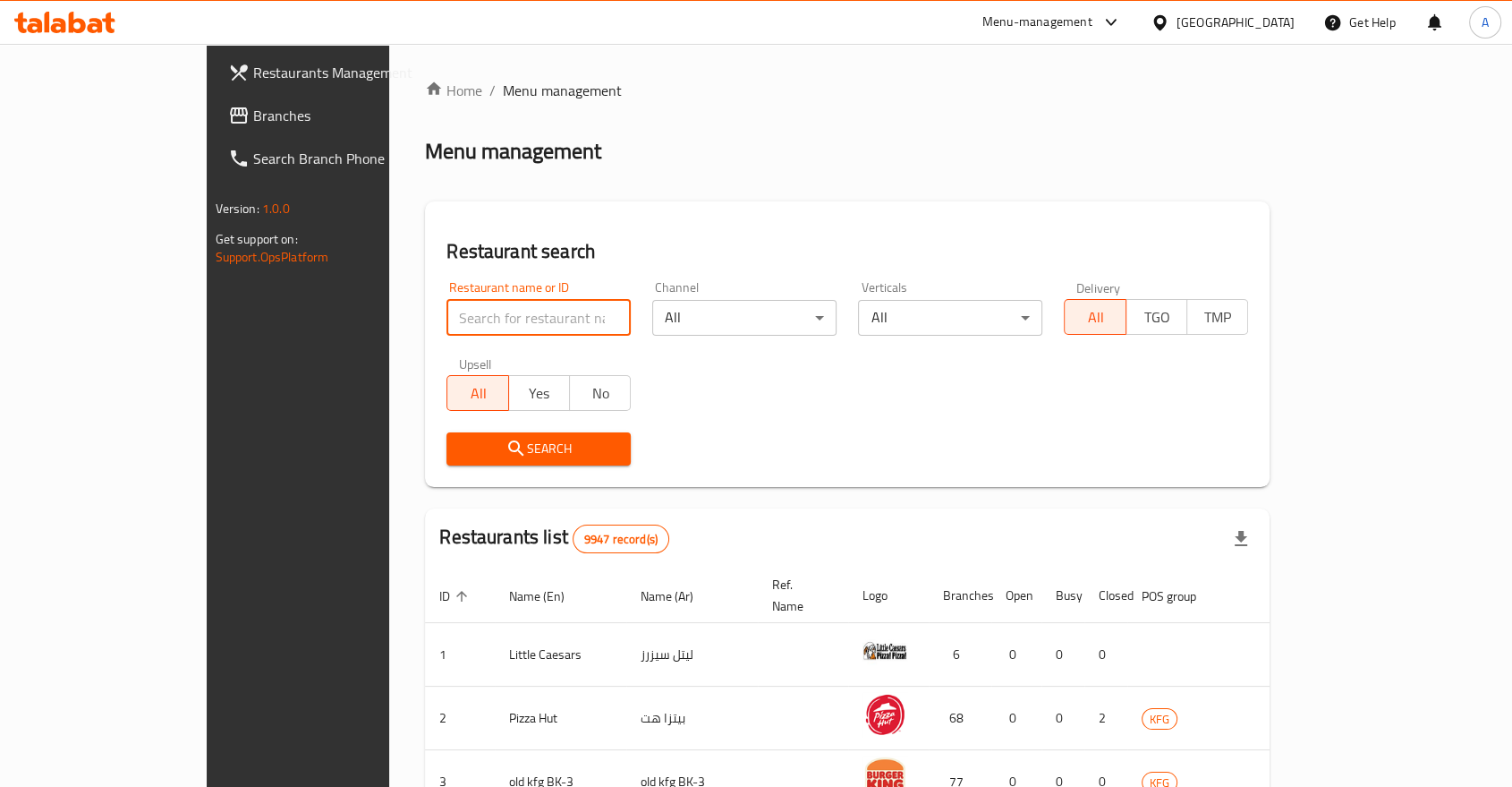
click at [450, 303] on input "search" at bounding box center [538, 317] width 184 height 36
type input "Pret A Manger"
click button "Search" at bounding box center [538, 448] width 184 height 33
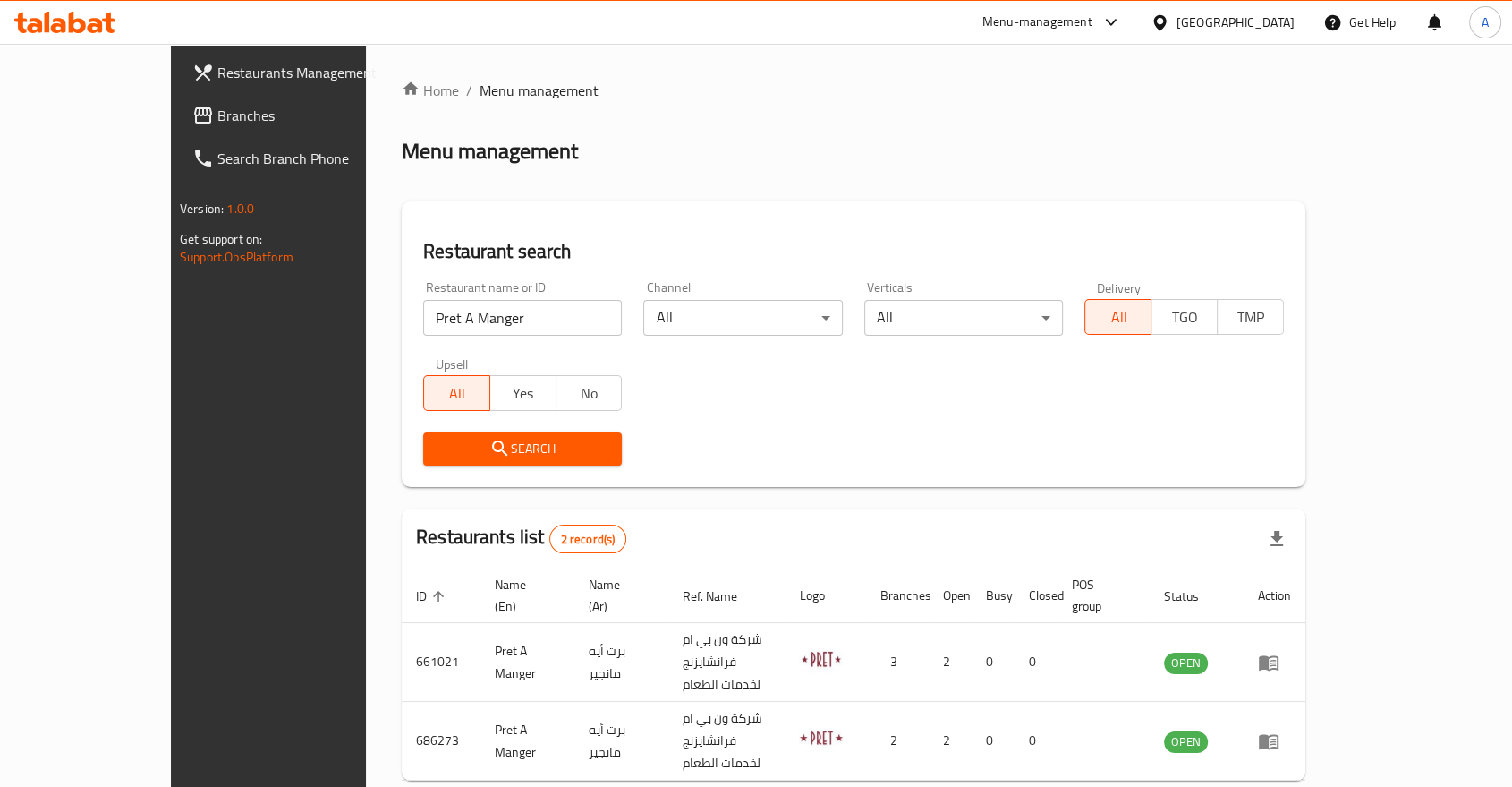
click at [569, 184] on div "Home / Menu management Menu management Restaurant search Restaurant name or ID …" at bounding box center [853, 460] width 903 height 761
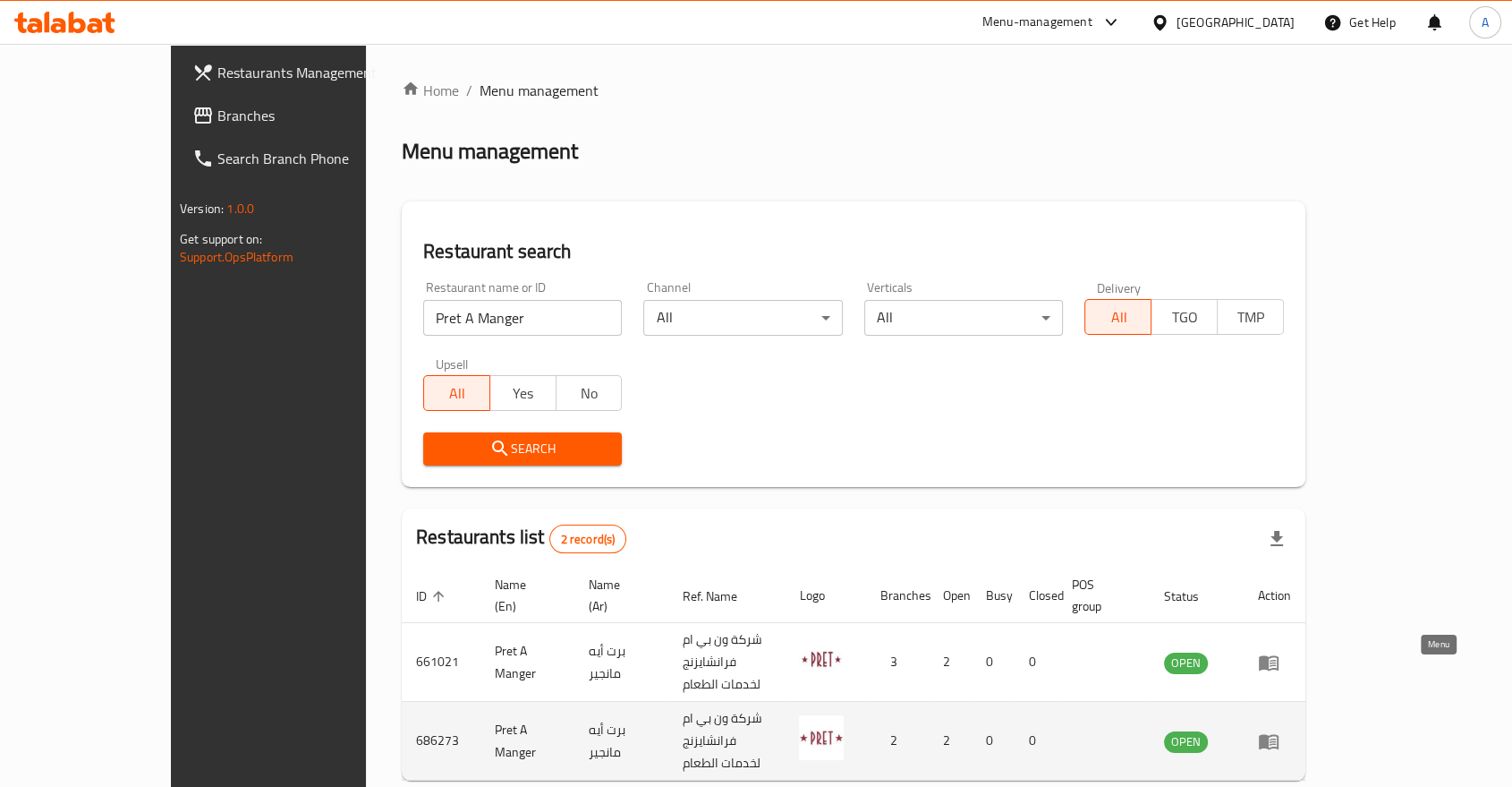
click at [1276, 739] on icon "enhanced table" at bounding box center [1272, 742] width 6 height 7
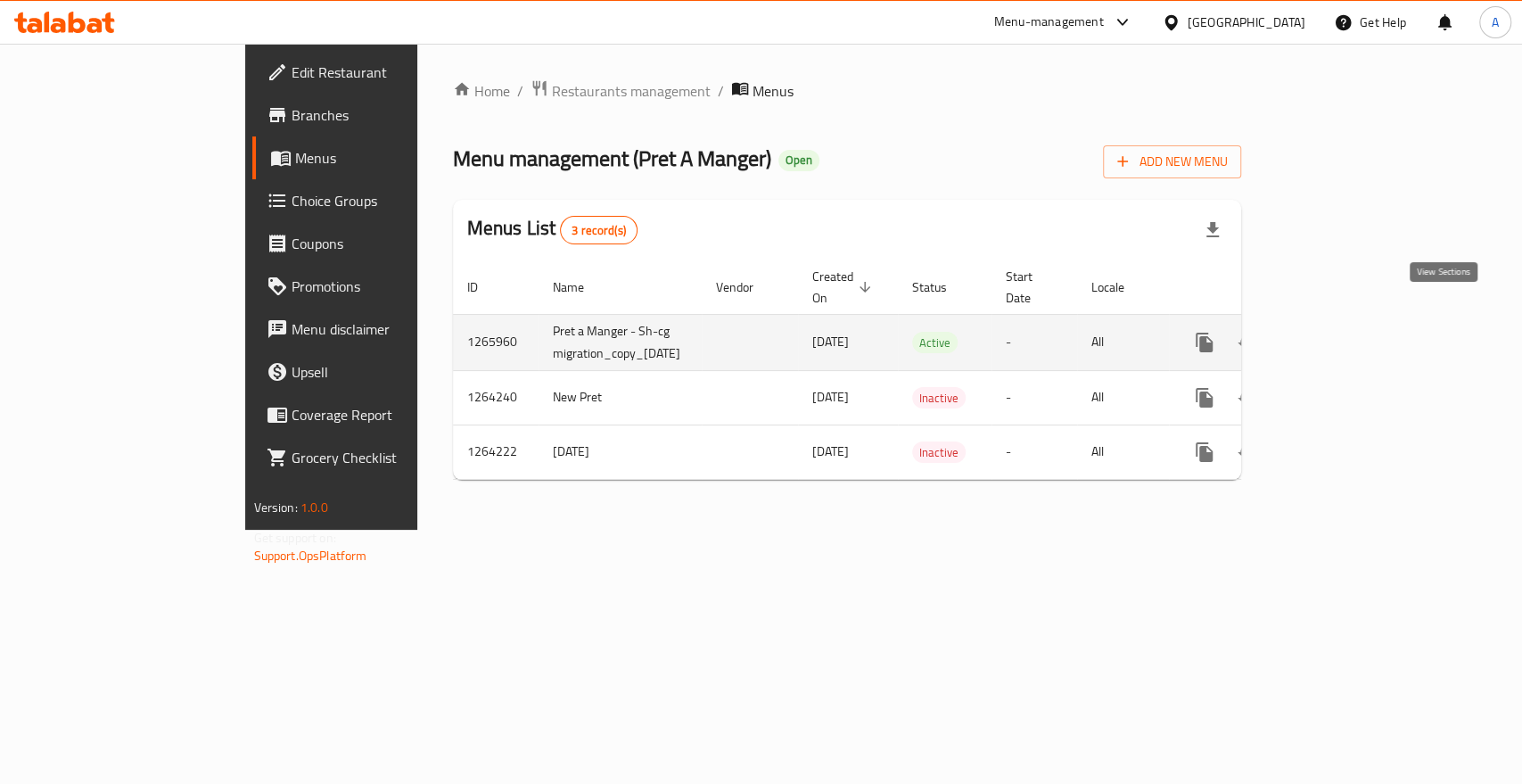
click at [1344, 332] on icon "enhanced table" at bounding box center [1334, 343] width 22 height 22
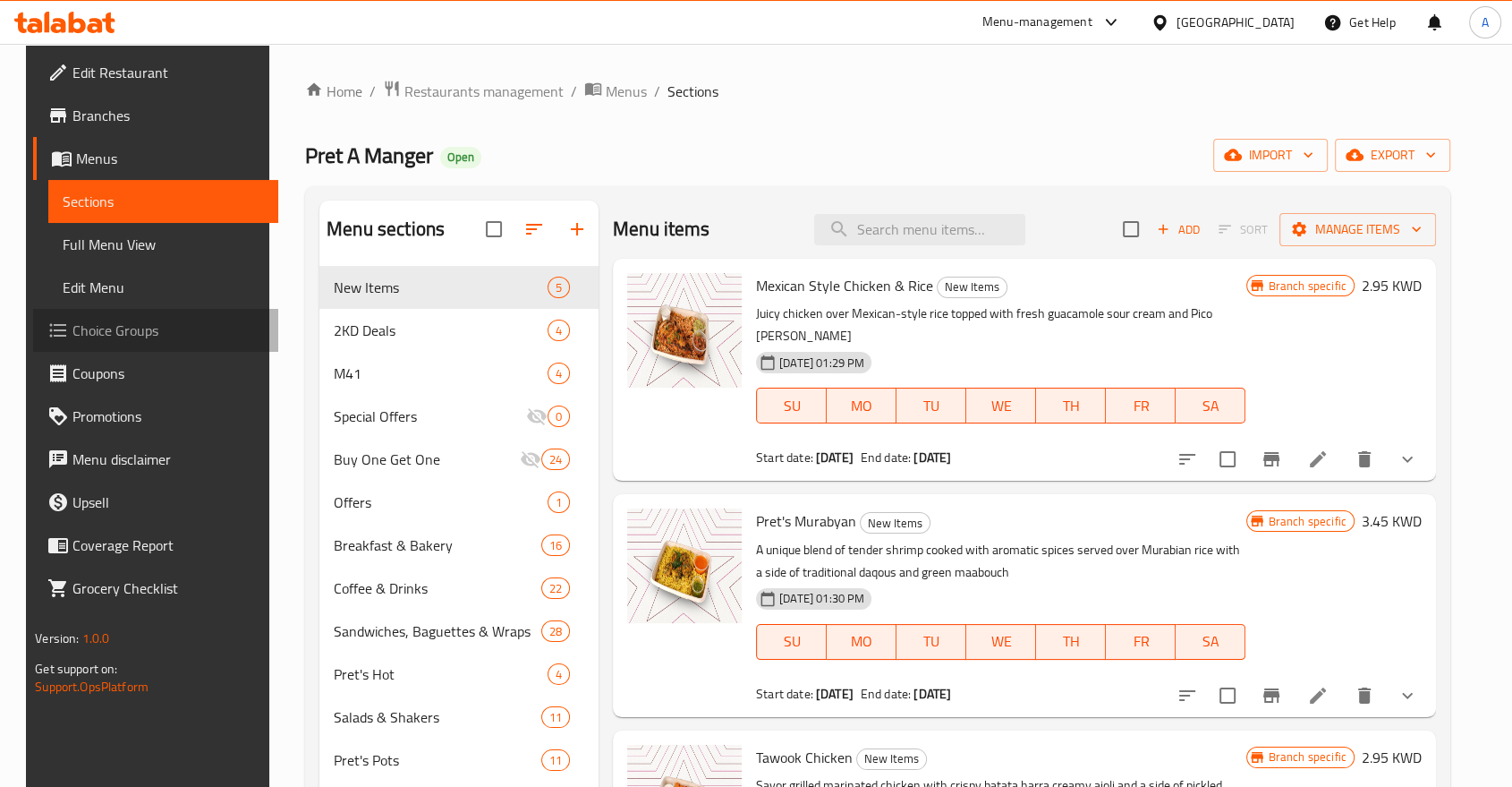
click at [76, 320] on span "Choice Groups" at bounding box center [168, 331] width 192 height 22
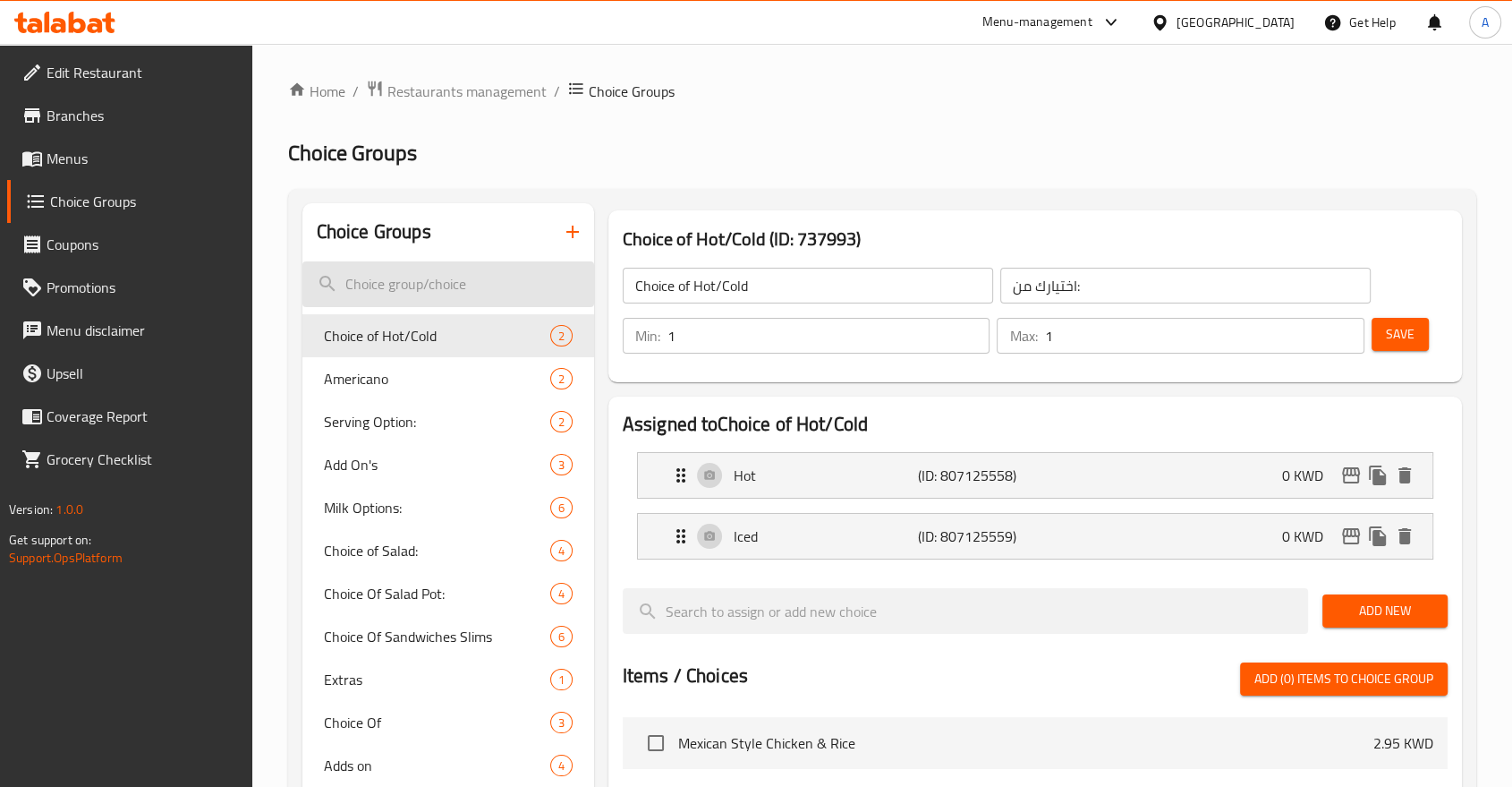
click at [401, 279] on input "search" at bounding box center [448, 284] width 292 height 46
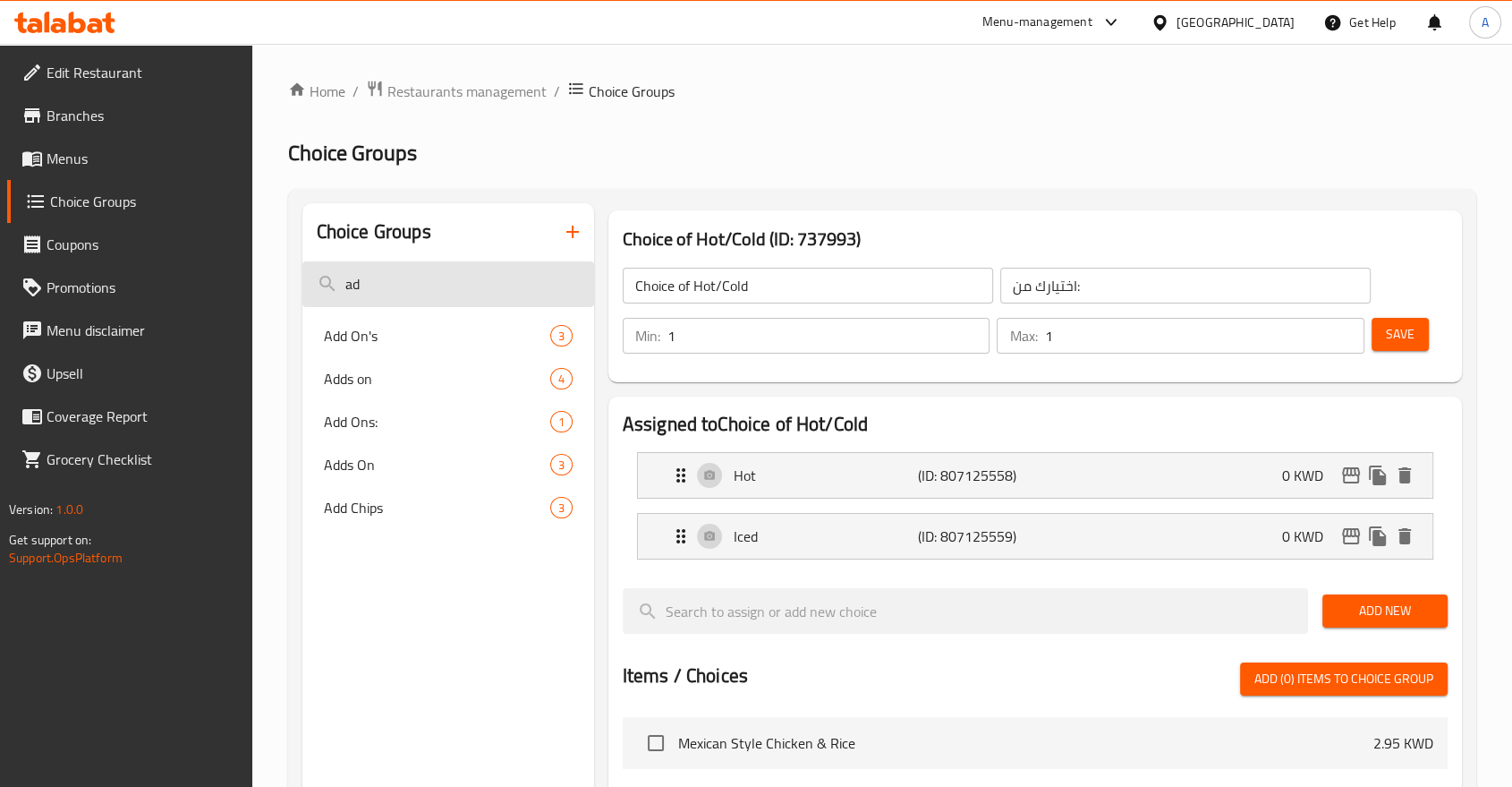
type input "a"
type input "add"
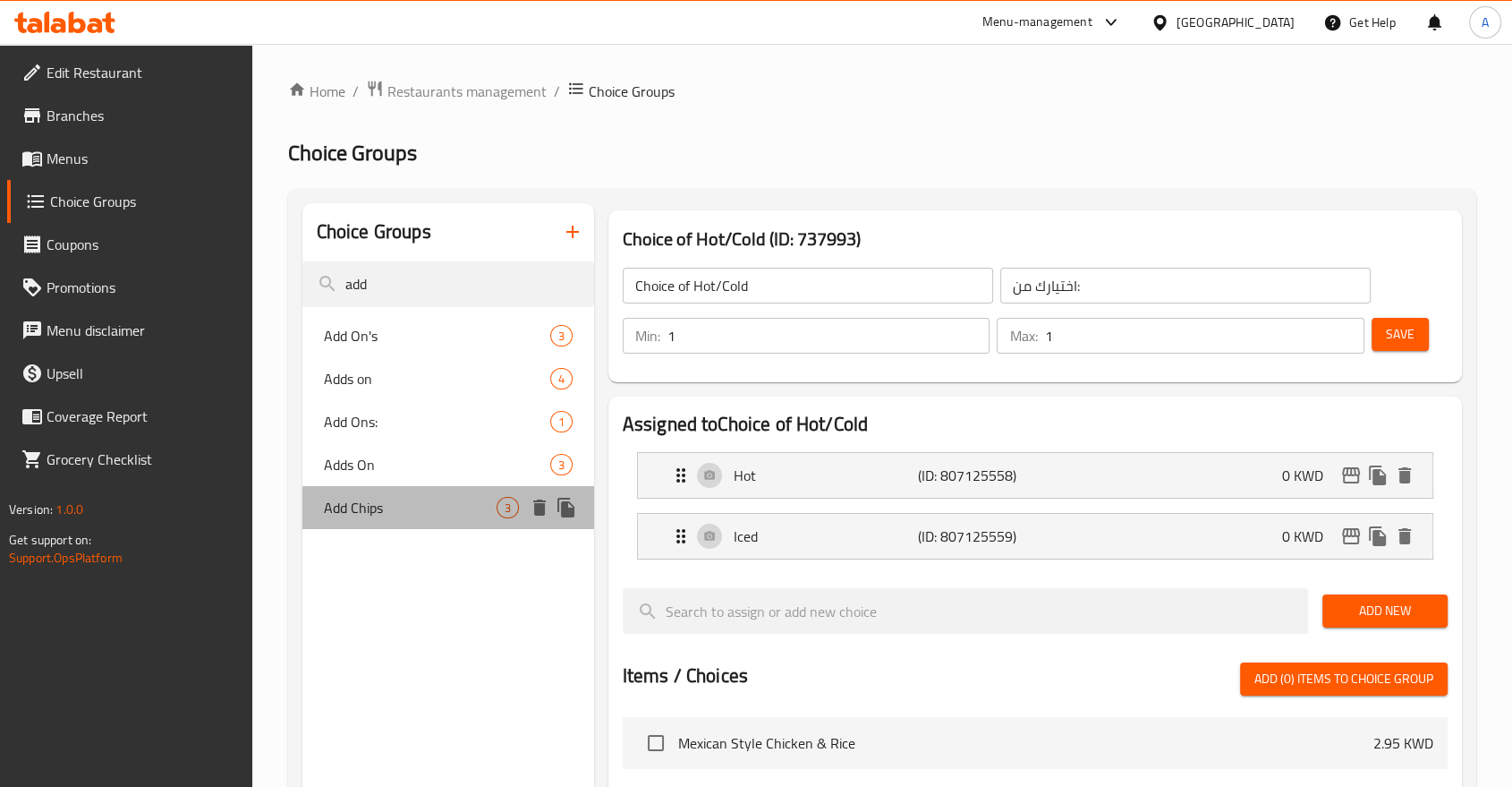
click at [365, 497] on span "Add Chips" at bounding box center [410, 508] width 172 height 22
type input "Add Chips"
type input "اضف رقائق البطاطس"
type input "0"
type input "3"
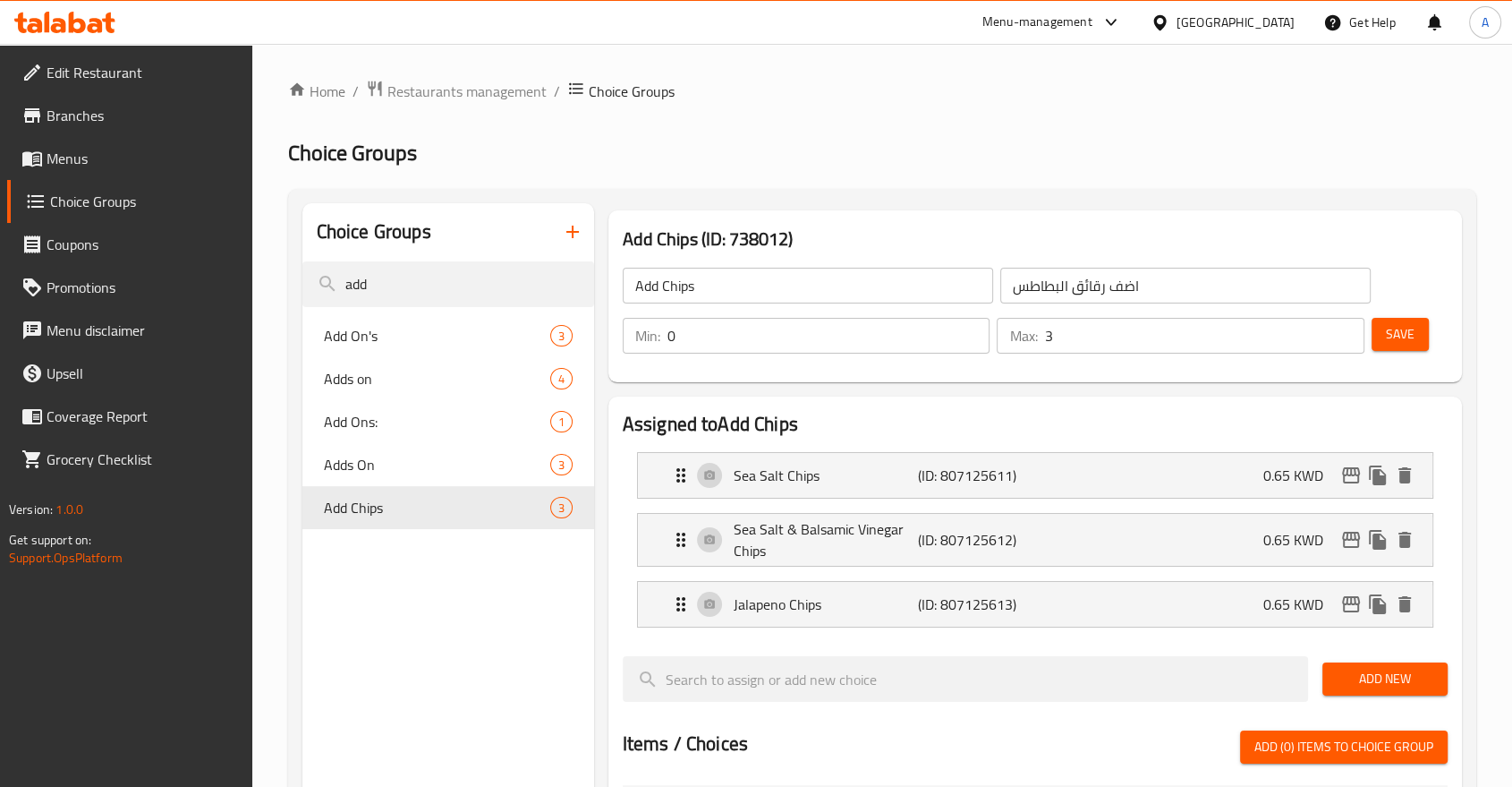
click at [57, 149] on span "Menus" at bounding box center [142, 159] width 192 height 22
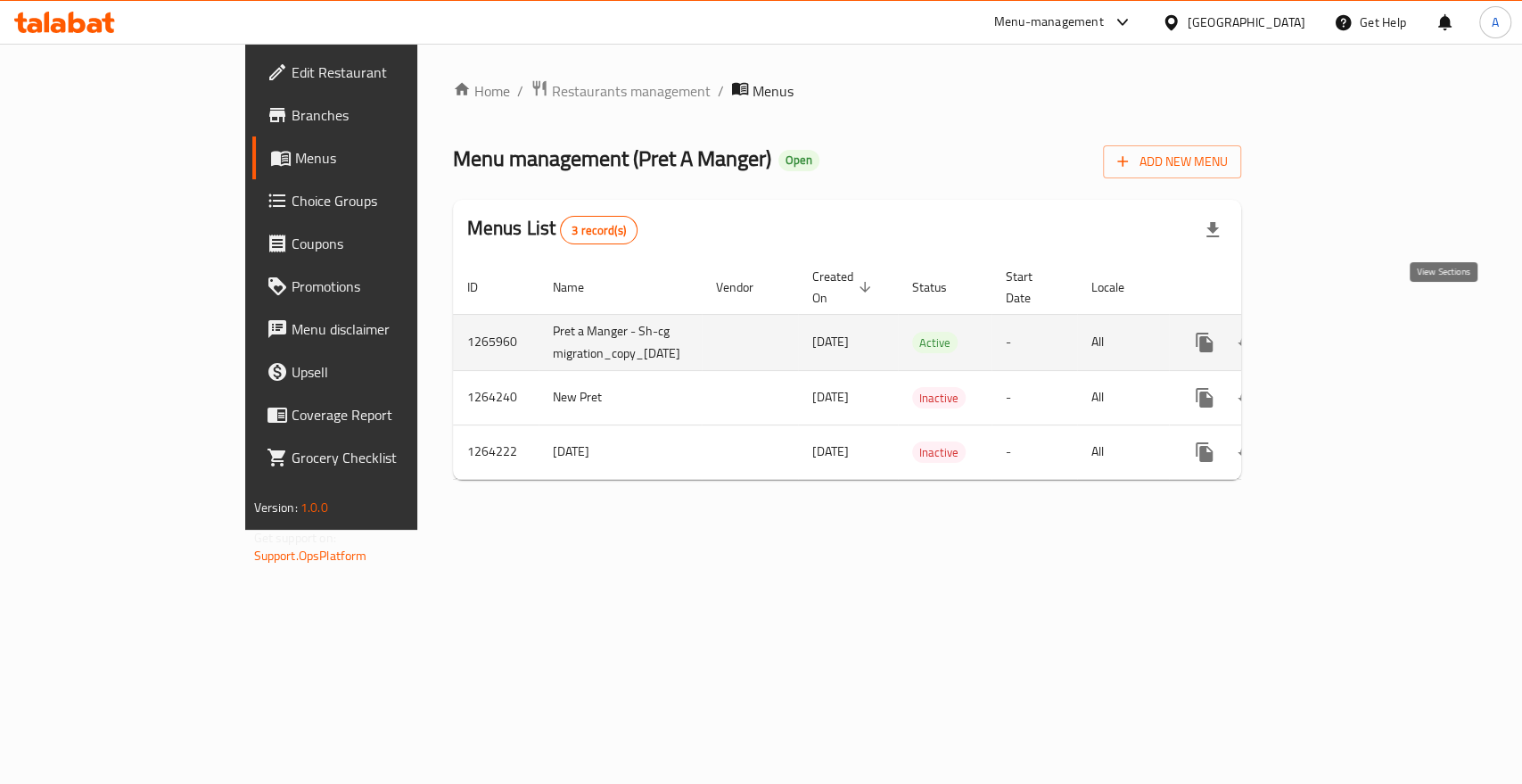
click at [1341, 335] on icon "enhanced table" at bounding box center [1334, 343] width 16 height 16
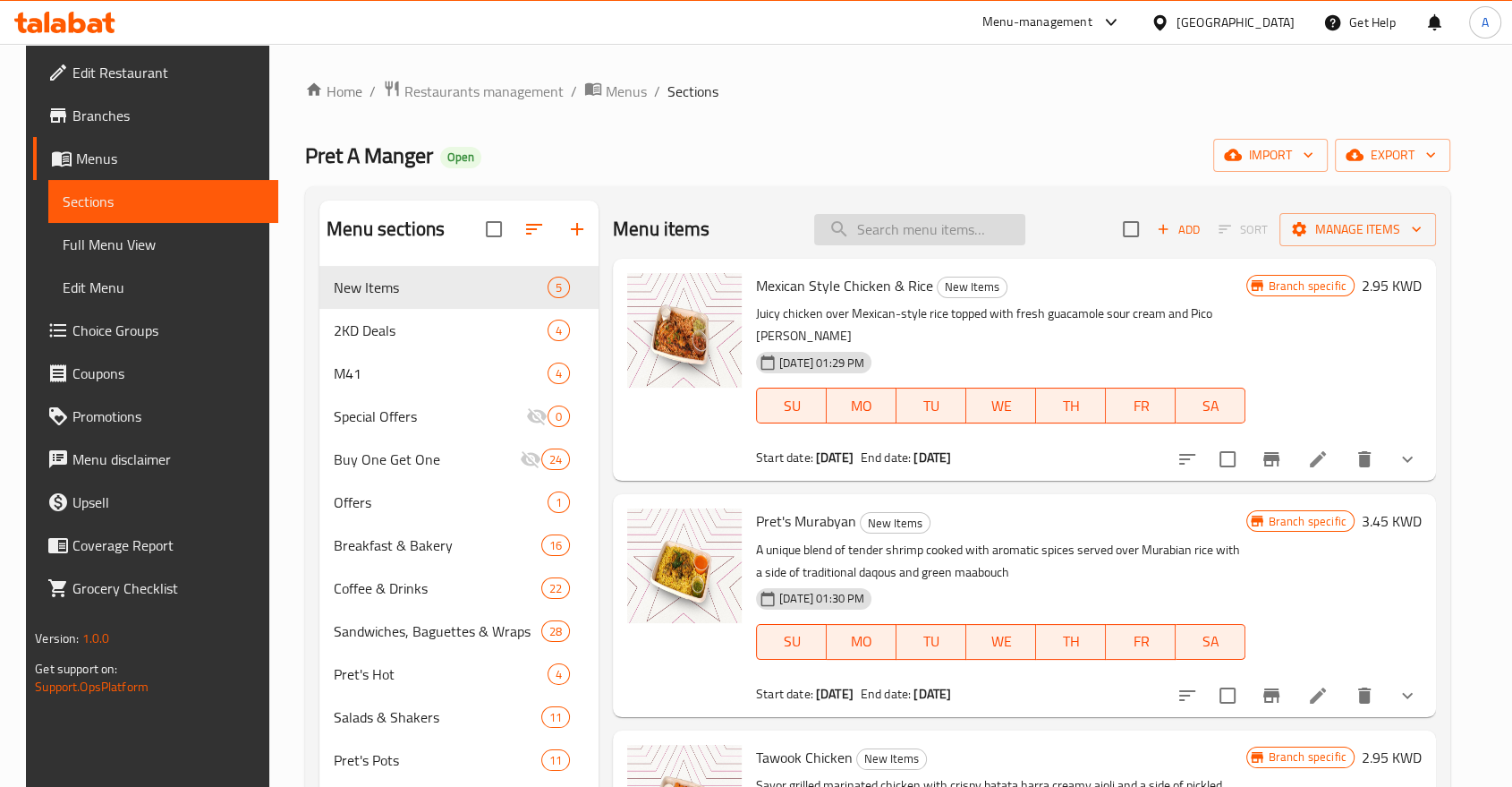
click at [946, 226] on input "search" at bounding box center [919, 229] width 211 height 31
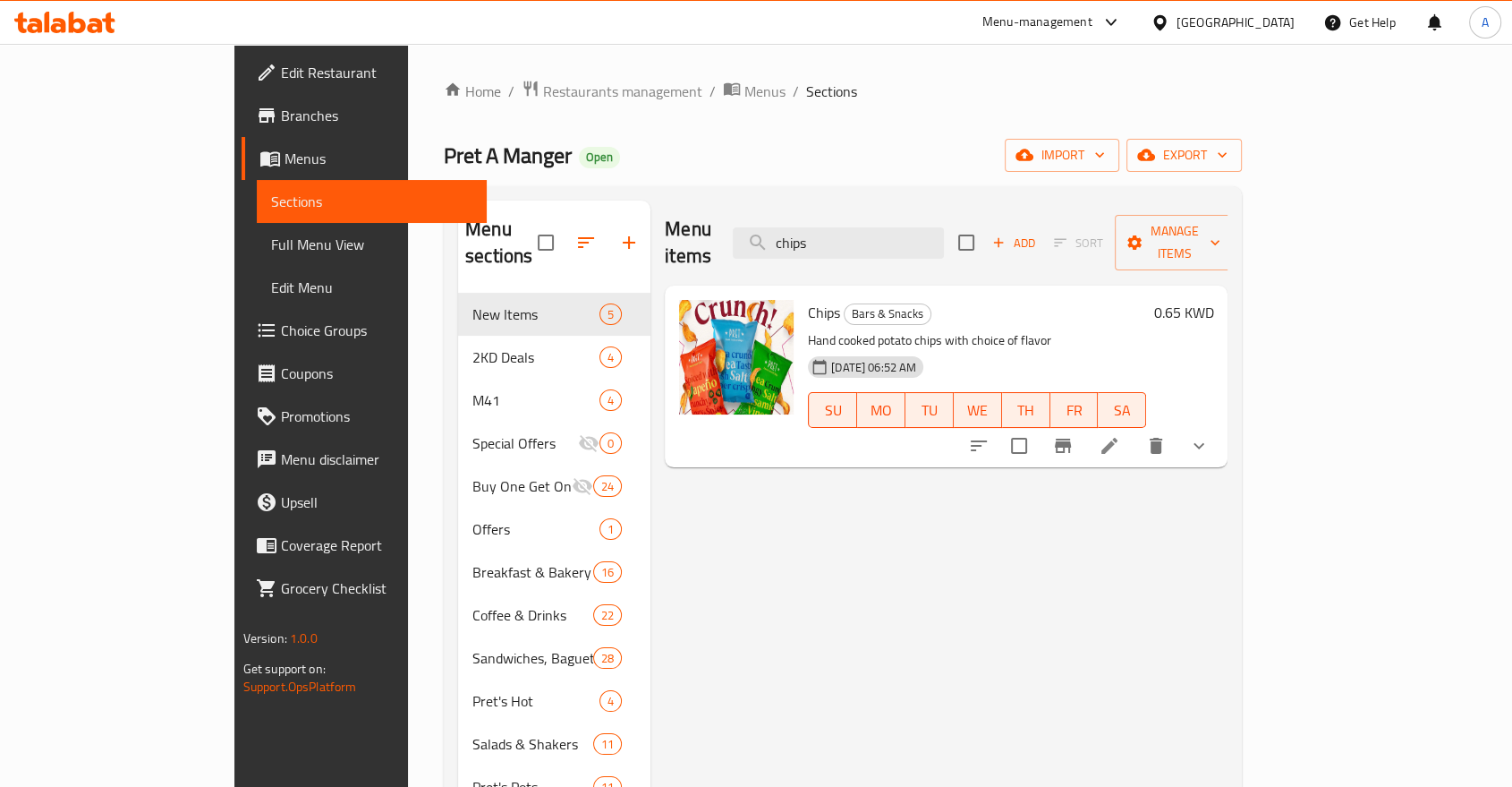
type input "chips"
click at [1213, 299] on h6 "0.65 KWD" at bounding box center [1184, 311] width 60 height 25
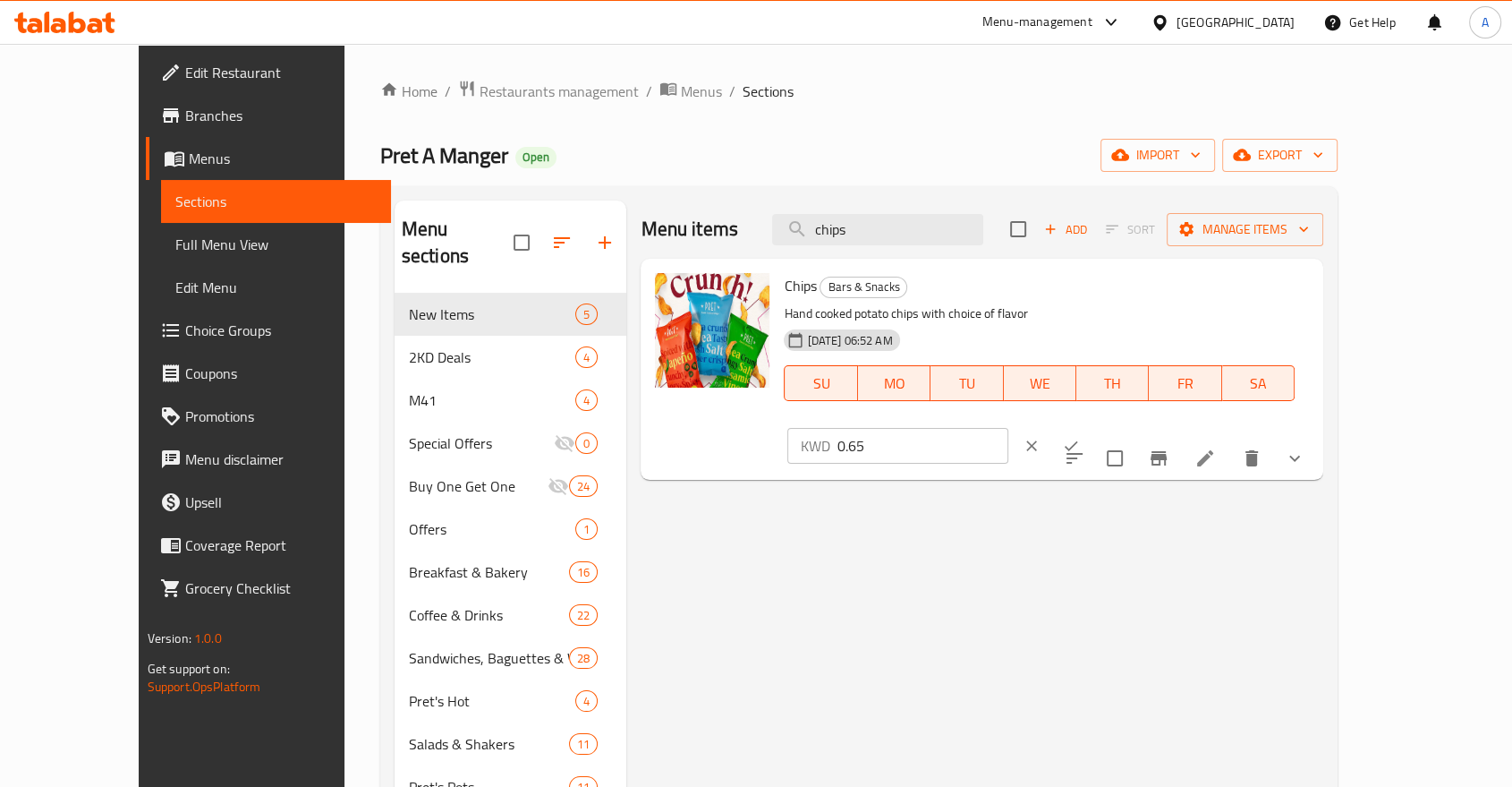
click at [1008, 428] on input "0.65" at bounding box center [923, 446] width 172 height 36
type input "0"
click at [1079, 436] on icon "ok" at bounding box center [1071, 446] width 18 height 18
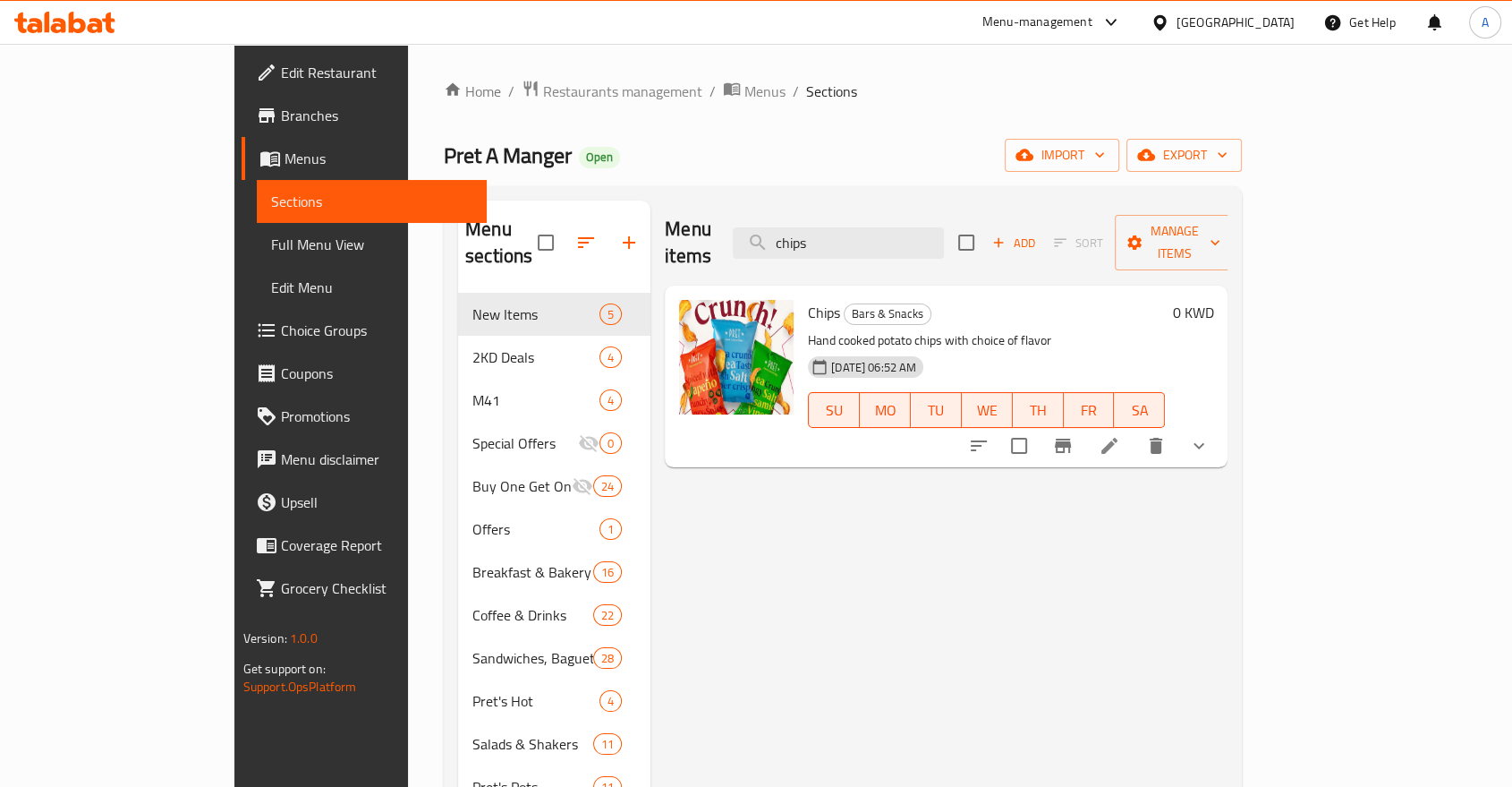
click at [443, 149] on span "Pret A Manger" at bounding box center [507, 155] width 128 height 40
copy span "Pret A Manger"
click at [543, 95] on span "Restaurants management" at bounding box center [622, 91] width 159 height 22
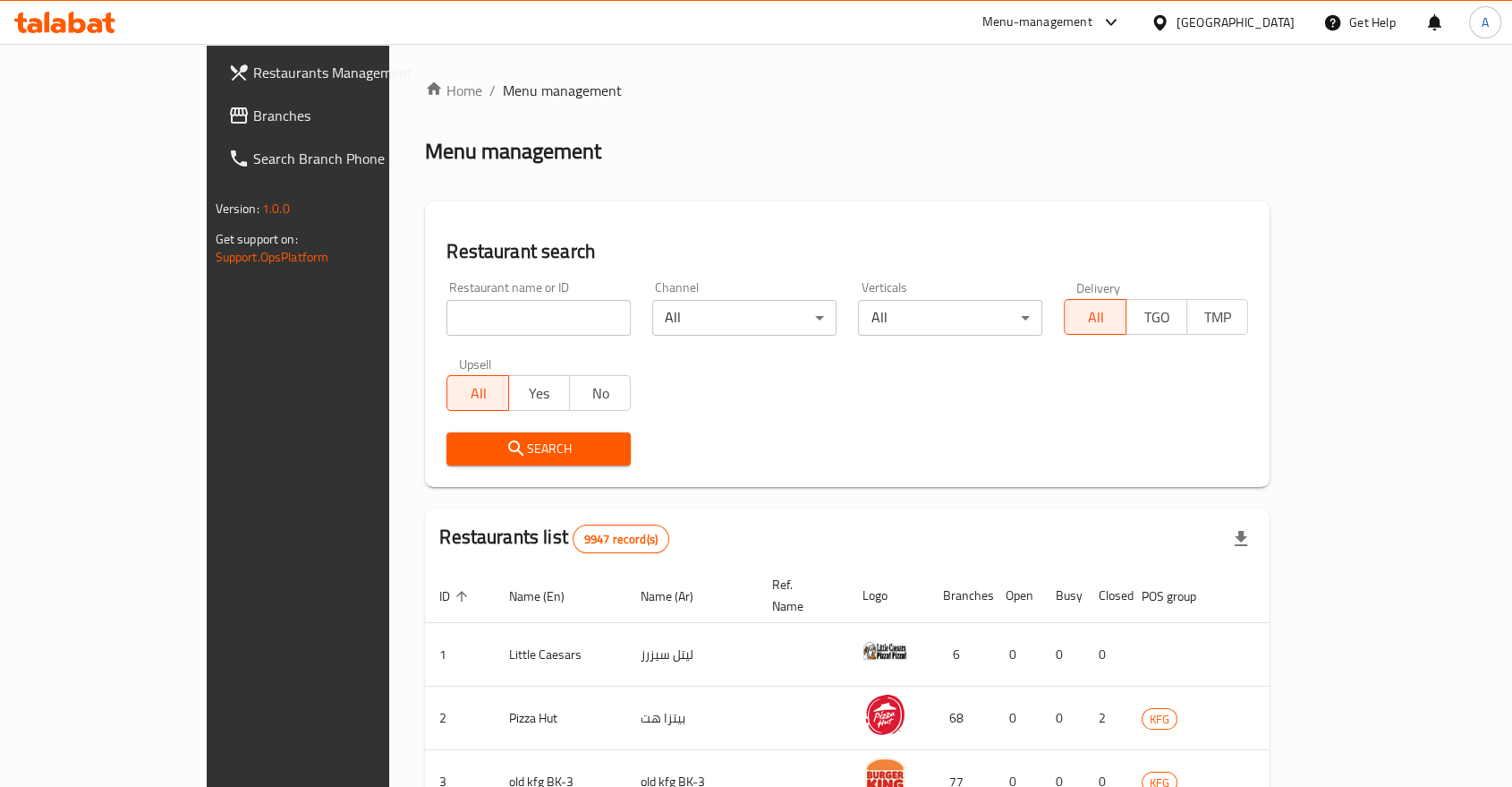
click at [477, 299] on input "search" at bounding box center [538, 317] width 184 height 36
paste input "Pret A Manger"
type input "Pret A Manger"
click button "Search" at bounding box center [538, 448] width 184 height 33
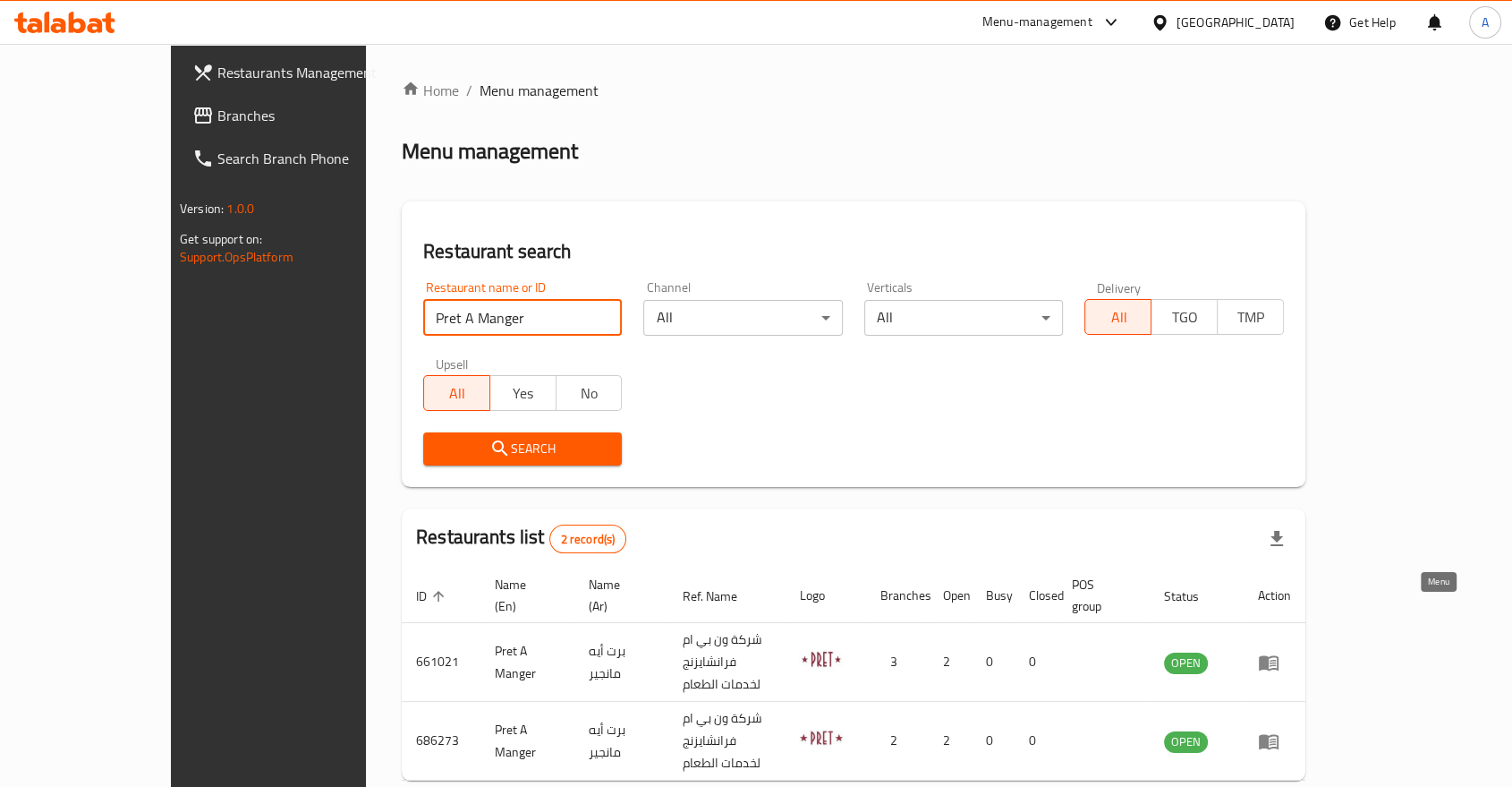
click at [1278, 656] on icon "enhanced table" at bounding box center [1268, 663] width 20 height 16
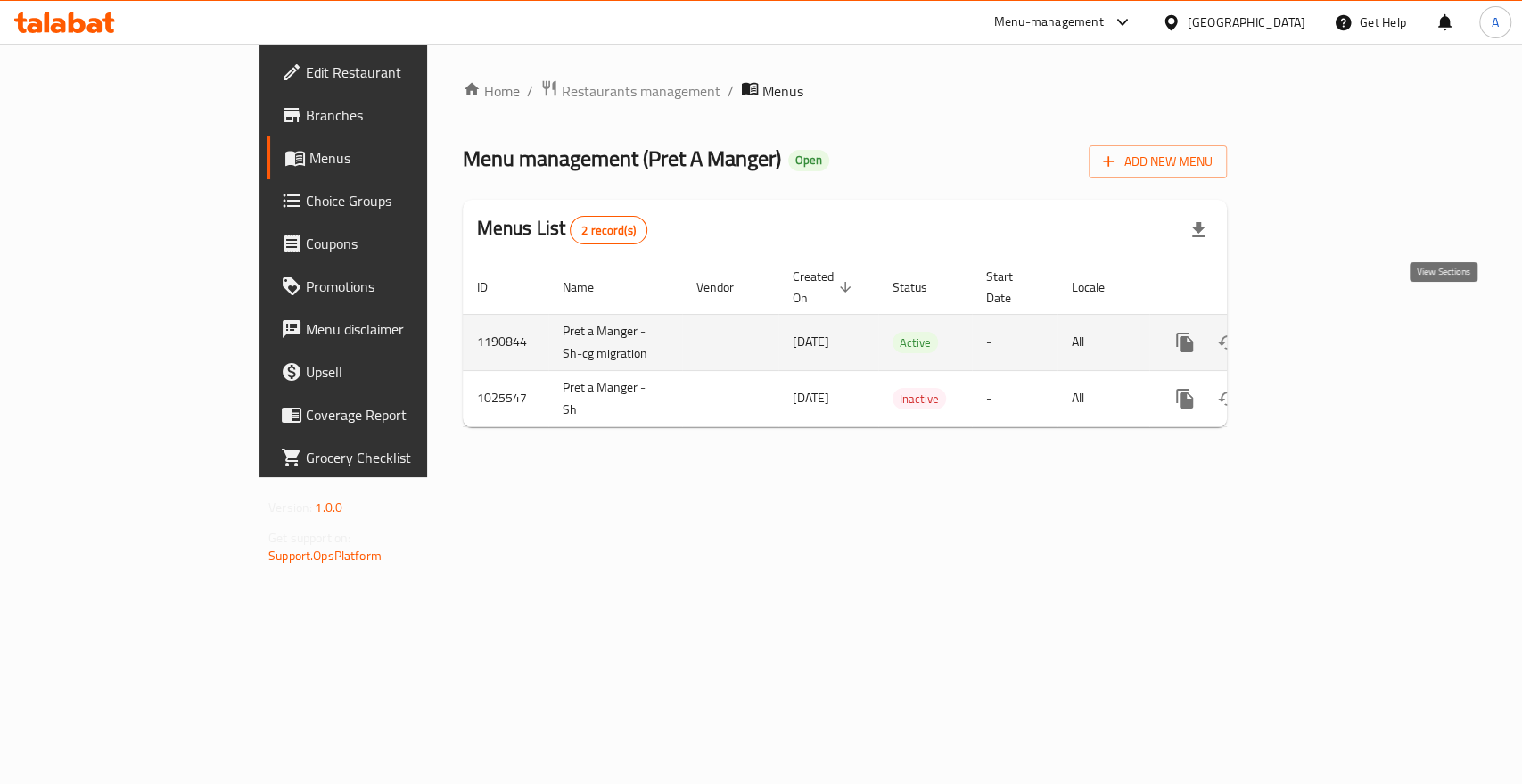
click at [1335, 321] on link "enhanced table" at bounding box center [1313, 342] width 43 height 43
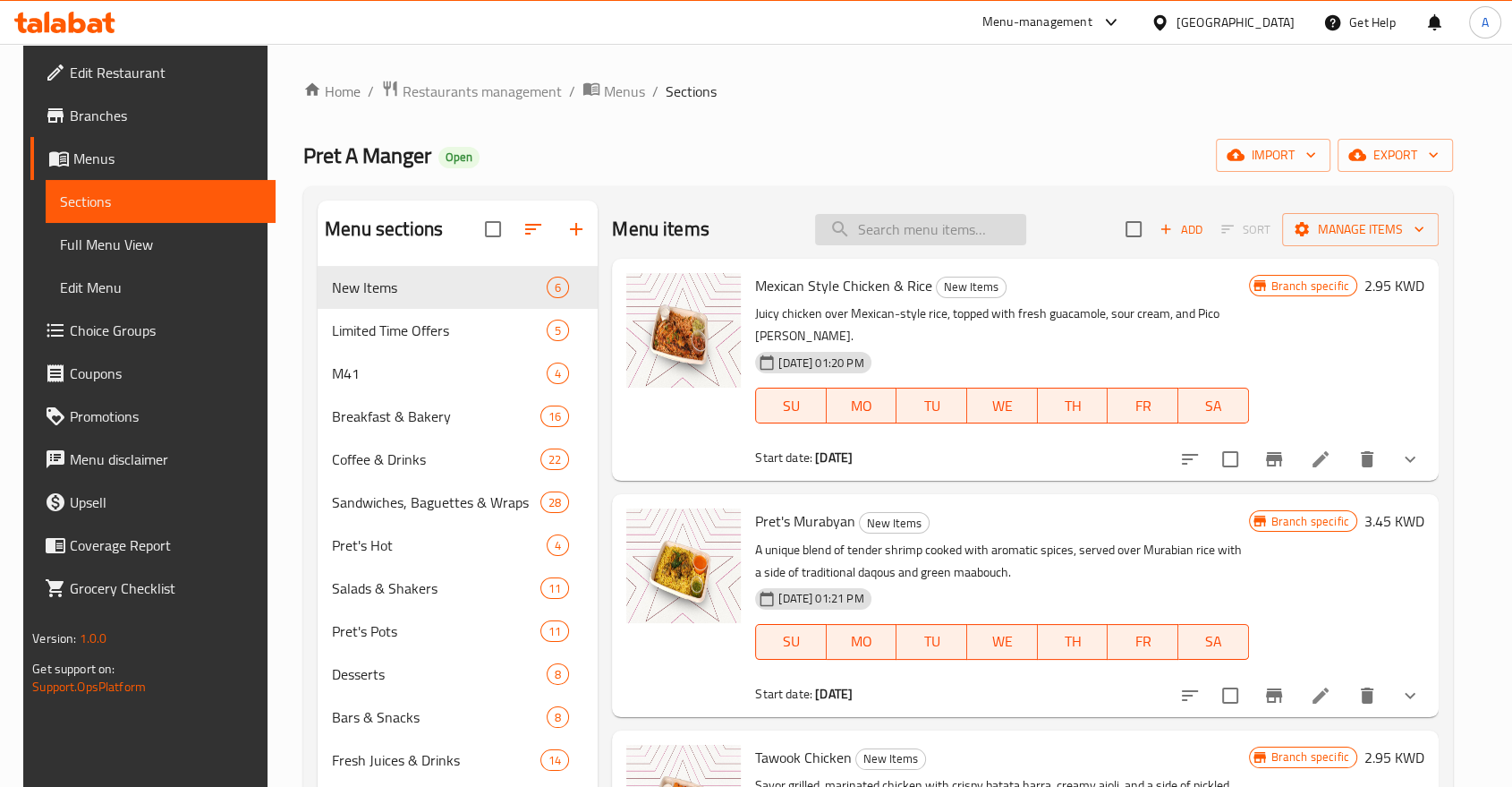
click at [975, 220] on input "search" at bounding box center [920, 229] width 211 height 31
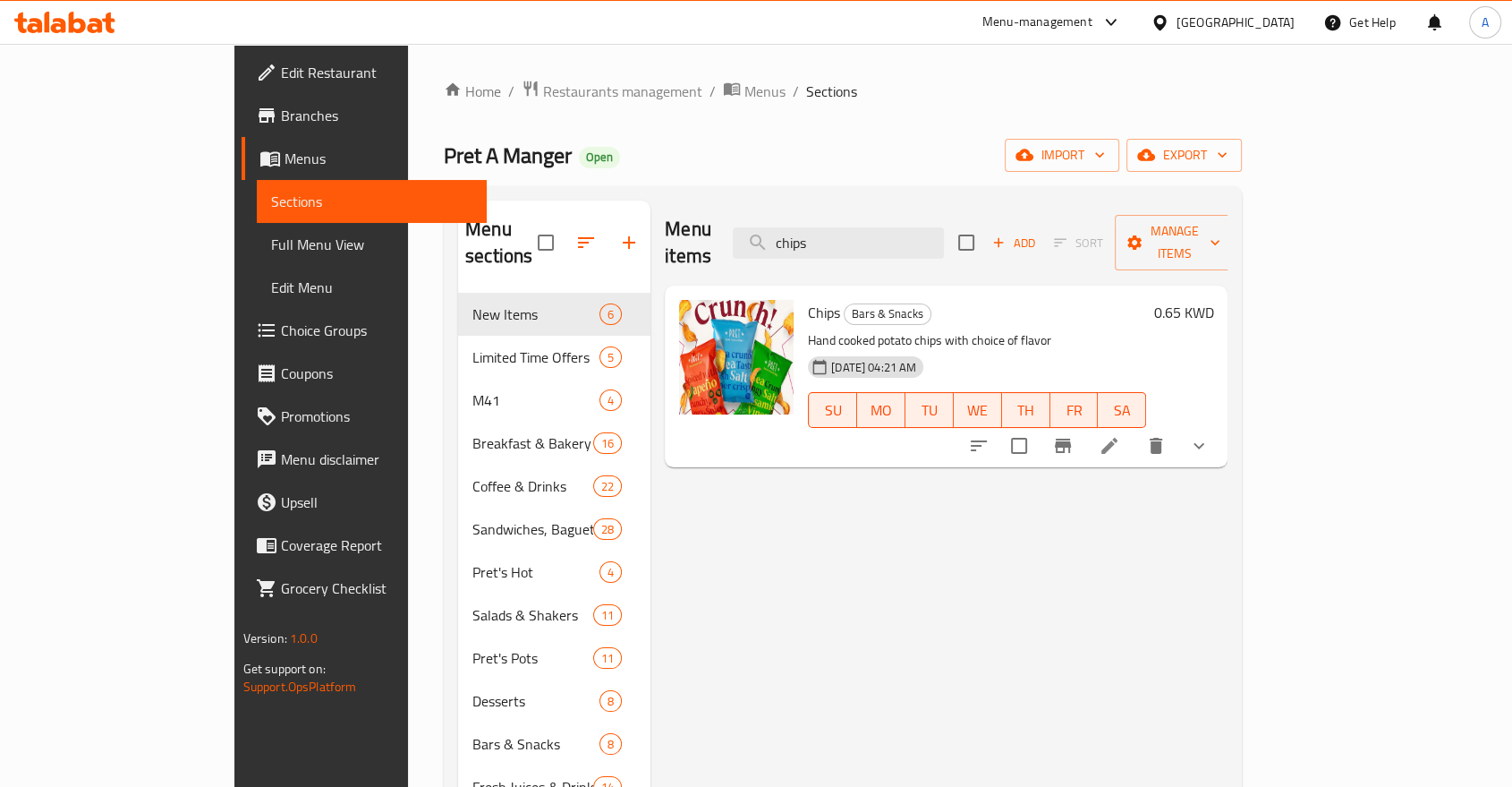
type input "chips"
click at [1213, 299] on h6 "0.65 KWD" at bounding box center [1184, 311] width 60 height 25
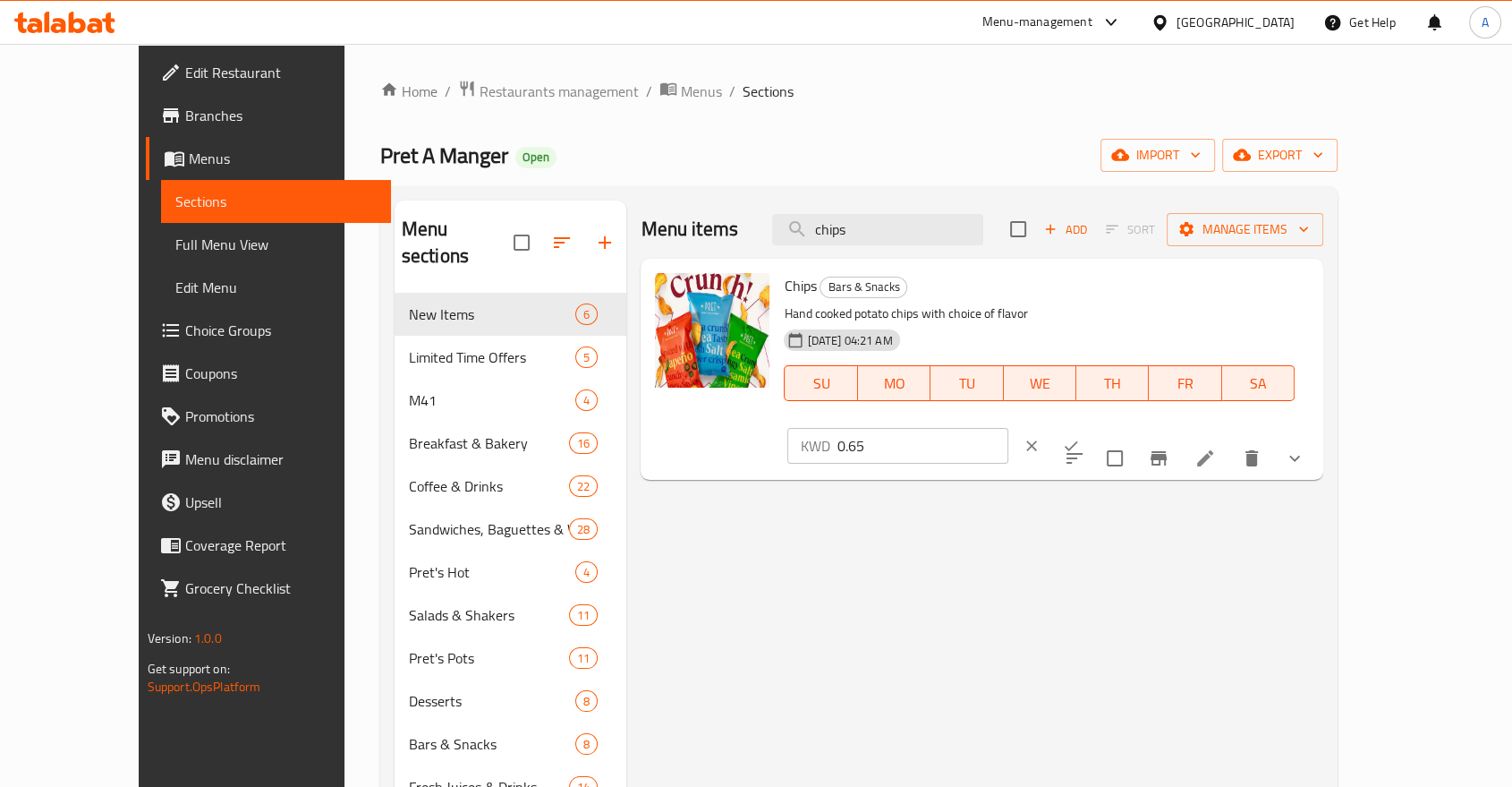
click at [1008, 428] on input "0.65" at bounding box center [923, 446] width 172 height 36
type input "0"
click at [1079, 436] on icon "ok" at bounding box center [1071, 446] width 18 height 18
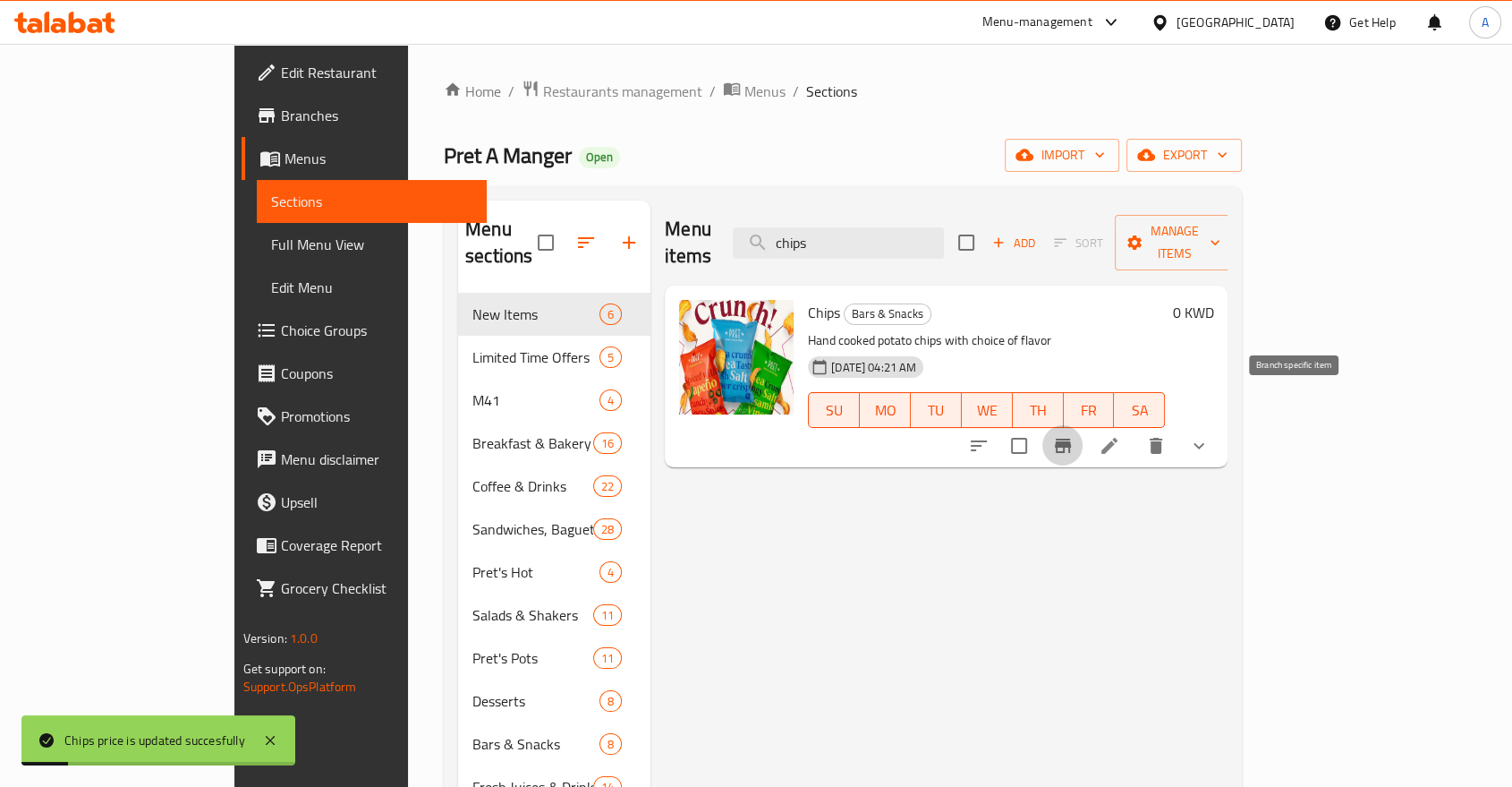
click at [1070, 438] on icon "Branch-specific-item" at bounding box center [1063, 446] width 16 height 15
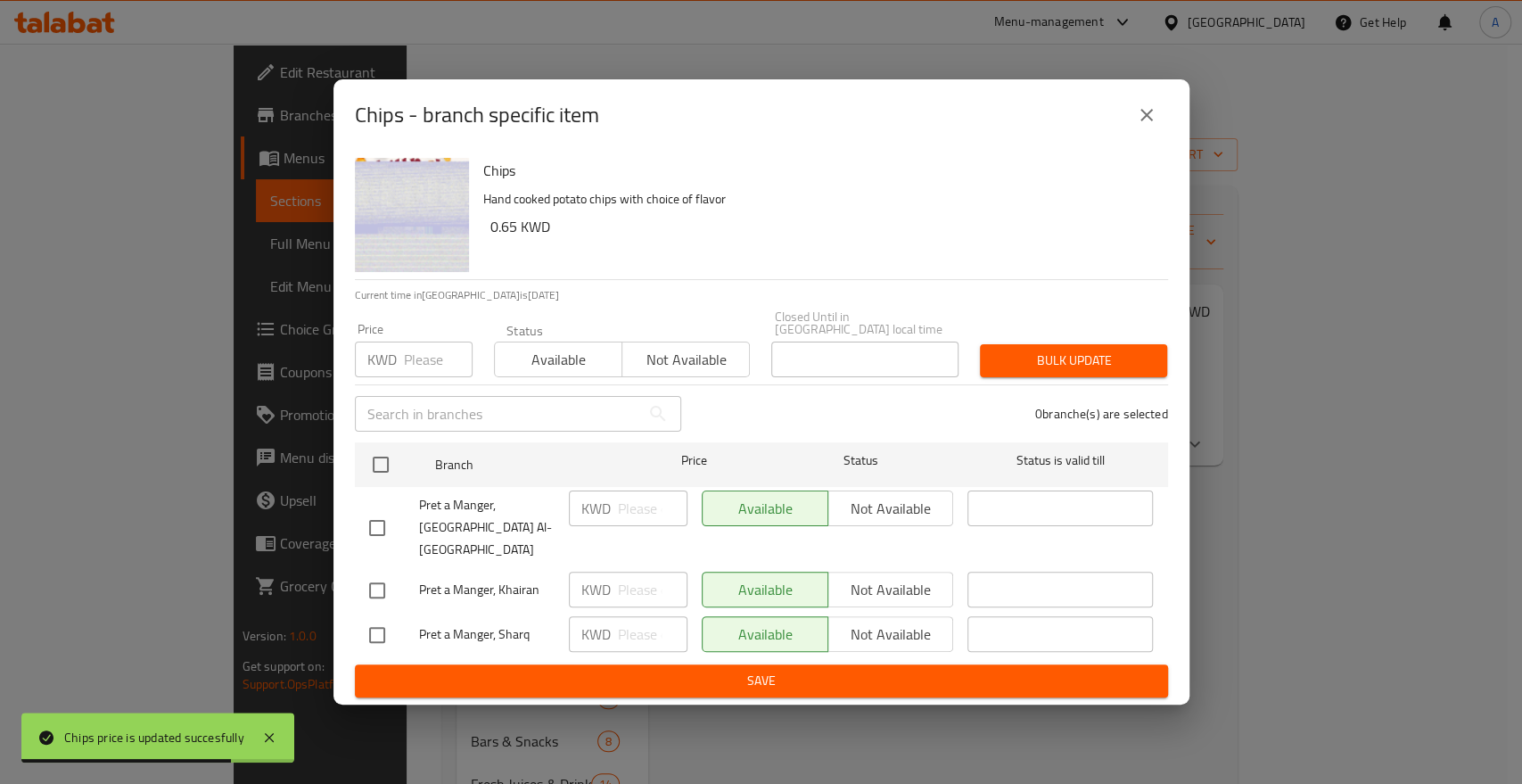
click at [1040, 727] on div "Chips - branch specific item Chips Hand cooked potato chips with choice of flav…" at bounding box center [761, 392] width 1522 height 784
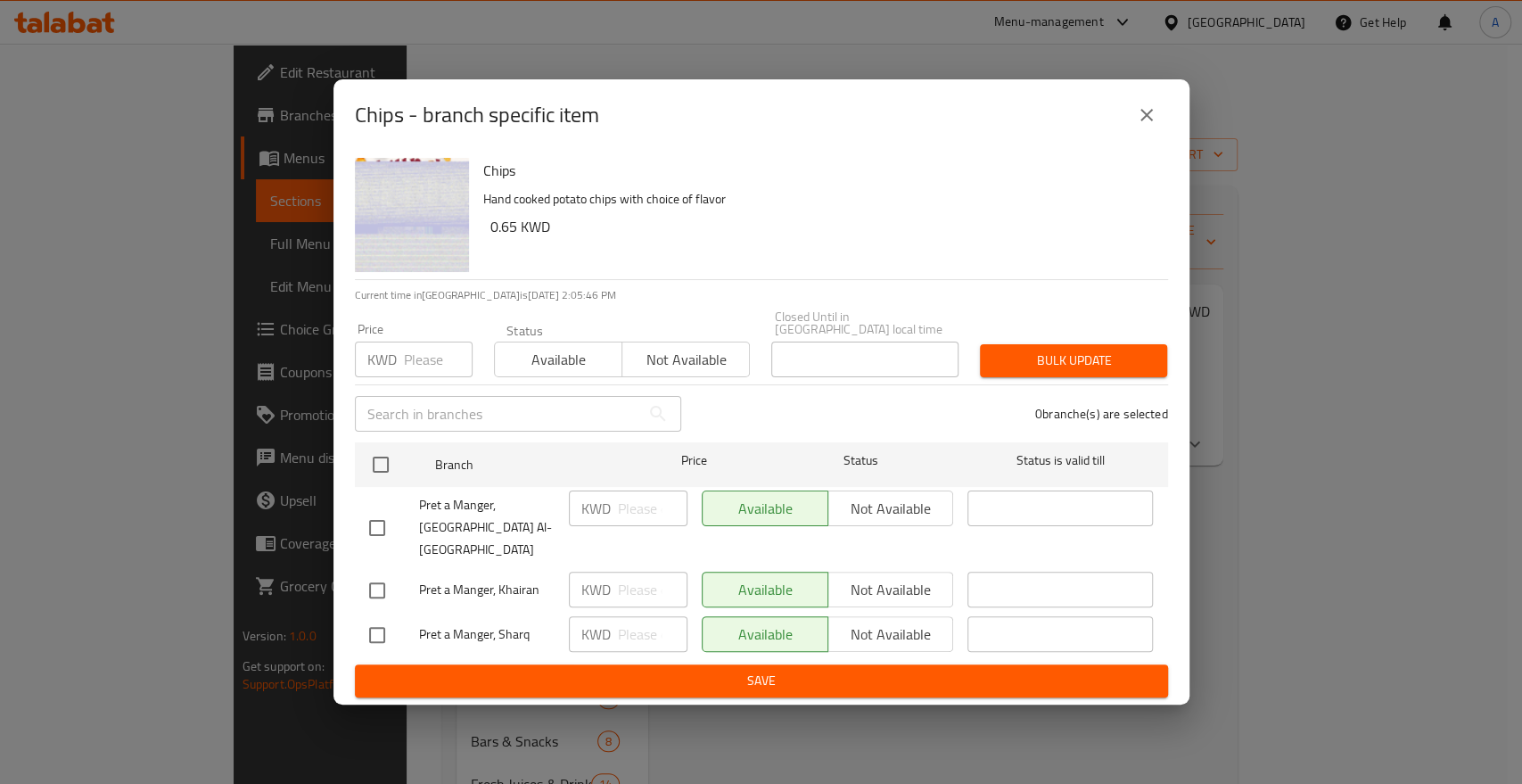
click at [536, 46] on div "Chips - branch specific item Chips Hand cooked potato chips with choice of flav…" at bounding box center [761, 392] width 1522 height 784
